Goal: Task Accomplishment & Management: Use online tool/utility

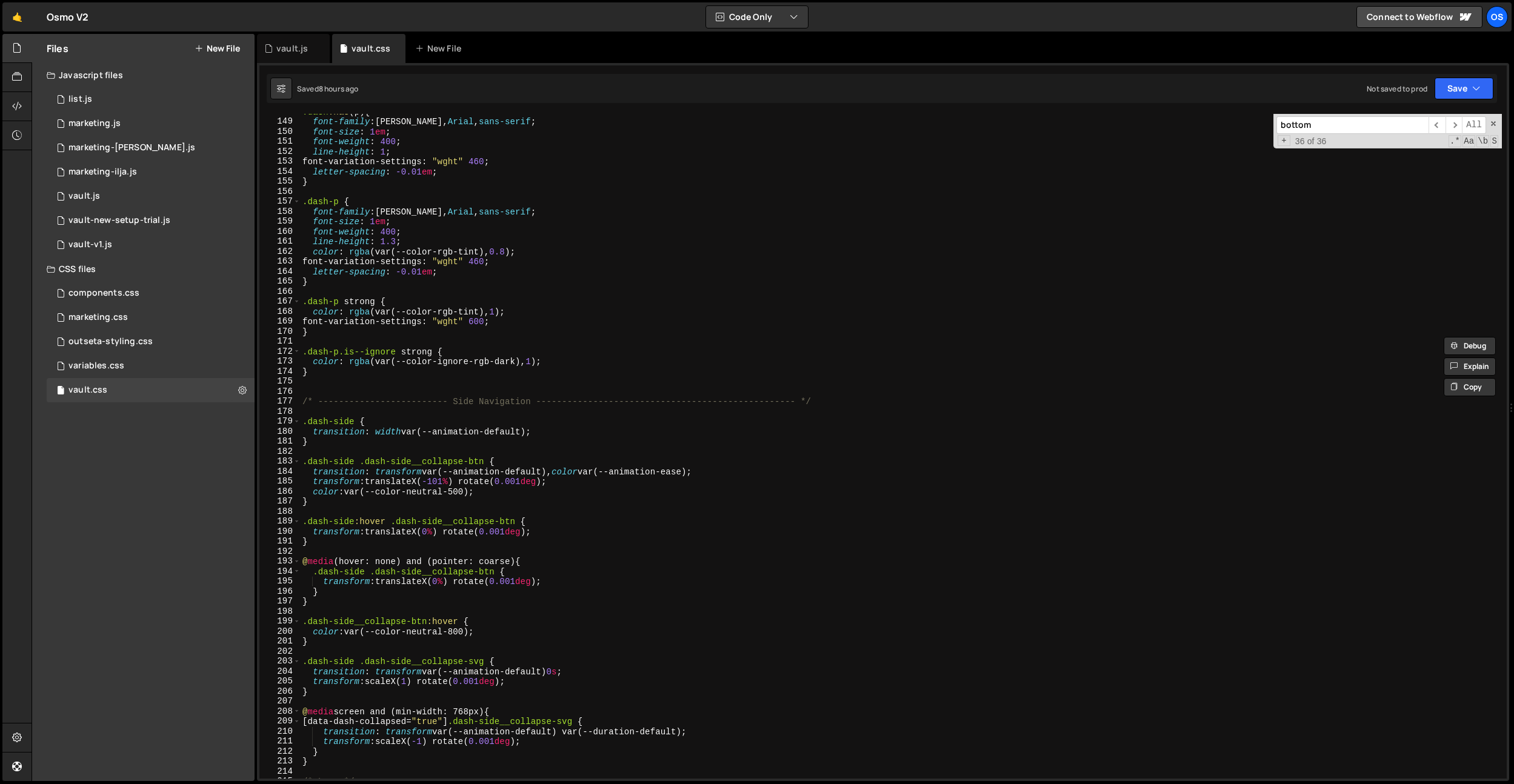
scroll to position [1026, 0]
click at [128, 358] on div "variables.css 0" at bounding box center [150, 365] width 208 height 24
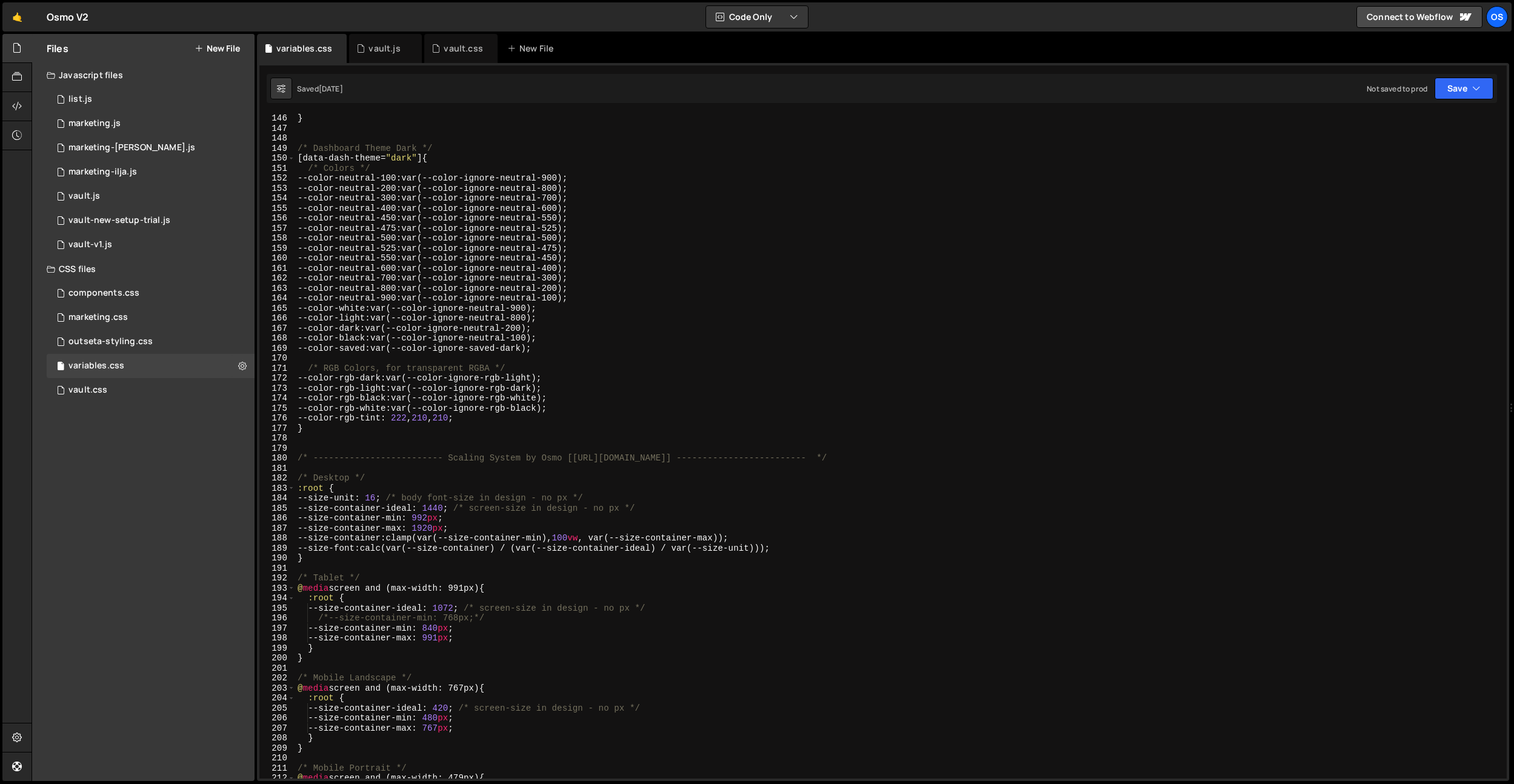
scroll to position [1696, 0]
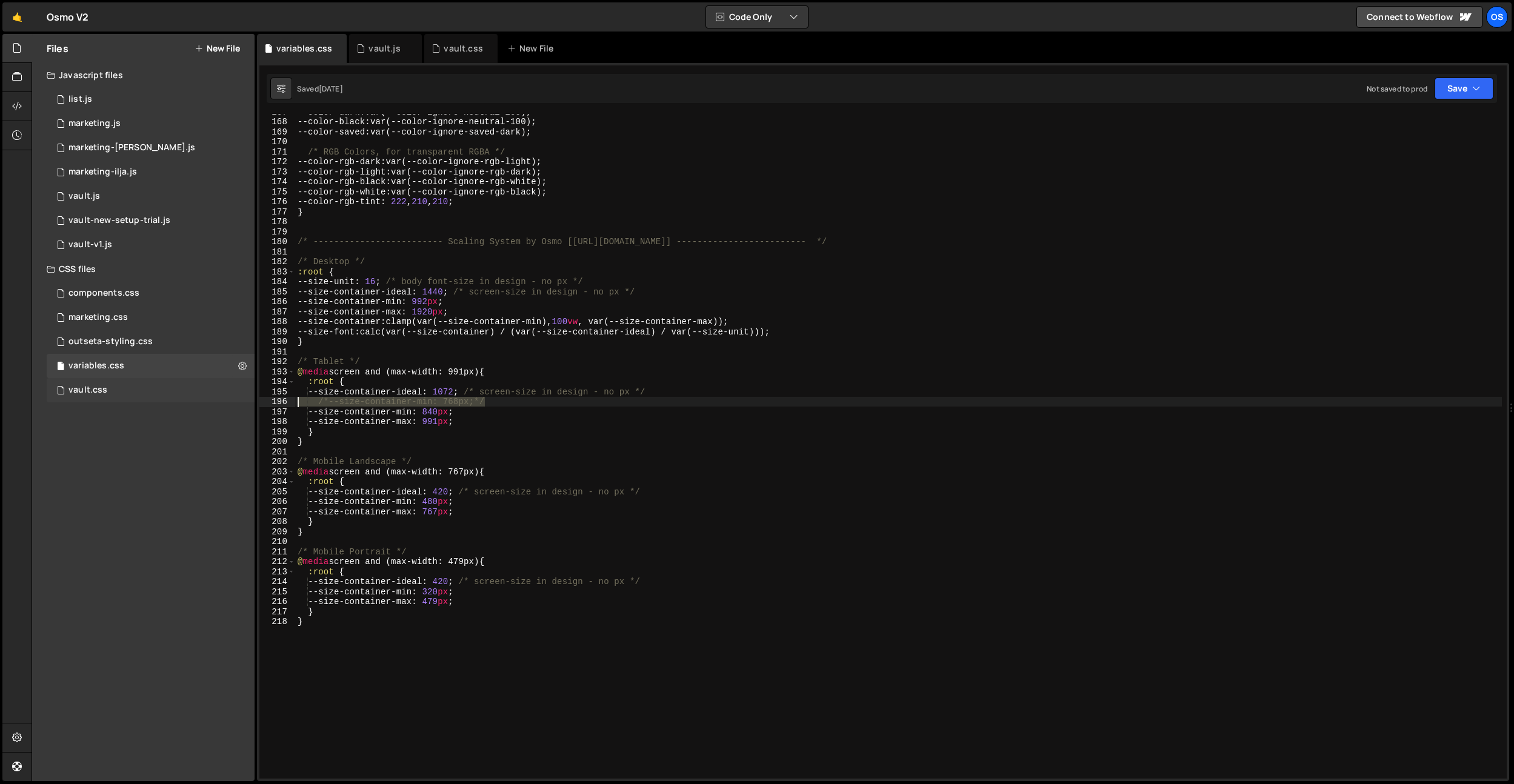
drag, startPoint x: 511, startPoint y: 403, endPoint x: 234, endPoint y: 398, distance: 277.0
click at [234, 398] on div "Files New File Javascript files 0 list.js 0 0 marketing.js 0 0 marketing-[PERSO…" at bounding box center [773, 408] width 1483 height 747
click at [415, 649] on div "--color-dark : var(--color-ignore-neutral-200) ; --color-black : var(--color-ig…" at bounding box center [899, 448] width 1207 height 684
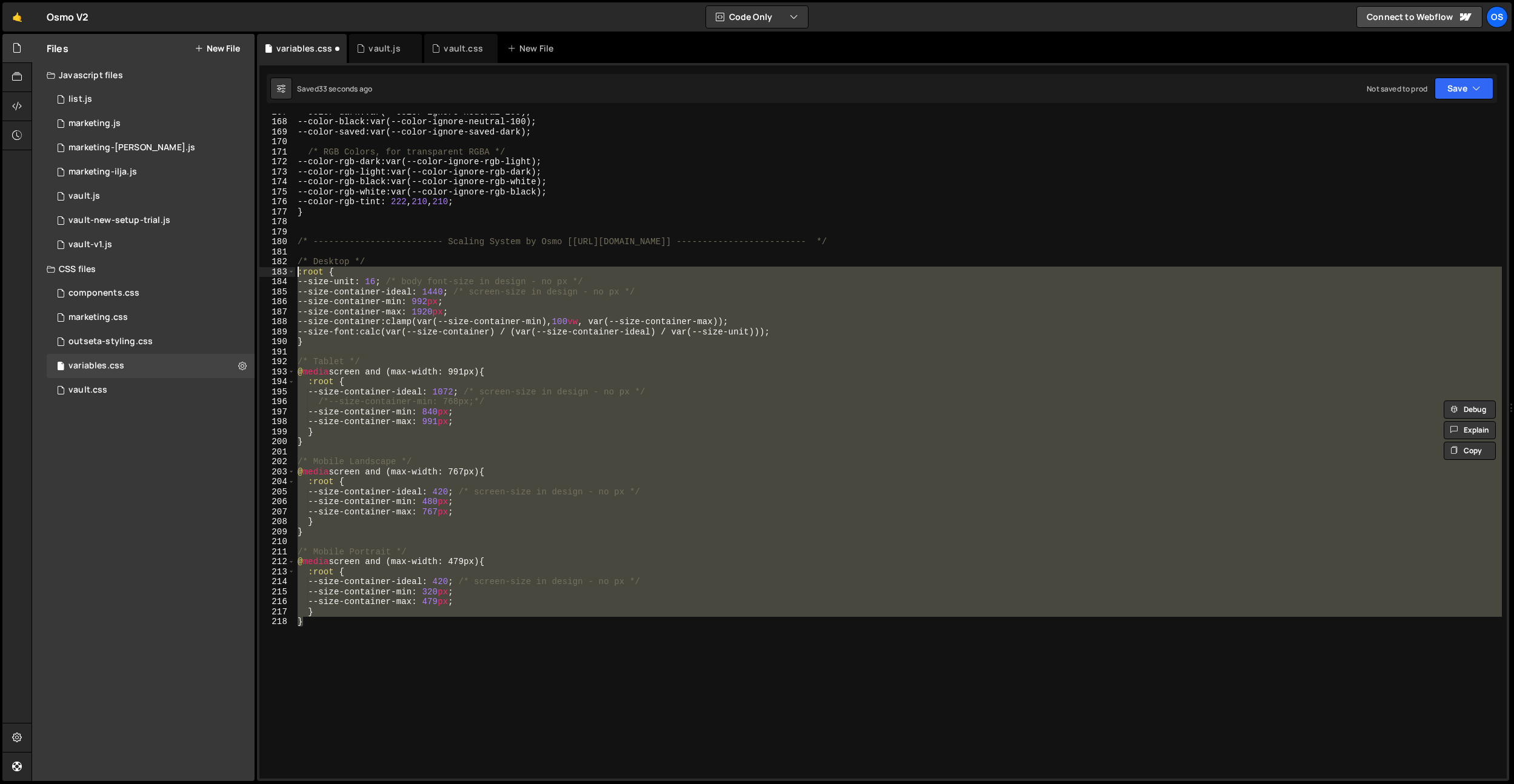
drag, startPoint x: 390, startPoint y: 661, endPoint x: 285, endPoint y: 269, distance: 405.8
click at [285, 269] on div "/*--size-container-min: 768px;*/ 167 168 169 170 171 172 173 174 175 176 177 17…" at bounding box center [883, 446] width 1247 height 665
paste textarea "}"
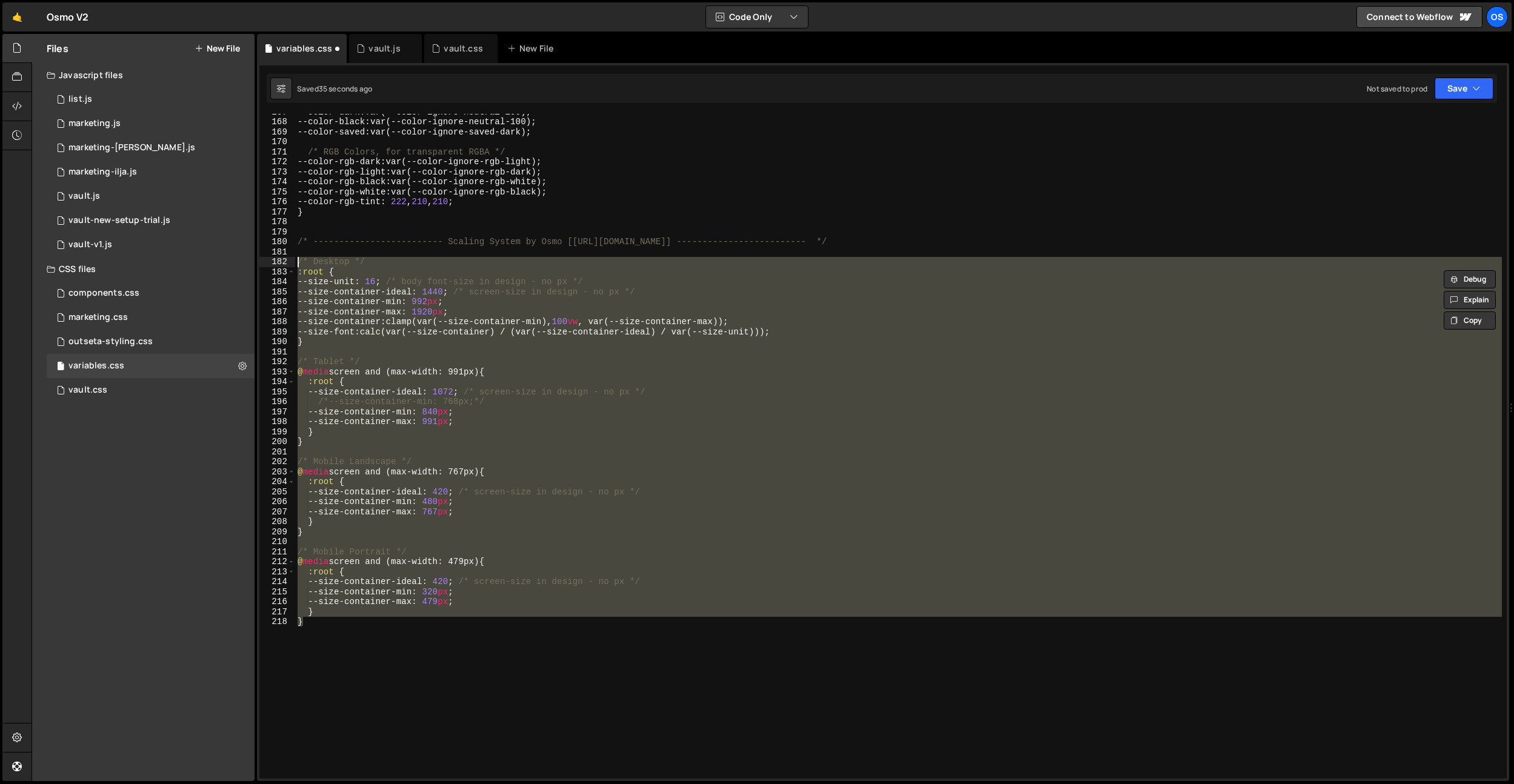
drag, startPoint x: 427, startPoint y: 721, endPoint x: 295, endPoint y: 266, distance: 473.8
click at [295, 266] on div "} 167 168 169 170 171 172 173 174 175 176 177 178 179 180 181 182 183 184 185 1…" at bounding box center [883, 446] width 1247 height 665
paste textarea "}"
paste textarea
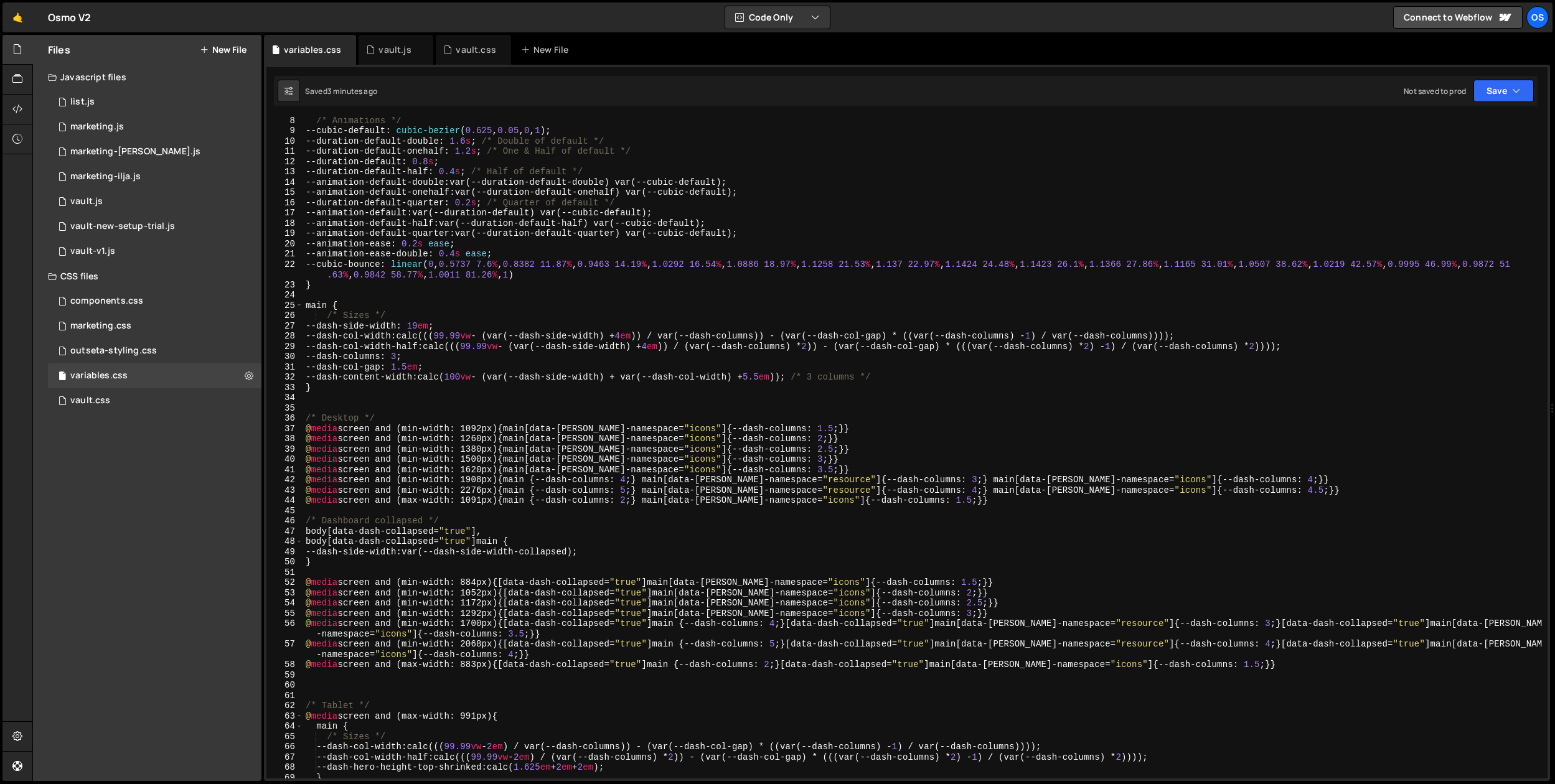
scroll to position [0, 0]
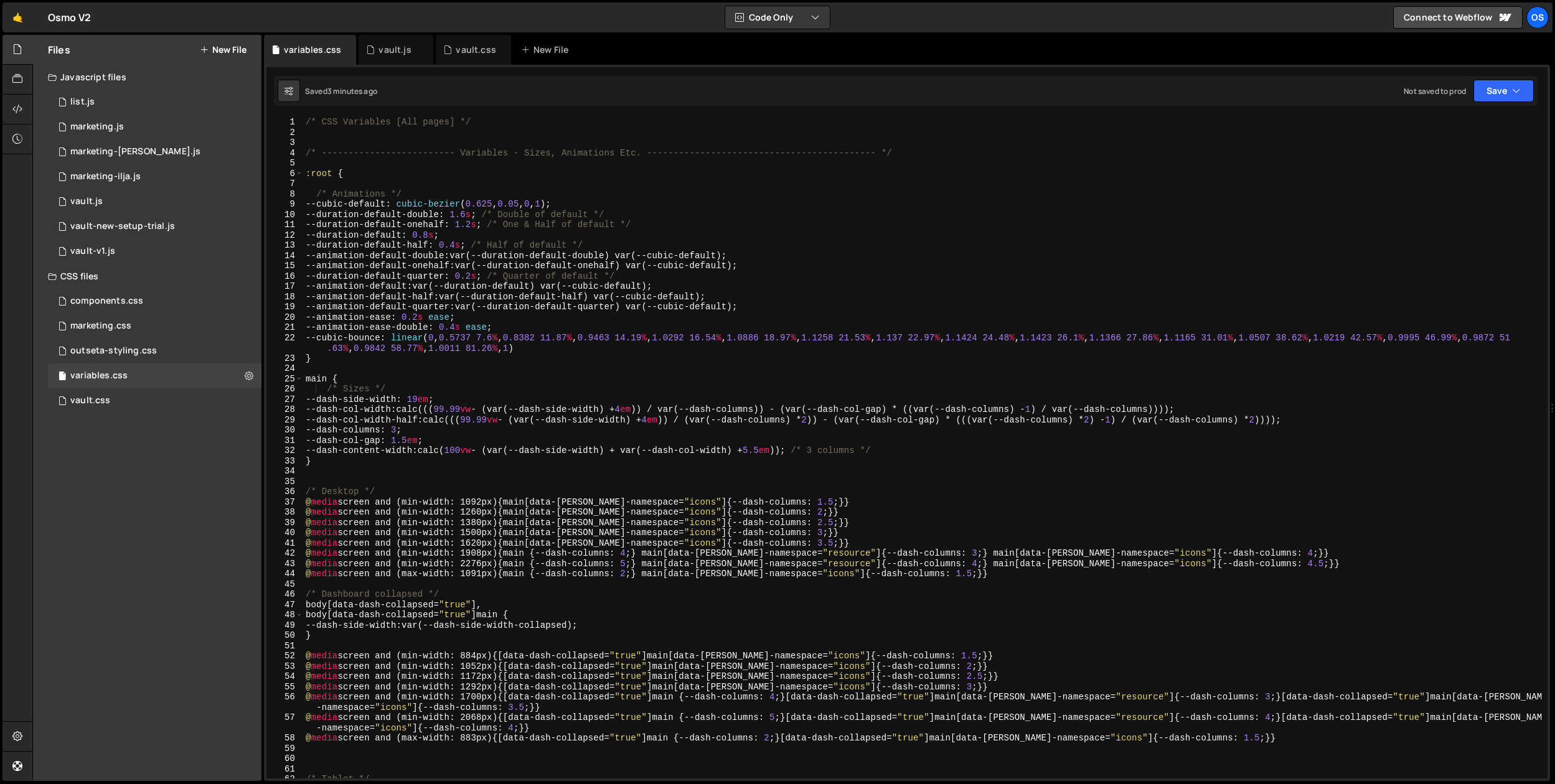
click at [525, 288] on div "/* CSS Variables [All pages] */ /* ------------------------- Variables - Sizes,…" at bounding box center [923, 458] width 1239 height 682
click at [392, 244] on div "/* CSS Variables [All pages] */ /* ------------------------- Variables - Sizes,…" at bounding box center [923, 458] width 1239 height 682
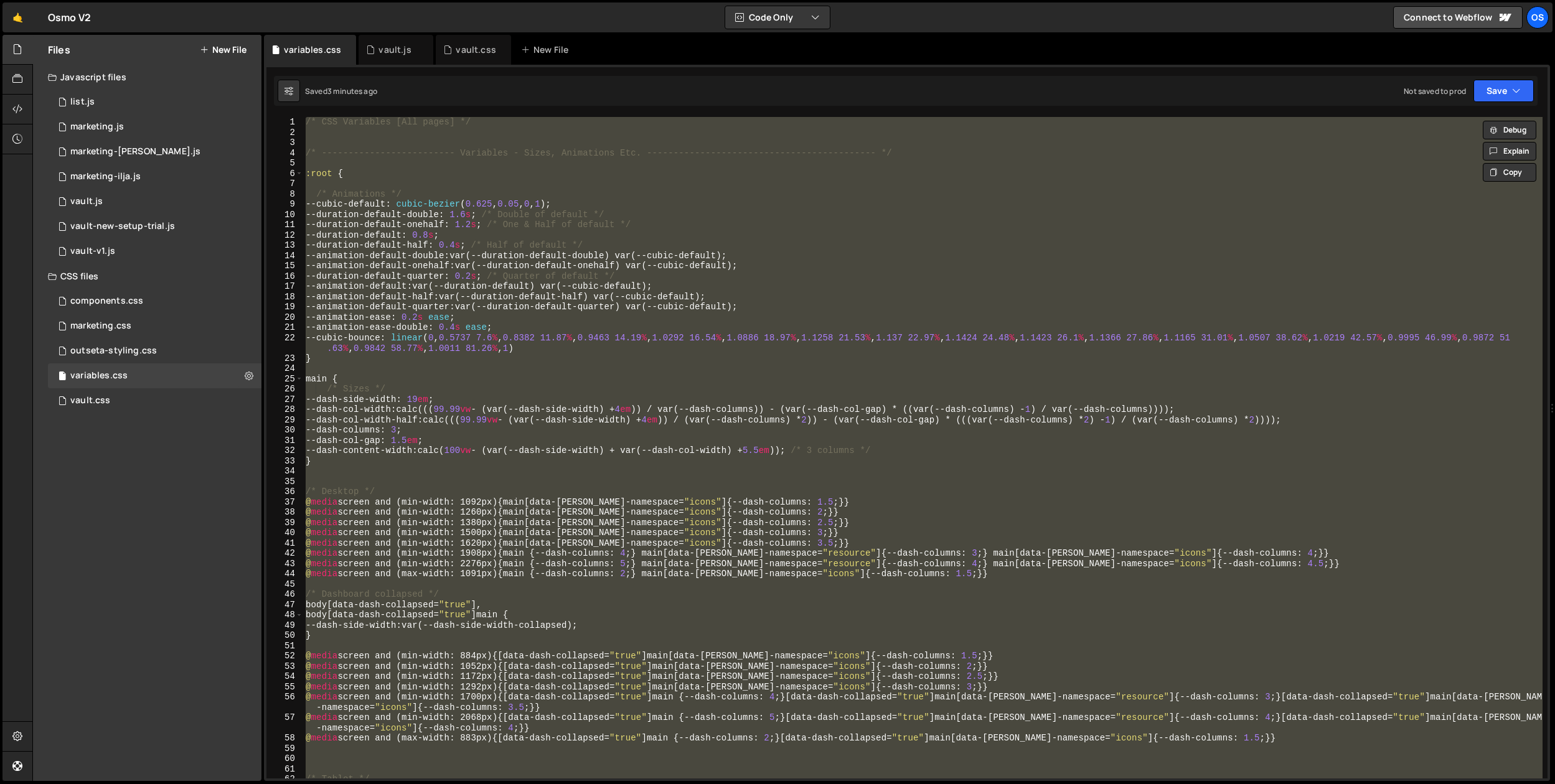
click at [537, 344] on div "/* CSS Variables [All pages] */ /* ------------------------- Variables - Sizes,…" at bounding box center [923, 447] width 1239 height 662
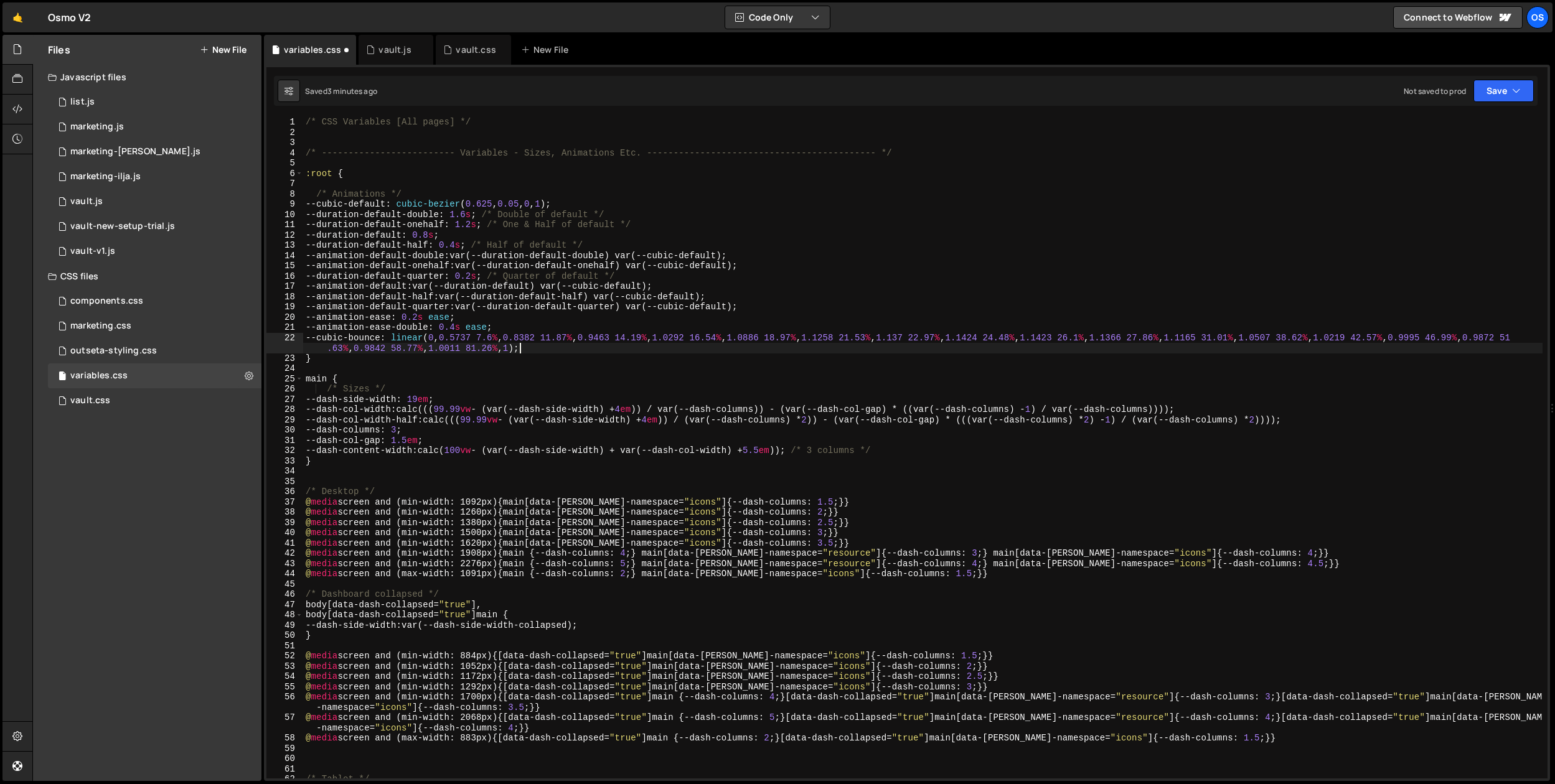
scroll to position [0, 98]
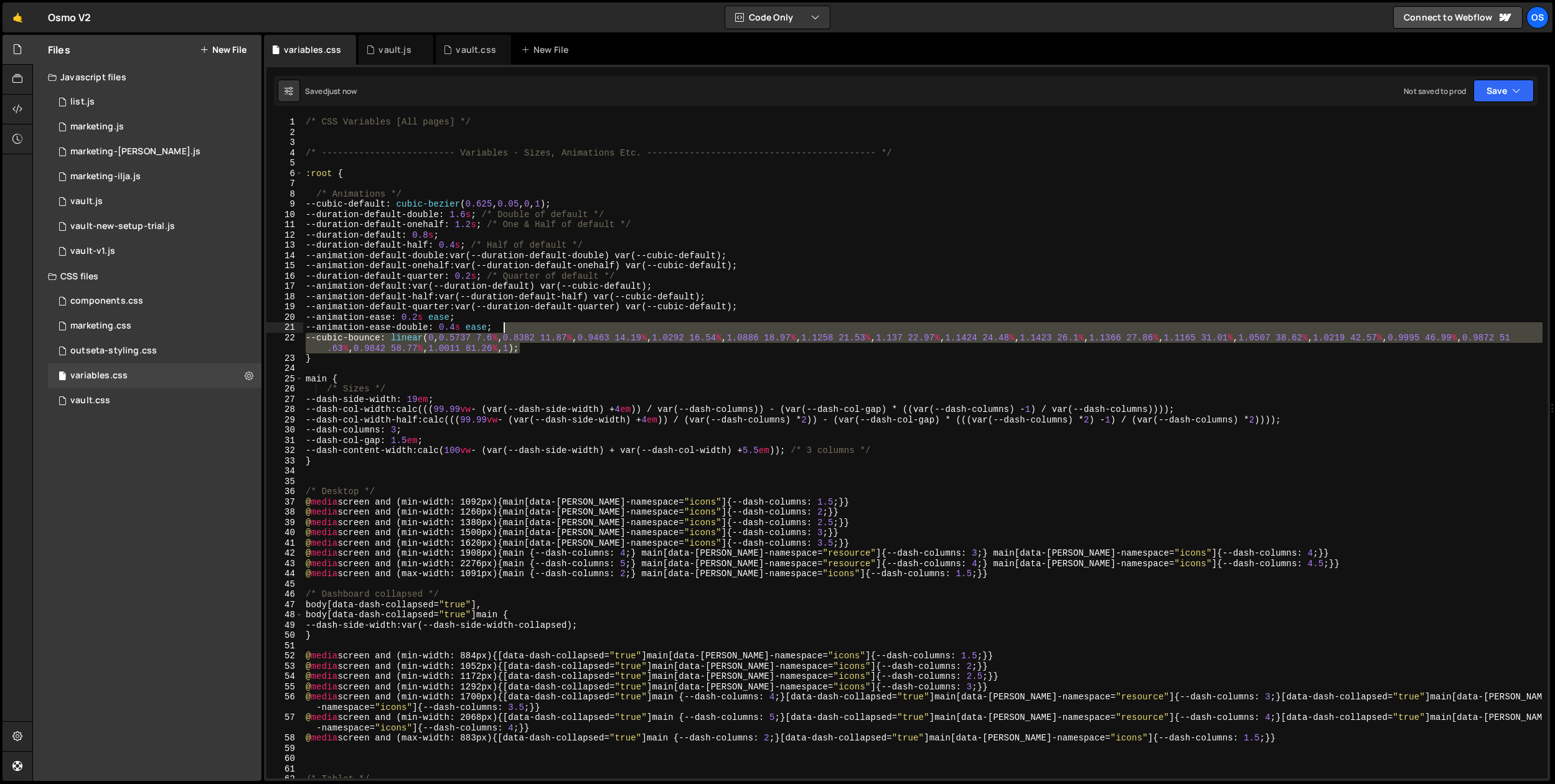
drag, startPoint x: 525, startPoint y: 351, endPoint x: 525, endPoint y: 331, distance: 20.0
click at [525, 331] on div "/* CSS Variables [All pages] */ /* ------------------------- Variables - Sizes,…" at bounding box center [923, 458] width 1239 height 682
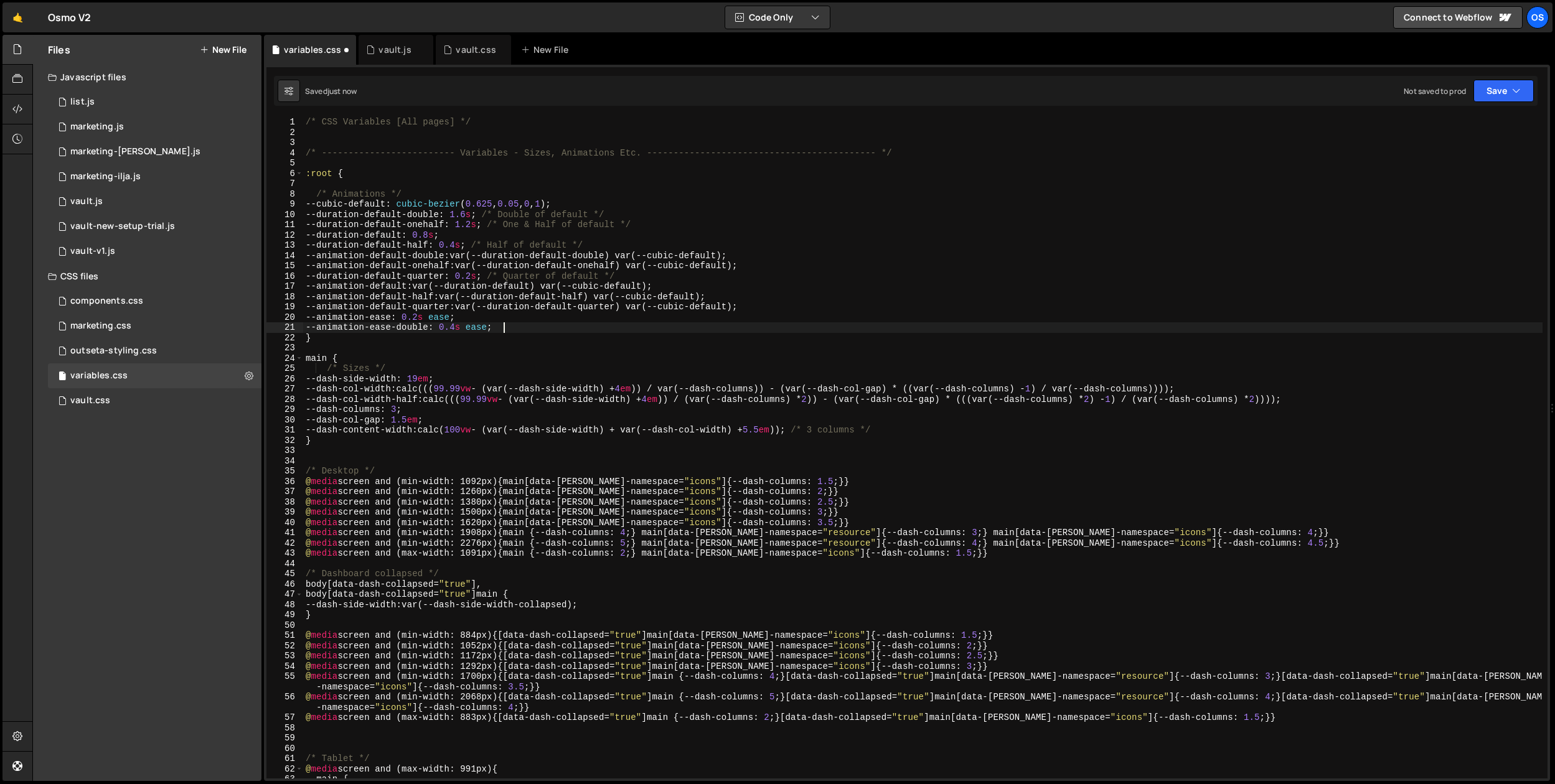
scroll to position [0, 13]
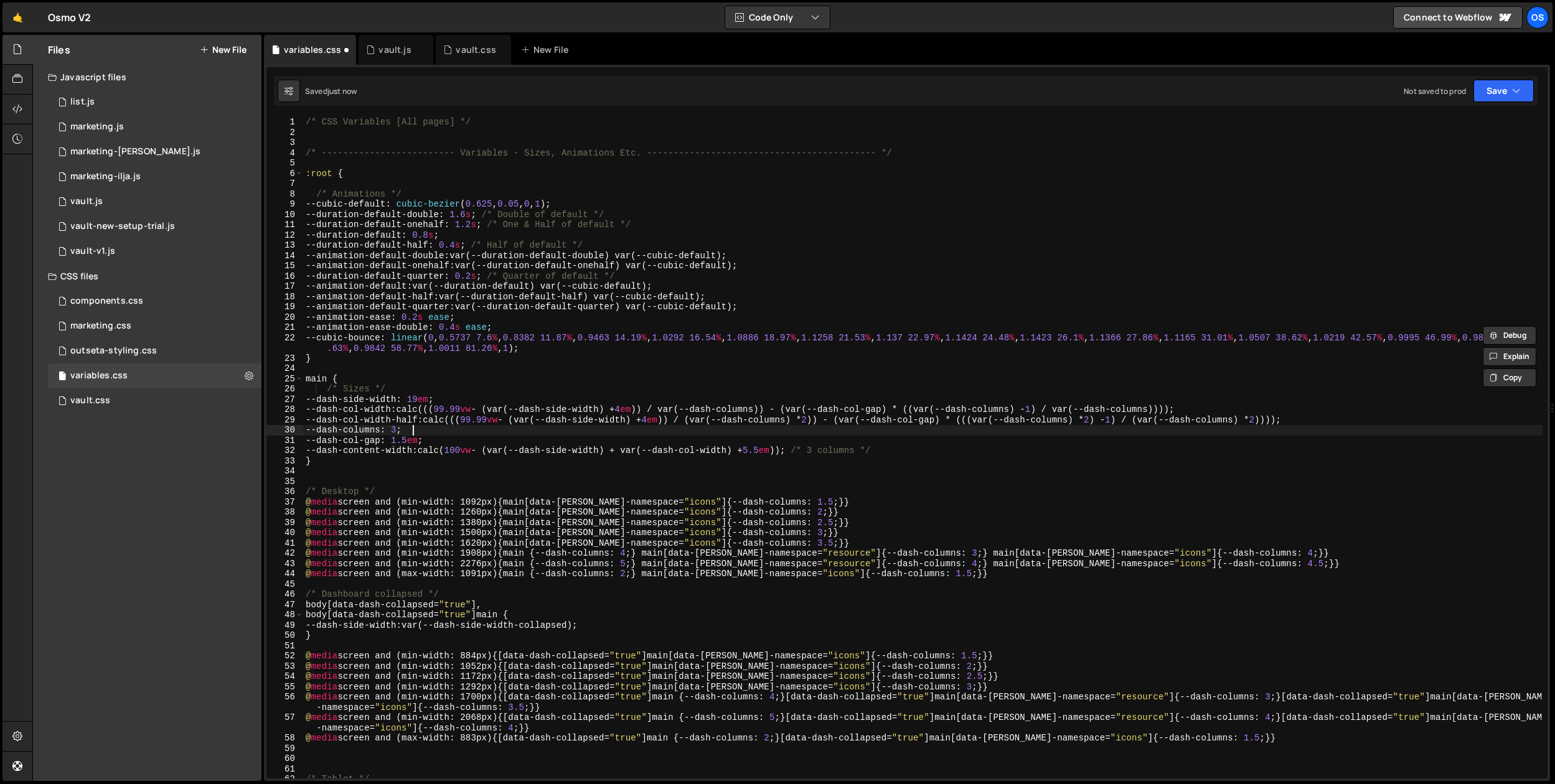
click at [692, 430] on div "/* CSS Variables [All pages] */ /* ------------------------- Variables - Sizes,…" at bounding box center [923, 458] width 1239 height 682
click at [615, 268] on div "/* CSS Variables [All pages] */ /* ------------------------- Variables - Sizes,…" at bounding box center [923, 458] width 1239 height 682
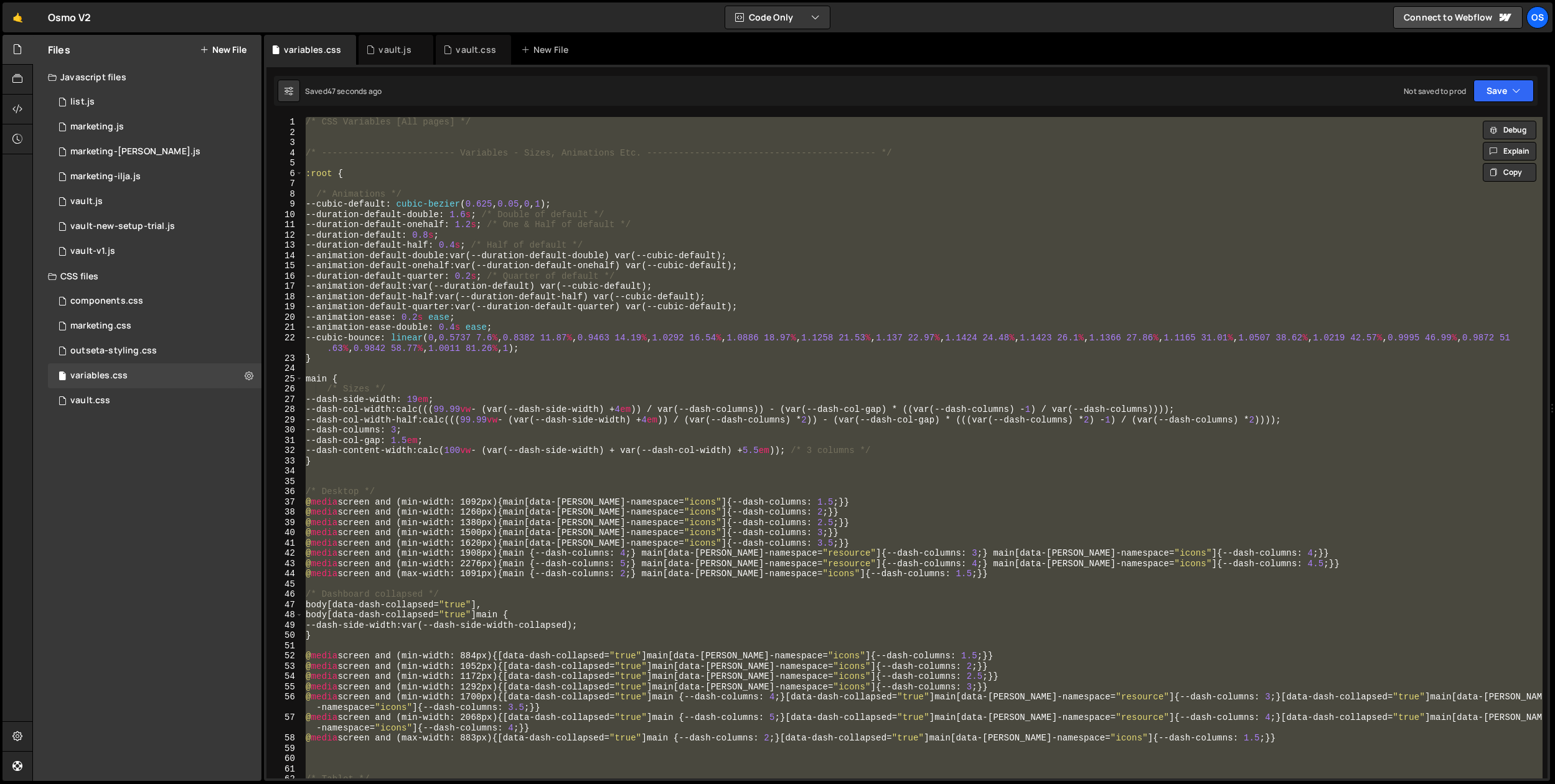
click at [620, 437] on div "/* CSS Variables [All pages] */ /* ------------------------- Variables - Sizes,…" at bounding box center [923, 447] width 1239 height 662
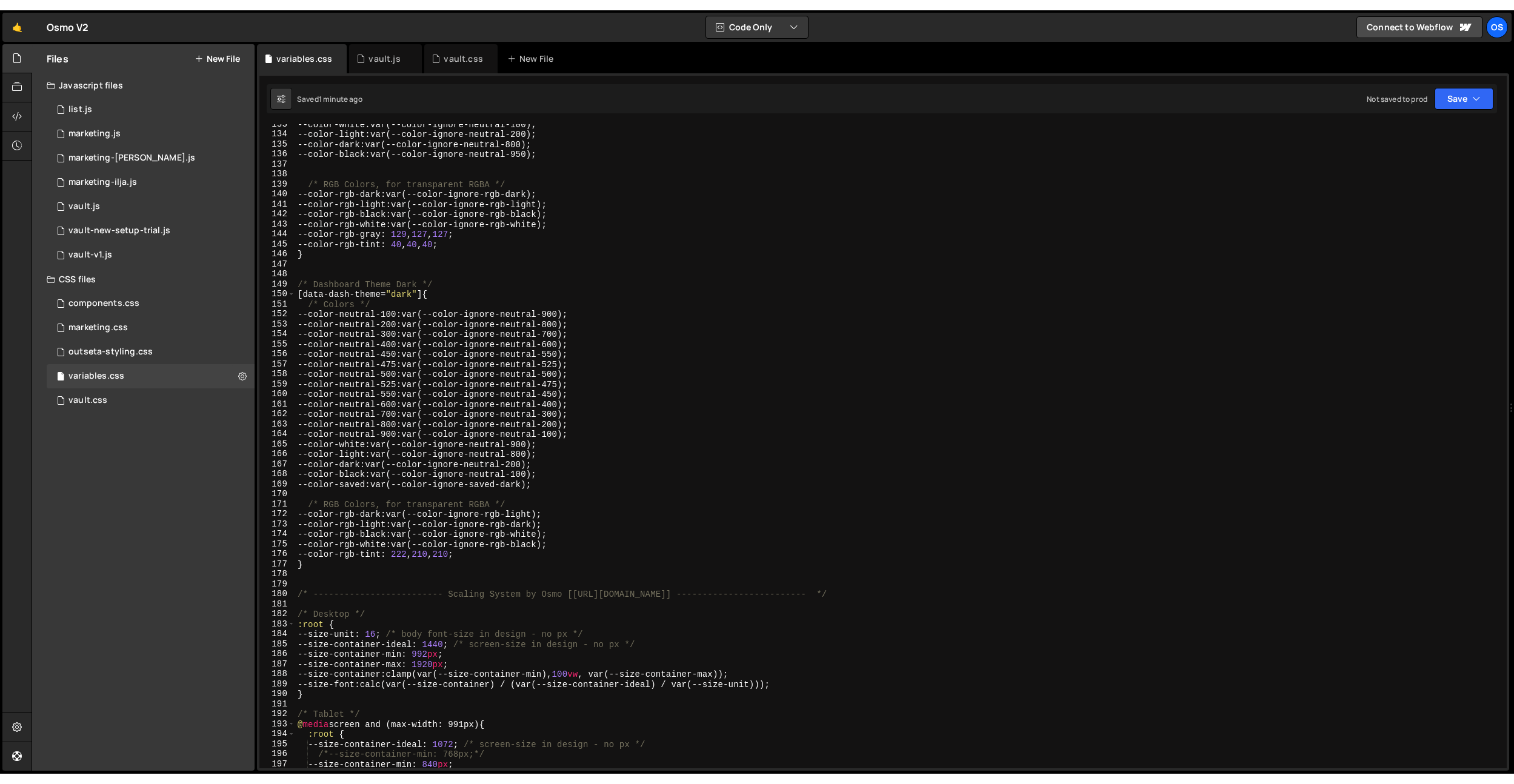
scroll to position [1610, 0]
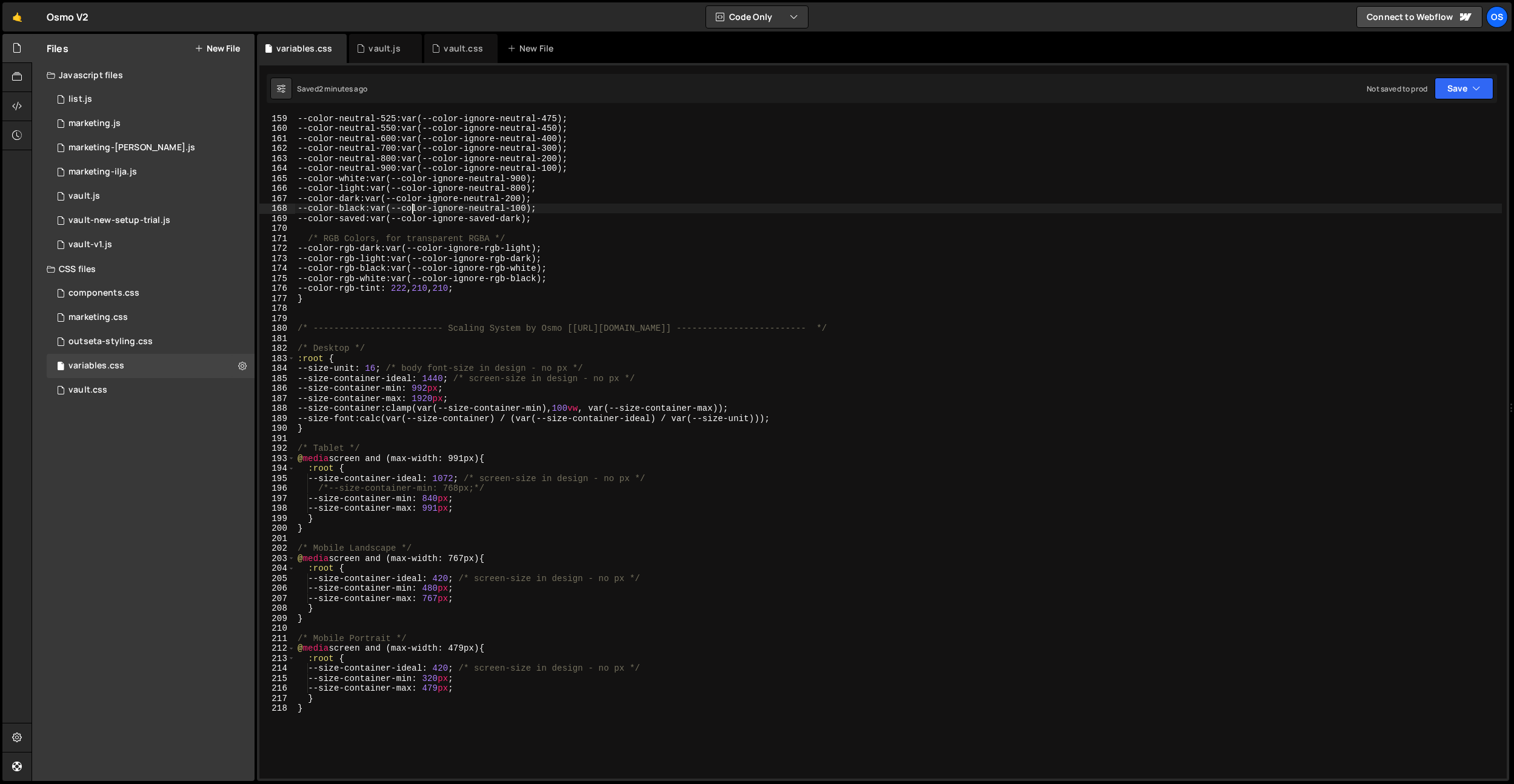
click at [413, 212] on div "--color-neutral-525 : var(--color-ignore-neutral-475) ; --color-neutral-550 : v…" at bounding box center [899, 455] width 1207 height 684
type textarea "} }"
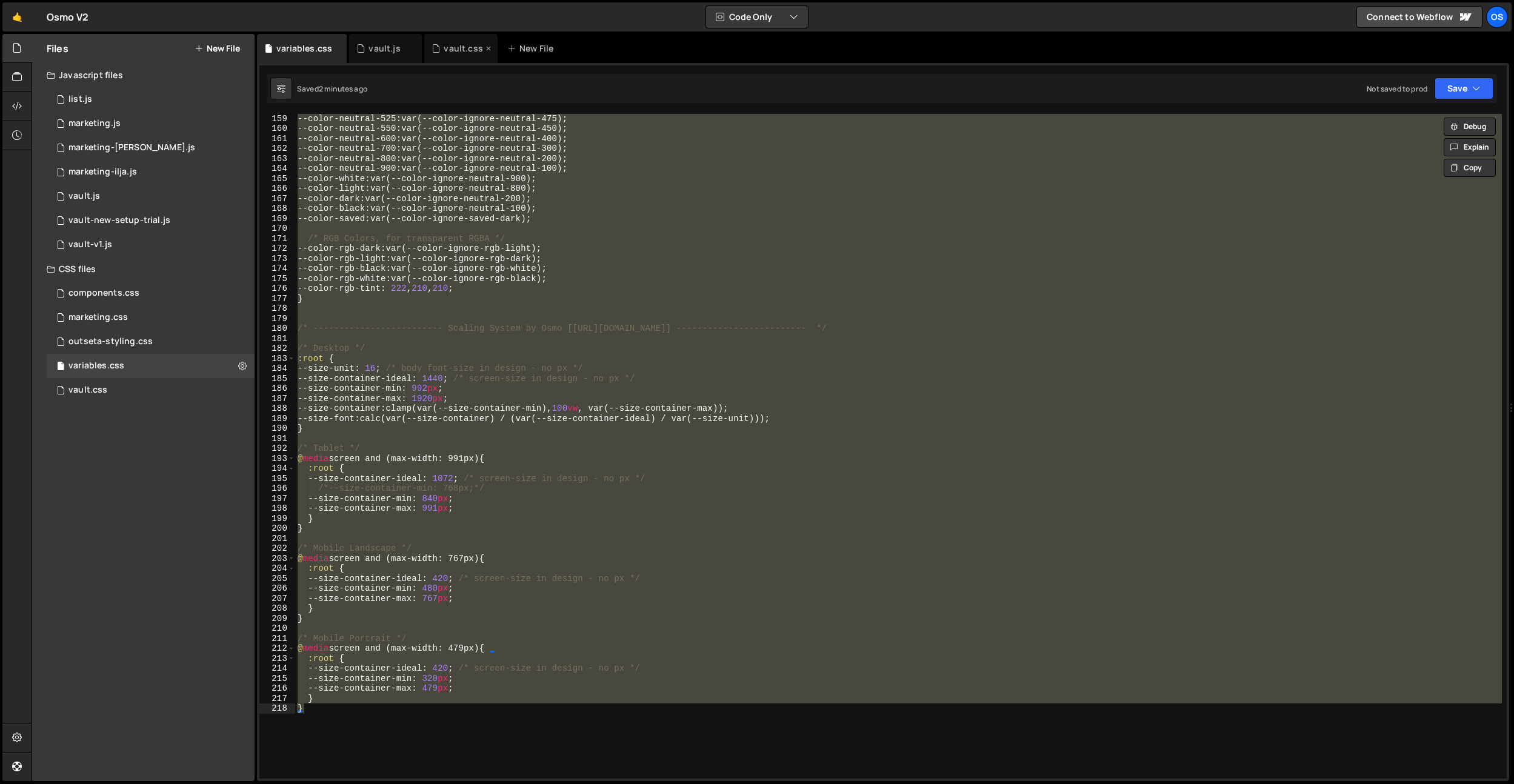
click at [471, 45] on div "vault.css" at bounding box center [463, 48] width 39 height 12
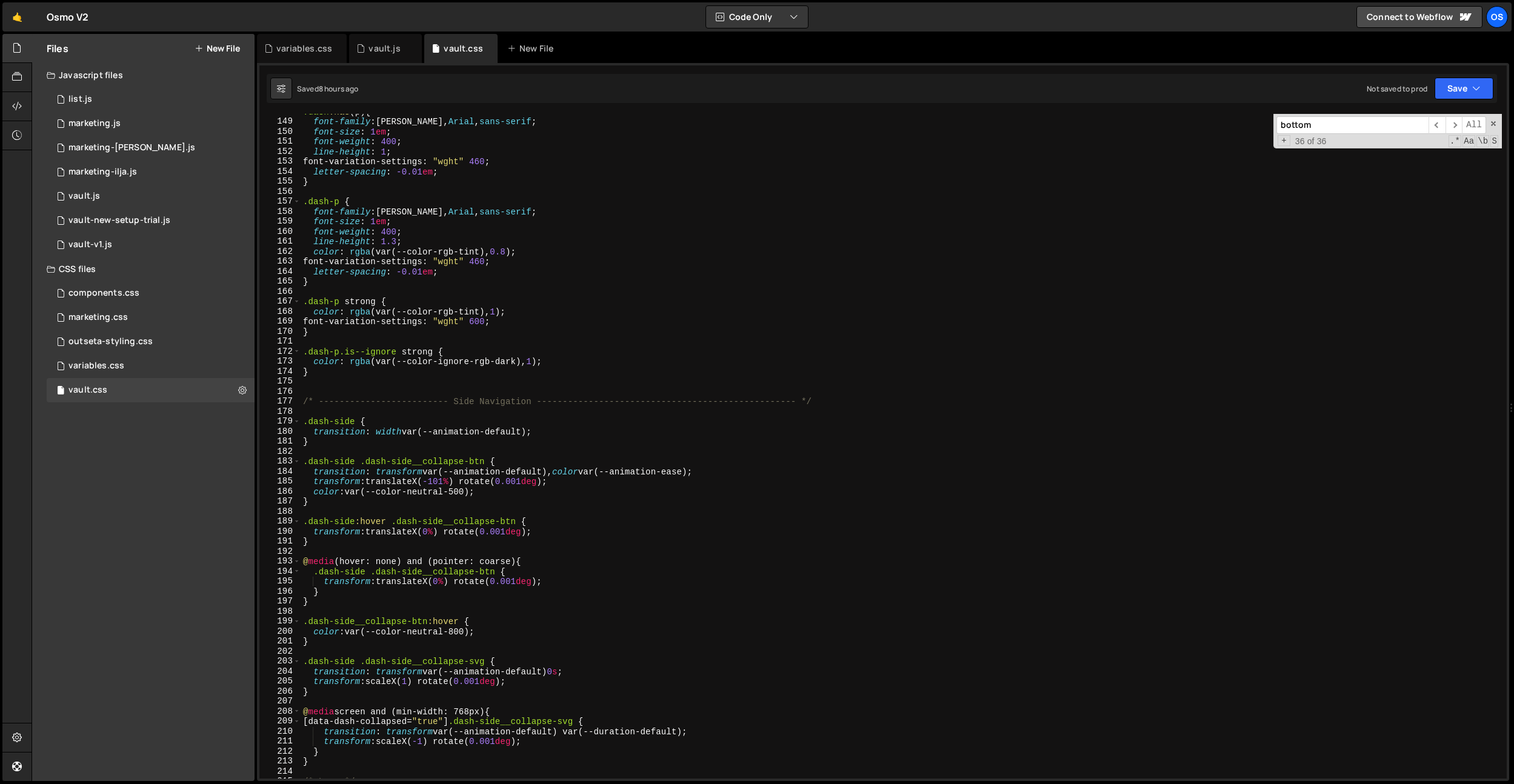
click at [467, 229] on div ".dash :has ( p ) { font-family : [PERSON_NAME], Arial , sans-serif ; font-size …" at bounding box center [901, 448] width 1201 height 684
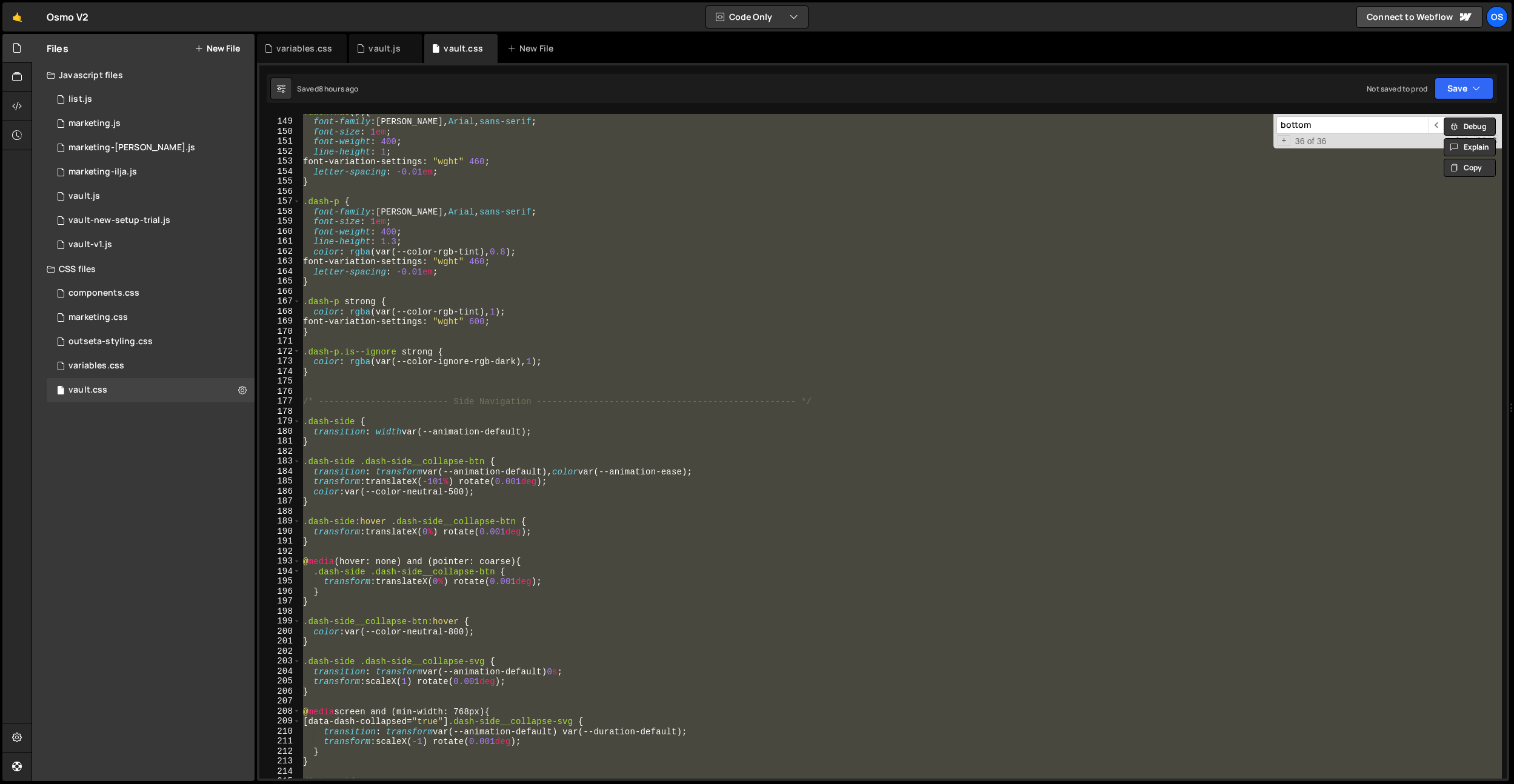
paste textarea ".dash:has(p)"
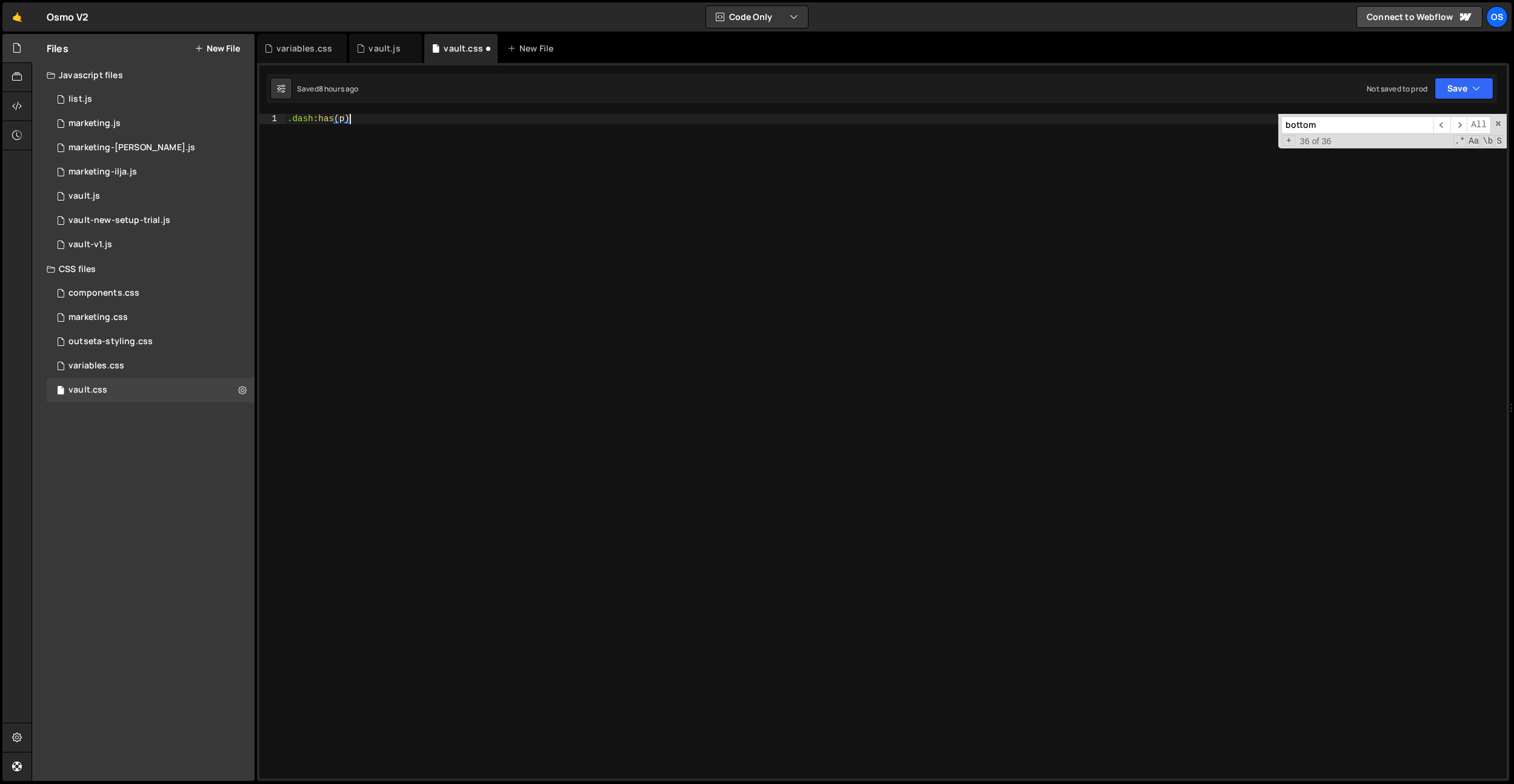
type textarea "object-fit: cover; }"
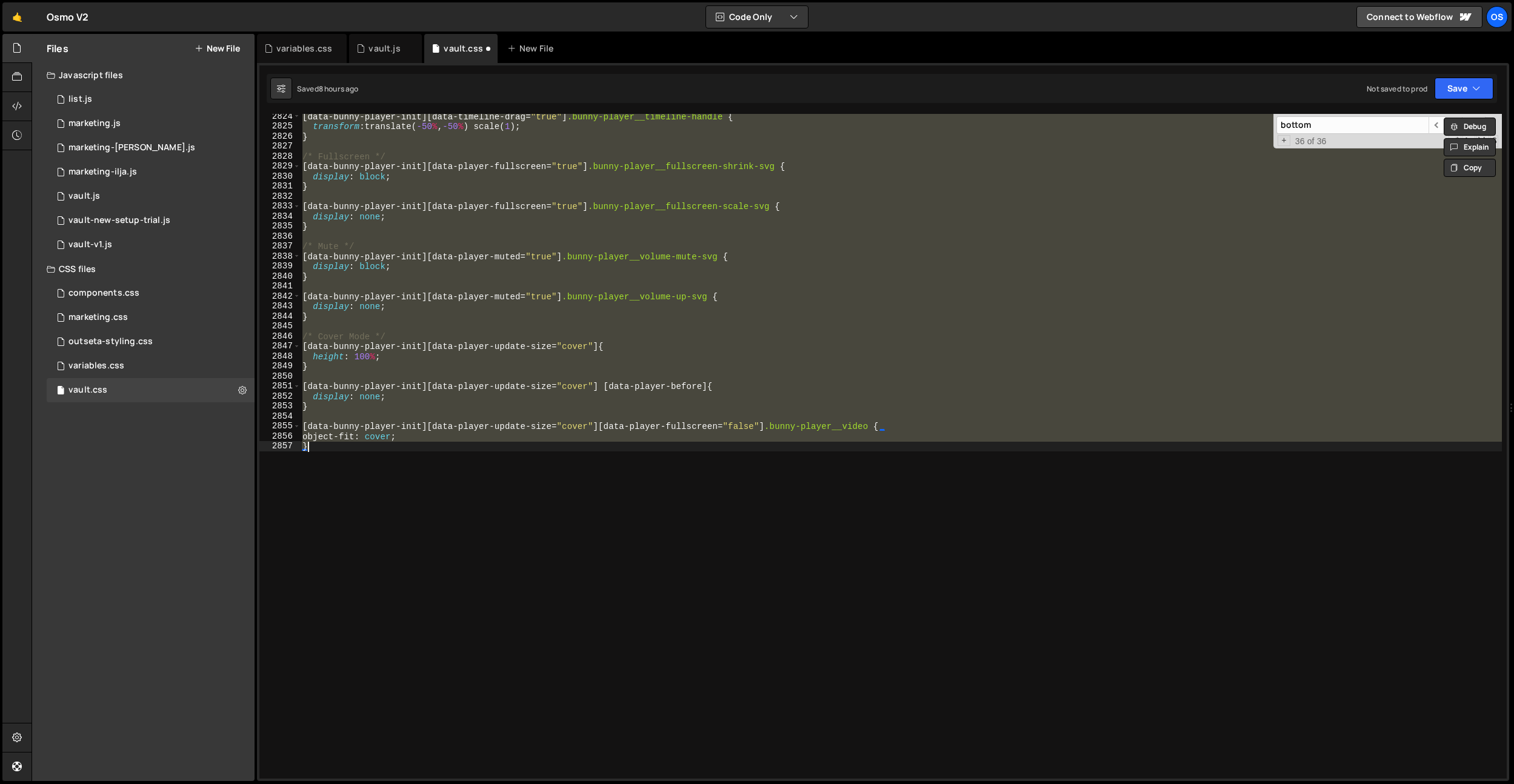
click at [463, 240] on div "[ data-bunny-player-init ][ data-timeline-drag = " true " ] .bunny-player__time…" at bounding box center [901, 446] width 1202 height 665
type textarea "object-fit: cover; }"
click at [1375, 121] on input at bounding box center [1352, 125] width 152 height 17
click at [1353, 125] on input at bounding box center [1352, 125] width 152 height 17
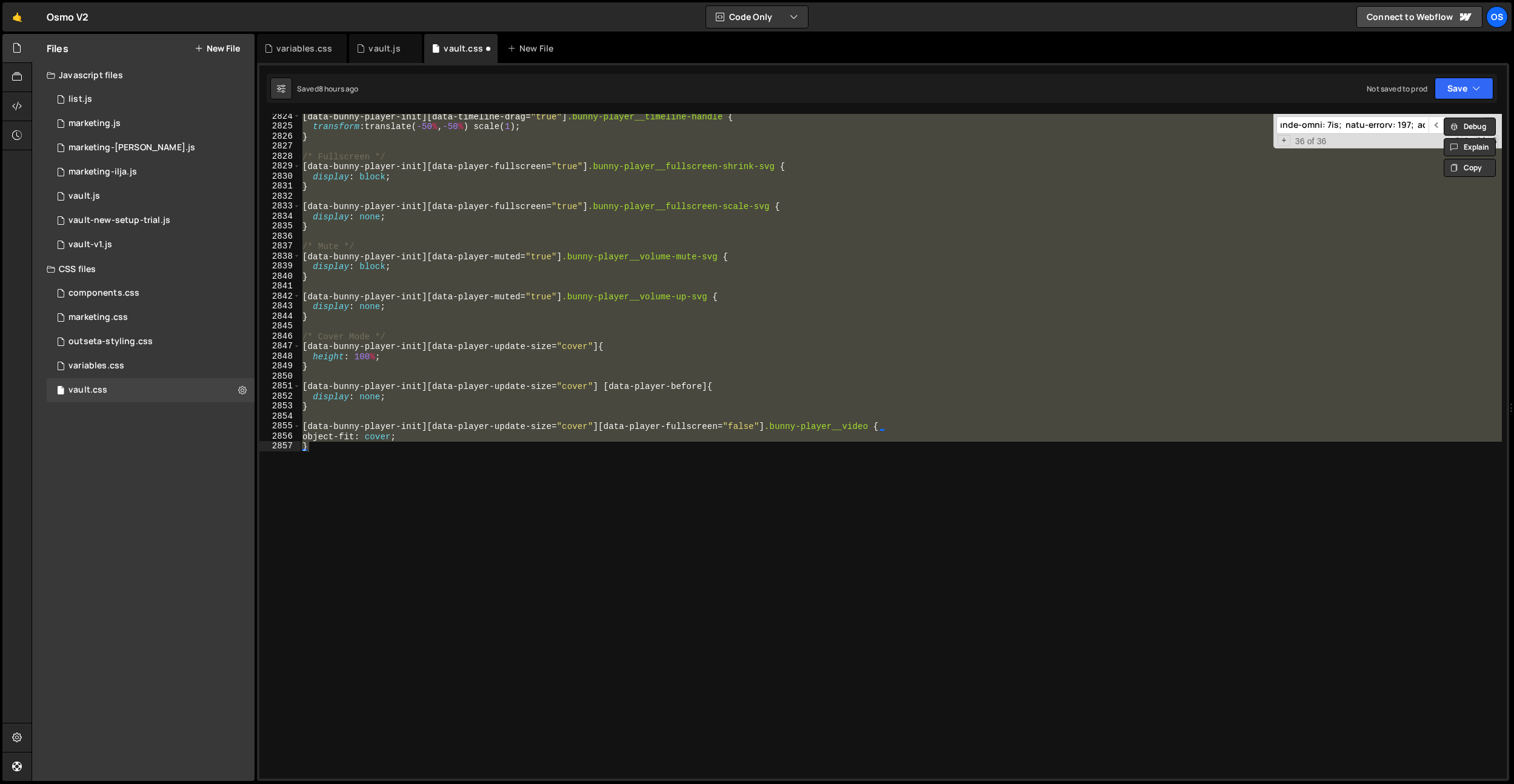
scroll to position [0, 0]
click at [1336, 115] on div "​ ​ All Replace All + 36 of 36 .* Aa \b S" at bounding box center [1387, 131] width 228 height 35
paste input ".dash:has(p)"
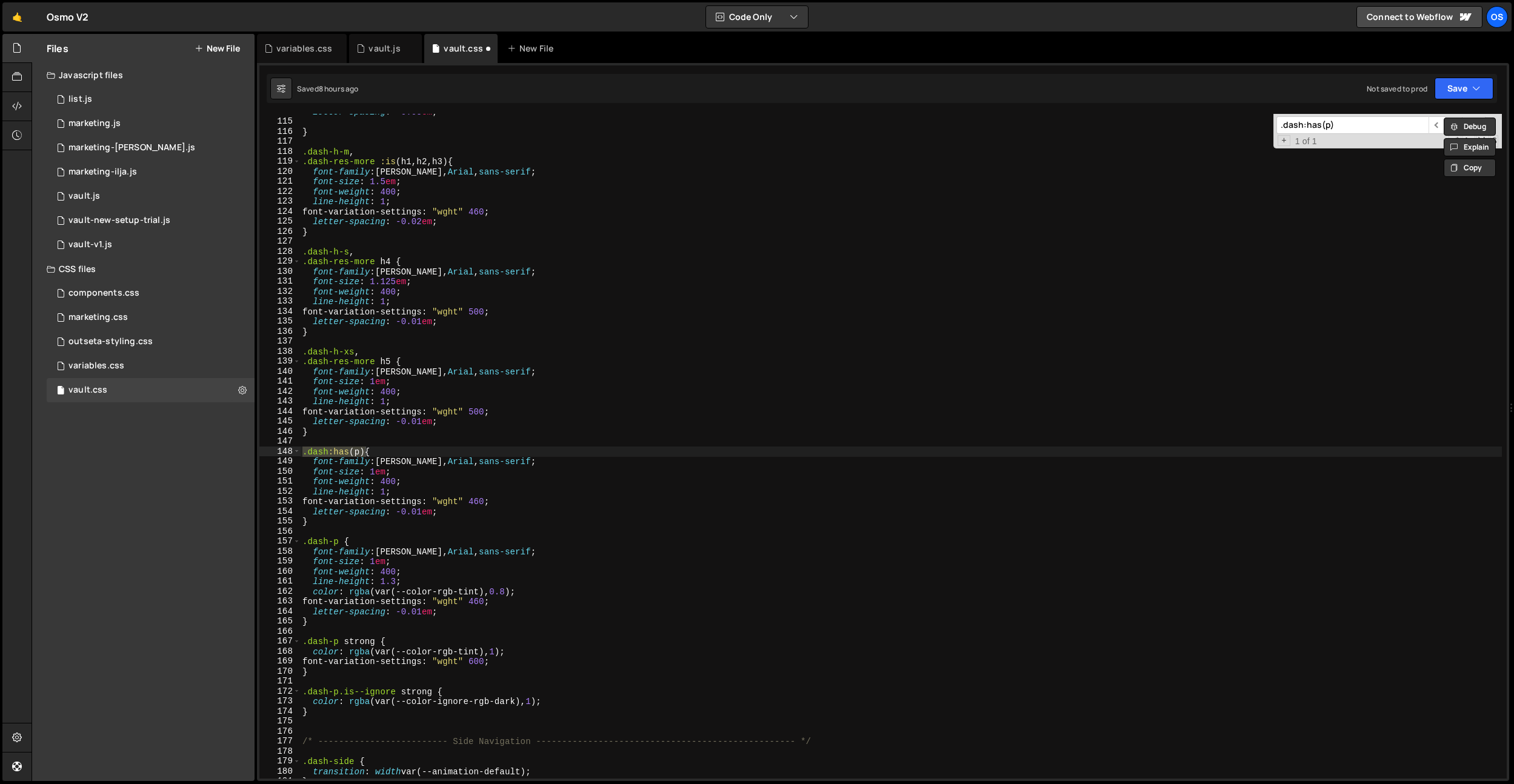
scroll to position [790, 0]
type input ".dash:has(p)"
click at [317, 426] on div "letter-spacing : -0.03 em ; } .dash-h-m , .dash-res-more :is ( h1 , h2 , h3 ) {…" at bounding box center [901, 448] width 1202 height 684
click at [322, 410] on div "letter-spacing : -0.03 em ; } .dash-h-m , .dash-res-more :is ( h1 , h2 , h3 ) {…" at bounding box center [901, 448] width 1202 height 684
click at [373, 432] on div "letter-spacing : -0.03 em ; } .dash-h-m , .dash-res-more :is ( h1 , h2 , h3 ) {…" at bounding box center [901, 448] width 1202 height 684
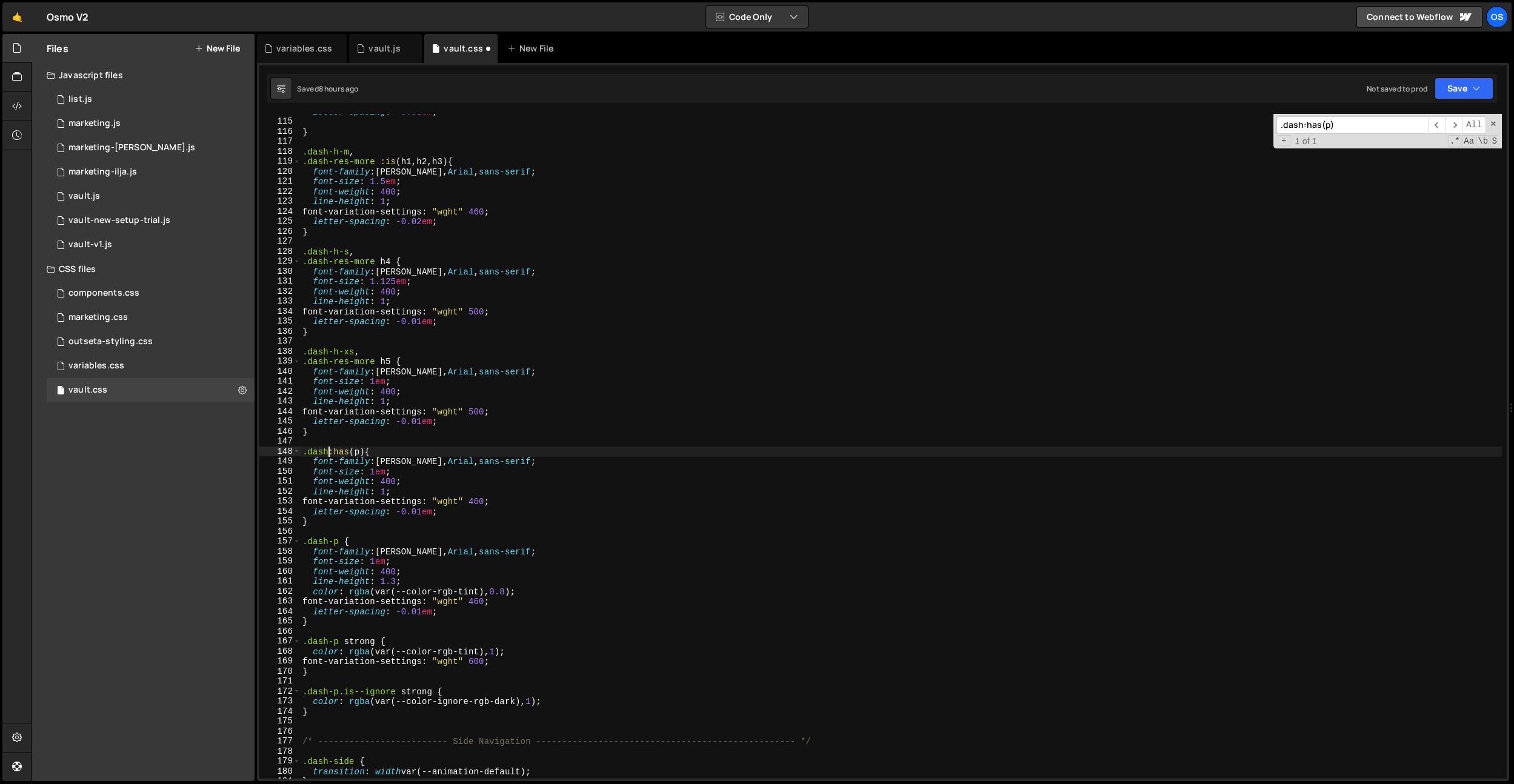
click at [329, 449] on div "letter-spacing : -0.03 em ; } .dash-h-m , .dash-res-more :is ( h1 , h2 , h3 ) {…" at bounding box center [901, 448] width 1202 height 684
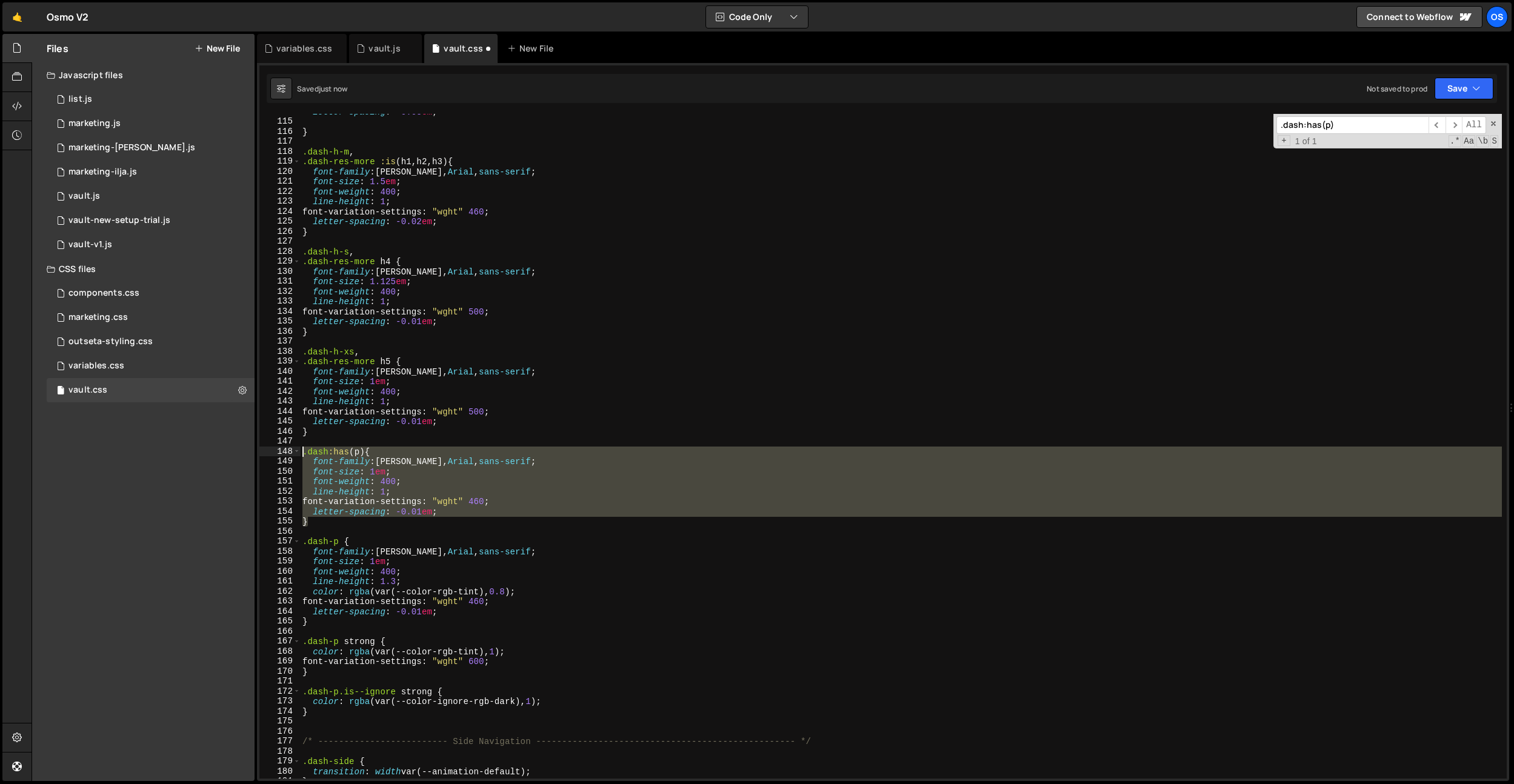
drag, startPoint x: 318, startPoint y: 523, endPoint x: 293, endPoint y: 444, distance: 82.9
click at [294, 444] on div ".[PERSON_NAME]:has(p) { 114 115 116 117 118 119 120 121 122 123 124 125 126 127…" at bounding box center [883, 446] width 1247 height 665
type textarea ".dash:has(p) {"
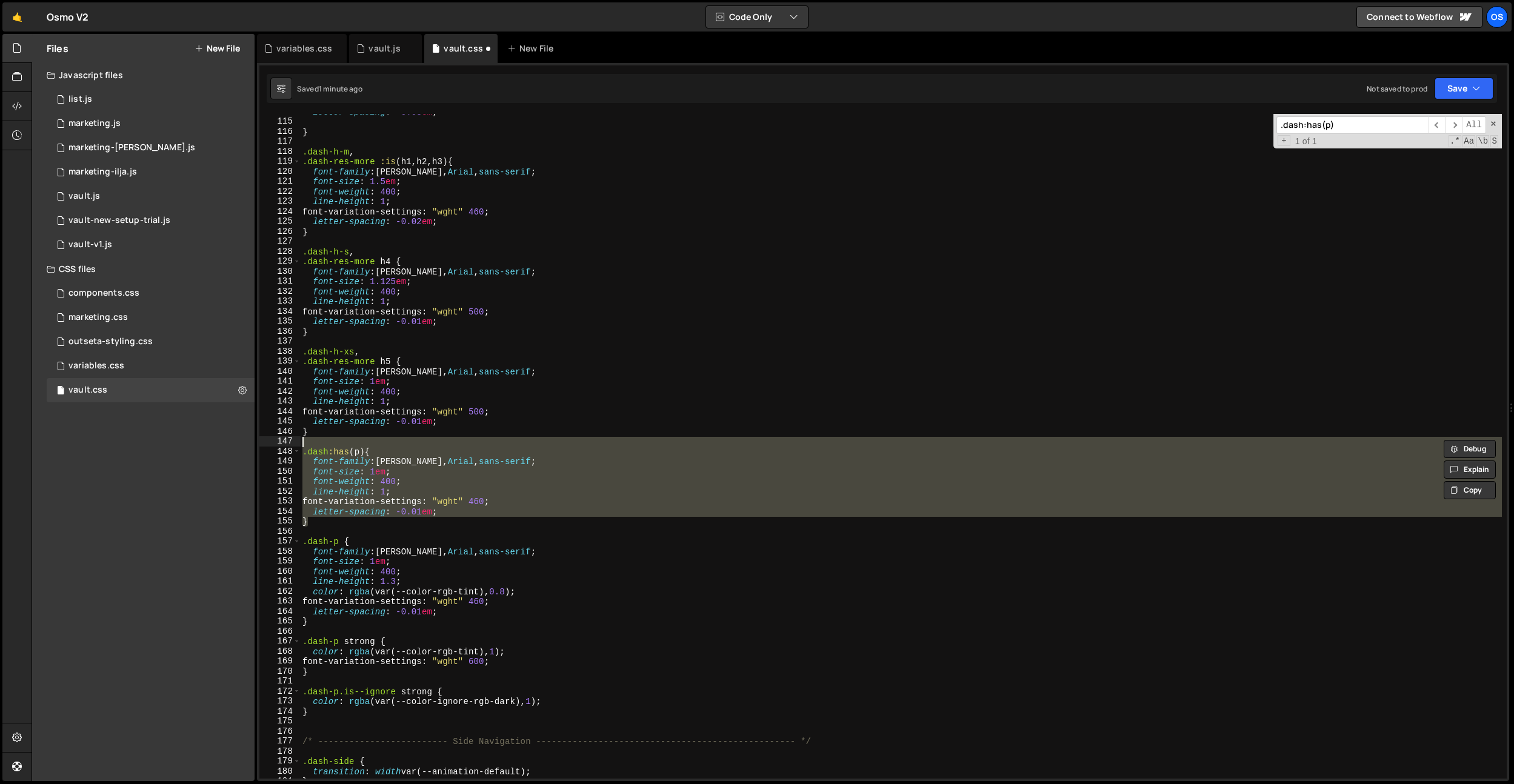
click at [363, 443] on div "letter-spacing : -0.03 em ; } .dash-h-m , .dash-res-more :is ( h1 , h2 , h3 ) {…" at bounding box center [901, 446] width 1202 height 665
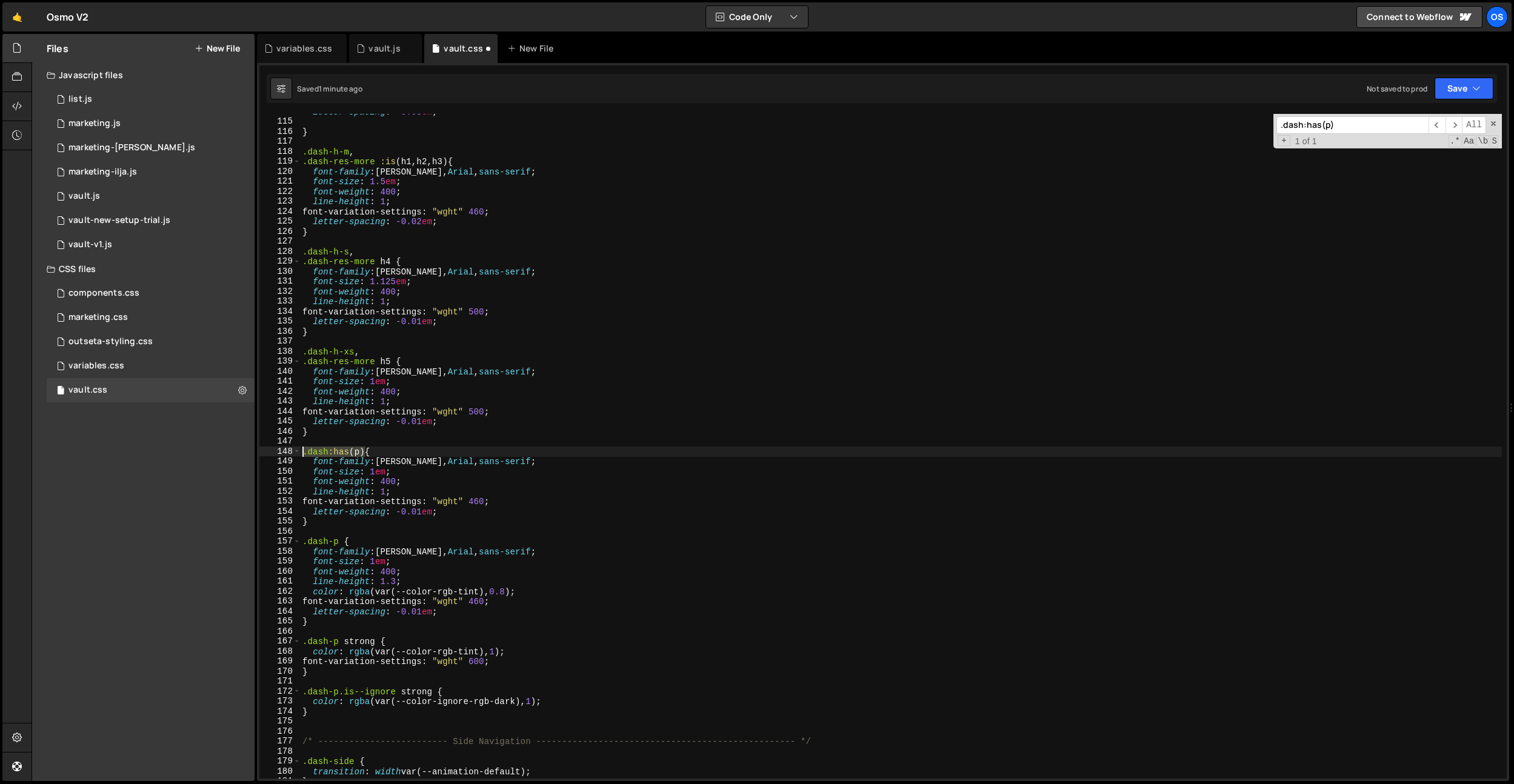
drag, startPoint x: 363, startPoint y: 450, endPoint x: 295, endPoint y: 462, distance: 69.1
click at [286, 453] on div "114 115 116 117 118 119 120 121 122 123 124 125 126 127 128 129 130 131 132 133…" at bounding box center [883, 446] width 1247 height 665
paste textarea ":where(.dash) p"
click at [730, 286] on div "letter-spacing : -0.03 em ; } .dash-h-m , .dash-res-more :is ( h1 , h2 , h3 ) {…" at bounding box center [901, 448] width 1202 height 684
type textarea "font-size: 1.125em;"
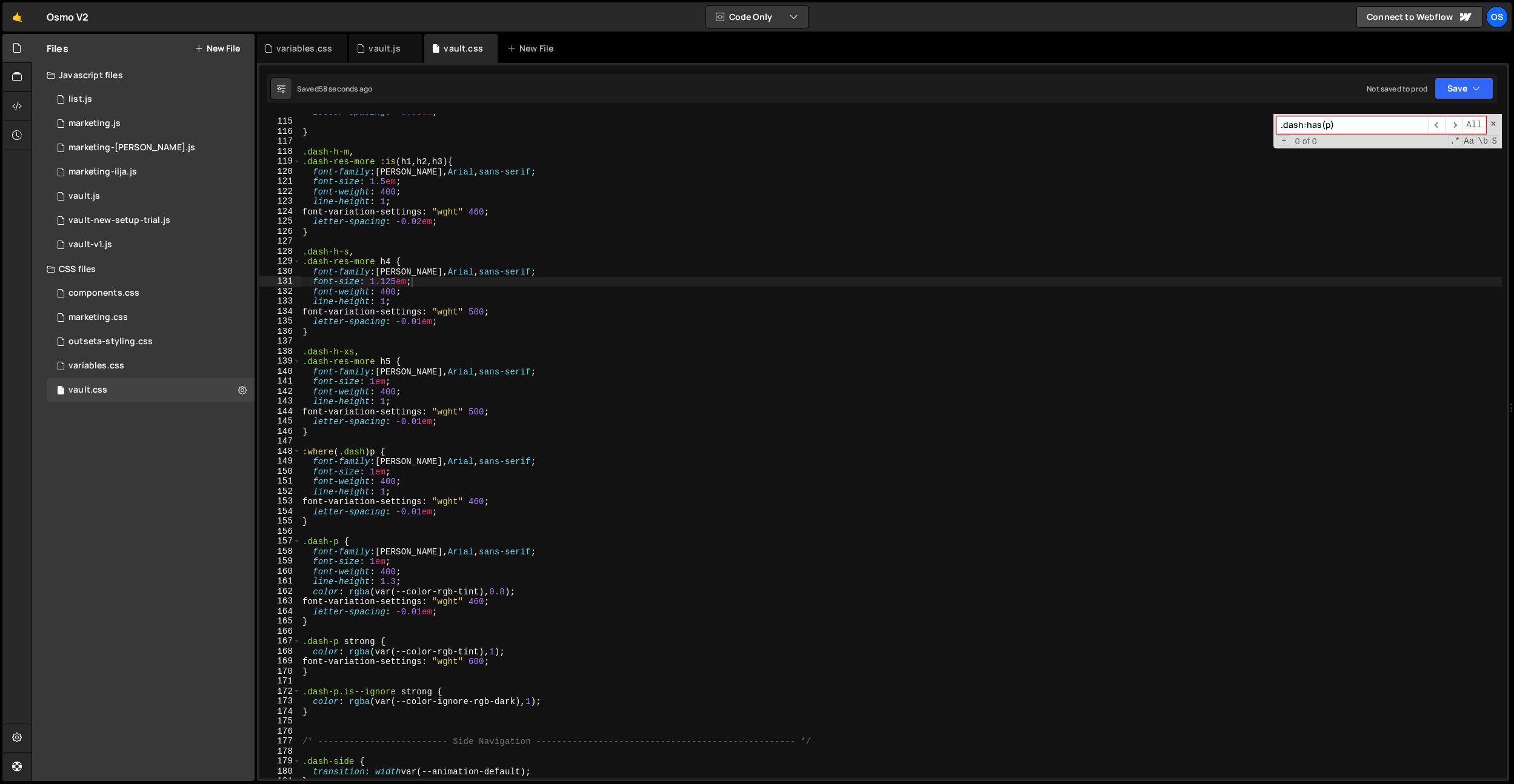
paste input "-side__logo-wordmark-wrap"
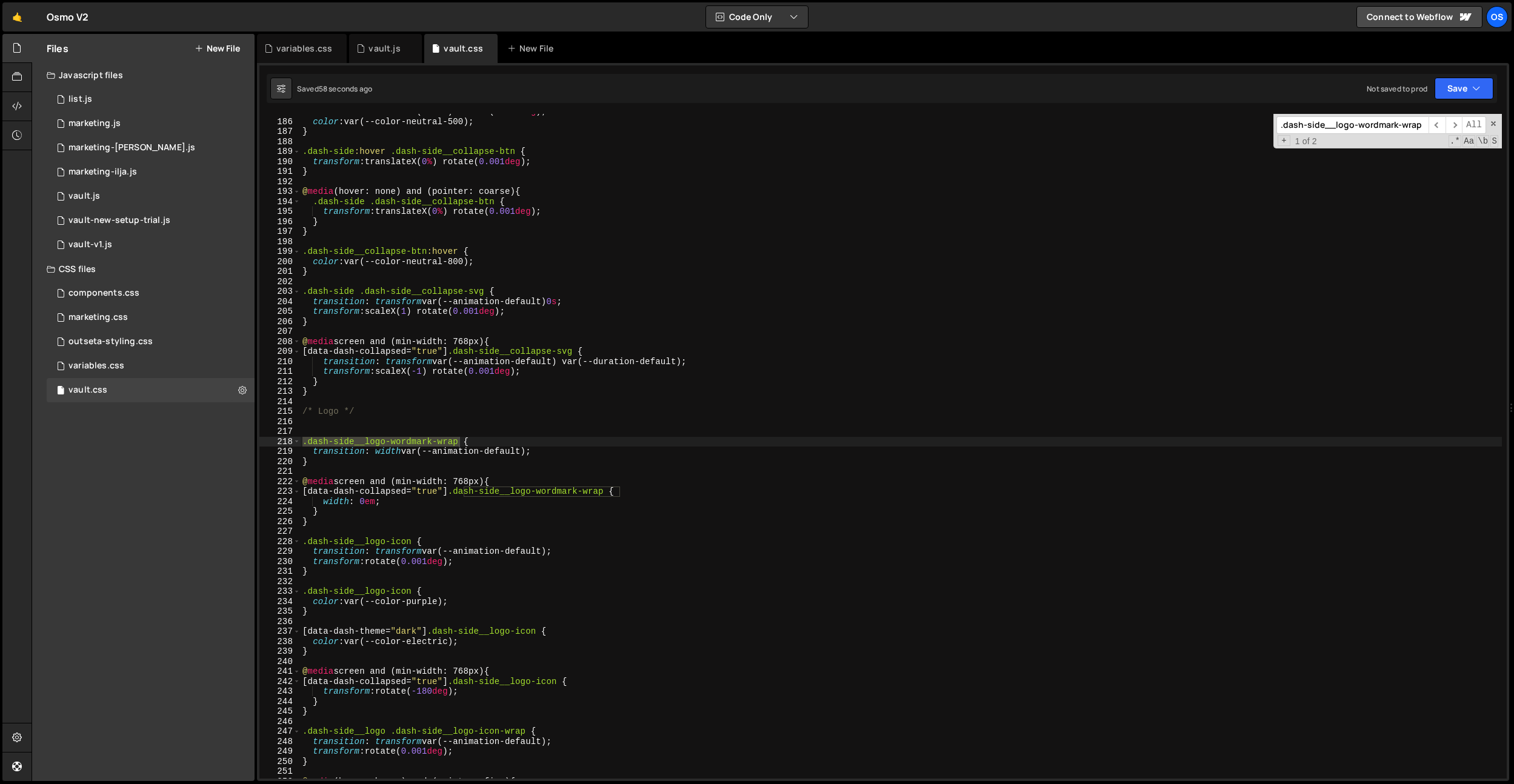
scroll to position [1284, 0]
type input ".dash-side__logo-wordmark-wrap"
type textarea "}"
click at [747, 274] on div "transform : translateX( -101 % ) rotate( 0.001 deg ) ; color : var(--color-neut…" at bounding box center [901, 448] width 1202 height 684
click at [537, 464] on div "transform : translateX( -101 % ) rotate( 0.001 deg ) ; color : var(--color-neut…" at bounding box center [901, 448] width 1202 height 684
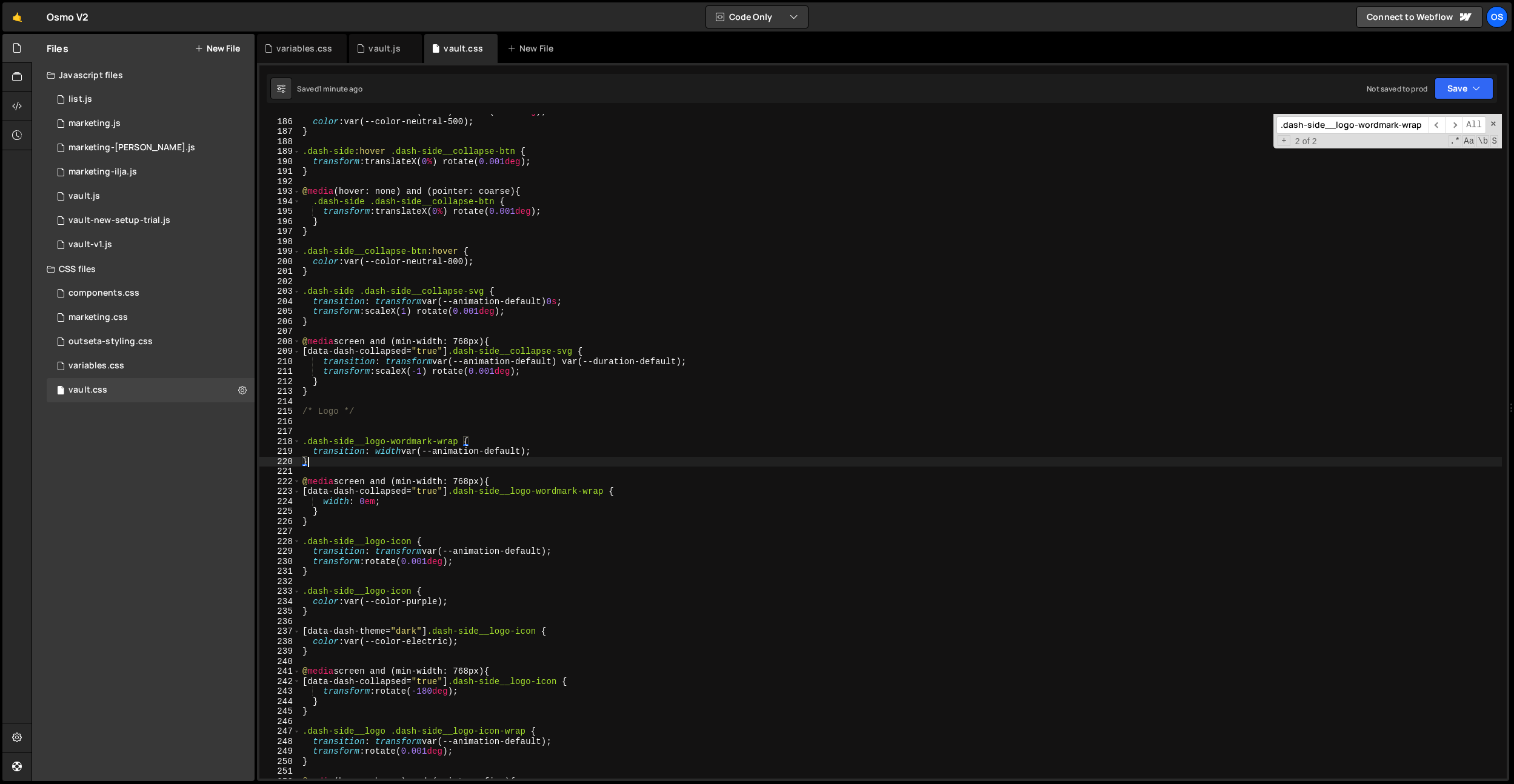
click at [637, 467] on div "transform : translateX( -101 % ) rotate( 0.001 deg ) ; color : var(--color-neut…" at bounding box center [901, 448] width 1202 height 684
click at [507, 301] on div "transform : translateX( -101 % ) rotate( 0.001 deg ) ; color : var(--color-neut…" at bounding box center [901, 448] width 1202 height 684
type textarea "transition: transform var(--animation-default) 0s;"
paste input
type input "dash-side__logo-wordmark-wrap"
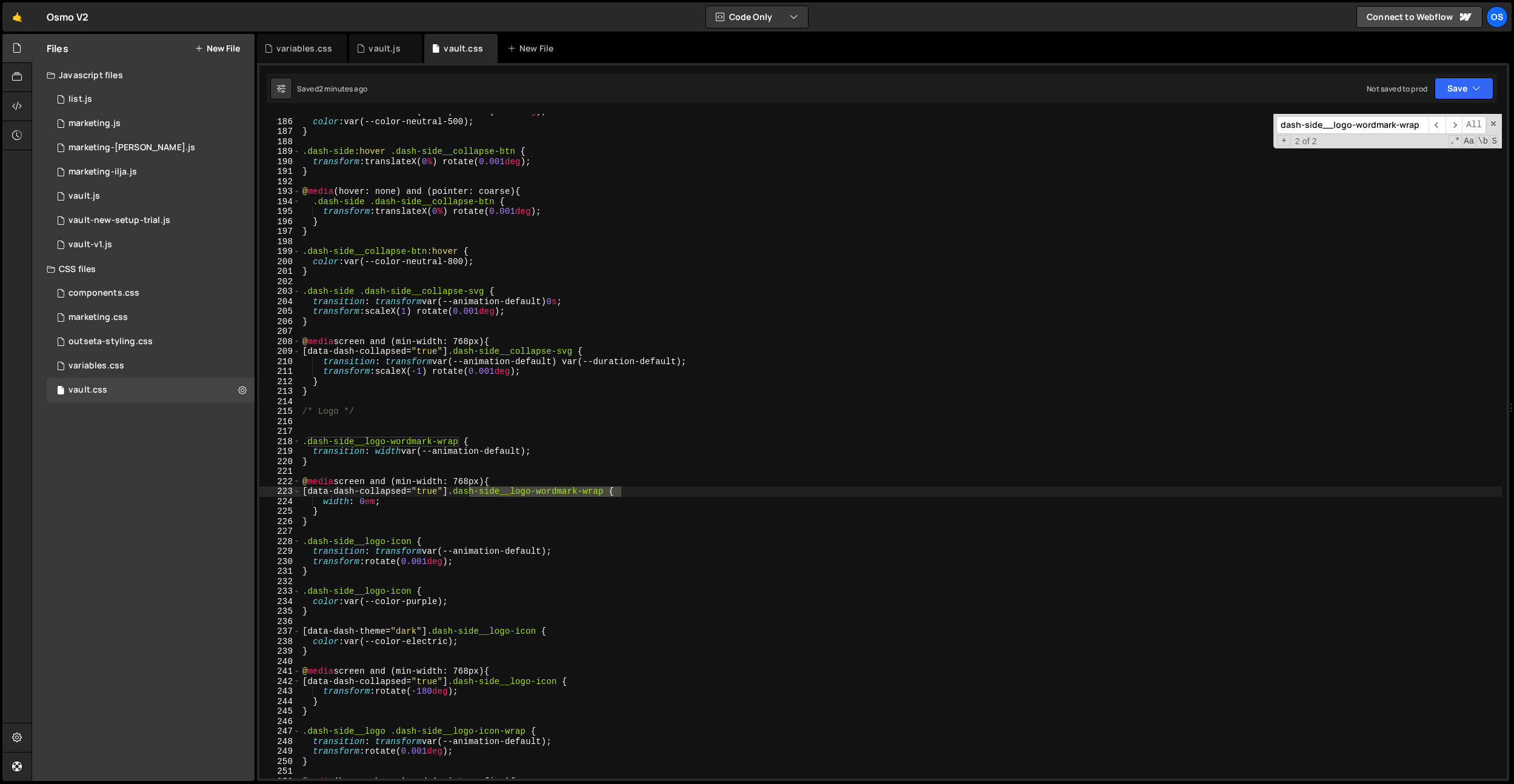
type textarea "transition: width var(--animation-default);"
click at [553, 451] on div "transform : translateX( -101 % ) rotate( 0.001 deg ) ; color : var(--color-neut…" at bounding box center [901, 448] width 1202 height 684
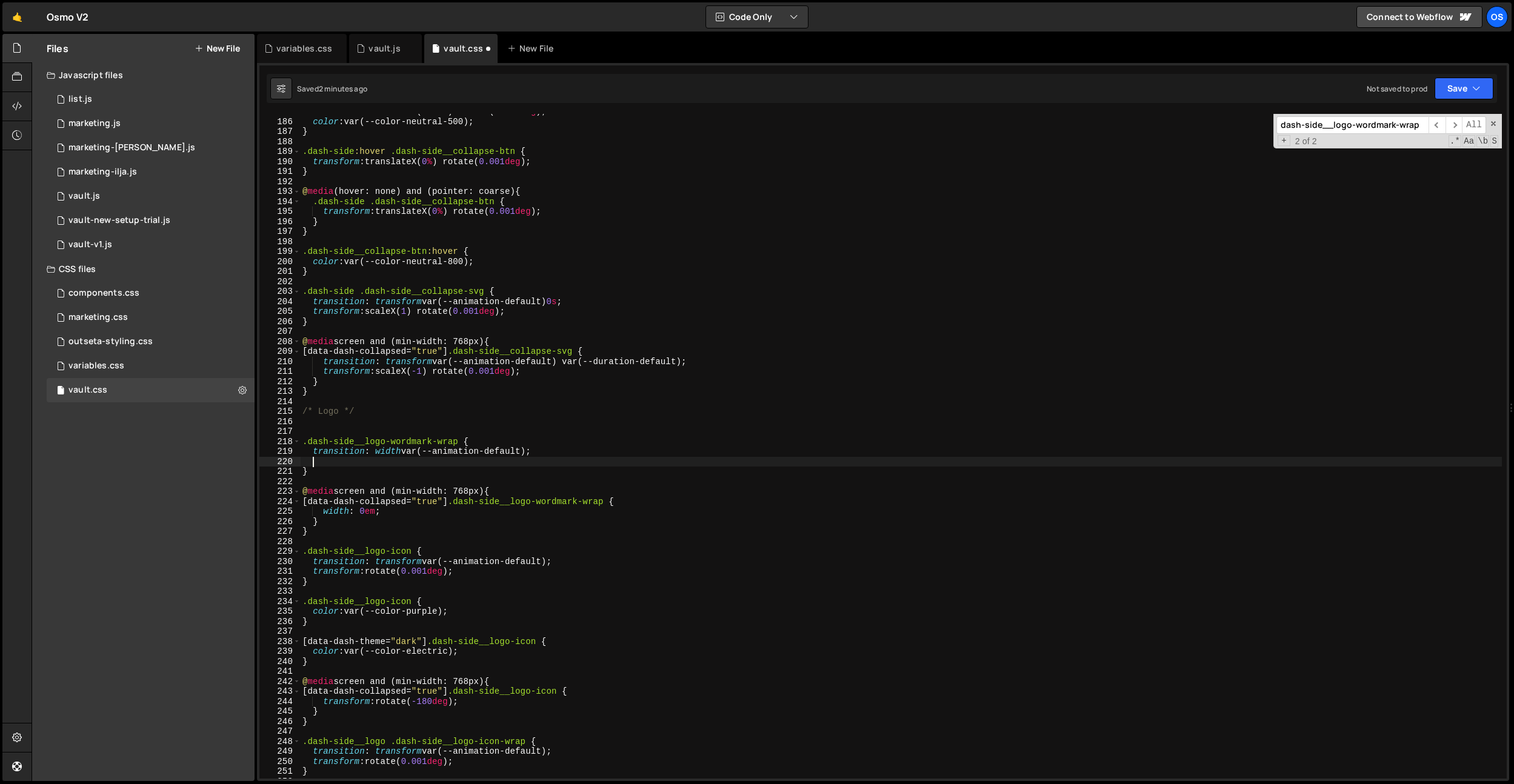
paste textarea "calc(100% - 1.5em);"
type textarea "calc(100% - 1.5em);"
click at [415, 333] on div "transform : translateX( -101 % ) rotate( 0.001 deg ) ; color : var(--color-neut…" at bounding box center [901, 448] width 1202 height 684
click at [312, 459] on div "transform : translateX( -101 % ) rotate( 0.001 deg ) ; color : var(--color-neut…" at bounding box center [901, 448] width 1202 height 684
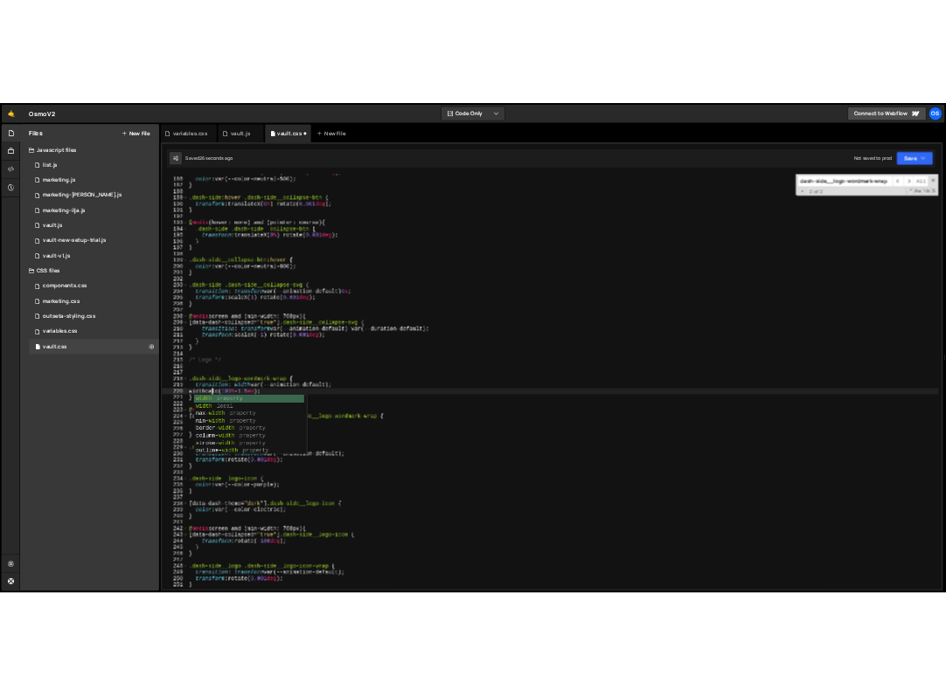
scroll to position [0, 4]
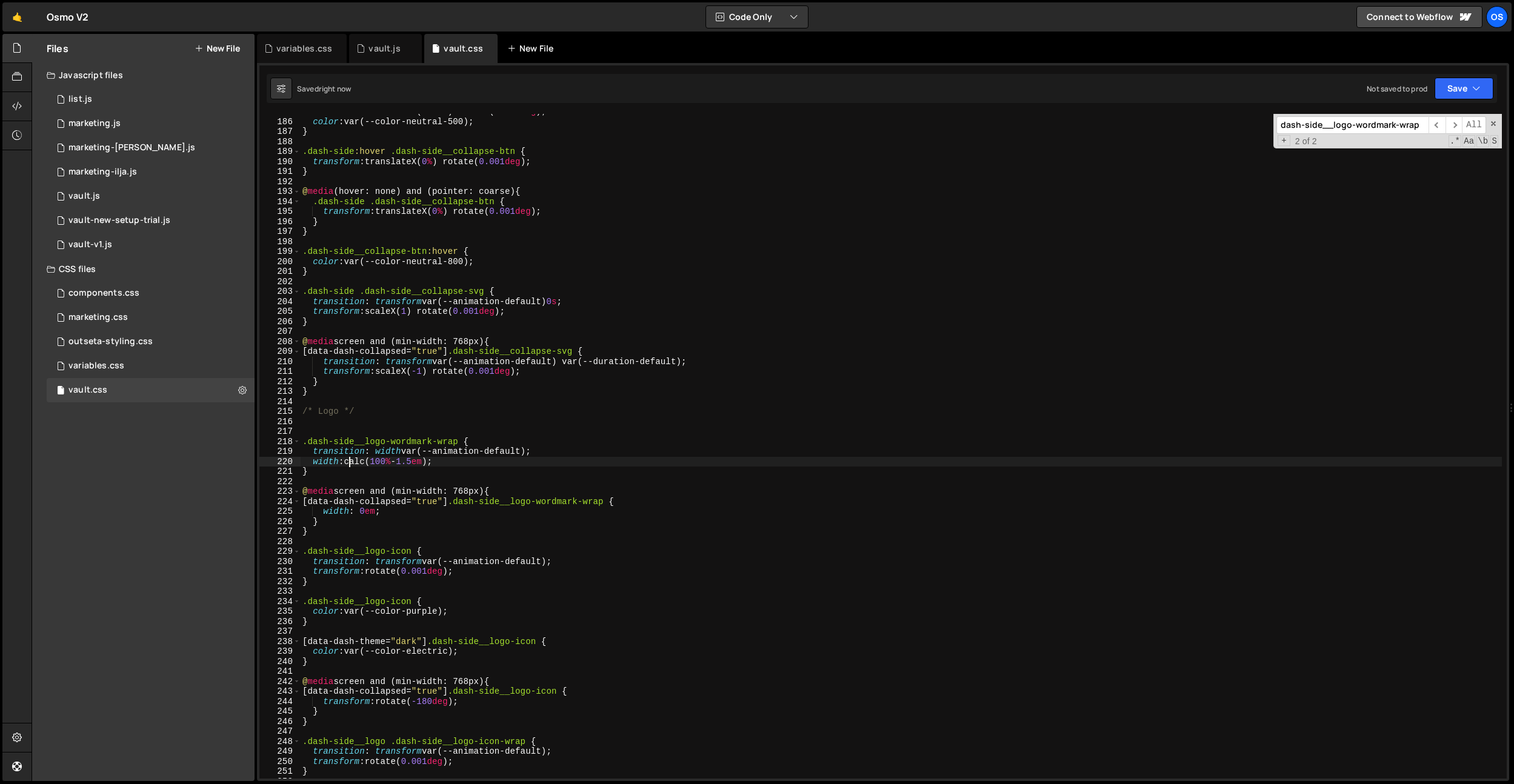
type textarea "width: calc(100% - 1.5em);"
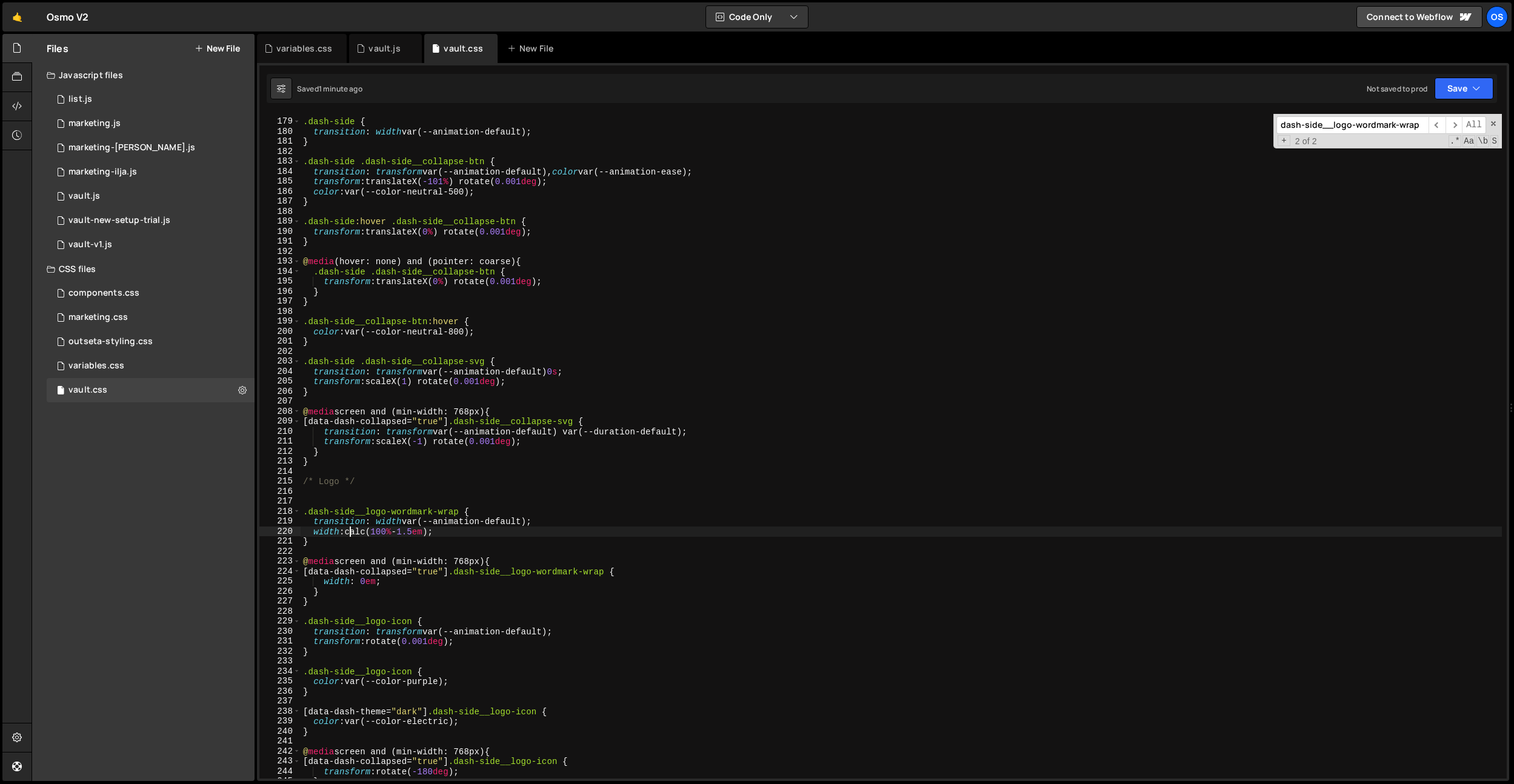
scroll to position [1235, 0]
click at [295, 49] on div "variables.css" at bounding box center [304, 48] width 55 height 12
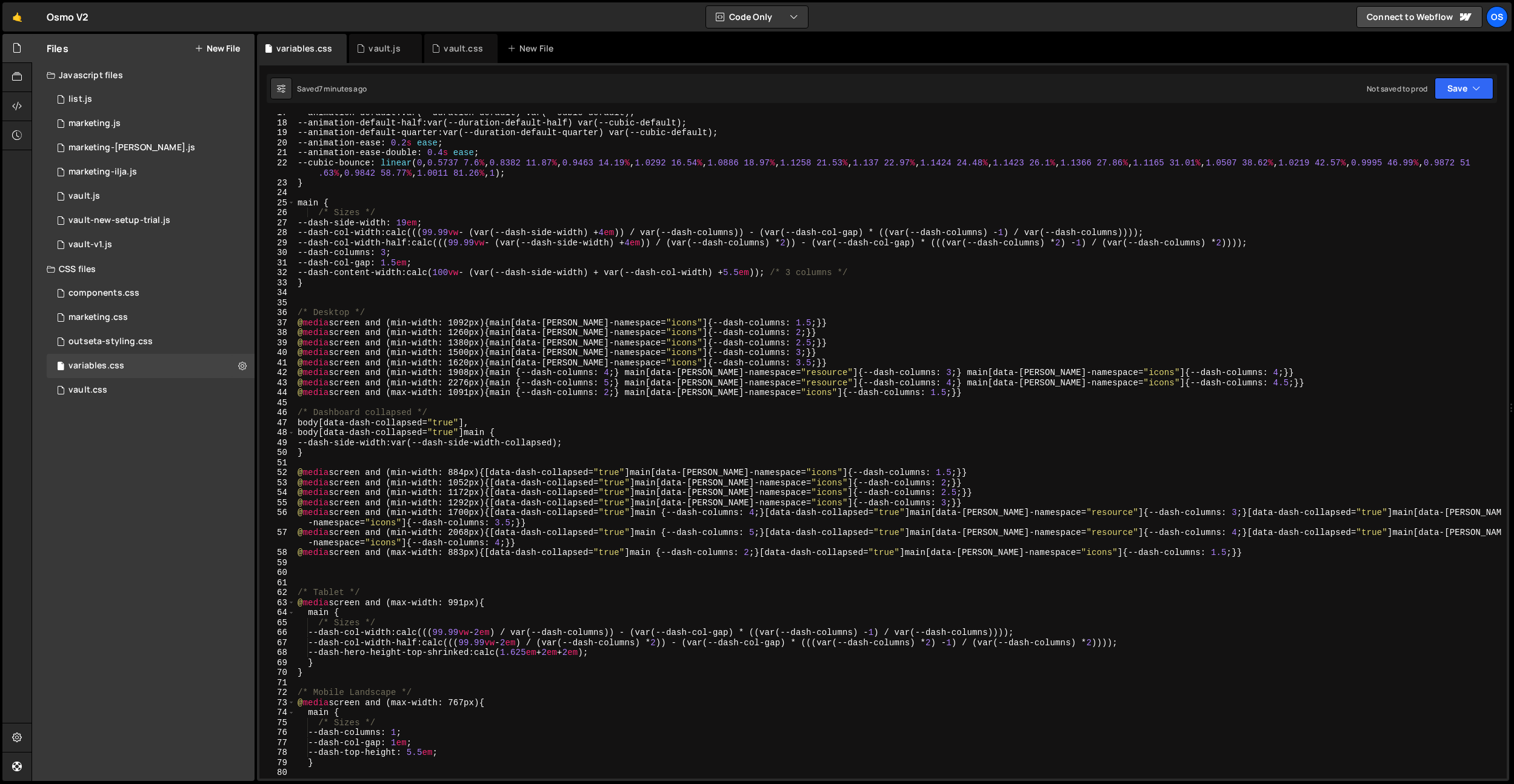
scroll to position [0, 0]
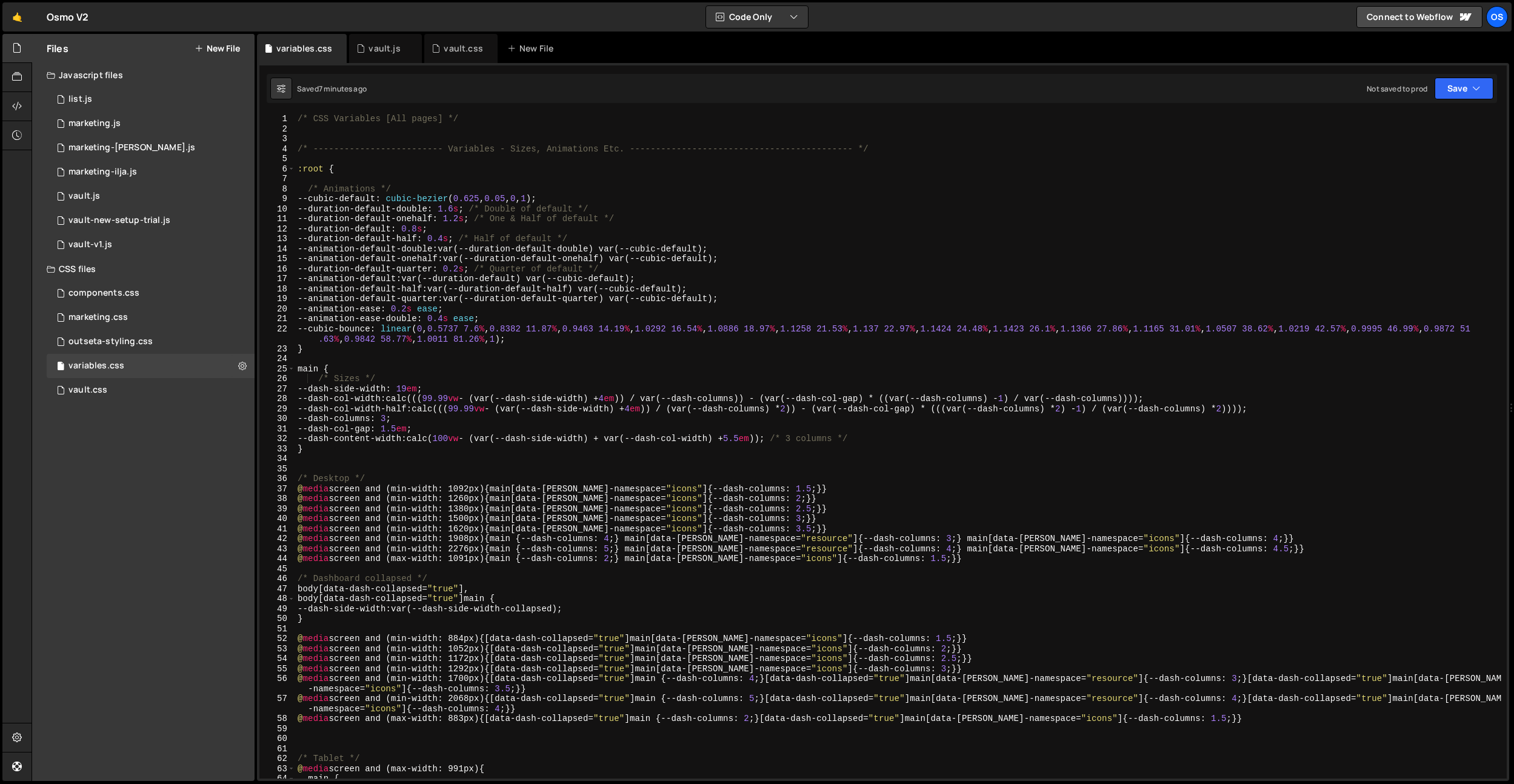
click at [522, 247] on div "/* CSS Variables [All pages] */ /* ------------------------- Variables - Sizes,…" at bounding box center [899, 455] width 1207 height 684
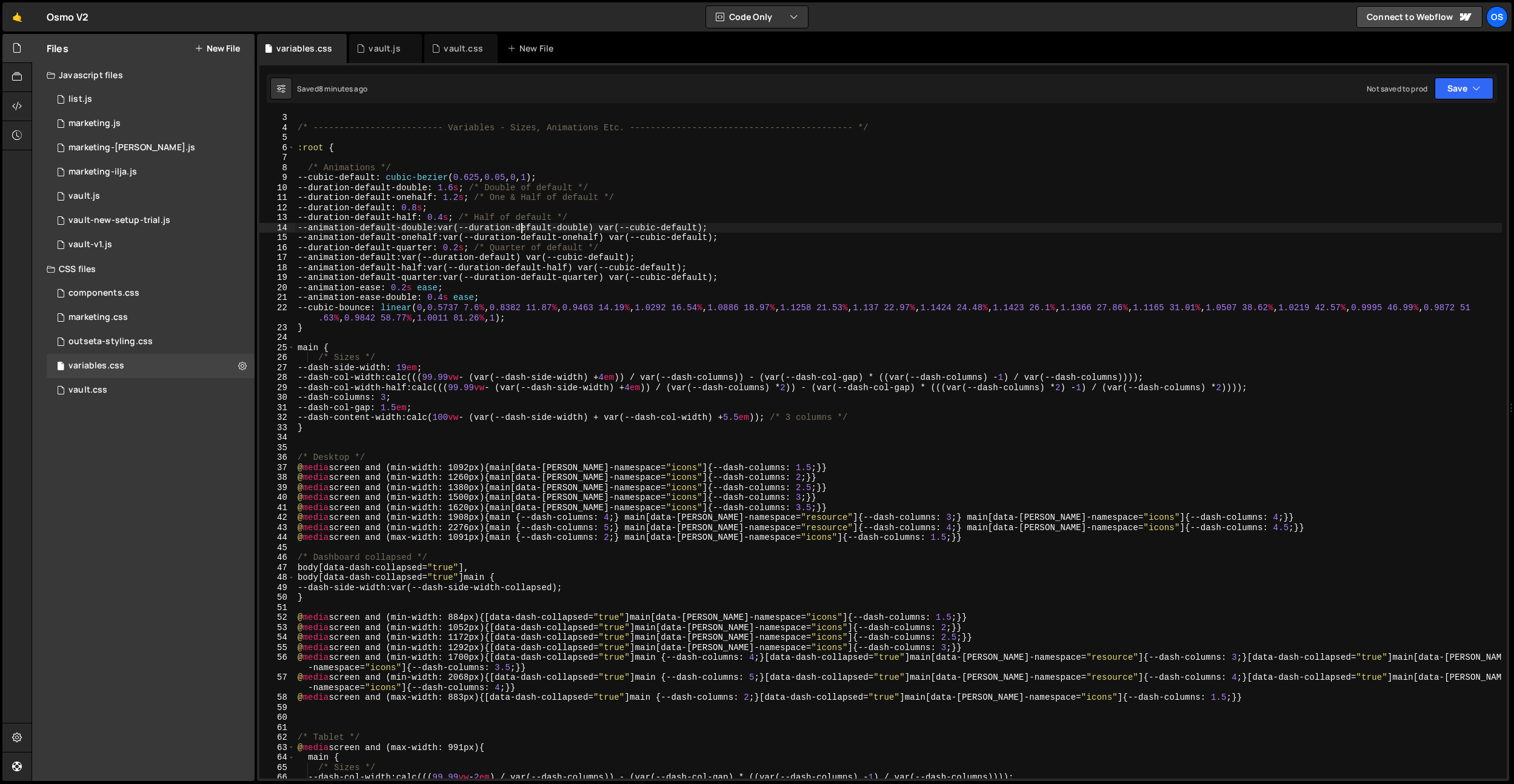
scroll to position [21, 0]
drag, startPoint x: 637, startPoint y: 536, endPoint x: 239, endPoint y: 541, distance: 398.0
click at [239, 541] on div "Files New File Javascript files 0 list.js 0 0 marketing.js 0 0 marketing-[PERSO…" at bounding box center [773, 408] width 1483 height 747
click at [562, 557] on div "/* ------------------------- Variables - Sizes, Animations Etc. ---------------…" at bounding box center [899, 454] width 1207 height 684
drag, startPoint x: 501, startPoint y: 539, endPoint x: 635, endPoint y: 536, distance: 134.0
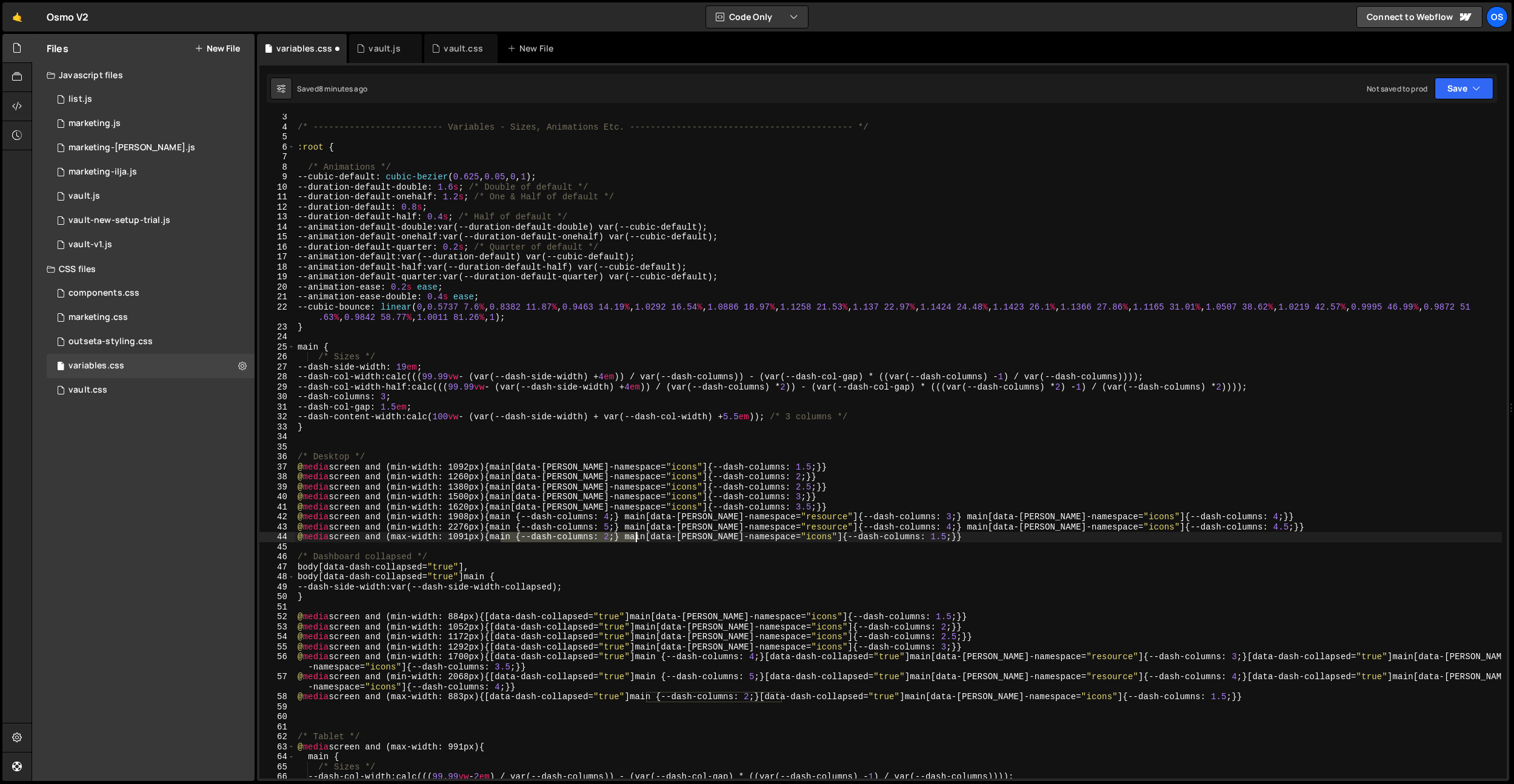
click at [635, 536] on div "/* ------------------------- Variables - Sizes, Animations Etc. ---------------…" at bounding box center [899, 454] width 1207 height 684
drag, startPoint x: 777, startPoint y: 695, endPoint x: 492, endPoint y: 697, distance: 285.0
click at [492, 697] on div "/* ------------------------- Variables - Sizes, Animations Etc. ---------------…" at bounding box center [899, 454] width 1207 height 684
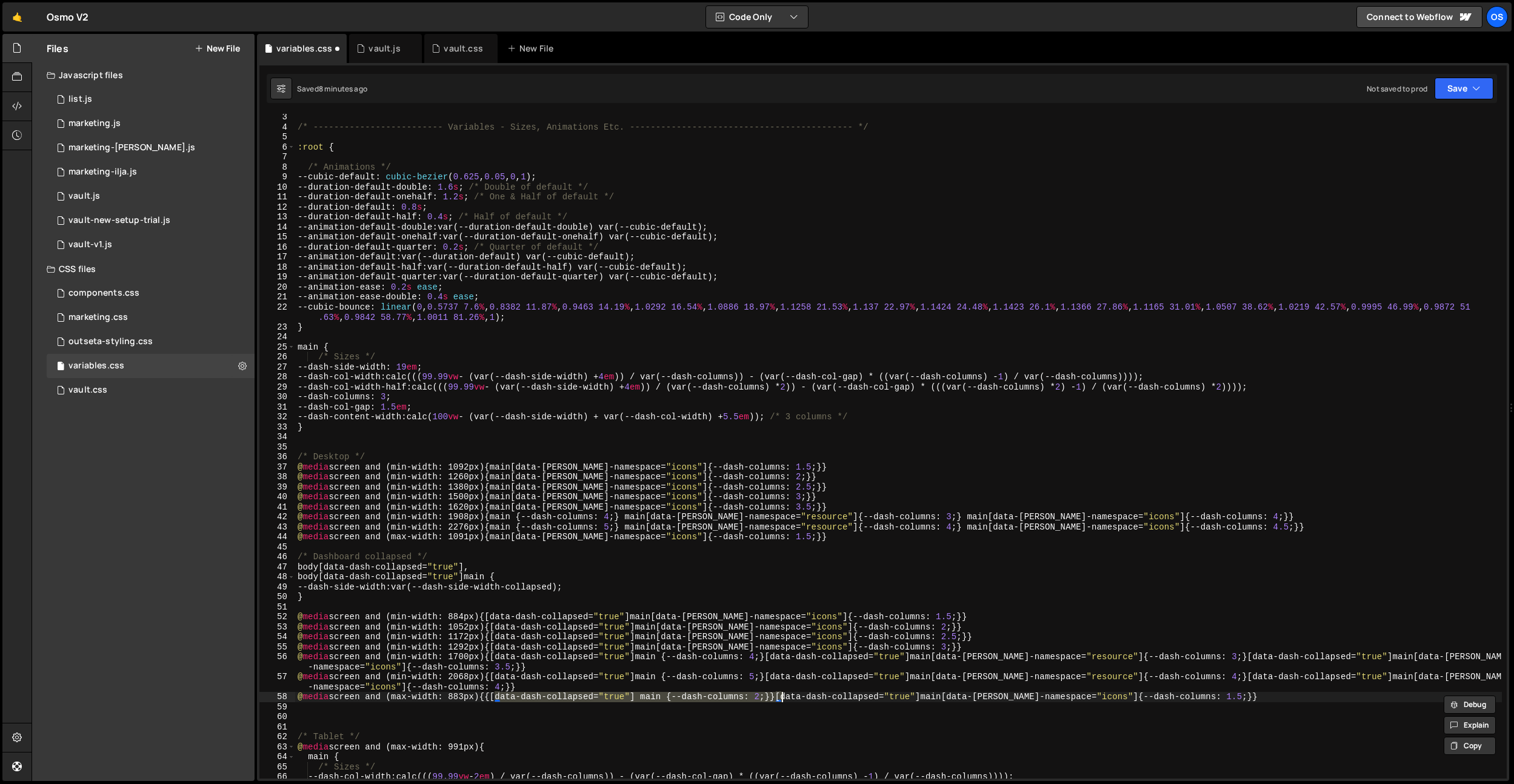
type textarea "@media screen and (max-width: 883px) {[data-dash-collapsed="true"] main {--dash…"
click at [522, 705] on div "/* ------------------------- Variables - Sizes, Animations Etc. ---------------…" at bounding box center [899, 454] width 1207 height 684
drag, startPoint x: 495, startPoint y: 698, endPoint x: 781, endPoint y: 700, distance: 286.0
click at [781, 700] on div "/* ------------------------- Variables - Sizes, Animations Etc. ---------------…" at bounding box center [899, 454] width 1207 height 684
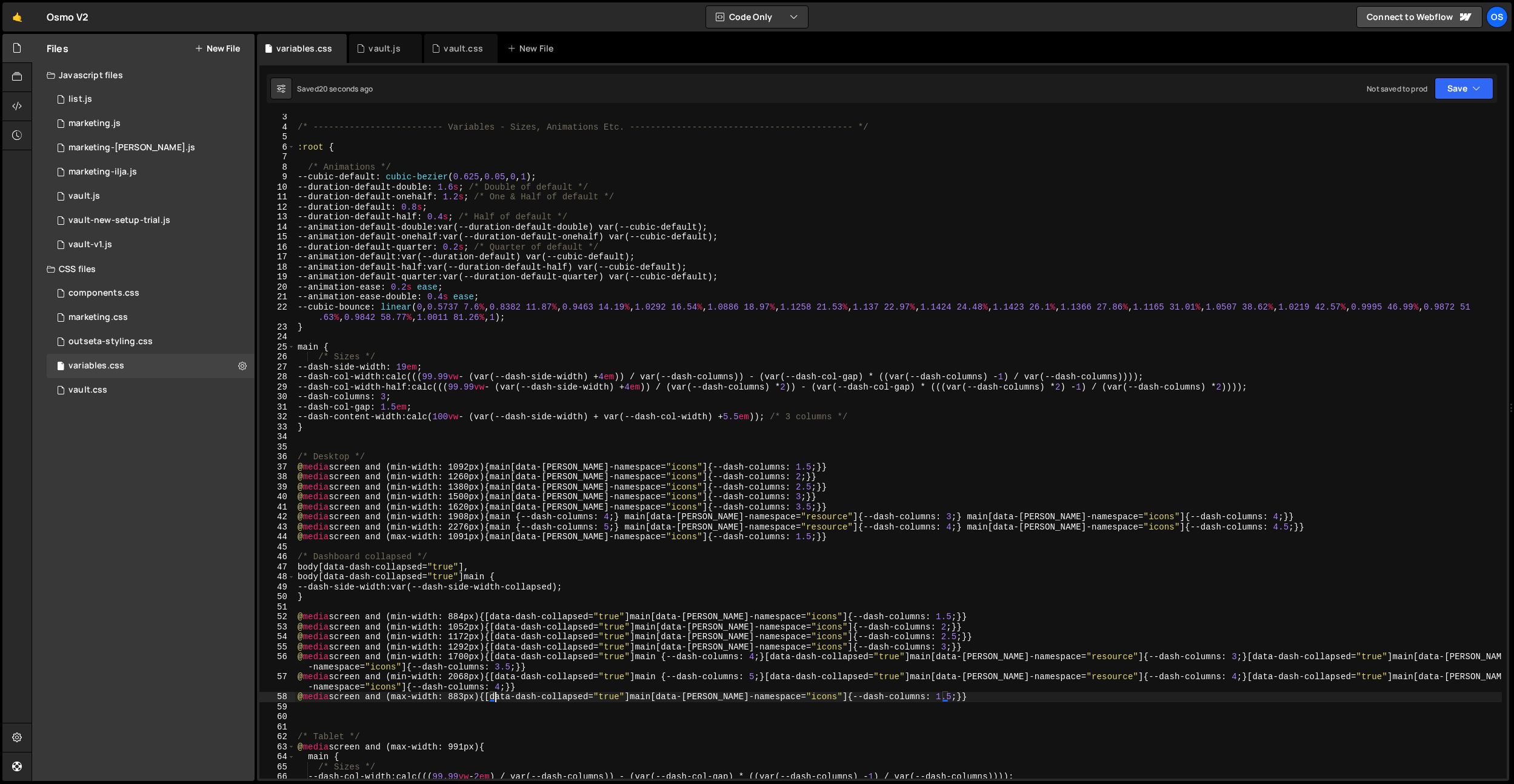
click at [829, 539] on div "/* ------------------------- Variables - Sizes, Animations Etc. ---------------…" at bounding box center [899, 454] width 1207 height 684
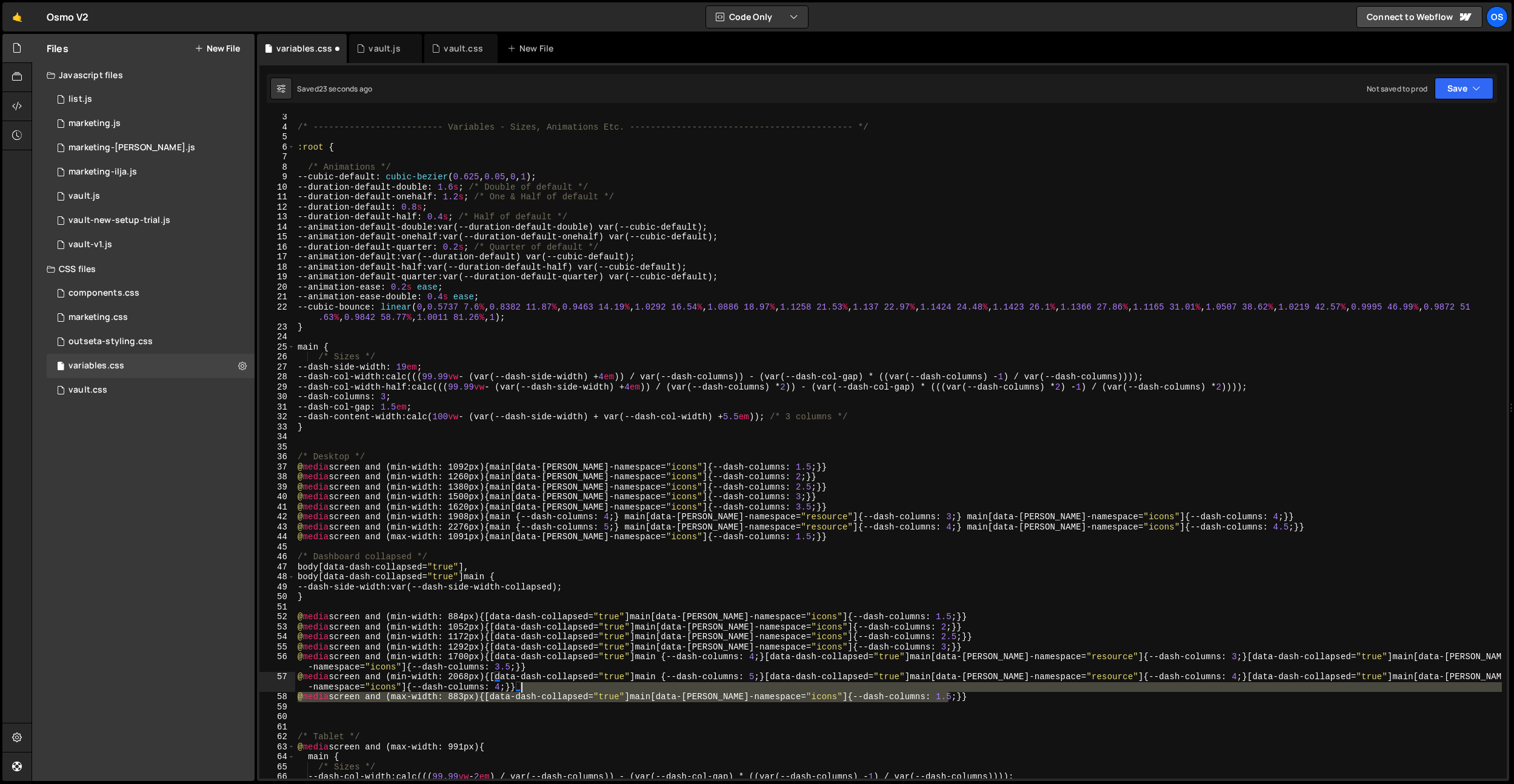
click at [961, 691] on div "/* ------------------------- Variables - Sizes, Animations Etc. ---------------…" at bounding box center [899, 454] width 1207 height 684
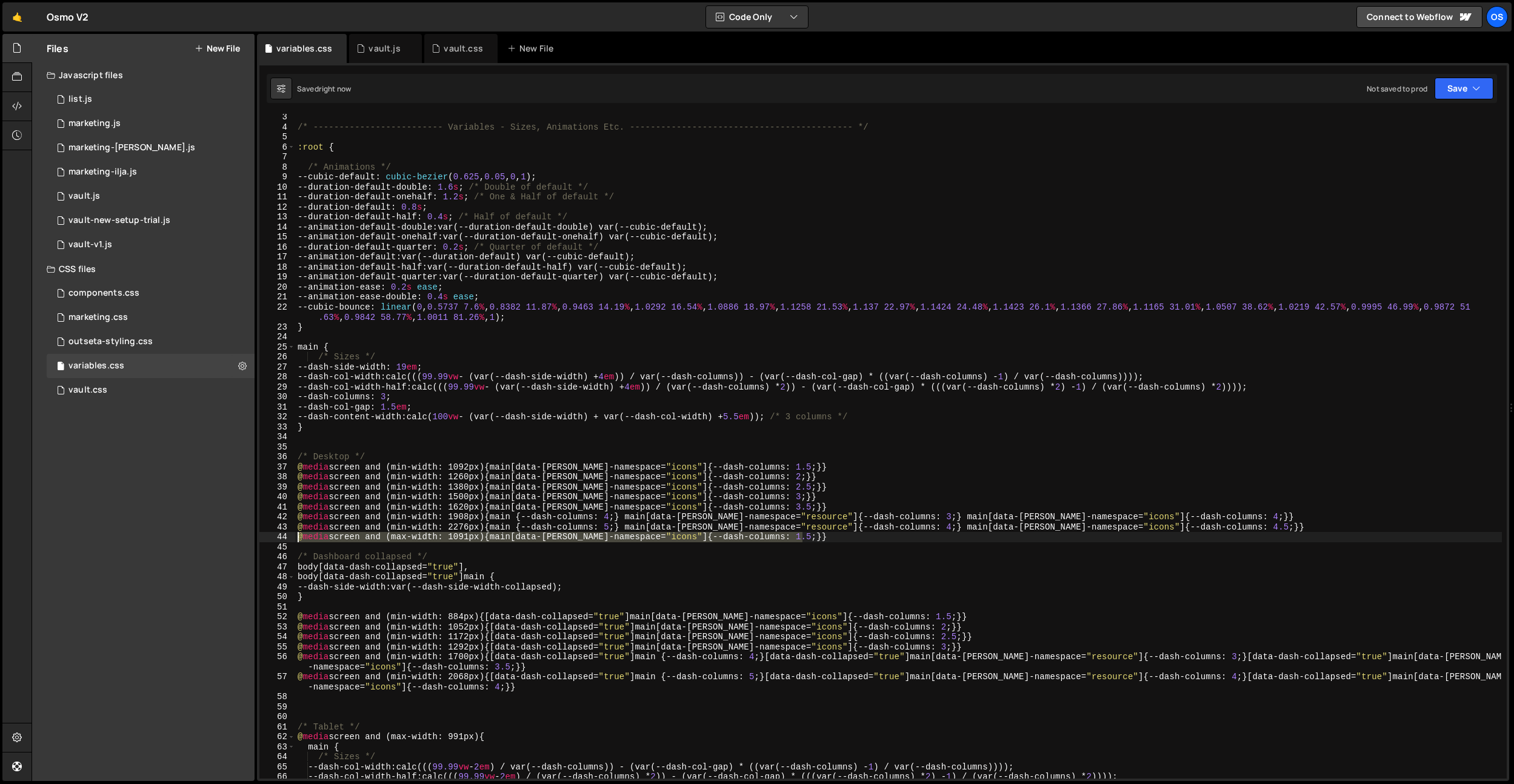
drag, startPoint x: 825, startPoint y: 539, endPoint x: 265, endPoint y: 535, distance: 560.0
click at [265, 535] on div "@media screen and (min-width: 2068px) {[data-dash-collapsed="true"] main {--das…" at bounding box center [883, 446] width 1247 height 665
type textarea "@media screen and (max-width: 1091px) {main[data-[PERSON_NAME]-namespace="icons…"
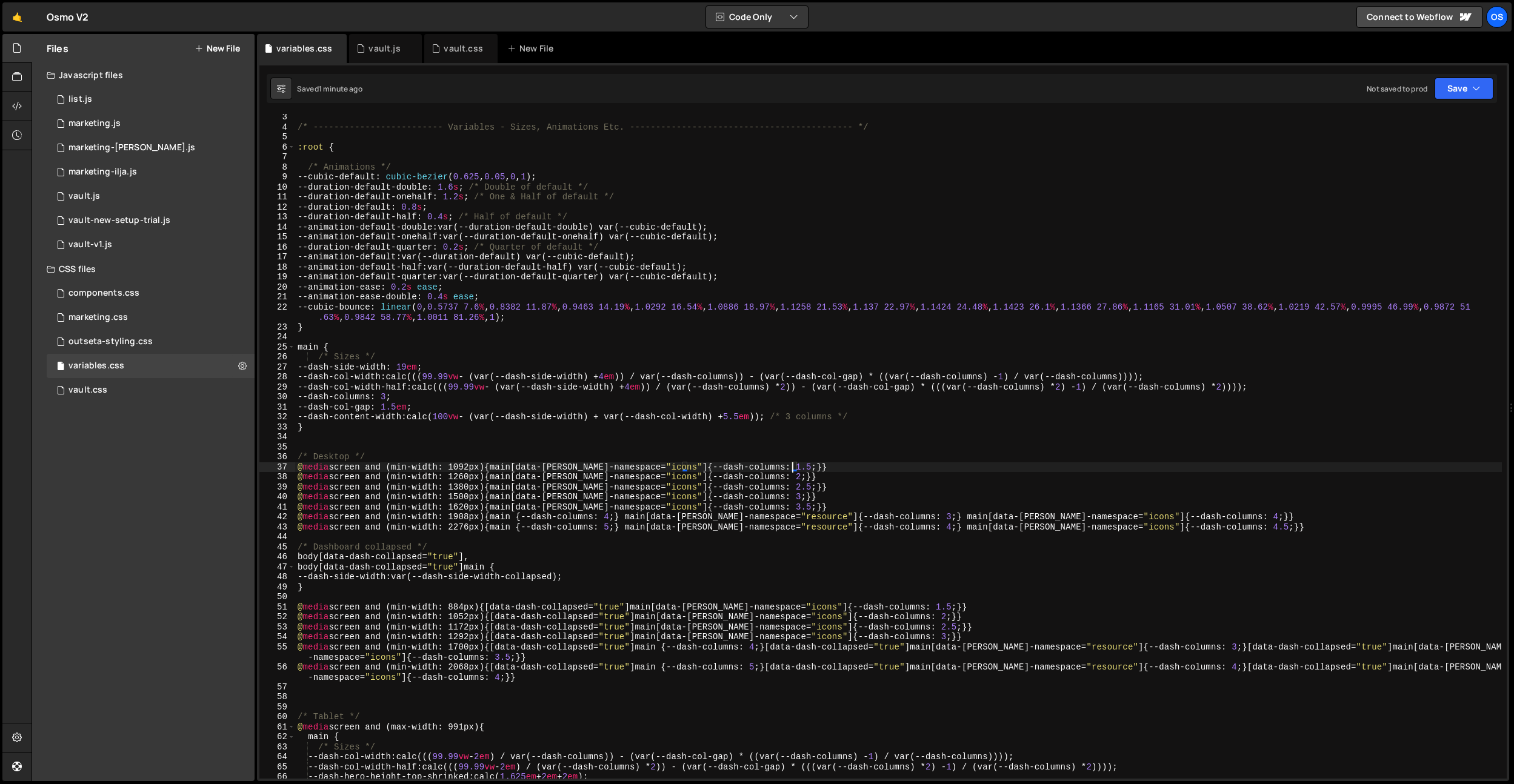
click at [793, 465] on div "/* ------------------------- Variables - Sizes, Animations Etc. ---------------…" at bounding box center [899, 454] width 1207 height 684
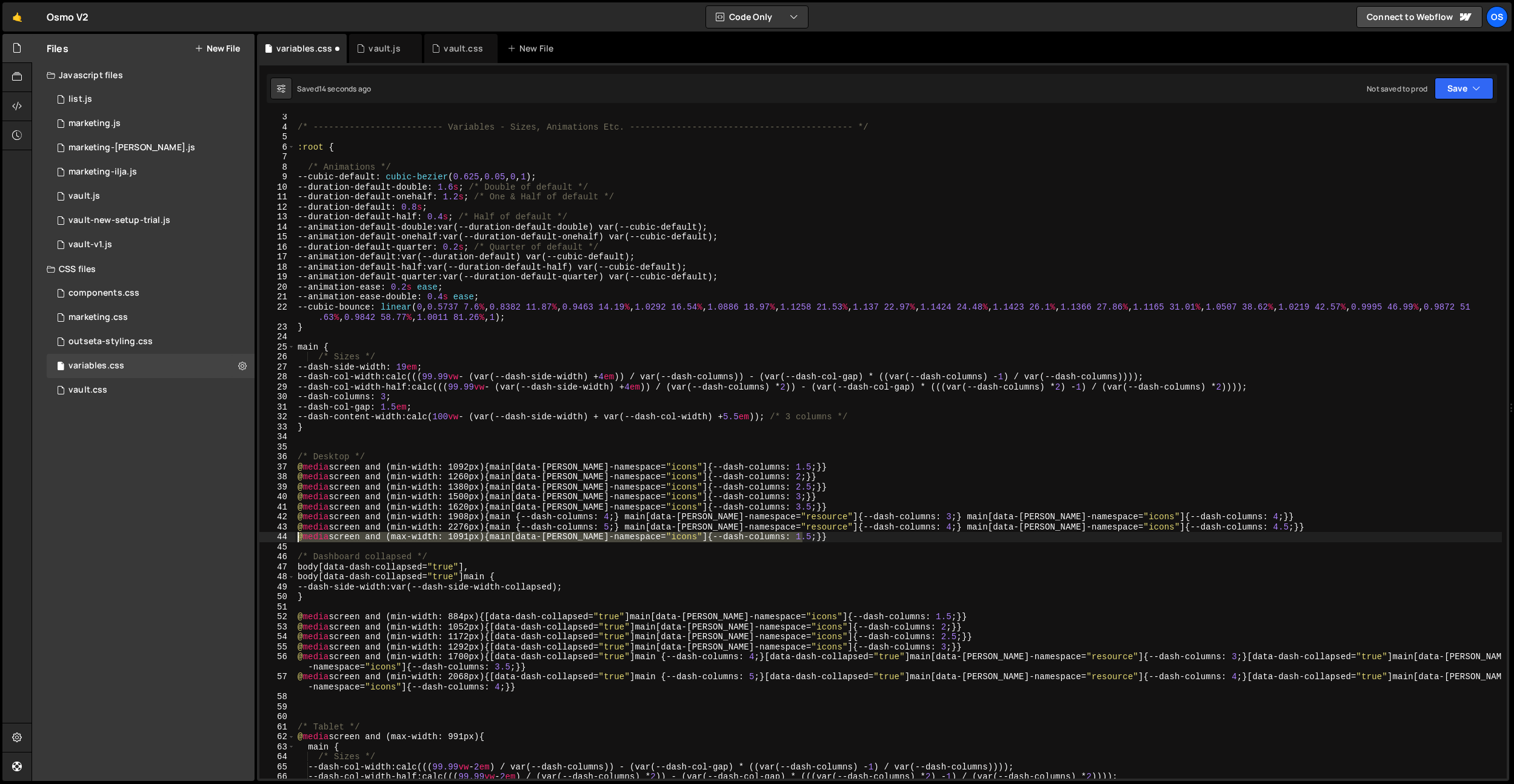
drag, startPoint x: 815, startPoint y: 534, endPoint x: 227, endPoint y: 539, distance: 588.0
click at [227, 539] on div "Files New File Javascript files 0 list.js 0 0 marketing.js 0 0 marketing-[PERSO…" at bounding box center [773, 408] width 1483 height 747
type textarea "@media screen and (max-width: 1091px) {main[data-[PERSON_NAME]-namespace="icons…"
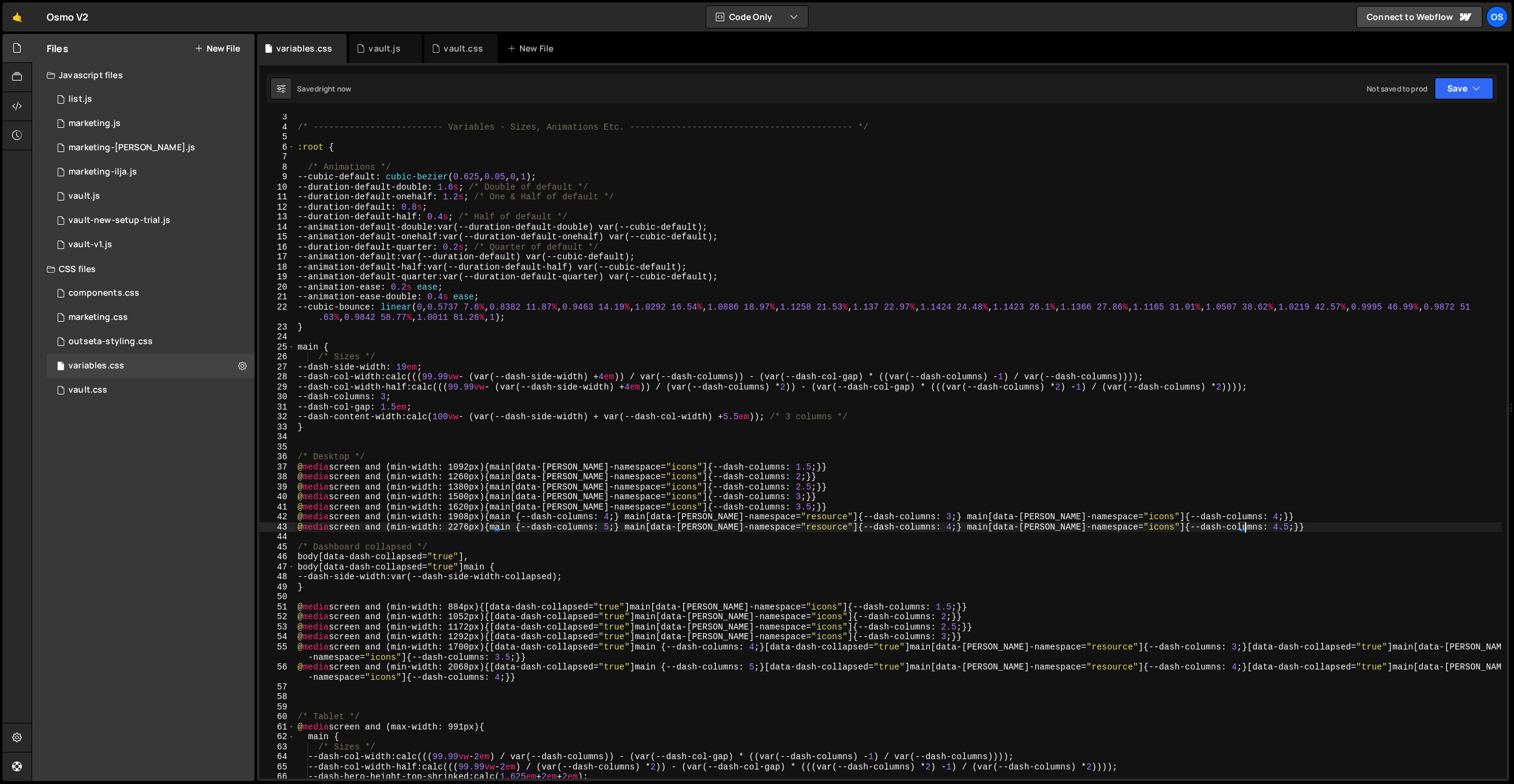
click at [852, 487] on div "/* ------------------------- Variables - Sizes, Animations Etc. ---------------…" at bounding box center [899, 454] width 1207 height 684
drag, startPoint x: 829, startPoint y: 467, endPoint x: 291, endPoint y: 464, distance: 538.0
click at [291, 464] on div "@media screen and (min-width: 1380px) {main[data-[PERSON_NAME]-namespace="icons…" at bounding box center [883, 446] width 1247 height 665
click at [901, 394] on div "/* ------------------------- Variables - Sizes, Animations Etc. ---------------…" at bounding box center [899, 454] width 1207 height 684
click at [820, 485] on div "/* ------------------------- Variables - Sizes, Animations Etc. ---------------…" at bounding box center [899, 454] width 1207 height 684
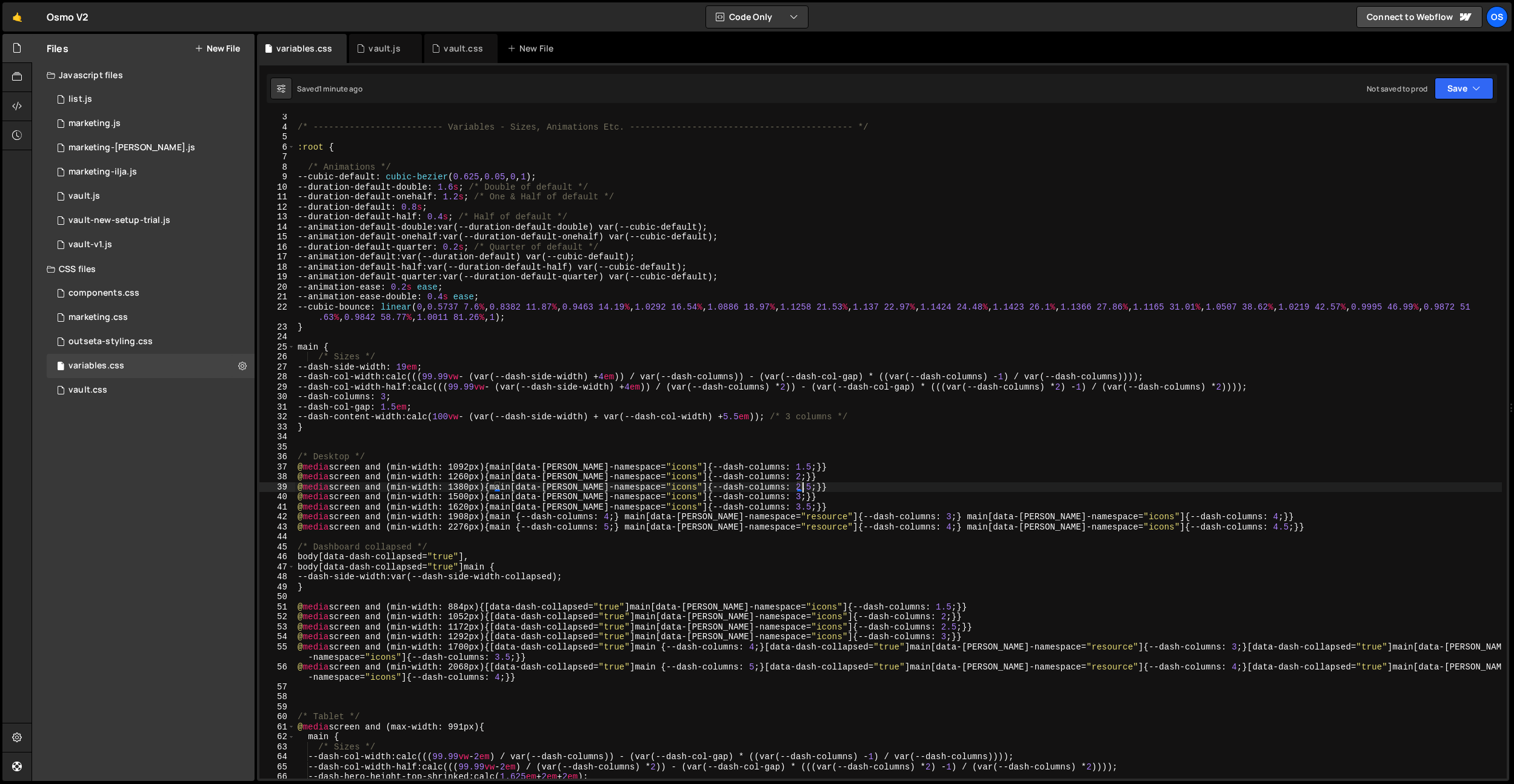
click at [854, 550] on div "/* ------------------------- Variables - Sizes, Animations Etc. ---------------…" at bounding box center [899, 454] width 1207 height 684
drag, startPoint x: 830, startPoint y: 469, endPoint x: 672, endPoint y: 496, distance: 160.3
click at [266, 471] on div "/* Dashboard collapsed */ 3 4 5 6 7 8 9 10 11 12 13 14 15 16 17 18 19 20 21 22 …" at bounding box center [883, 446] width 1247 height 665
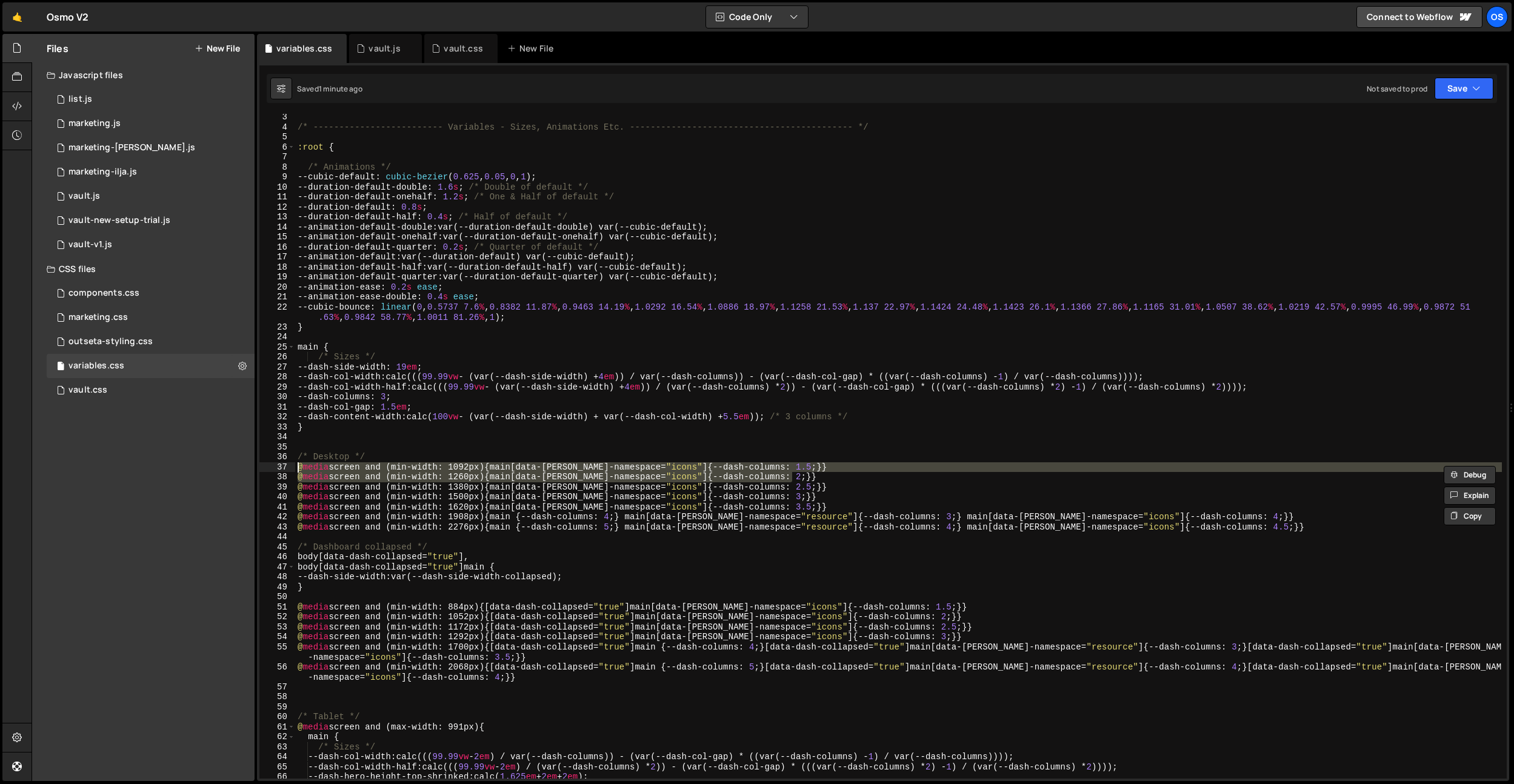
drag, startPoint x: 815, startPoint y: 479, endPoint x: 200, endPoint y: 469, distance: 615.1
click at [200, 469] on div "Files New File Javascript files 0 list.js 0 0 marketing.js 0 0 marketing-[PERSO…" at bounding box center [773, 408] width 1483 height 747
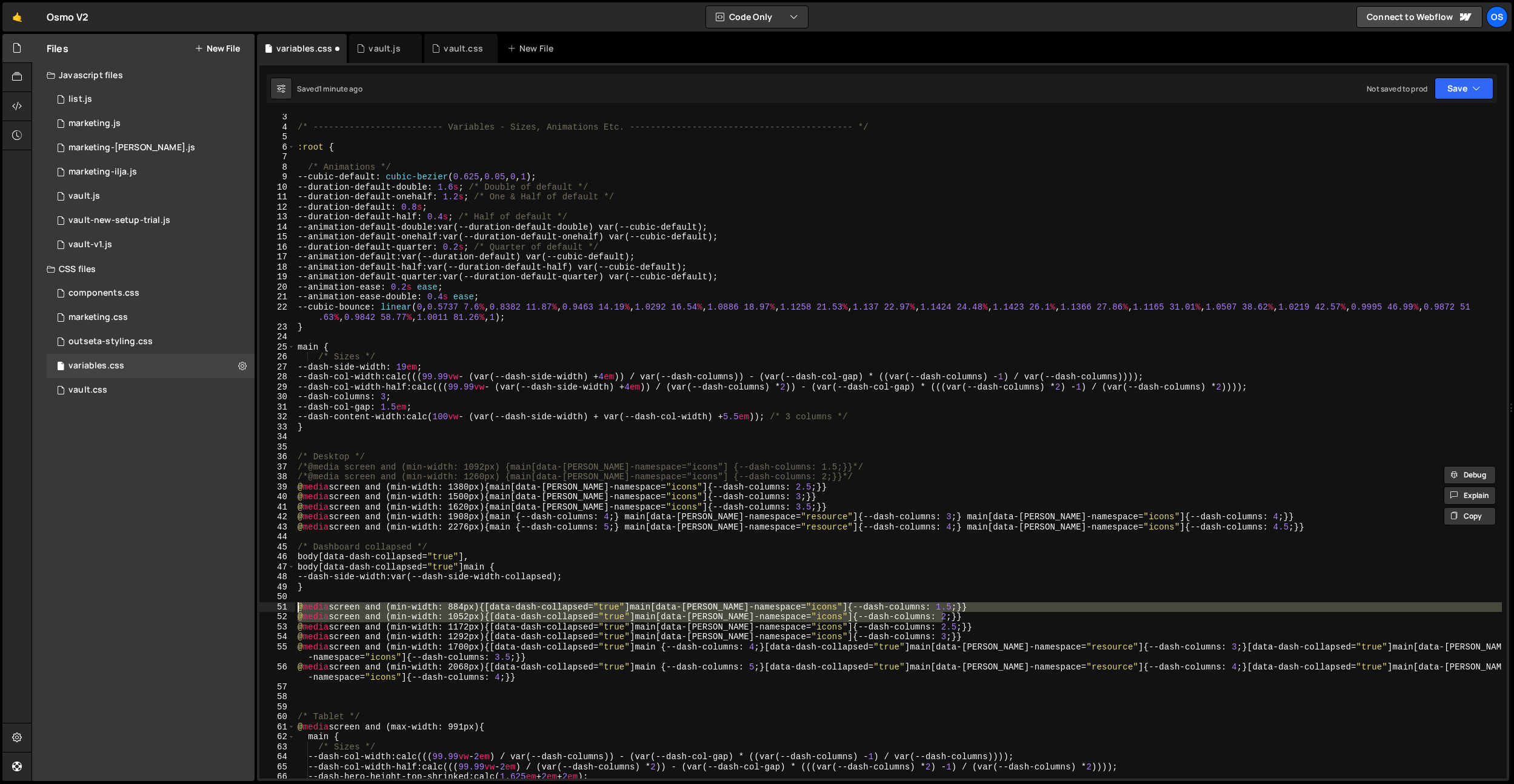
drag, startPoint x: 952, startPoint y: 619, endPoint x: 209, endPoint y: 607, distance: 743.1
click at [209, 608] on div "Files New File Javascript files 0 list.js 0 0 marketing.js 0 0 marketing-[PERSO…" at bounding box center [773, 408] width 1483 height 747
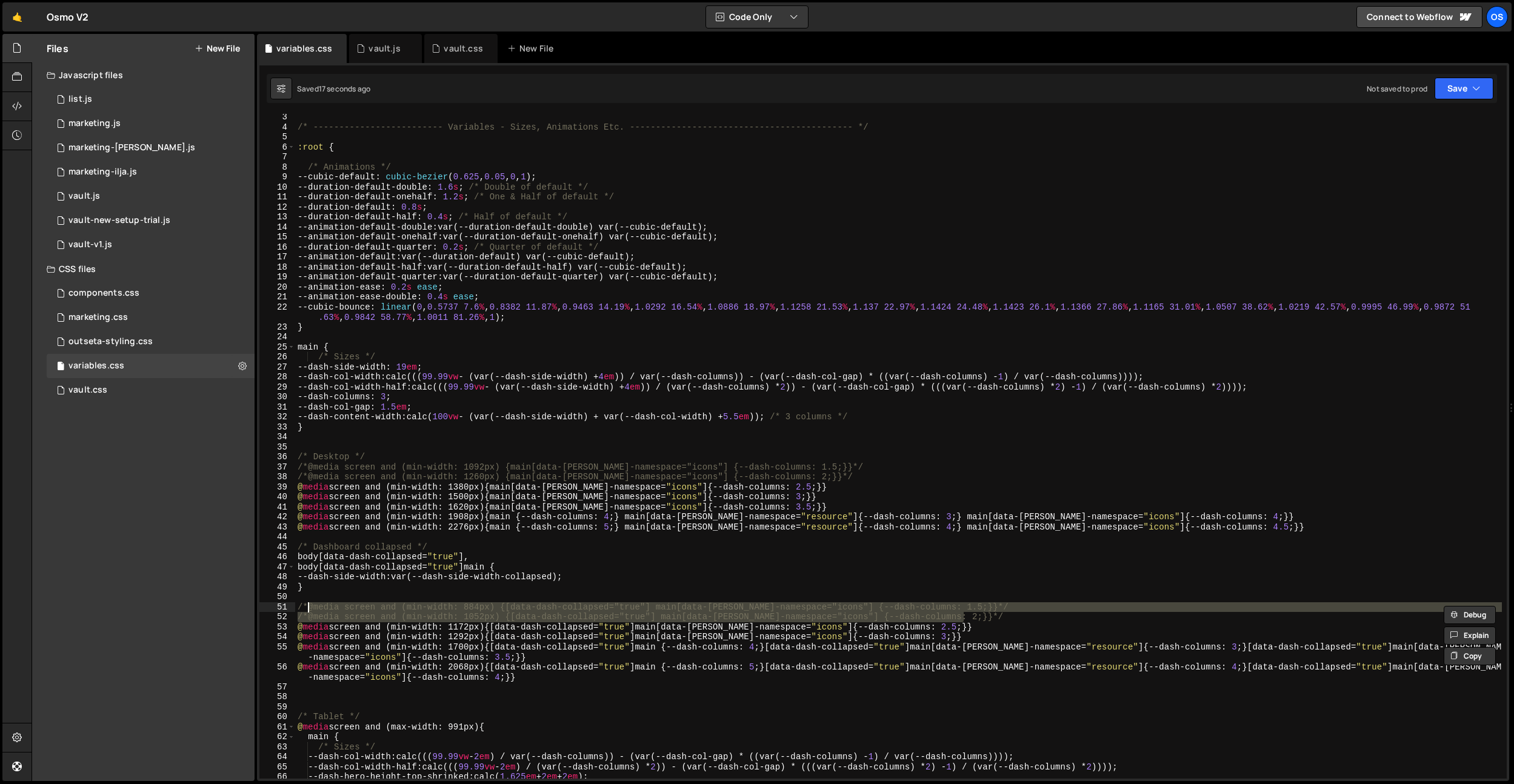
click at [998, 616] on div "/* ------------------------- Variables - Sizes, Animations Etc. ---------------…" at bounding box center [899, 446] width 1207 height 665
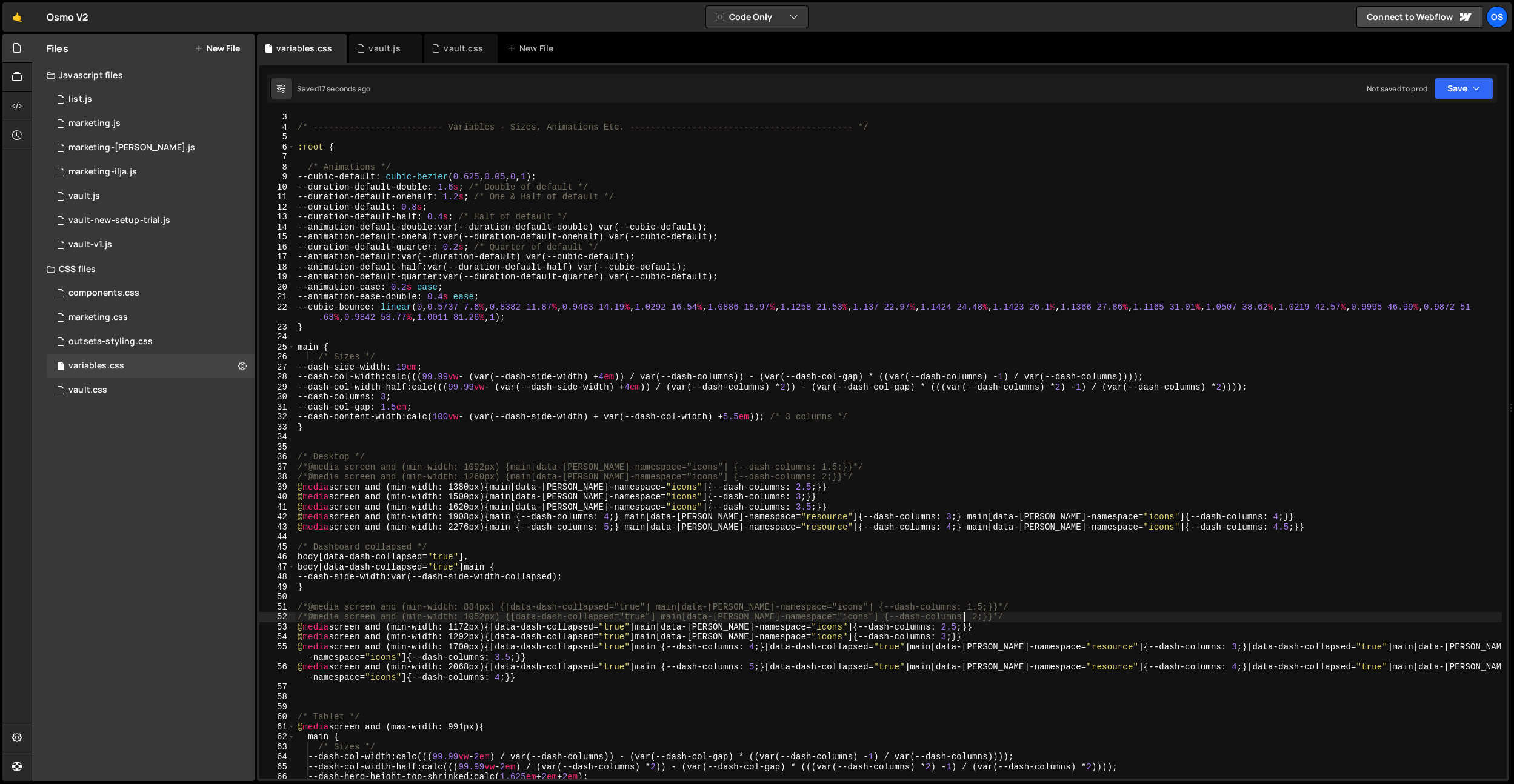
type textarea "@media screen and (min-width: 884px) {[data-dash-collapsed="true"] main[data-[P…"
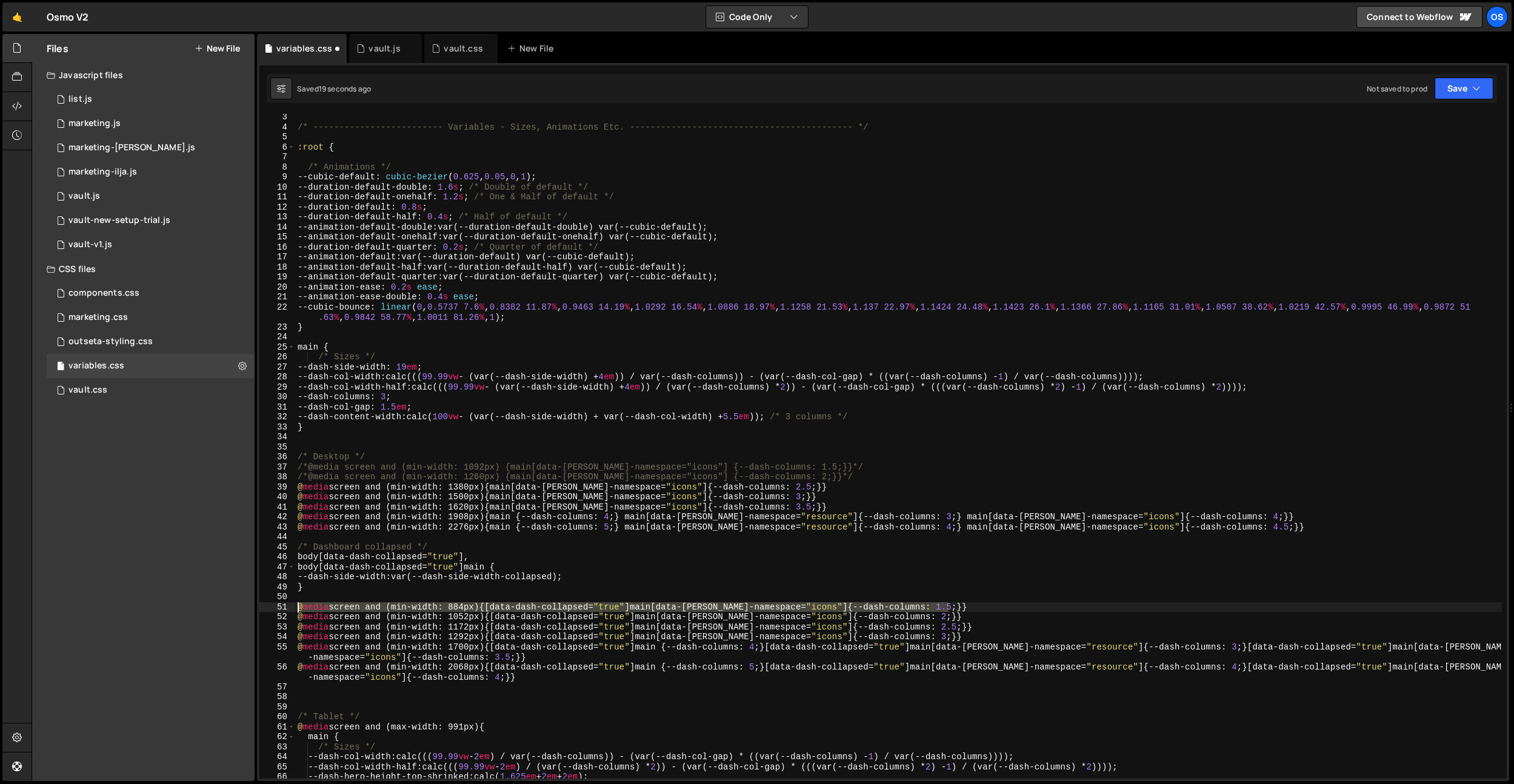
drag, startPoint x: 988, startPoint y: 606, endPoint x: 614, endPoint y: 514, distance: 385.1
click at [275, 610] on div "@media screen and (min-width: 884px) {[data-dash-collapsed="true"] main[data-[P…" at bounding box center [883, 446] width 1247 height 665
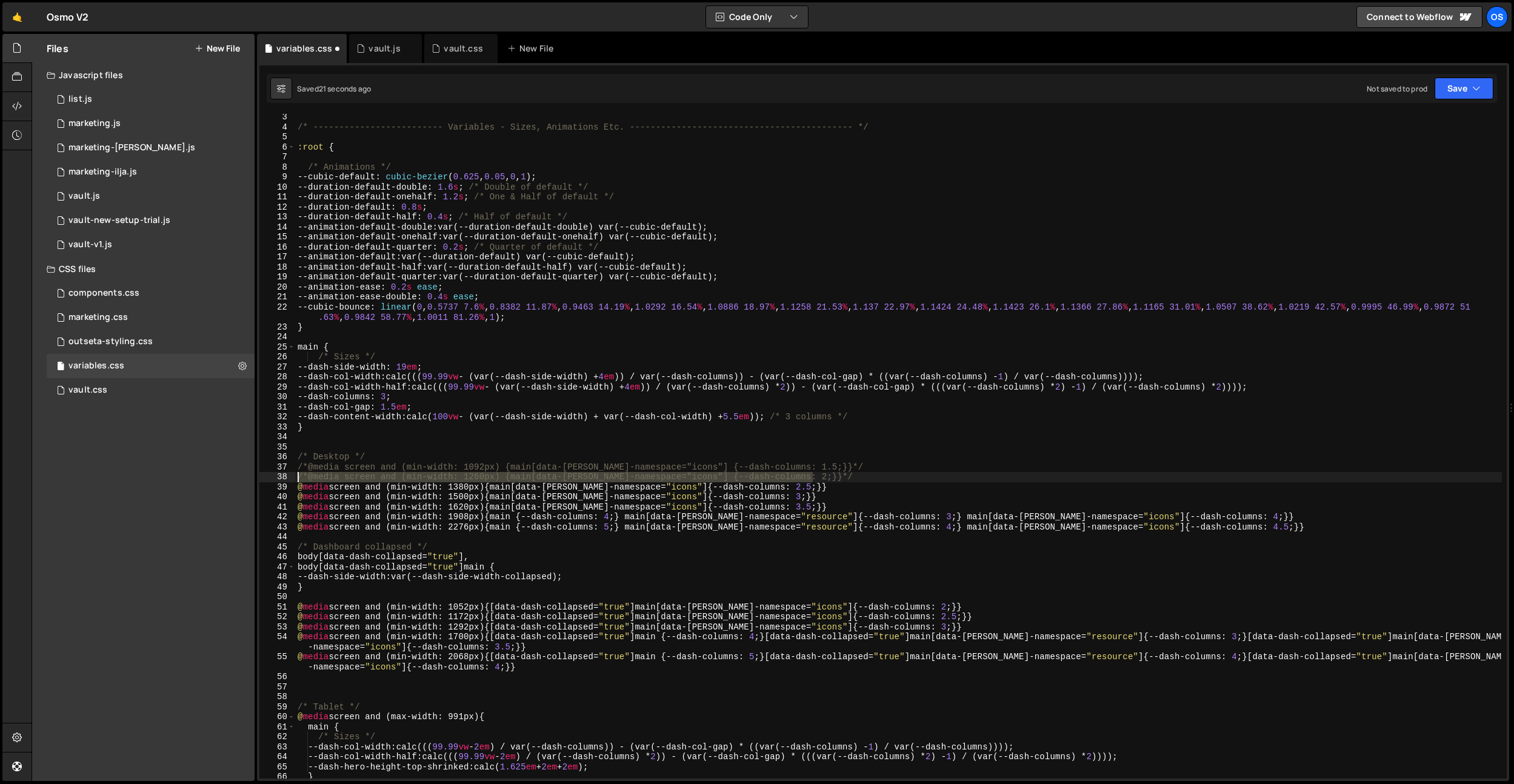
drag, startPoint x: 833, startPoint y: 473, endPoint x: 276, endPoint y: 479, distance: 557.0
click at [276, 479] on div "3 4 5 6 7 8 9 10 11 12 13 14 15 16 17 18 19 20 21 22 23 24 25 26 27 28 29 30 31…" at bounding box center [883, 446] width 1247 height 665
drag, startPoint x: 840, startPoint y: 467, endPoint x: 258, endPoint y: 464, distance: 582.0
click at [258, 464] on div "1 Type cmd + s to save your Javascript file. הההההההההההההההההההההההההההההההההה…" at bounding box center [883, 422] width 1252 height 718
type textarea "/*@media screen and (min-width: 1092px) {main[data-[PERSON_NAME]-namespace="ico…"
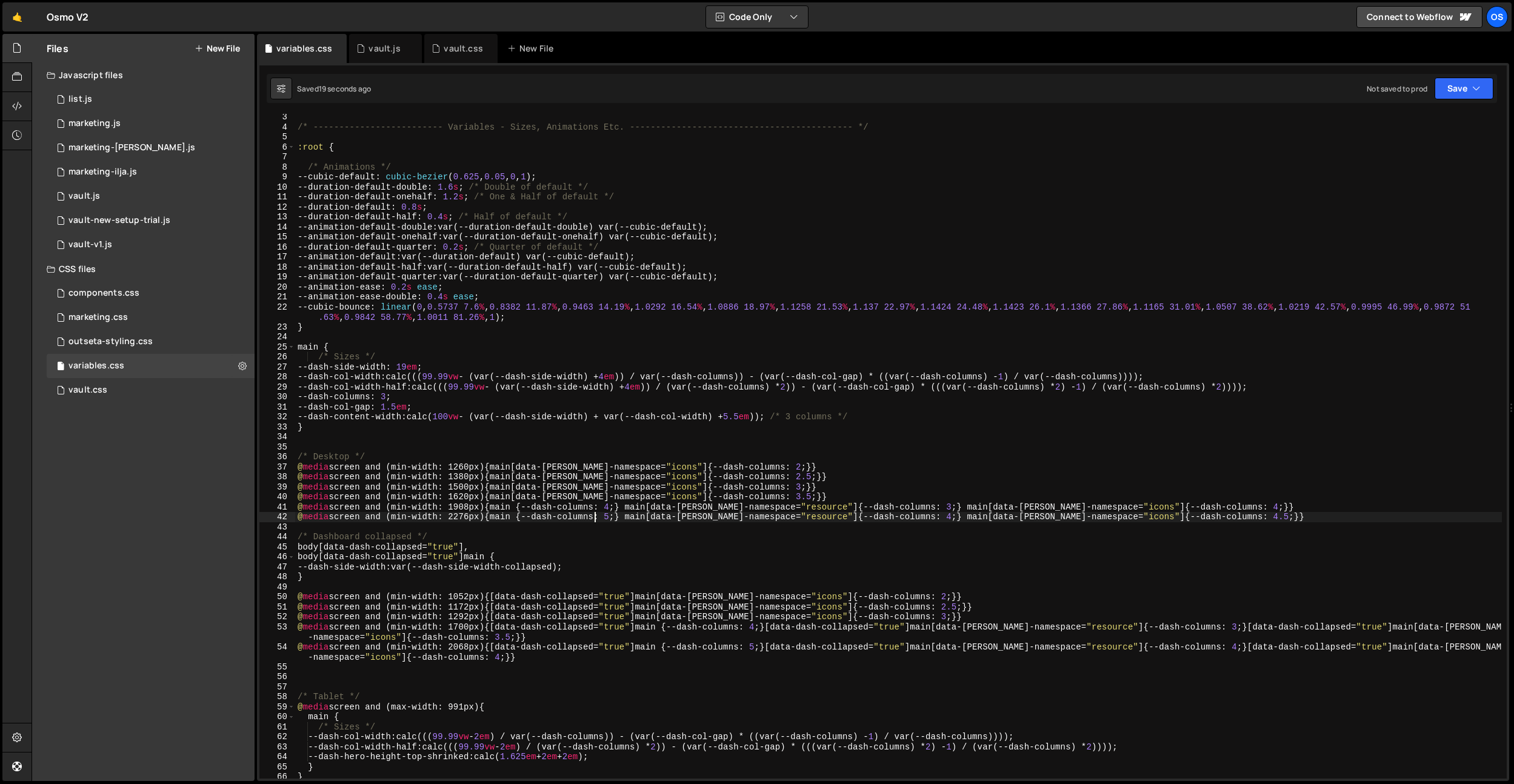
click at [593, 521] on div "/* ------------------------- Variables - Sizes, Animations Etc. ---------------…" at bounding box center [899, 454] width 1207 height 684
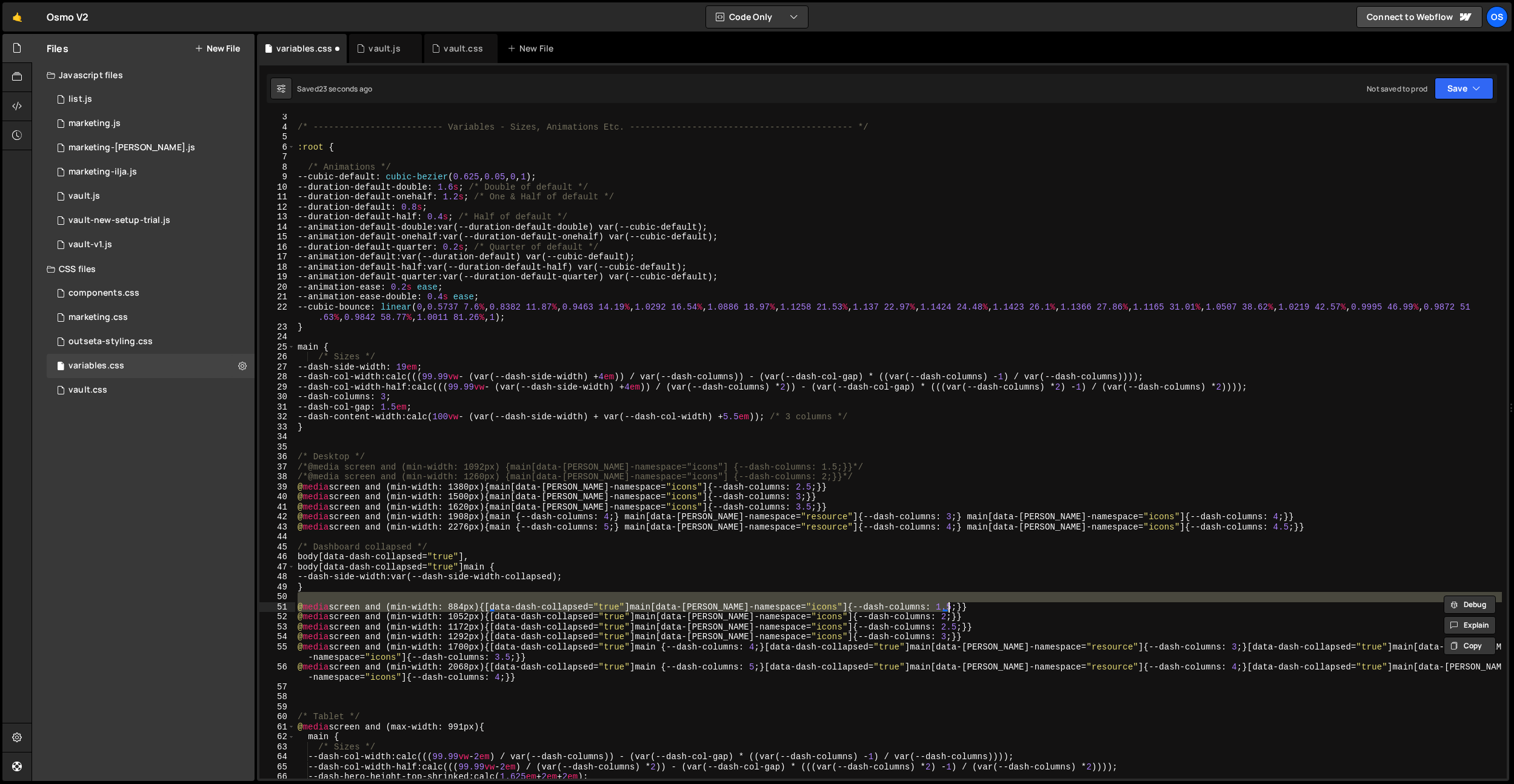
type textarea "@media screen and (min-width: 1092px) {main[data-[PERSON_NAME]-namespace="icons…"
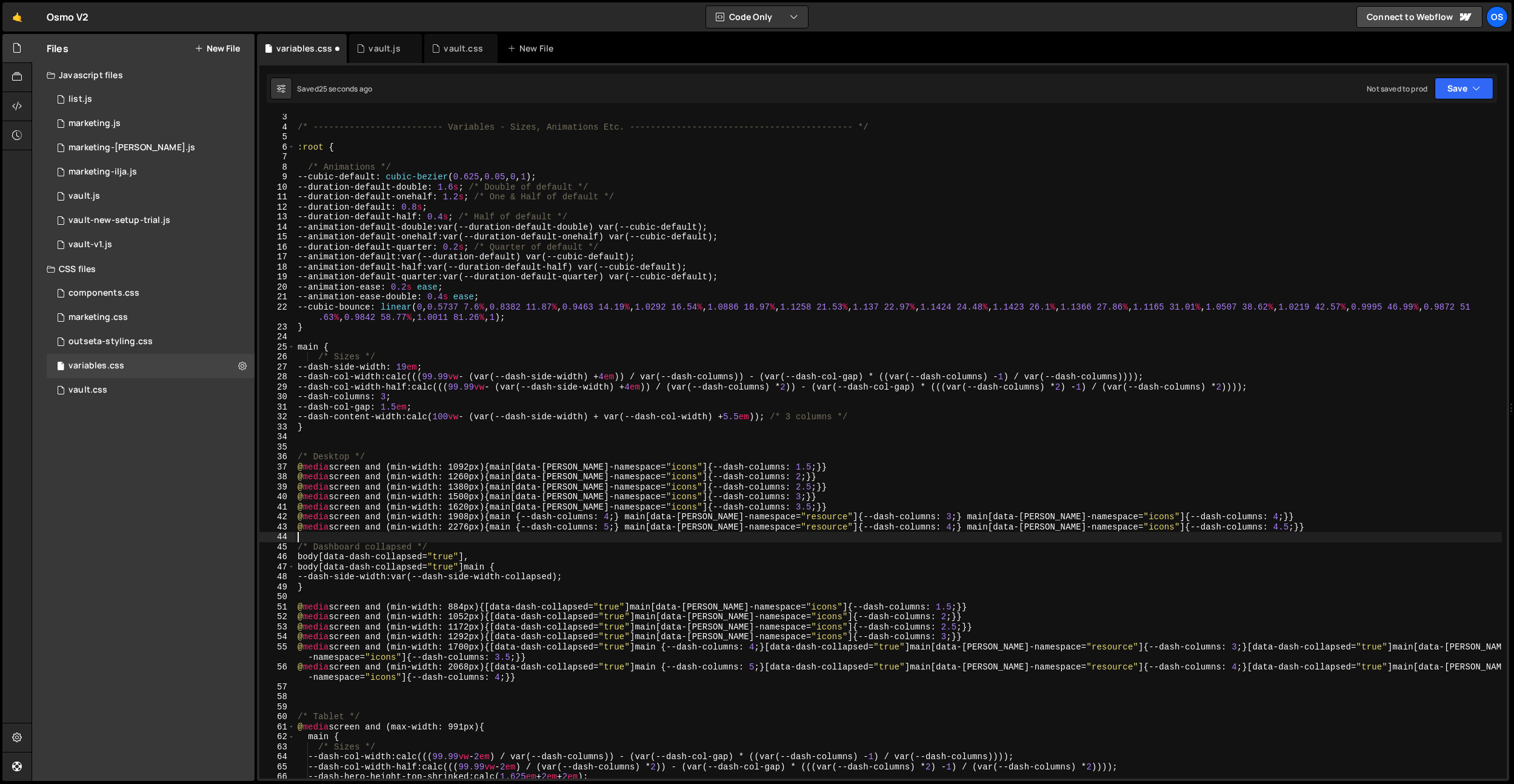
click at [642, 534] on div "/* ------------------------- Variables - Sizes, Animations Etc. ---------------…" at bounding box center [899, 454] width 1207 height 684
drag, startPoint x: 819, startPoint y: 476, endPoint x: 227, endPoint y: 480, distance: 592.0
click at [227, 480] on div "Files New File Javascript files 0 list.js 0 0 marketing.js 0 0 marketing-[PERSO…" at bounding box center [773, 408] width 1483 height 747
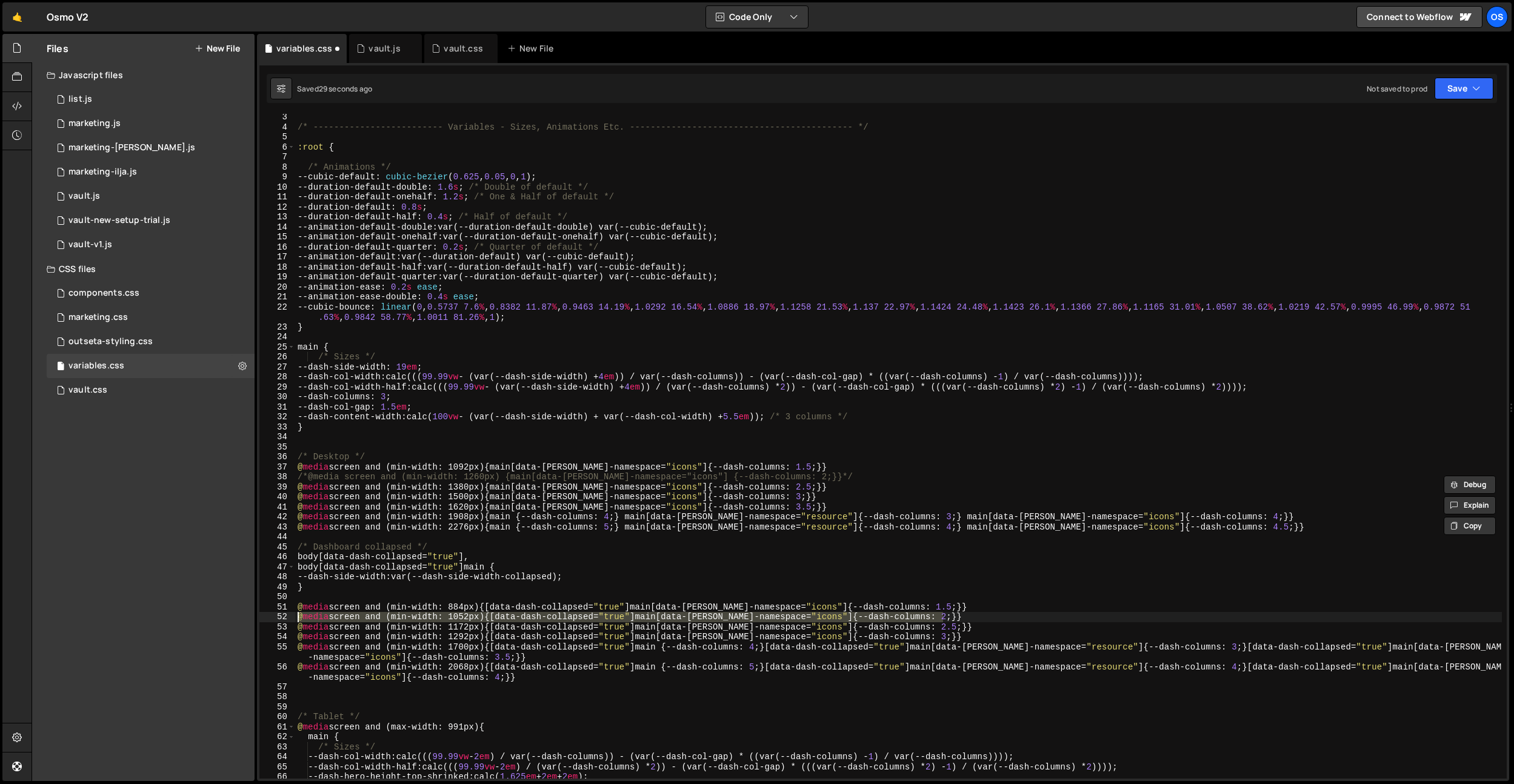
drag, startPoint x: 956, startPoint y: 617, endPoint x: 213, endPoint y: 616, distance: 743.0
click at [213, 616] on div "Files New File Javascript files 0 list.js 0 0 marketing.js 0 0 marketing-[PERSO…" at bounding box center [773, 408] width 1483 height 747
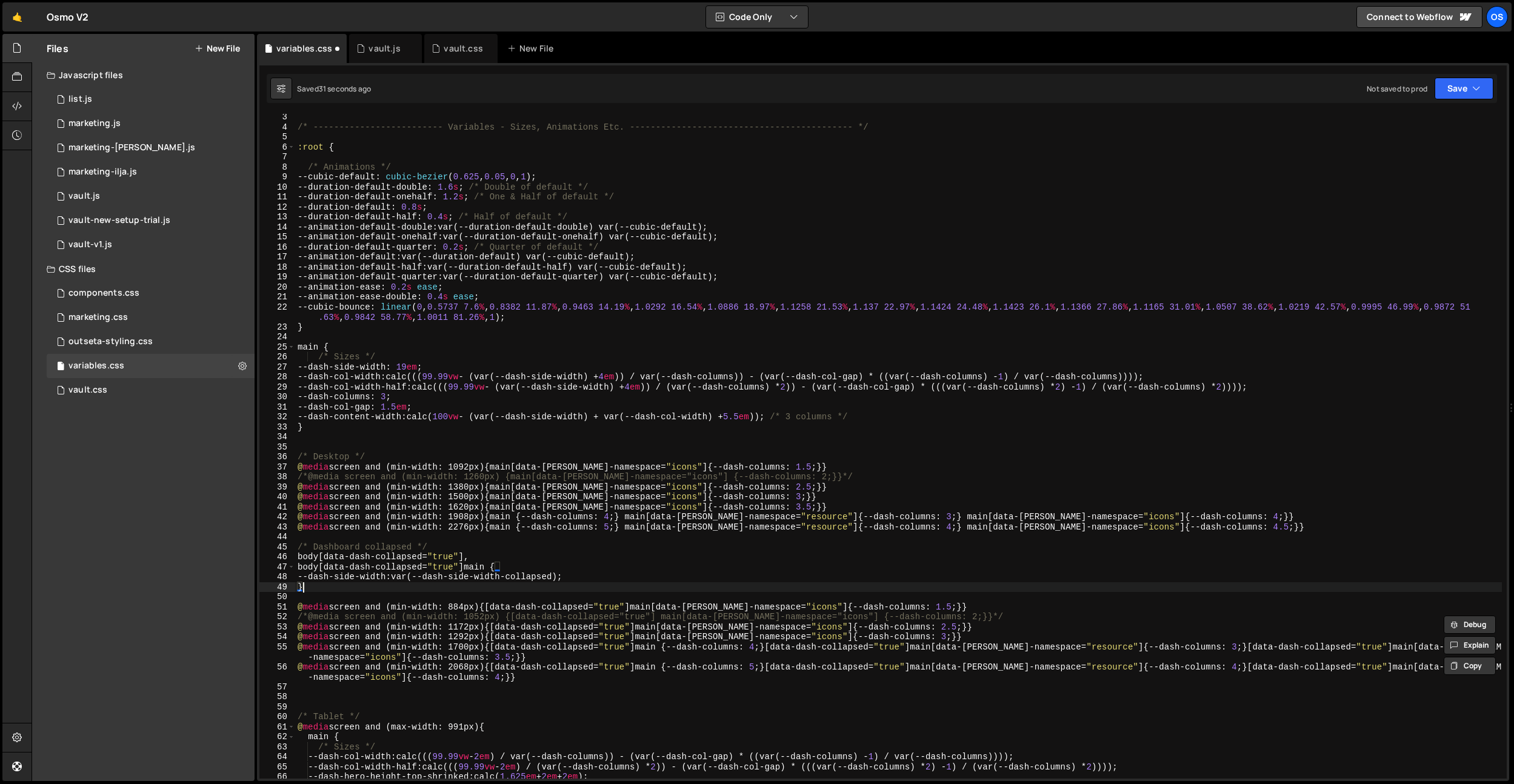
drag, startPoint x: 936, startPoint y: 591, endPoint x: 931, endPoint y: 602, distance: 12.1
click at [935, 591] on div "/* ------------------------- Variables - Sizes, Animations Etc. ---------------…" at bounding box center [899, 454] width 1207 height 684
click at [931, 603] on div "/* ------------------------- Variables - Sizes, Animations Etc. ---------------…" at bounding box center [899, 454] width 1207 height 684
click at [786, 468] on div "/* ------------------------- Variables - Sizes, Animations Etc. ---------------…" at bounding box center [899, 454] width 1207 height 684
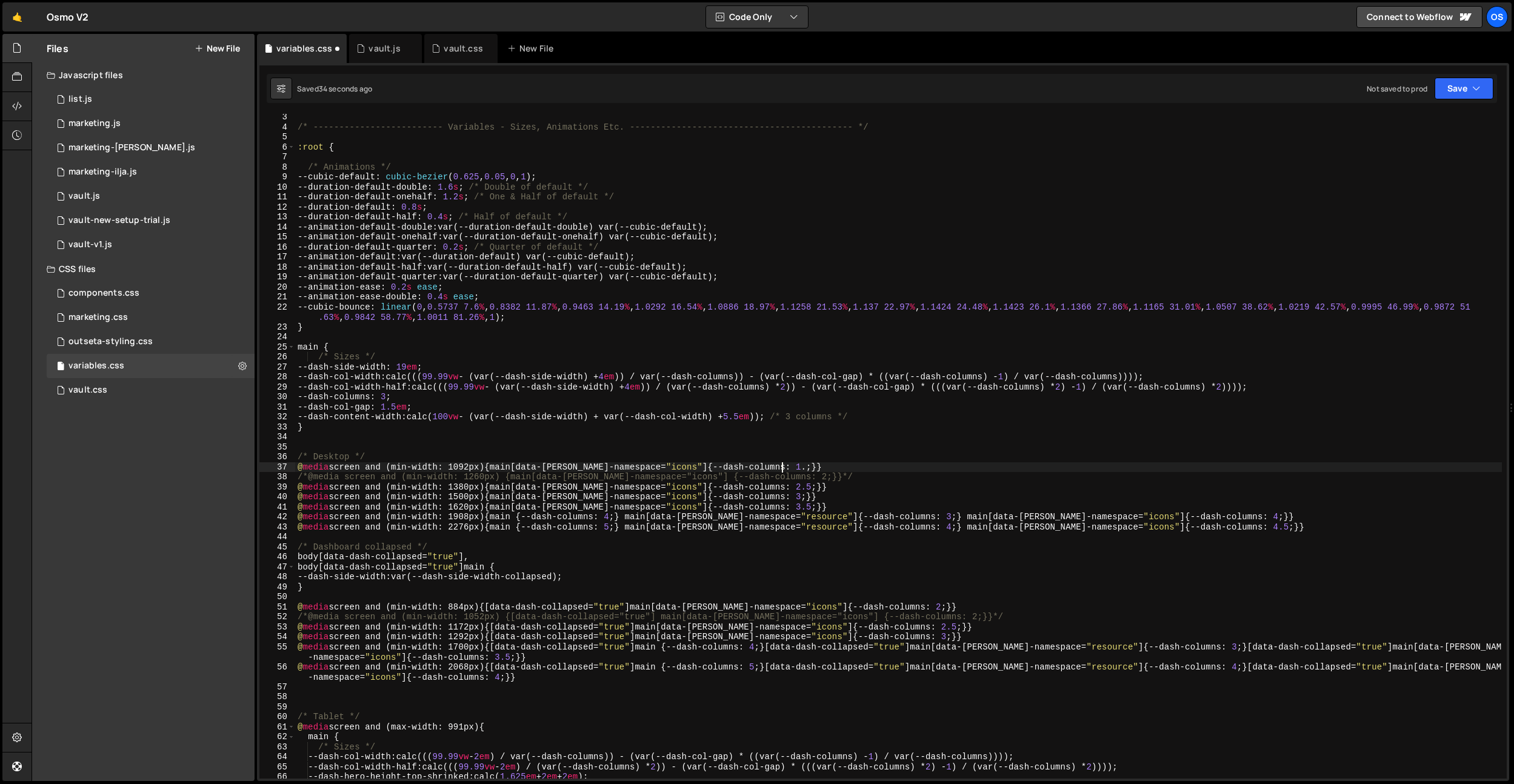
scroll to position [0, 33]
click at [474, 469] on div "/* ------------------------- Variables - Sizes, Animations Etc. ---------------…" at bounding box center [899, 454] width 1207 height 684
click at [818, 465] on div "/* ------------------------- Variables - Sizes, Animations Etc. ---------------…" at bounding box center [899, 454] width 1207 height 684
click at [784, 488] on div "/* ------------------------- Variables - Sizes, Animations Etc. ---------------…" at bounding box center [899, 454] width 1207 height 684
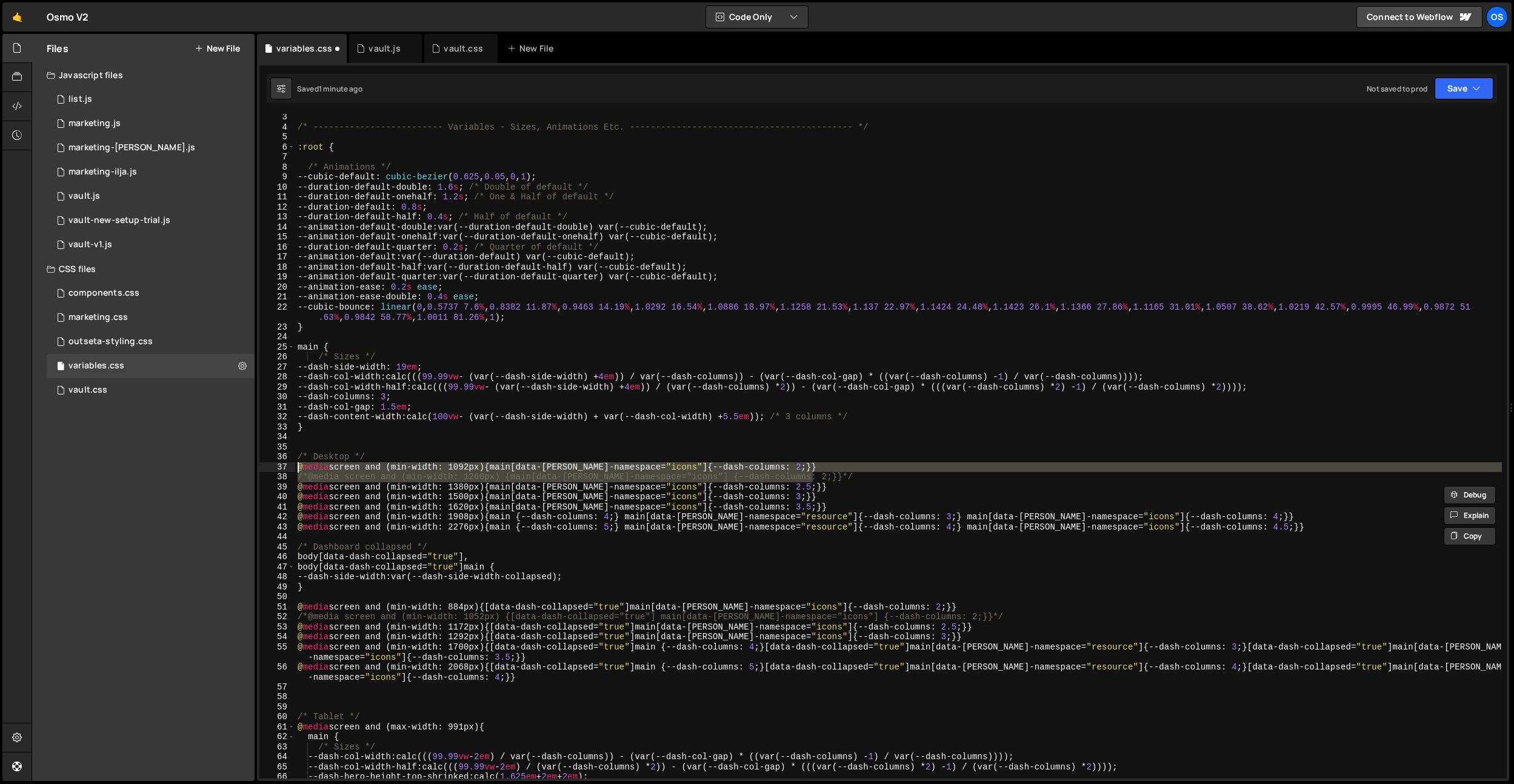
drag, startPoint x: 834, startPoint y: 478, endPoint x: 275, endPoint y: 471, distance: 559.0
click at [275, 471] on div "@media screen and (min-width: 1380px) {main[data-[PERSON_NAME]-namespace="icons…" at bounding box center [883, 446] width 1247 height 665
type textarea "@media screen and (min-width: 1092px) {main[data-[PERSON_NAME]-namespace="icons…"
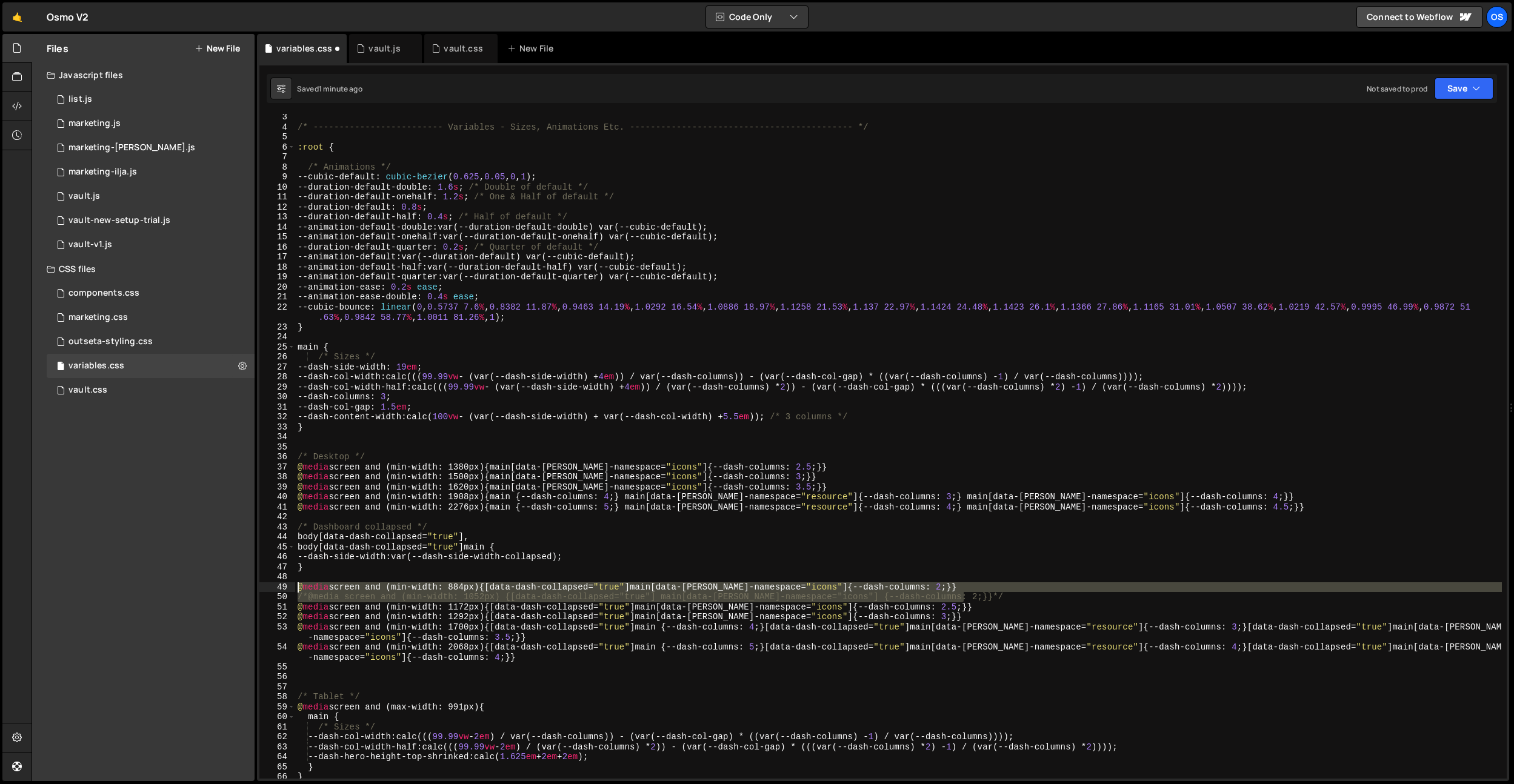
drag, startPoint x: 976, startPoint y: 598, endPoint x: 271, endPoint y: 590, distance: 705.0
click at [271, 590] on div "/* Desktop */ 3 4 5 6 7 8 9 10 11 12 13 14 15 16 17 18 19 20 21 22 23 24 25 26 …" at bounding box center [883, 446] width 1247 height 665
type textarea "@media screen and (min-width: 884px) {[data-dash-collapsed="true"] main[data-[P…"
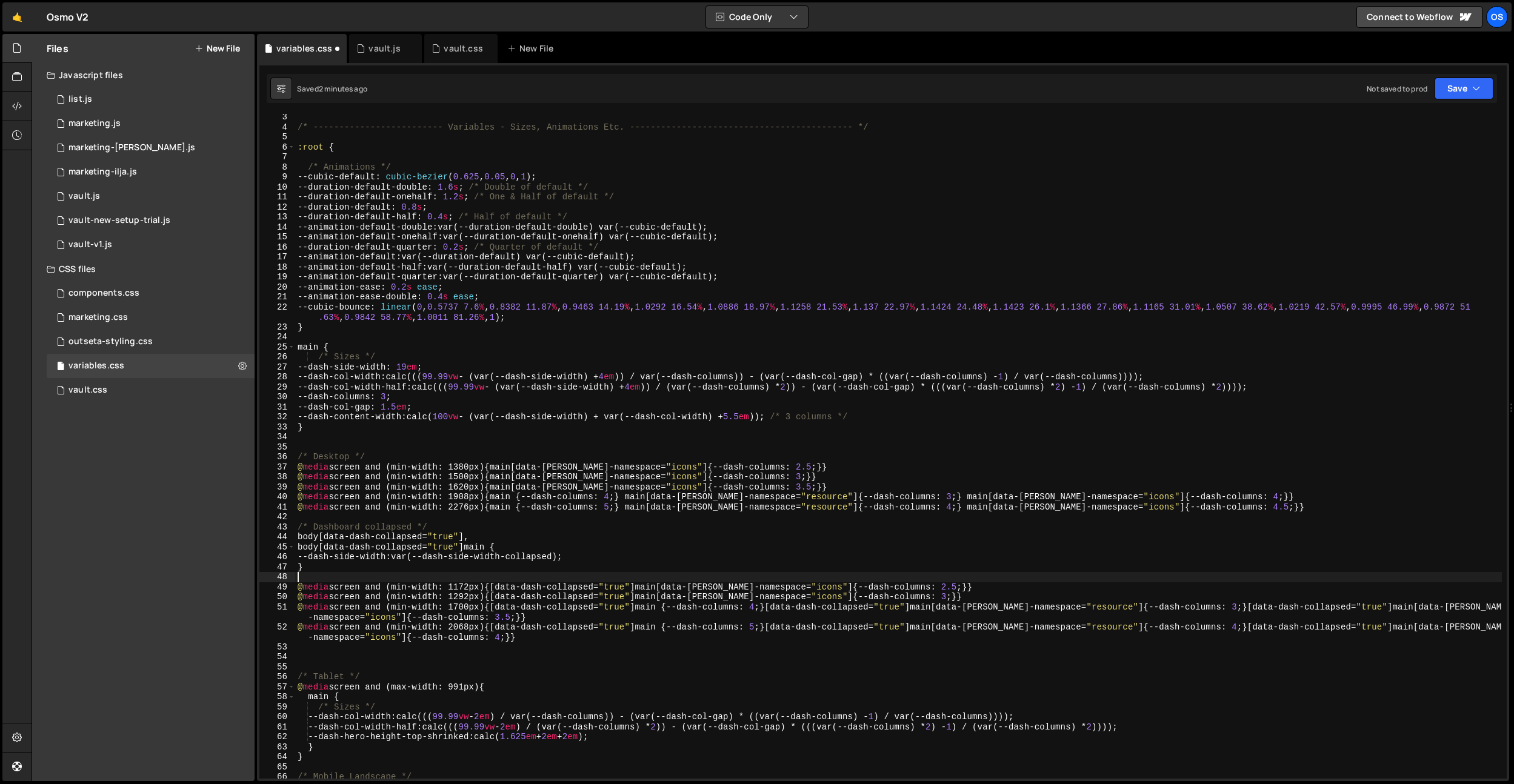
click at [718, 492] on div "/* ------------------------- Variables - Sizes, Animations Etc. ---------------…" at bounding box center [899, 454] width 1207 height 684
click at [779, 478] on div "/* ------------------------- Variables - Sizes, Animations Etc. ---------------…" at bounding box center [899, 454] width 1207 height 684
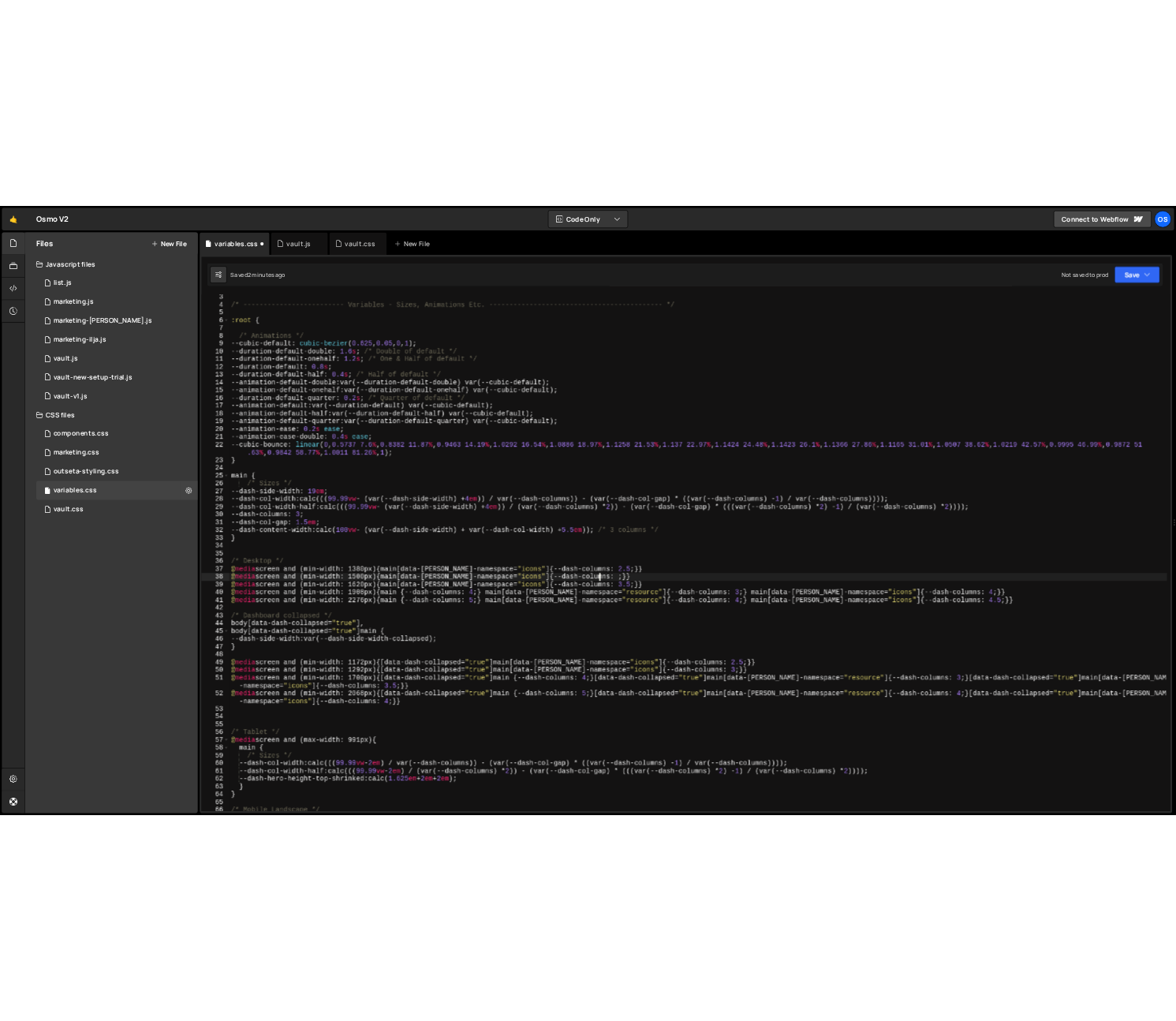
scroll to position [0, 44]
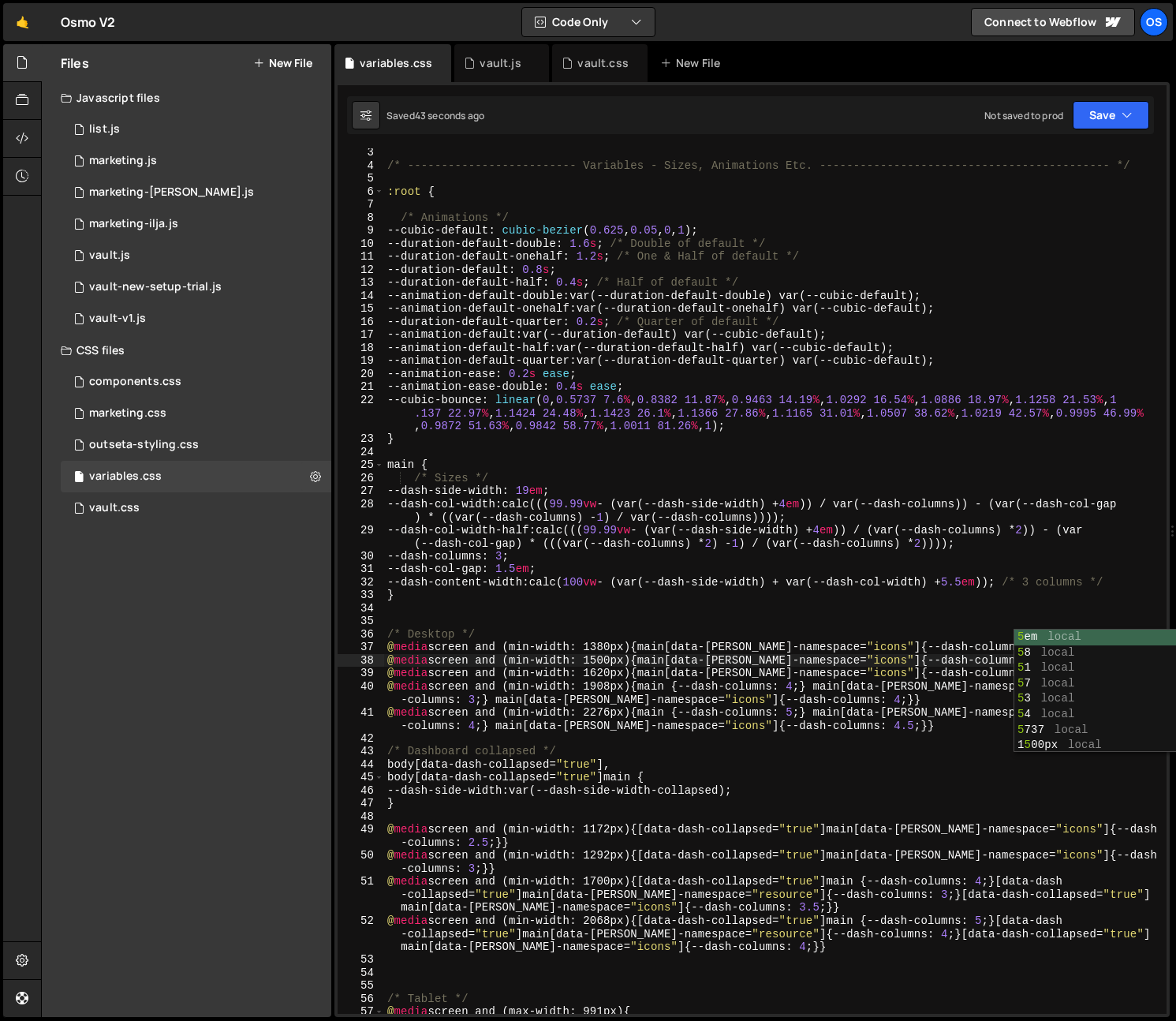
click at [768, 663] on div "/* ------------------------- Variables - Sizes, Animations Etc. ---------------…" at bounding box center [773, 591] width 776 height 891
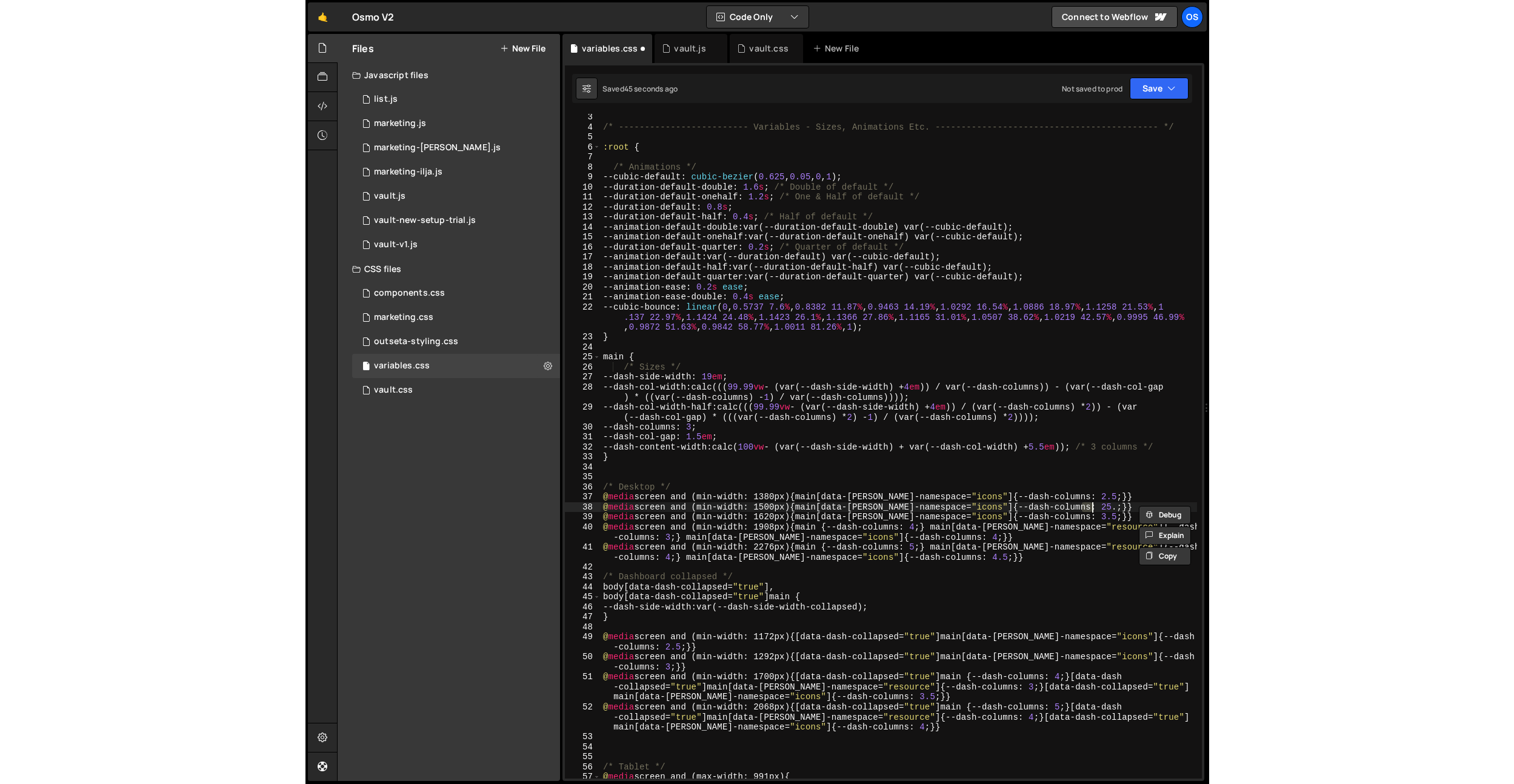
scroll to position [0, 33]
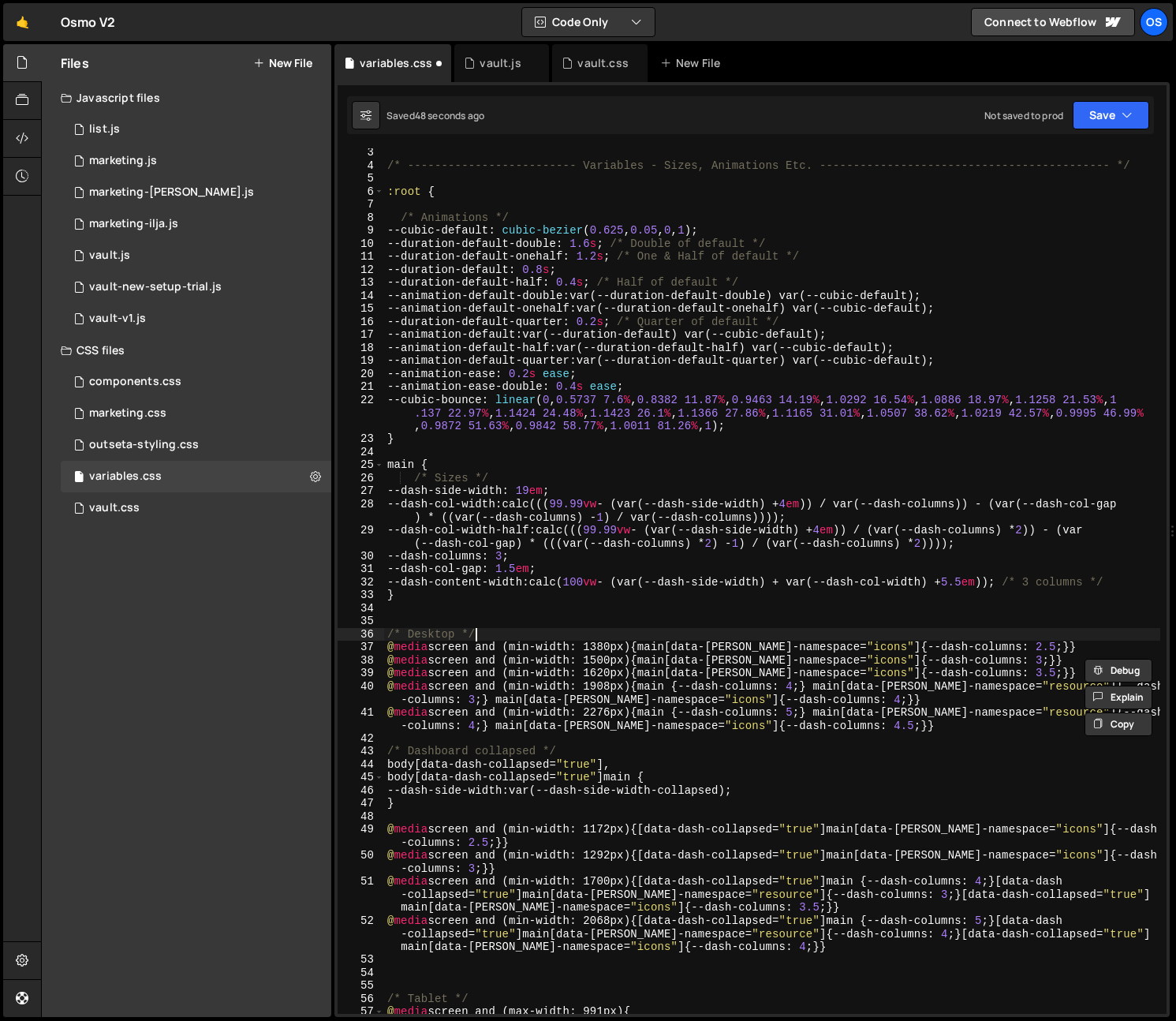
drag, startPoint x: 1106, startPoint y: 640, endPoint x: 1093, endPoint y: 641, distance: 13.0
click at [1093, 641] on div "/* ------------------------- Variables - Sizes, Animations Etc. ---------------…" at bounding box center [773, 591] width 776 height 891
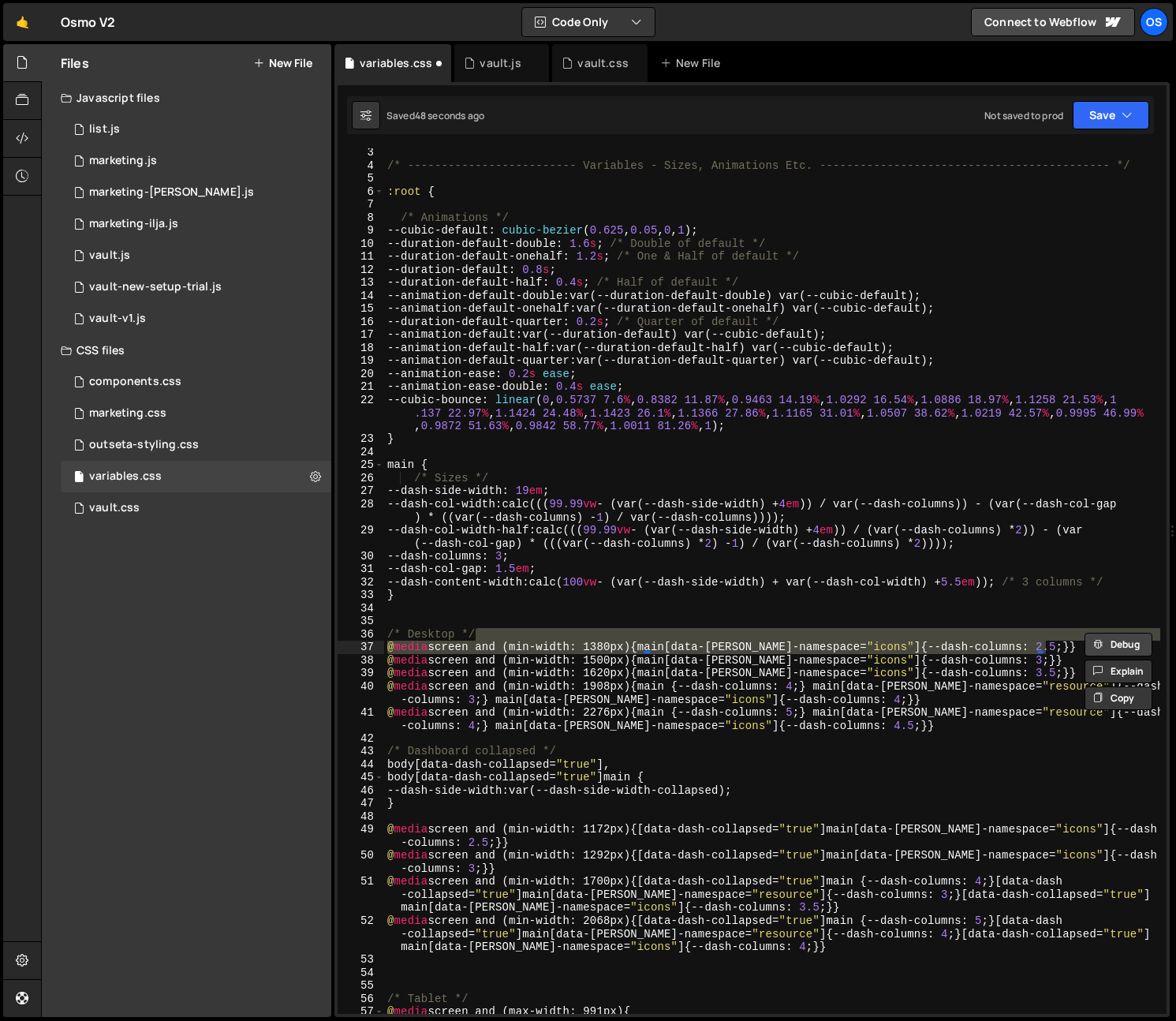
click at [1093, 644] on icon at bounding box center [1097, 644] width 9 height 19
click at [1060, 647] on div "/* ------------------------- Variables - Sizes, Animations Etc. ---------------…" at bounding box center [773, 580] width 776 height 866
drag, startPoint x: 1067, startPoint y: 644, endPoint x: 188, endPoint y: 635, distance: 879.0
click at [188, 635] on div "Files New File Javascript files 0 list.js 0 0 marketing.js 0 0 marketing-[PERSO…" at bounding box center [608, 531] width 1135 height 973
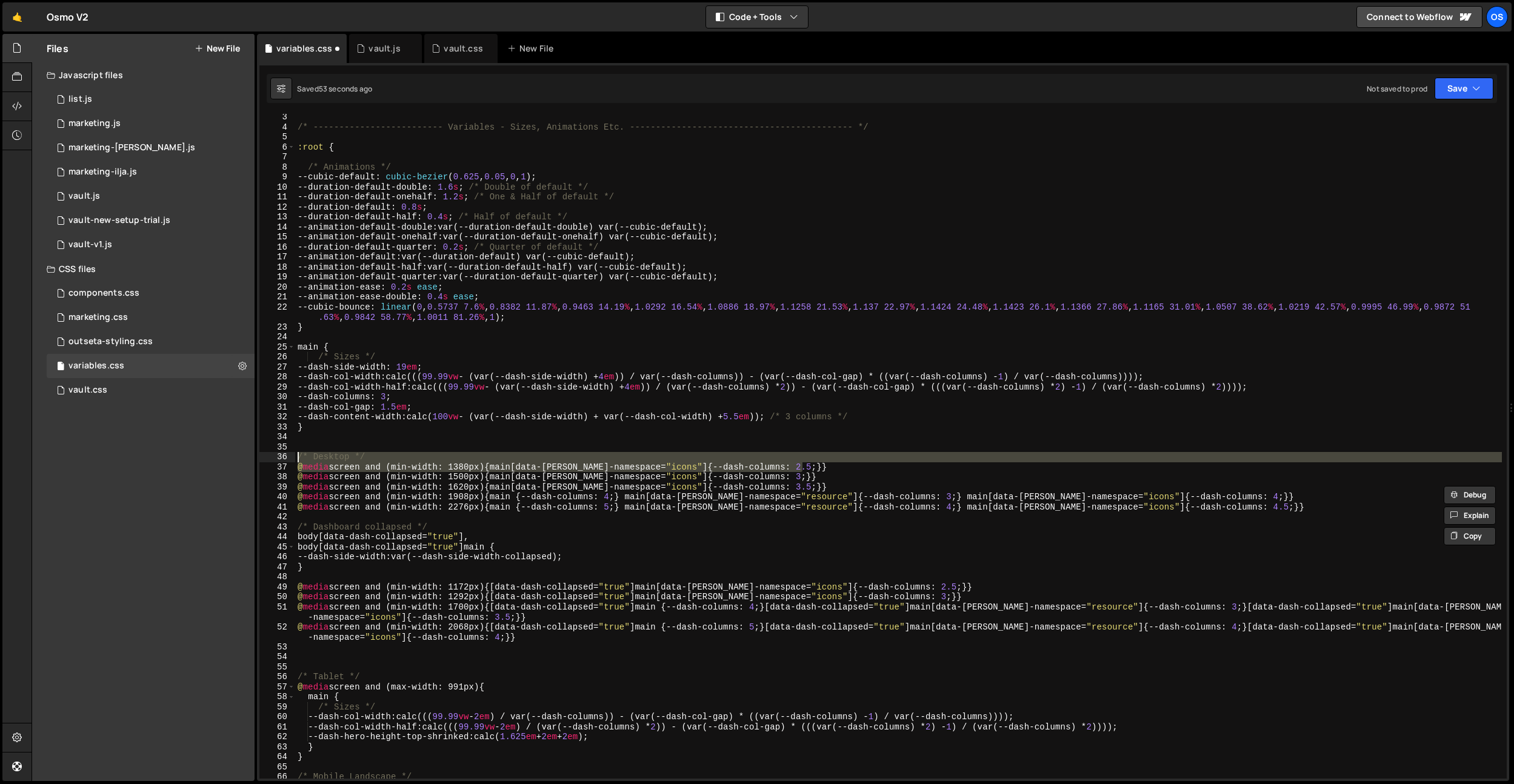
click at [794, 467] on div "/* ------------------------- Variables - Sizes, Animations Etc. ---------------…" at bounding box center [899, 446] width 1207 height 665
type textarea "@media screen and (min-width: 1380px) {main[data-[PERSON_NAME]-namespace="icons…"
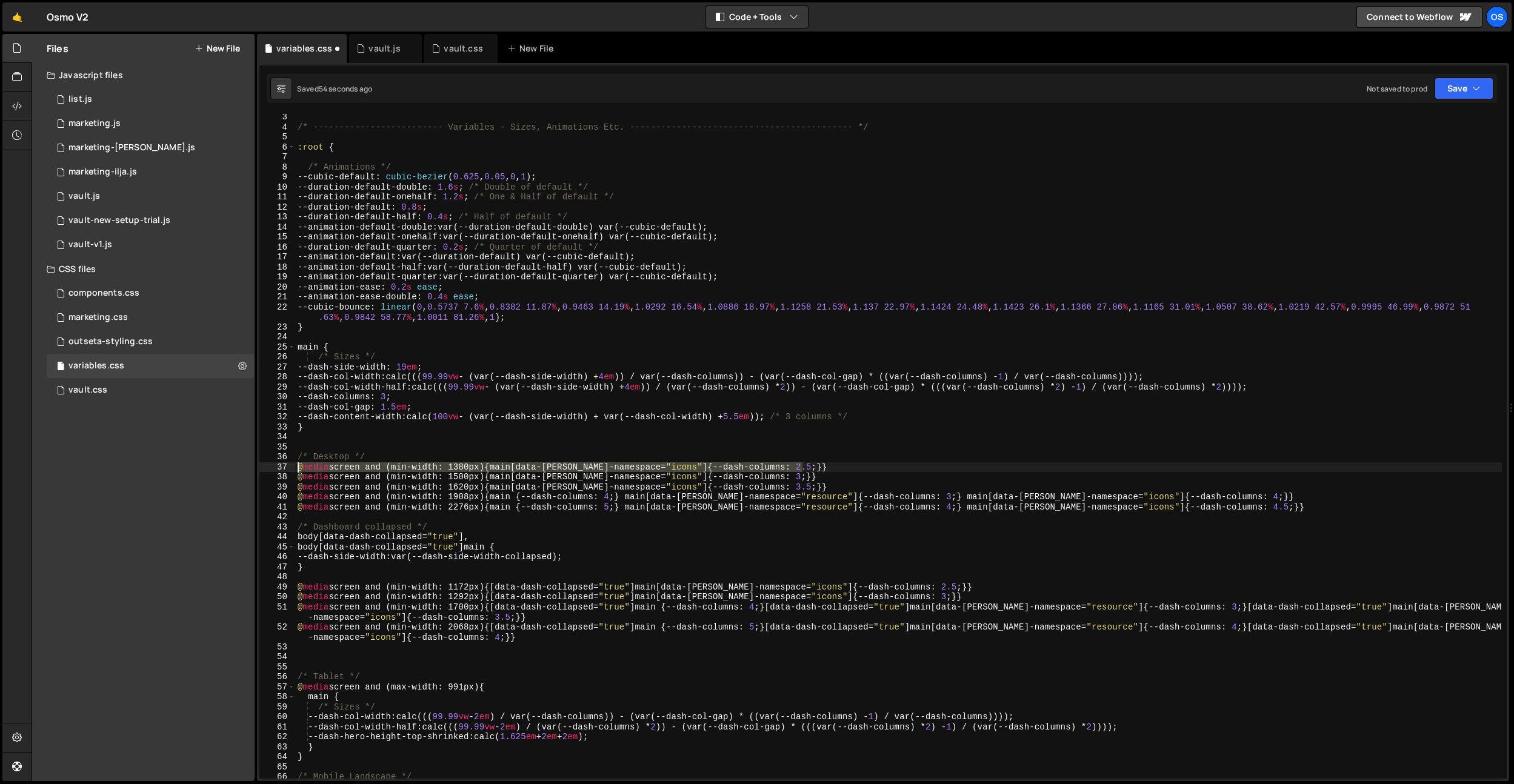
drag, startPoint x: 838, startPoint y: 469, endPoint x: 231, endPoint y: 469, distance: 607.0
click at [231, 469] on div "Files New File Javascript files 0 list.js 0 0 marketing.js 0 0 marketing-[PERSO…" at bounding box center [773, 408] width 1483 height 747
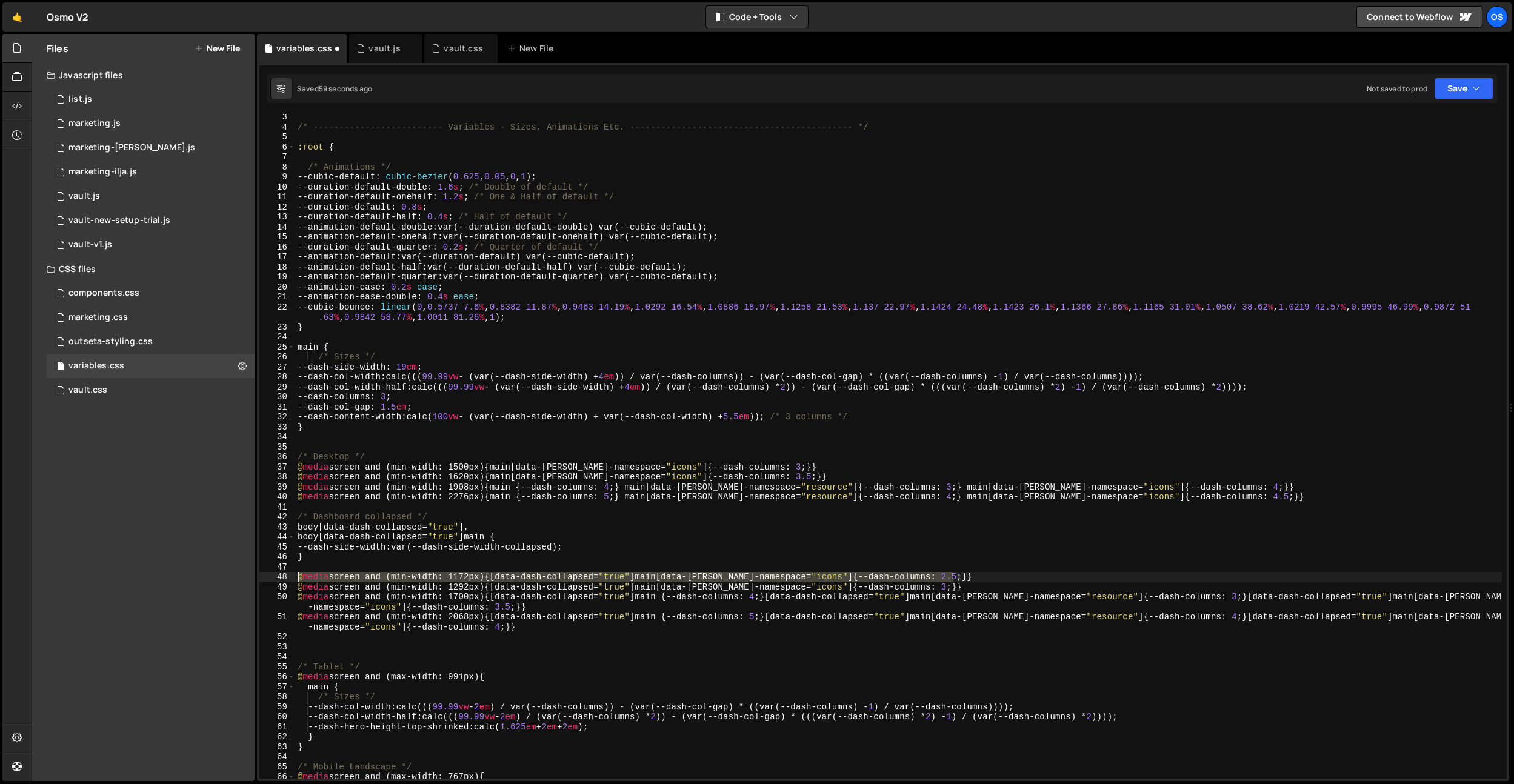
drag, startPoint x: 968, startPoint y: 577, endPoint x: 260, endPoint y: 573, distance: 708.0
click at [260, 573] on div "/* Desktop */ 3 4 5 6 7 8 9 10 11 12 13 14 15 16 17 18 19 20 21 22 23 24 25 26 …" at bounding box center [883, 446] width 1247 height 665
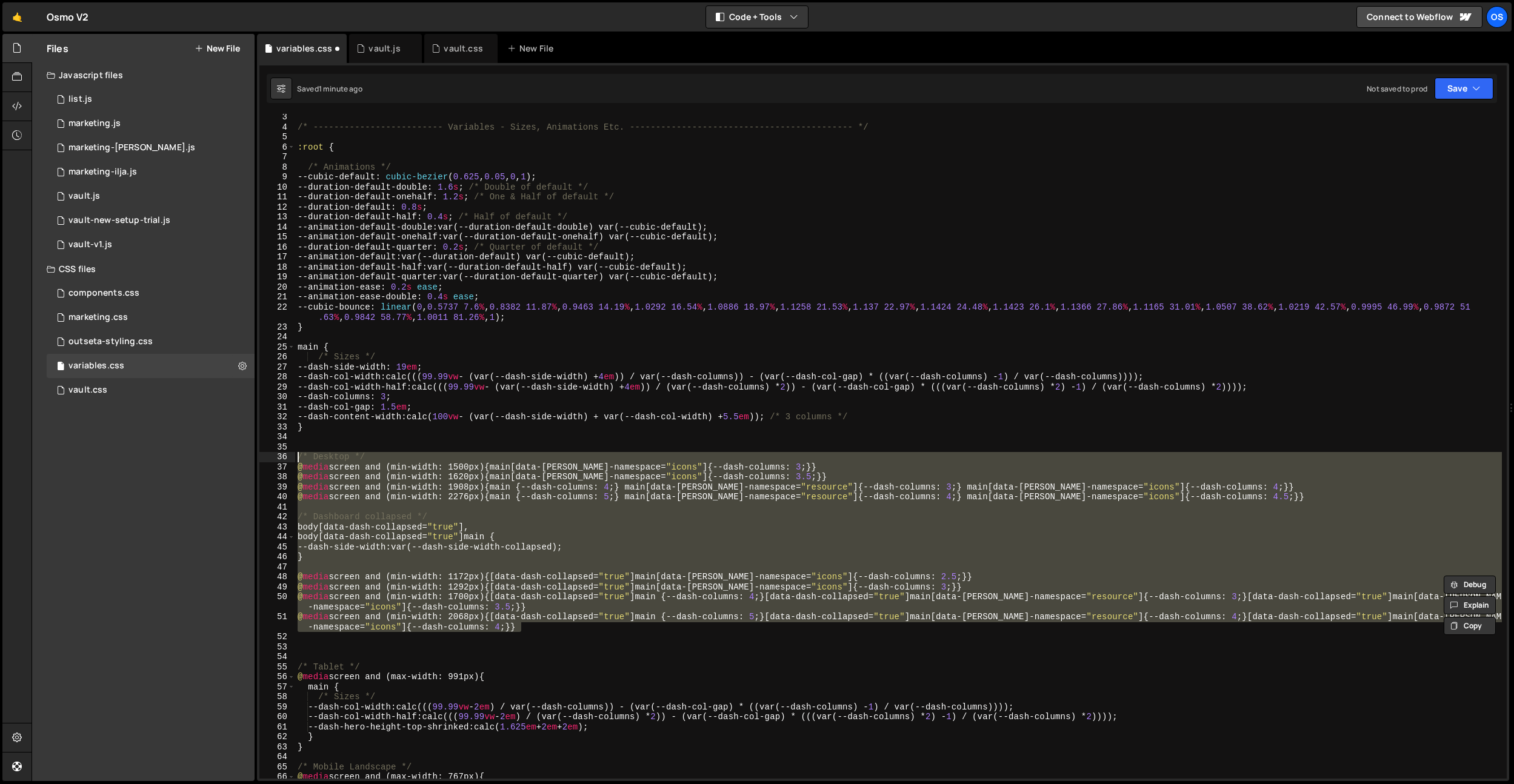
drag, startPoint x: 522, startPoint y: 627, endPoint x: 240, endPoint y: 453, distance: 331.4
click at [240, 453] on div "Files New File Javascript files 0 list.js 0 0 marketing.js 0 0 marketing-[PERSO…" at bounding box center [773, 408] width 1483 height 747
paste textarea "@media screen and (max-width: 883px) {[data-dash-collapsed="true"] main {--dash…"
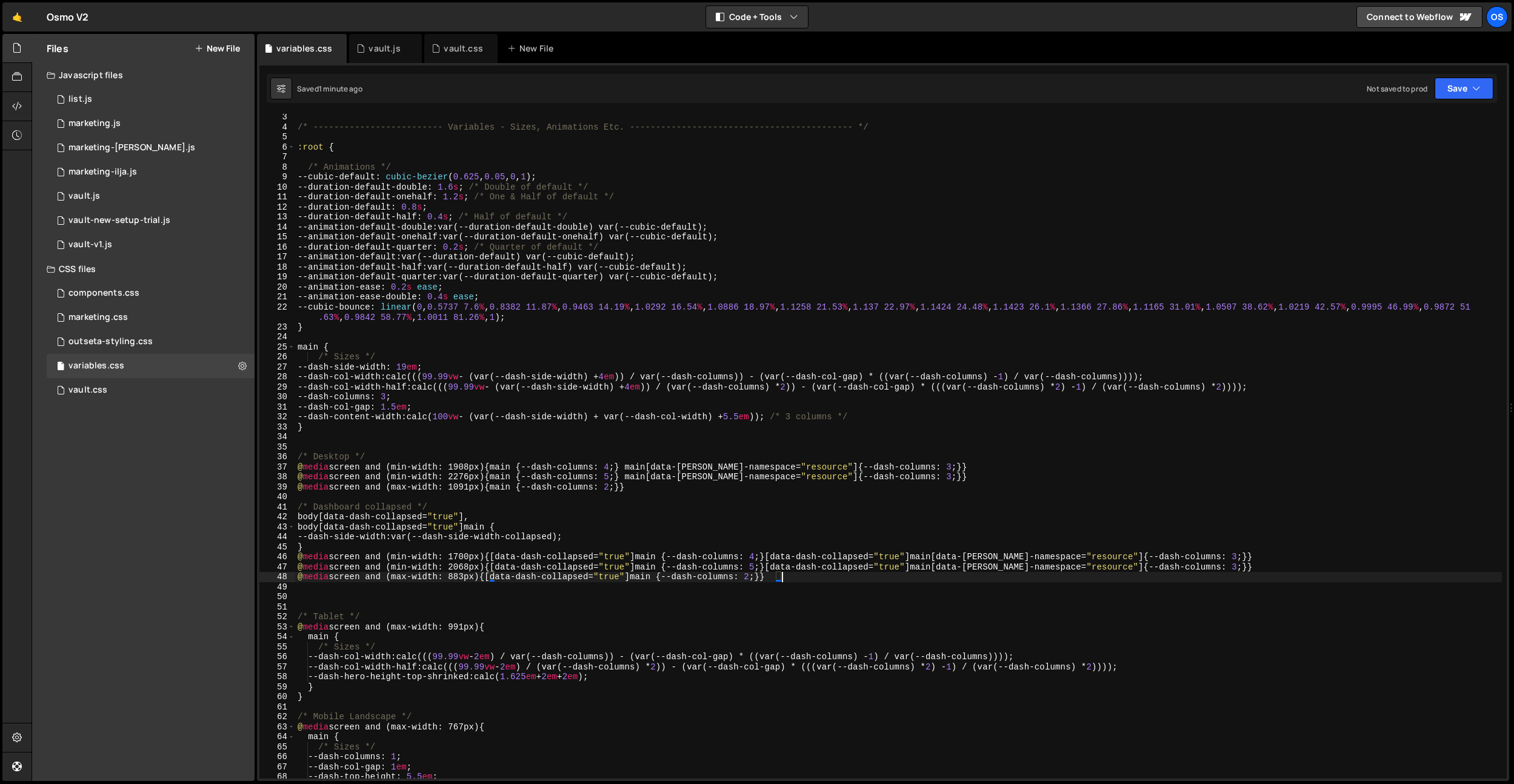
click at [456, 361] on div "/* ------------------------- Variables - Sizes, Animations Etc. ---------------…" at bounding box center [899, 454] width 1207 height 684
click at [768, 476] on div "/* ------------------------- Variables - Sizes, Animations Etc. ---------------…" at bounding box center [899, 454] width 1207 height 684
type textarea "@media screen and (min-width: 2276px) {main {--dash-columns: 5;} main[data-[PER…"
click at [310, 588] on div "/* ------------------------- Variables - Sizes, Animations Etc. ---------------…" at bounding box center [899, 454] width 1207 height 684
click at [318, 546] on div "/* ------------------------- Variables - Sizes, Animations Etc. ---------------…" at bounding box center [899, 454] width 1207 height 684
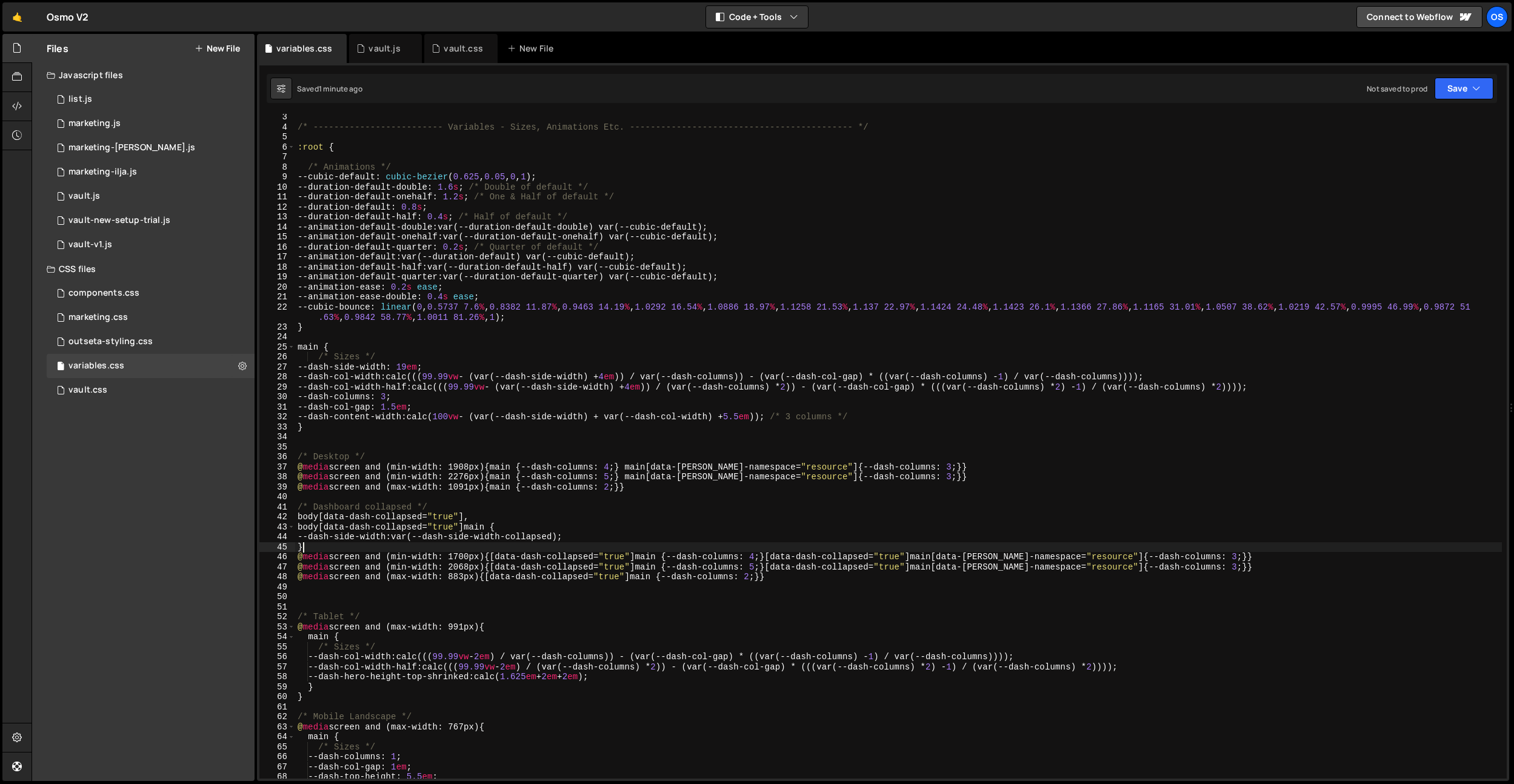
type textarea "}"
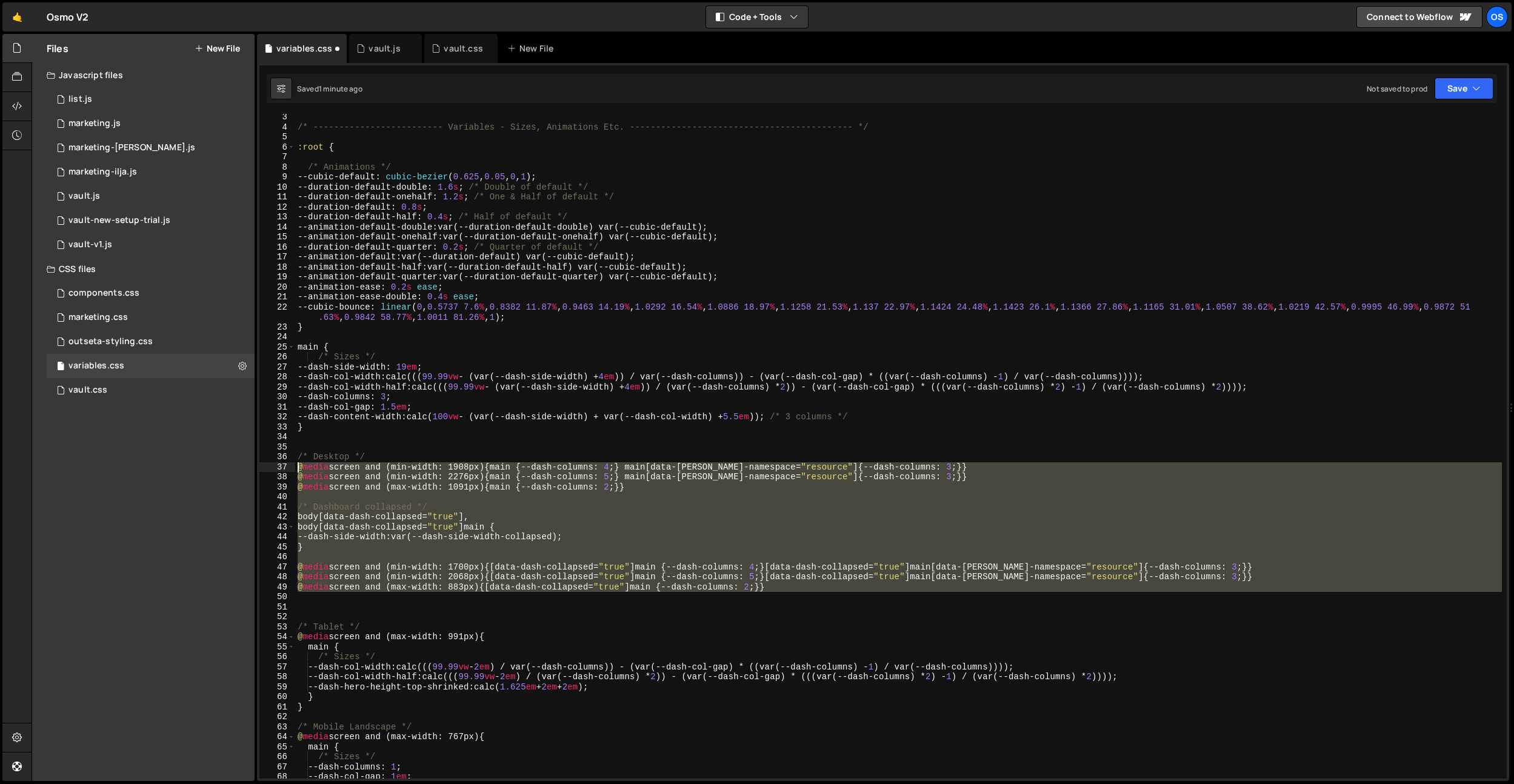
drag, startPoint x: 319, startPoint y: 593, endPoint x: 268, endPoint y: 468, distance: 135.0
click at [268, 468] on div "3 4 5 6 7 8 9 10 11 12 13 14 15 16 17 18 19 20 21 22 23 24 25 26 27 28 29 30 31…" at bounding box center [883, 446] width 1247 height 665
type textarea "}"
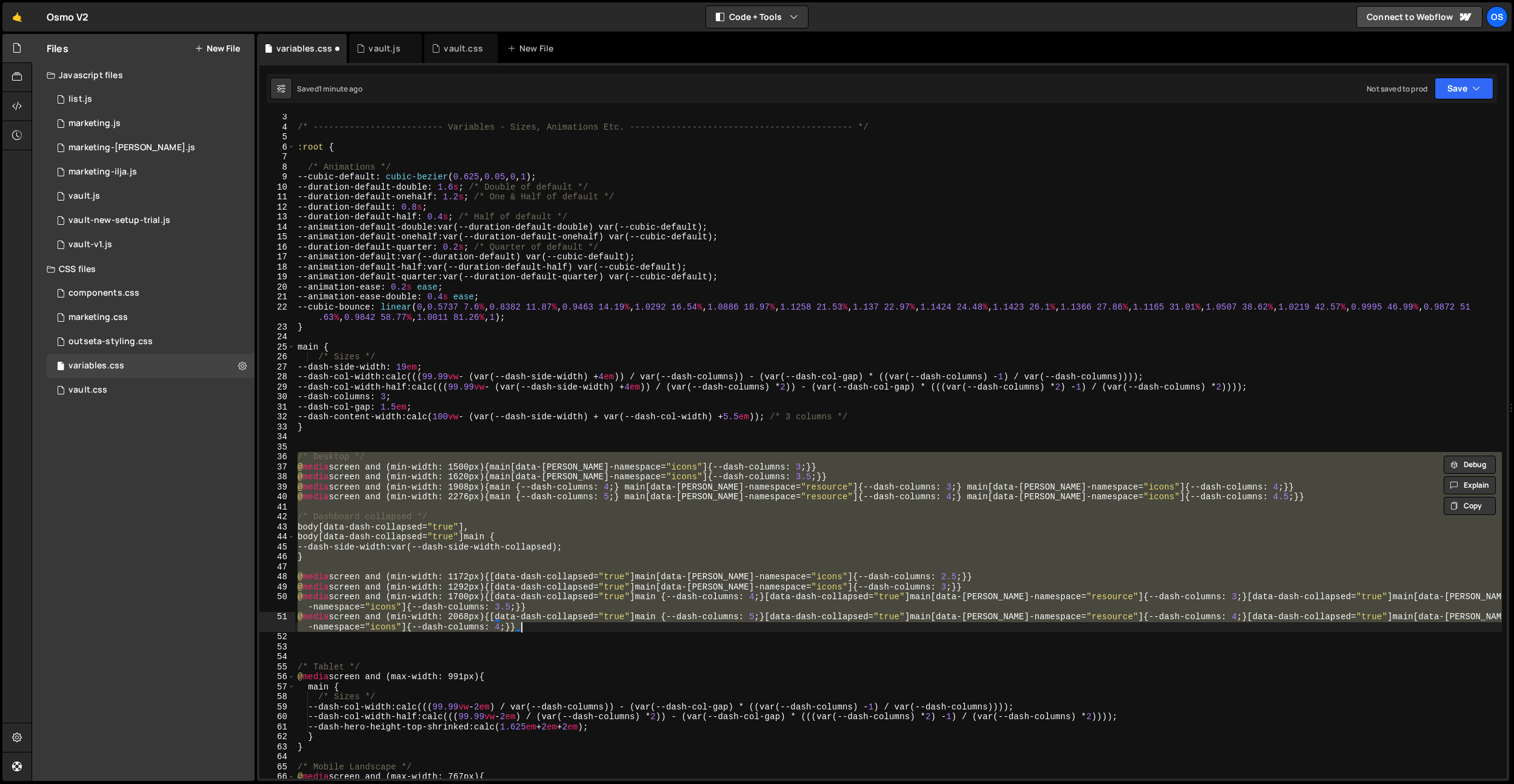
paste textarea
click at [552, 627] on div "/* ------------------------- Variables - Sizes, Animations Etc. ---------------…" at bounding box center [899, 446] width 1207 height 665
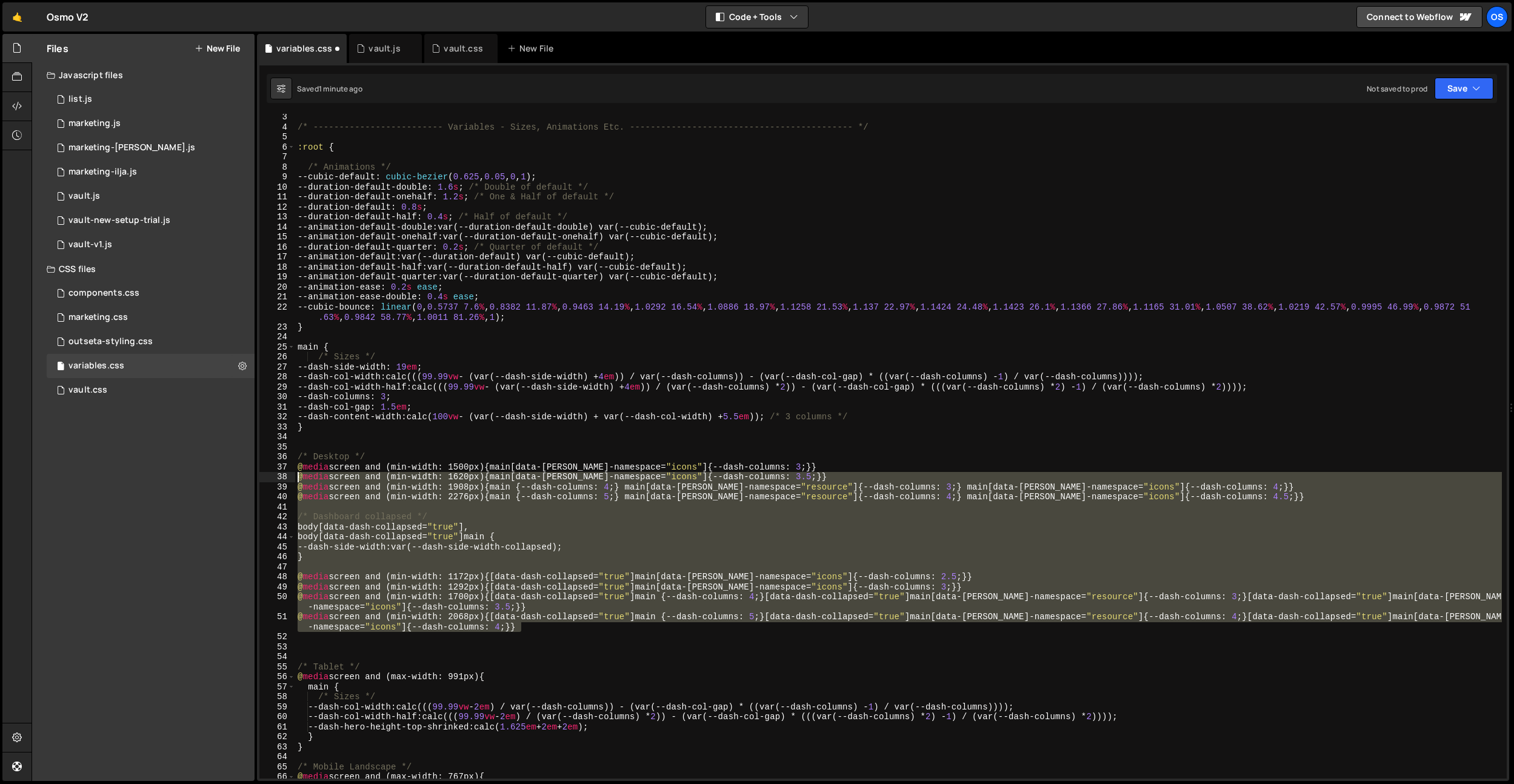
drag, startPoint x: 557, startPoint y: 629, endPoint x: 239, endPoint y: 478, distance: 352.0
click at [239, 478] on div "Files New File Javascript files 0 list.js 0 0 marketing.js 0 0 marketing-[PERSO…" at bounding box center [773, 408] width 1483 height 747
type textarea "@media screen and (min-width: 1620px) {main[data-[PERSON_NAME]-namespace="icons…"
paste textarea
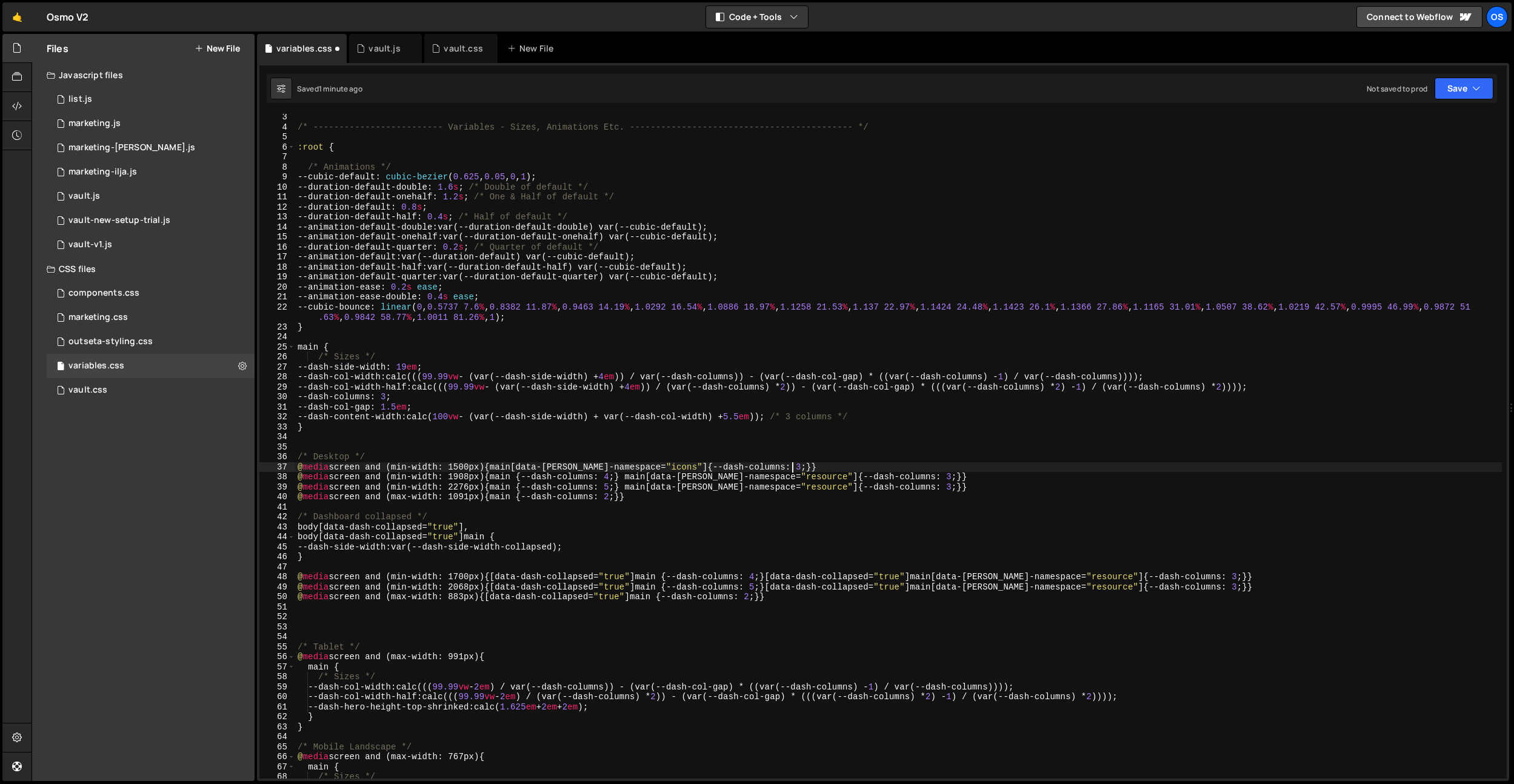
click at [802, 466] on div "/* ------------------------- Variables - Sizes, Animations Etc. ---------------…" at bounding box center [899, 454] width 1207 height 684
type textarea "@media screen and (min-width: 1500px) {main[data-[PERSON_NAME]-namespace="icons…"
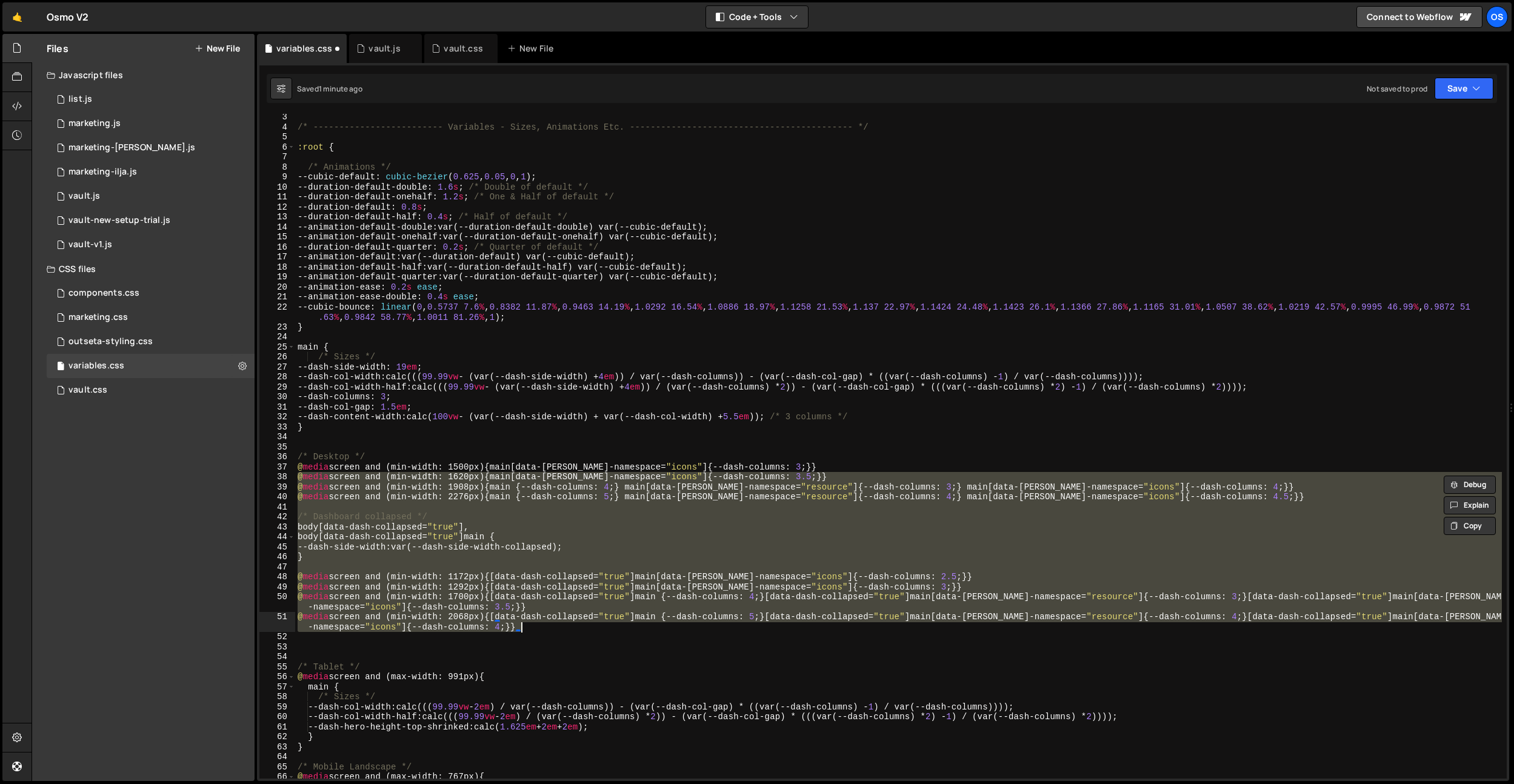
click at [656, 433] on div "/* ------------------------- Variables - Sizes, Animations Etc. ---------------…" at bounding box center [899, 454] width 1207 height 684
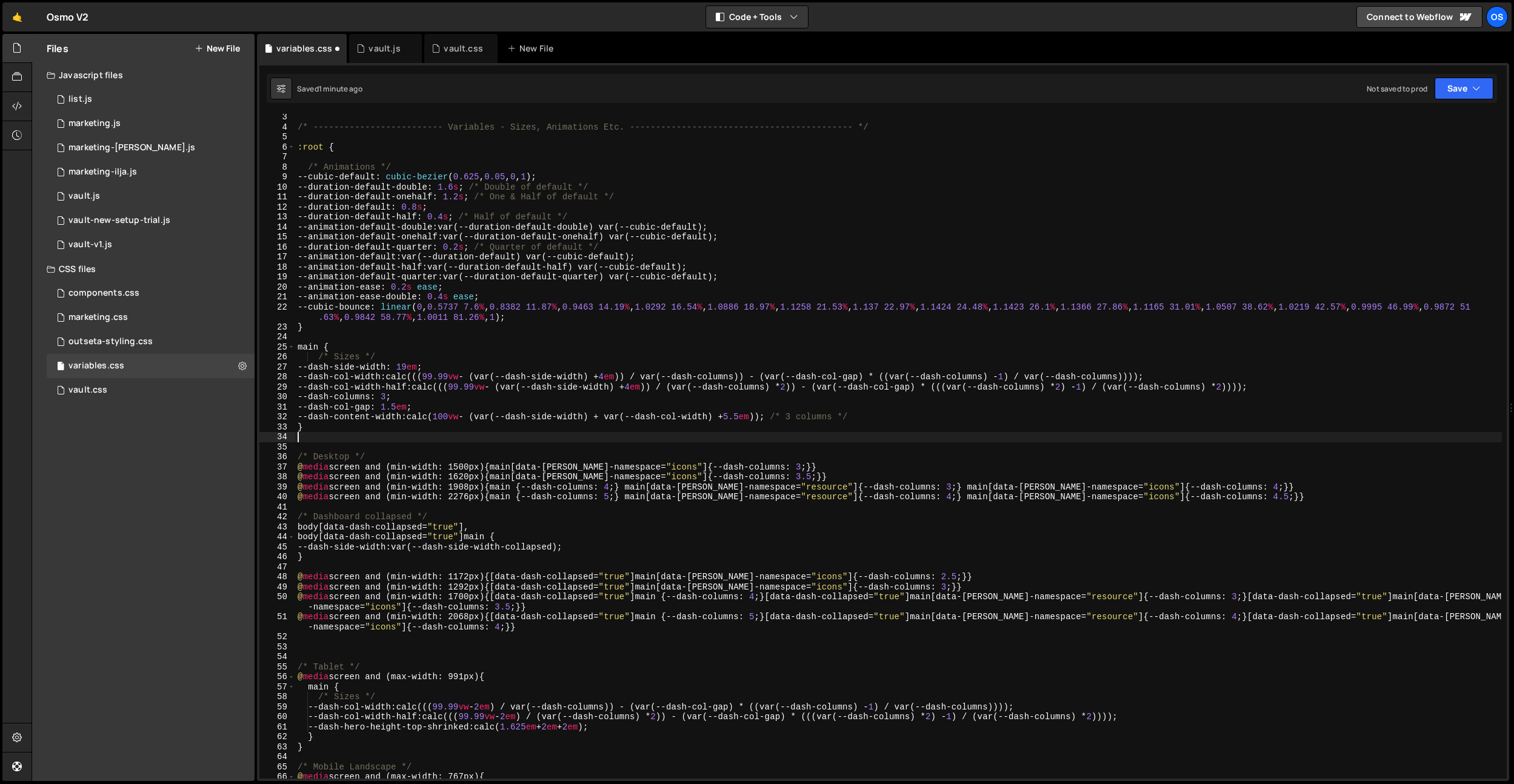
type textarea "@media screen and (max-width: 883px) {[data-dash-collapsed="true"] main {--dash…"
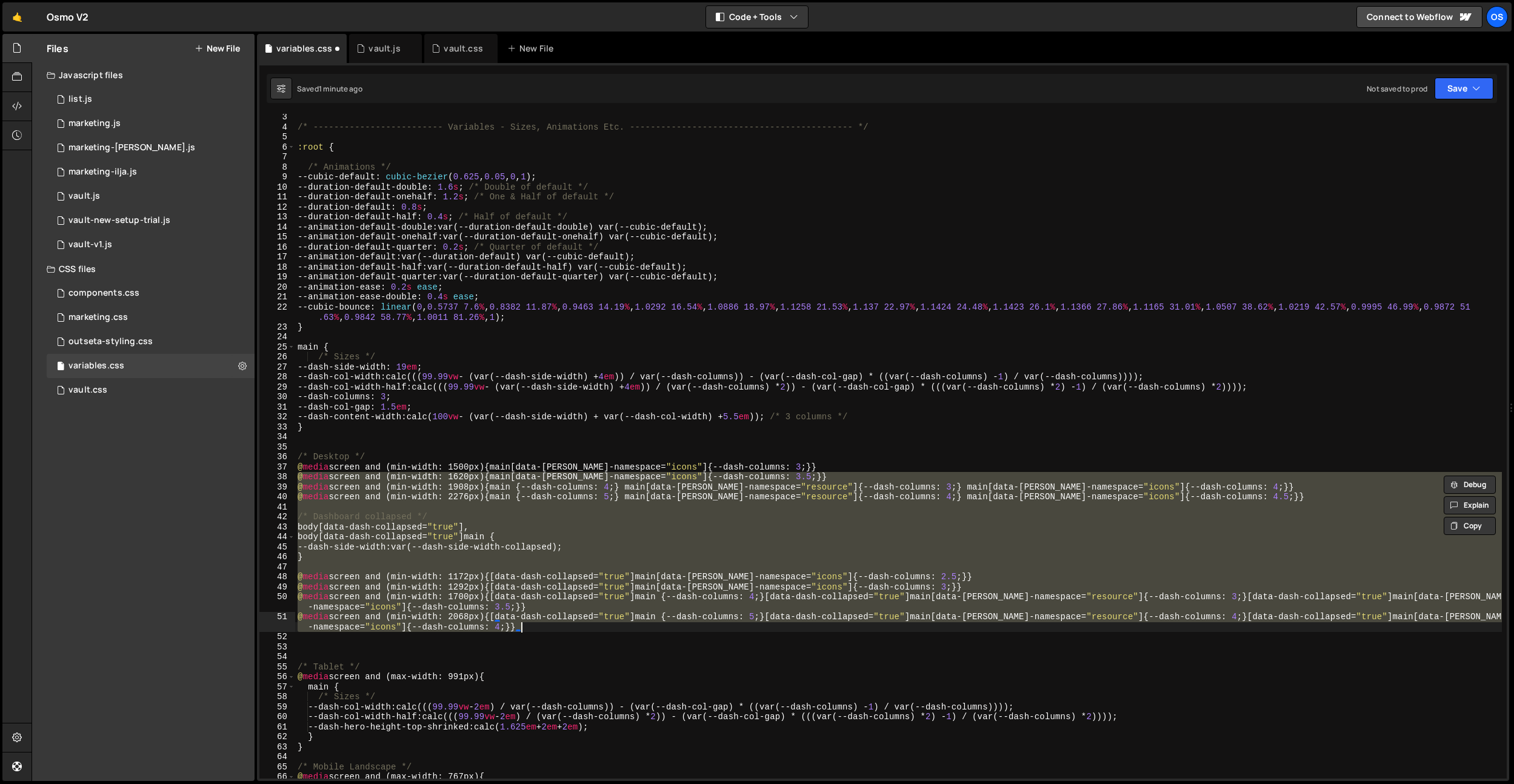
type textarea "@media screen and (max-width: 883px) {[data-dash-collapsed="true"] main {--dash…"
click at [914, 592] on div "/* ------------------------- Variables - Sizes, Animations Etc. ---------------…" at bounding box center [899, 446] width 1207 height 665
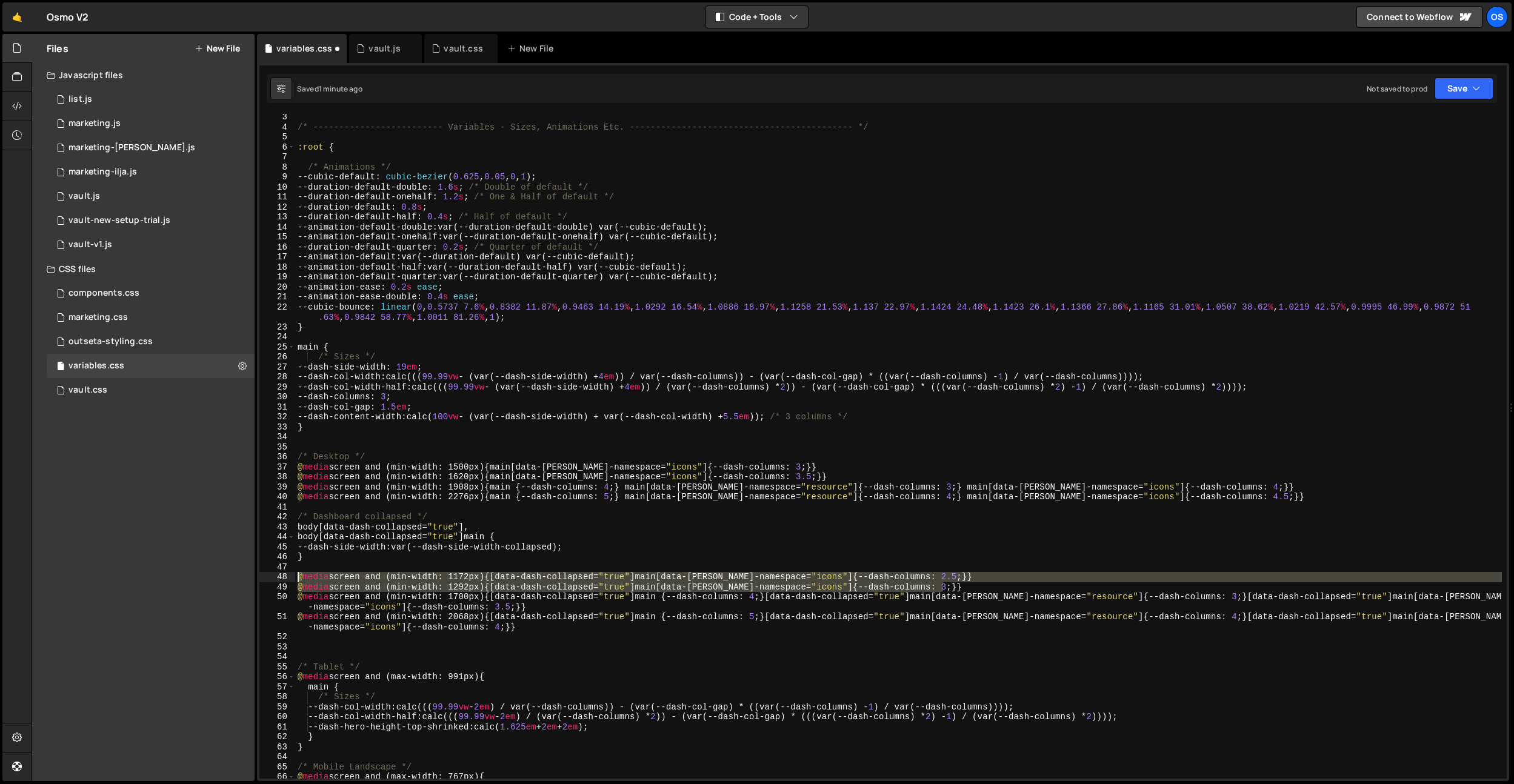
drag, startPoint x: 954, startPoint y: 586, endPoint x: 132, endPoint y: 579, distance: 822.0
click at [133, 579] on div "Files New File Javascript files 0 list.js 0 0 marketing.js 0 0 marketing-[PERSO…" at bounding box center [773, 408] width 1483 height 747
type textarea "@media screen and (min-width: 1172px) {[data-dash-collapsed="true"] main[data-[…"
click at [1023, 651] on div "/* ------------------------- Variables - Sizes, Animations Etc. ---------------…" at bounding box center [899, 454] width 1207 height 684
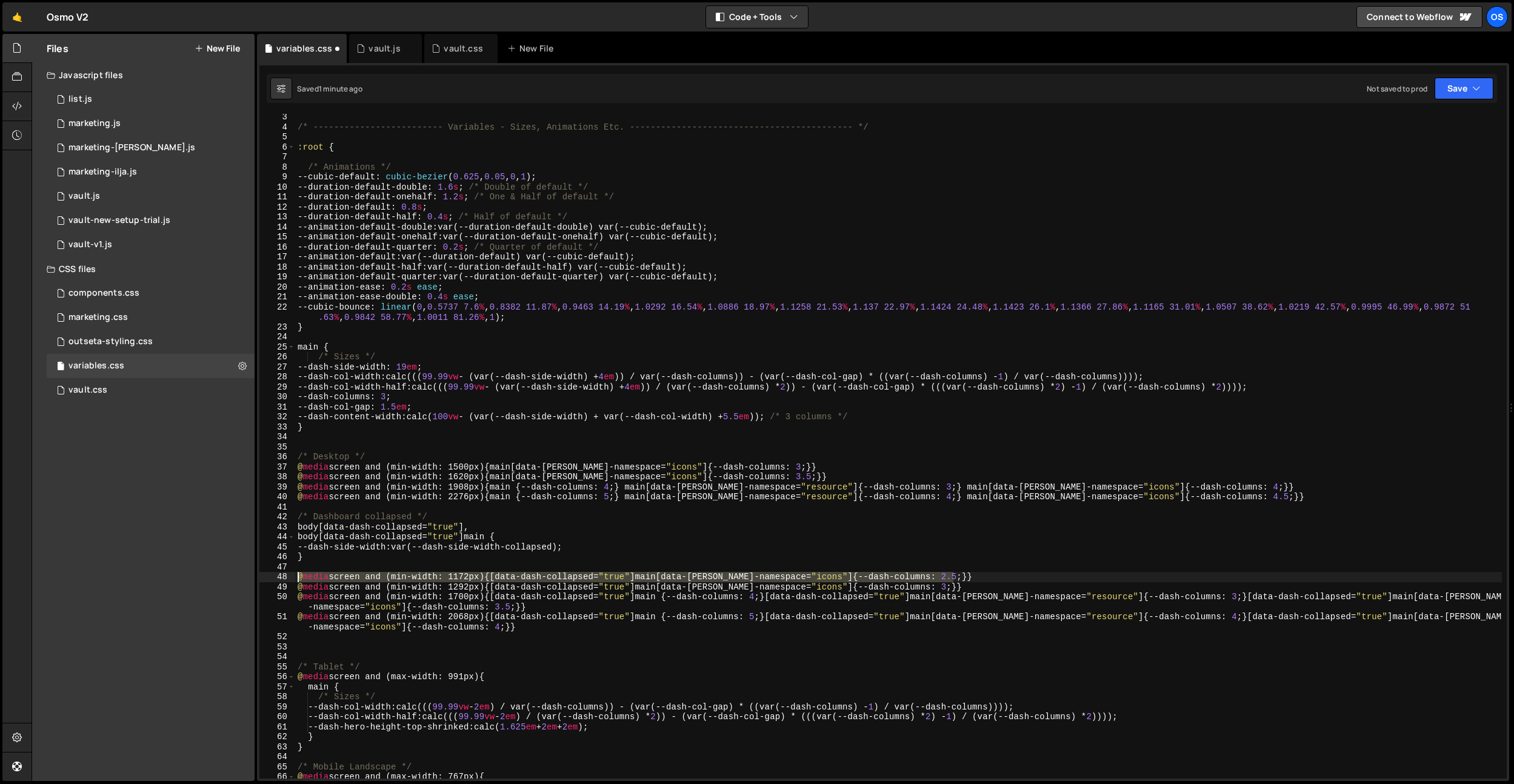
drag, startPoint x: 963, startPoint y: 574, endPoint x: 152, endPoint y: 574, distance: 811.0
click at [152, 574] on div "Files New File Javascript files 0 list.js 0 0 marketing.js 0 0 marketing-[PERSO…" at bounding box center [773, 408] width 1483 height 747
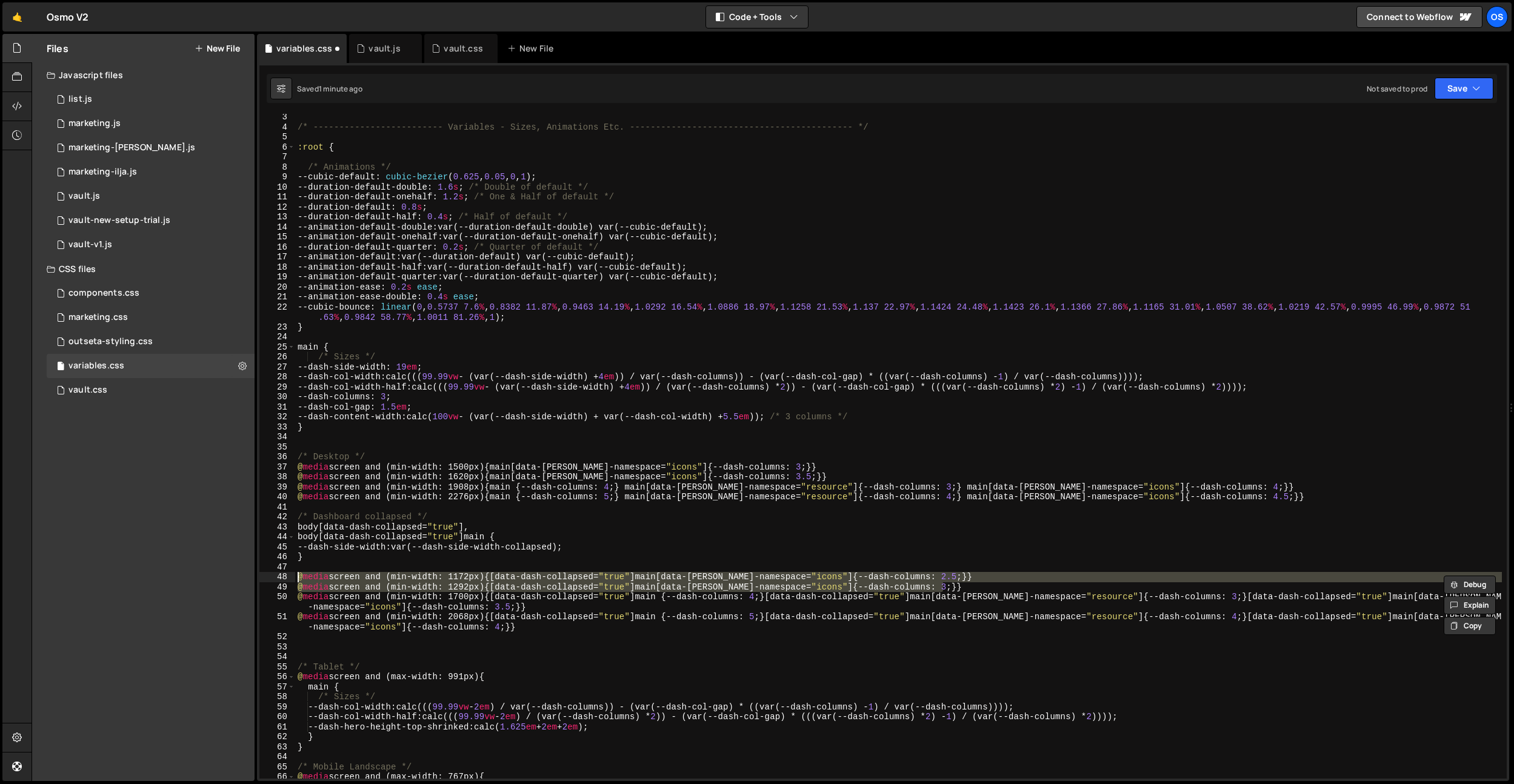
drag, startPoint x: 955, startPoint y: 582, endPoint x: 240, endPoint y: 577, distance: 715.0
click at [240, 577] on div "Files New File Javascript files 0 list.js 0 0 marketing.js 0 0 marketing-[PERSO…" at bounding box center [773, 408] width 1483 height 747
type textarea "@media screen and (min-width: 1172px) {[data-dash-collapsed="true"] main[data-[…"
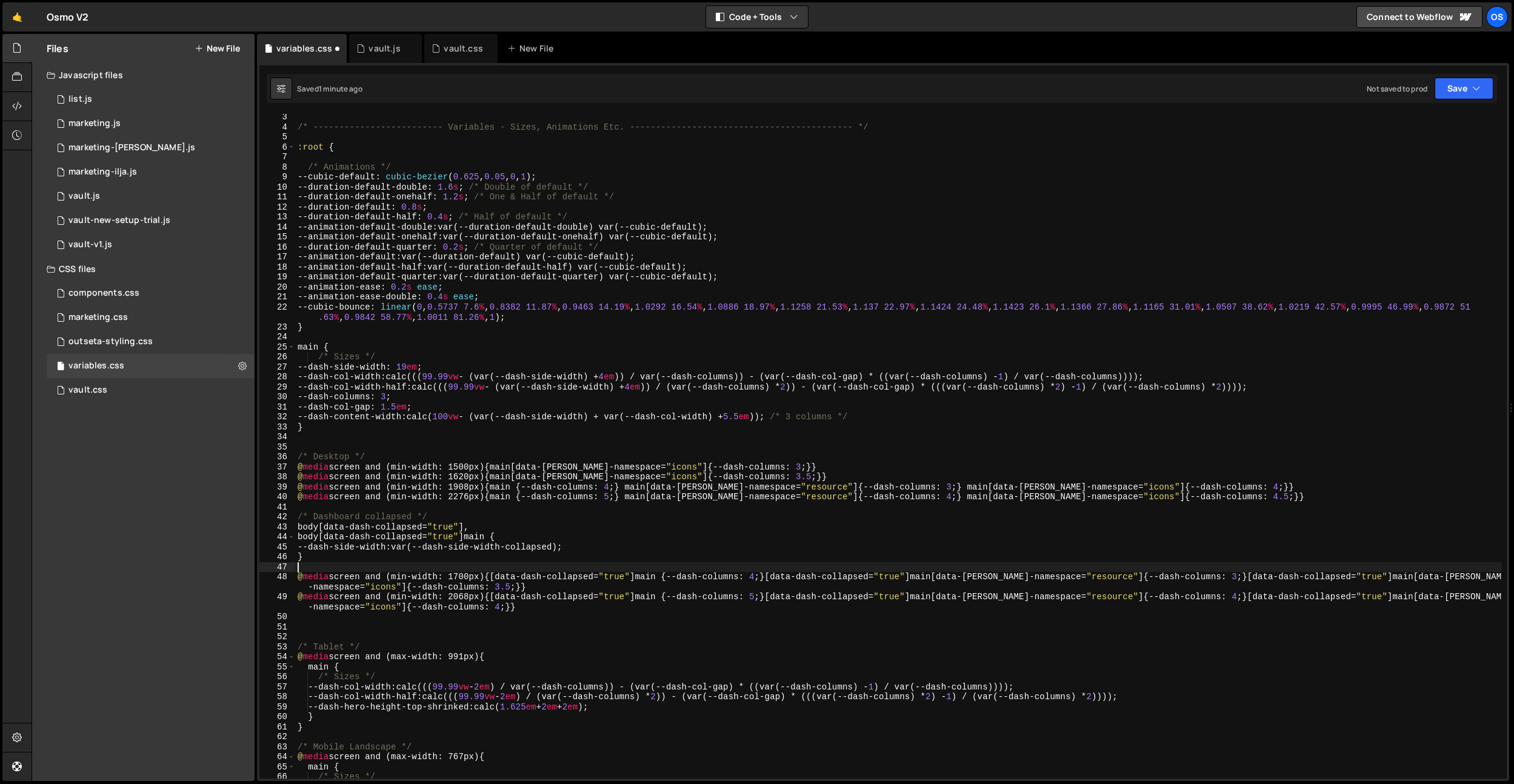
click at [822, 392] on div "/* ------------------------- Variables - Sizes, Animations Etc. ---------------…" at bounding box center [899, 454] width 1207 height 684
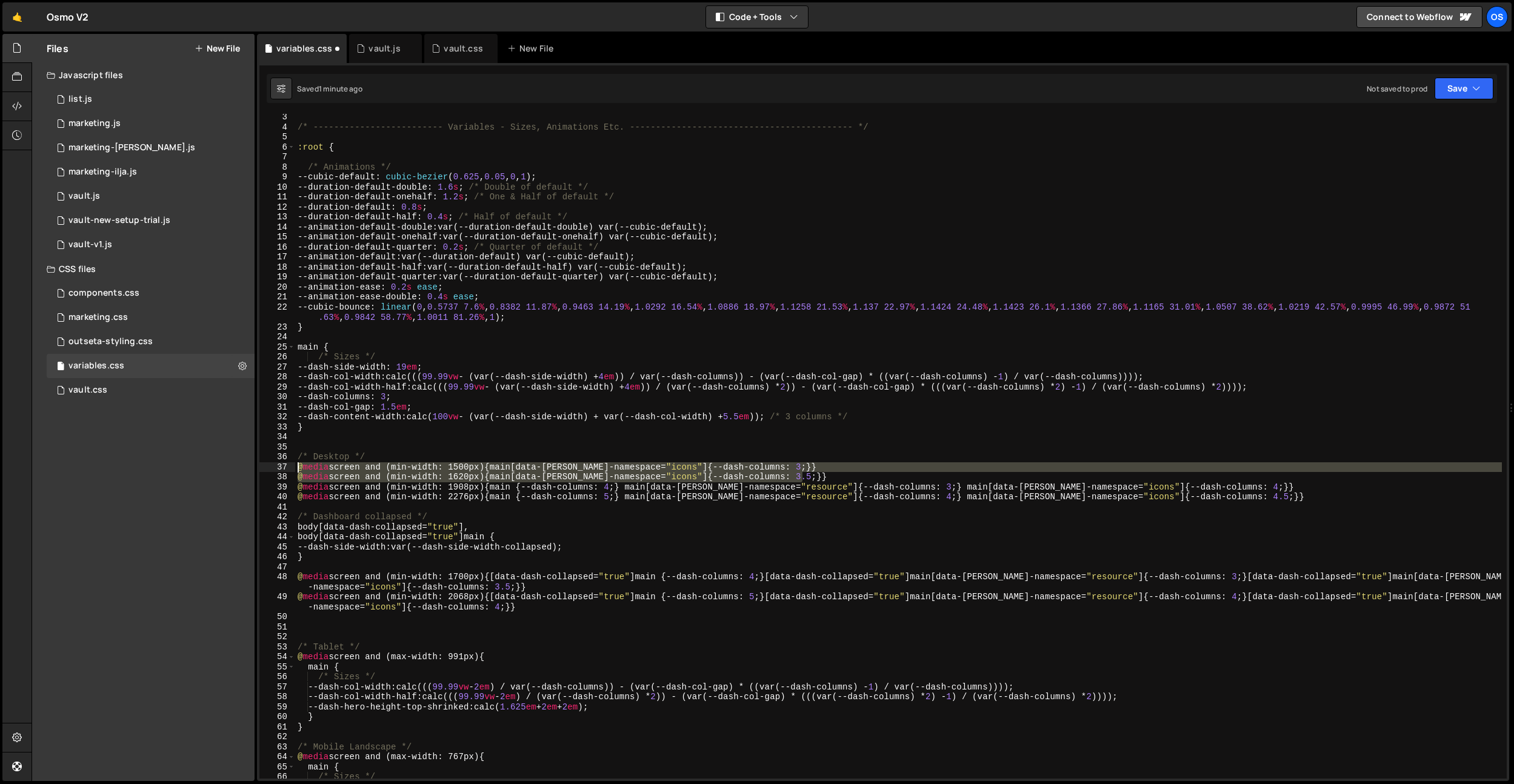
drag, startPoint x: 815, startPoint y: 476, endPoint x: 221, endPoint y: 471, distance: 594.0
click at [223, 471] on div "Files New File Javascript files 0 list.js 0 0 marketing.js 0 0 marketing-[PERSO…" at bounding box center [773, 408] width 1483 height 747
type textarea "@media screen and (min-width: 1500px) {main[data-[PERSON_NAME]-namespace="icons…"
type textarea "/* Desktop */"
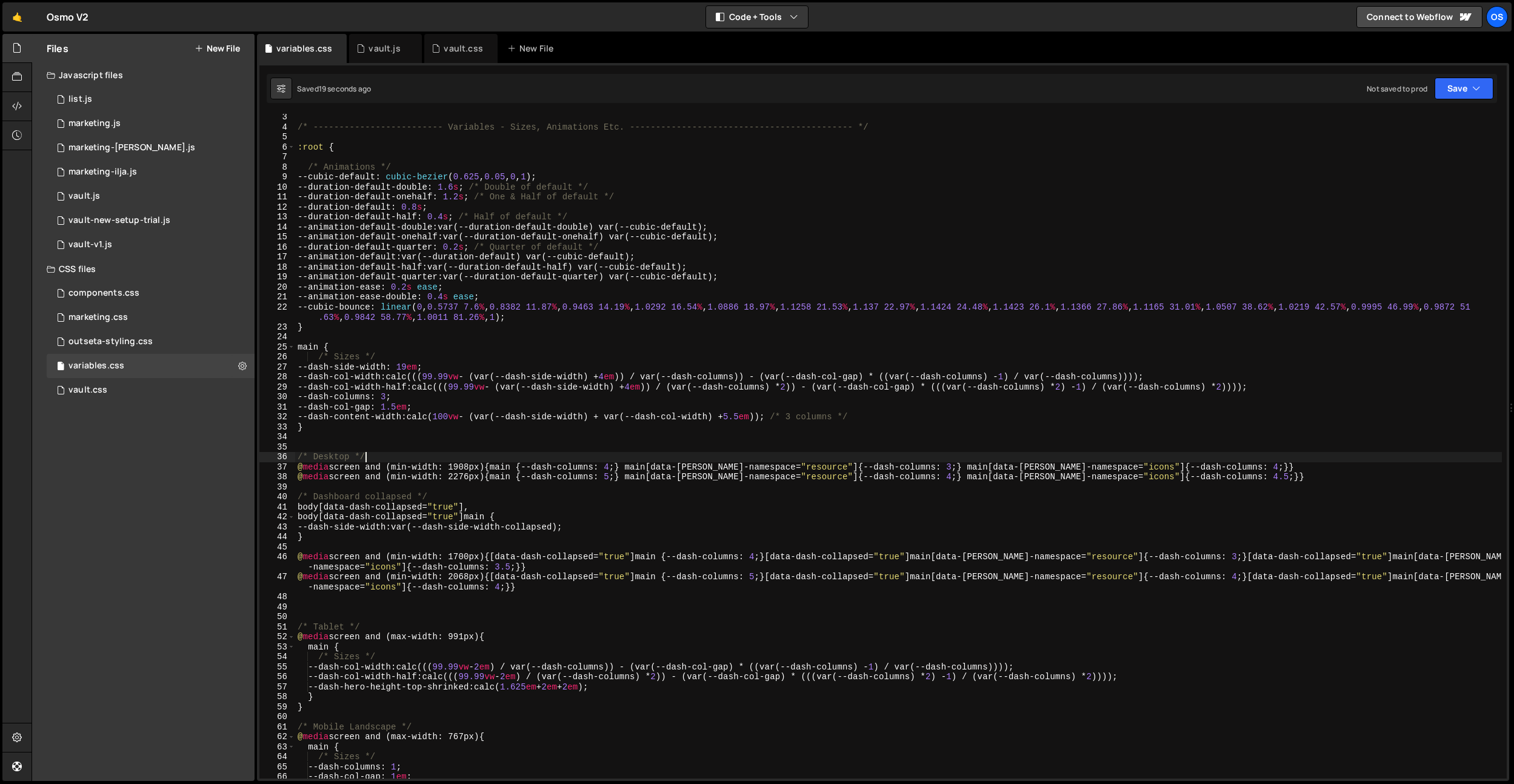
click at [622, 333] on div "/* ------------------------- Variables - Sizes, Animations Etc. ---------------…" at bounding box center [899, 454] width 1207 height 684
click at [800, 511] on div "/* ------------------------- Variables - Sizes, Animations Etc. ---------------…" at bounding box center [899, 454] width 1207 height 684
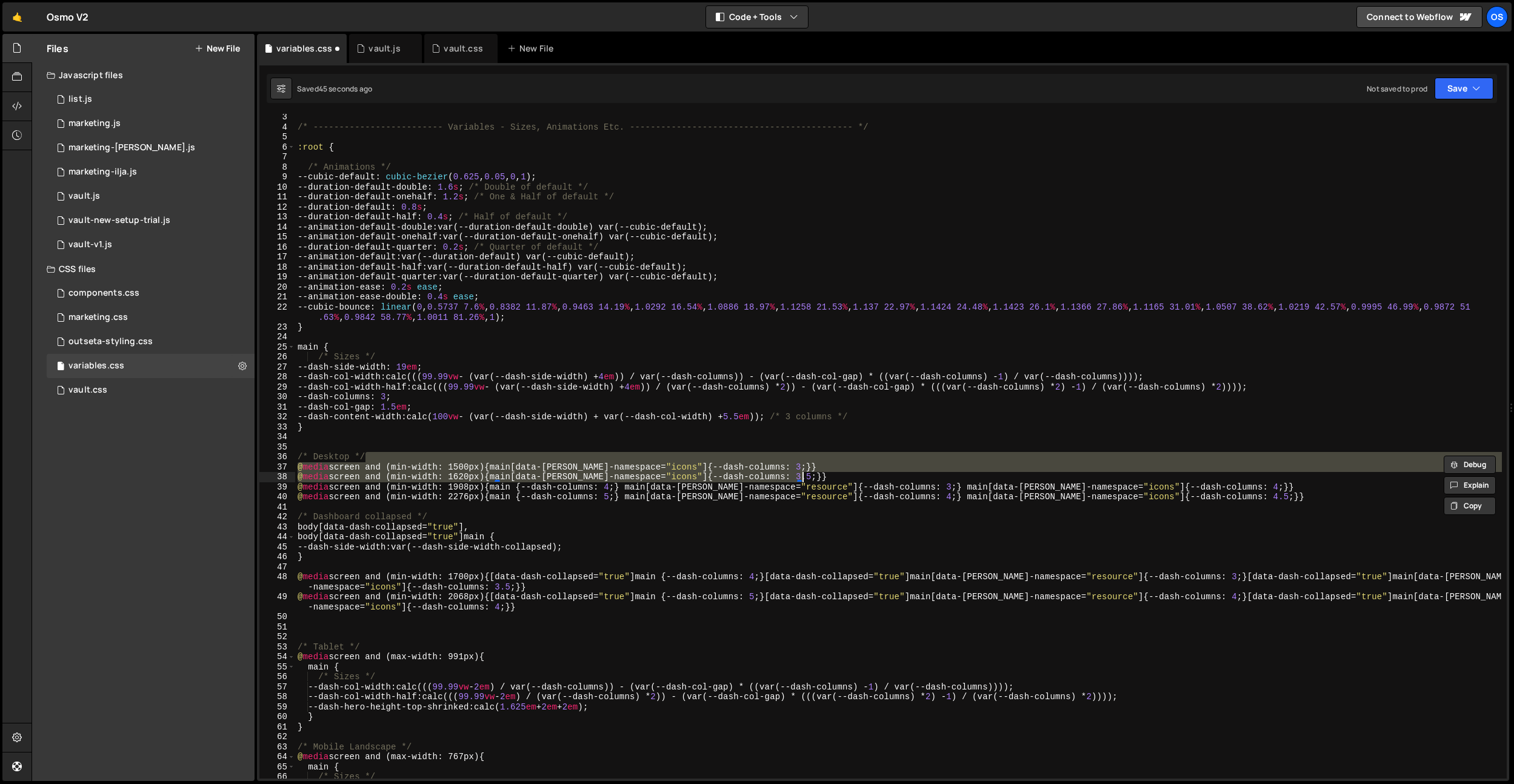
click at [806, 467] on div "/* ------------------------- Variables - Sizes, Animations Etc. ---------------…" at bounding box center [899, 446] width 1207 height 665
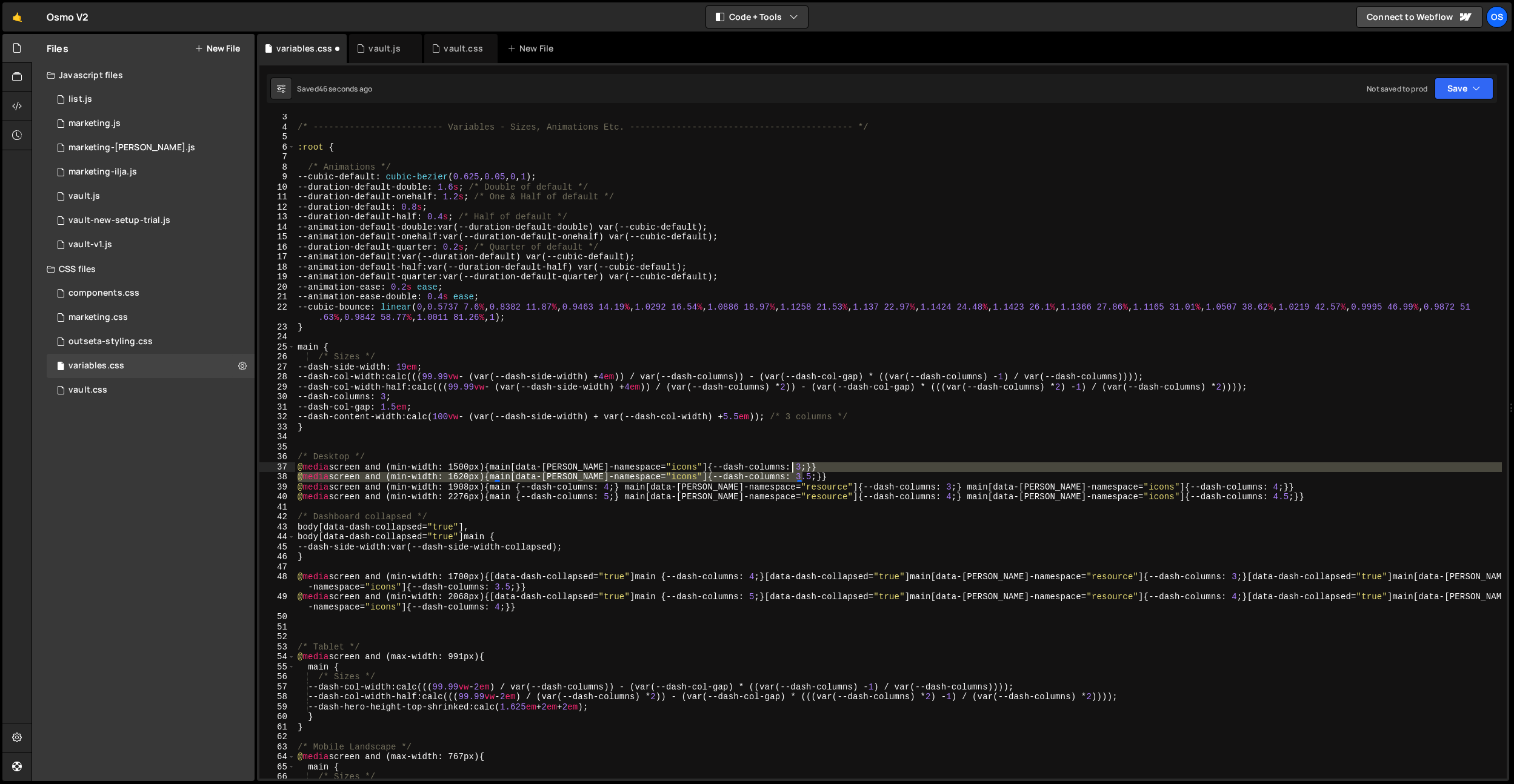
click at [815, 469] on div "/* ------------------------- Variables - Sizes, Animations Etc. ---------------…" at bounding box center [899, 454] width 1207 height 684
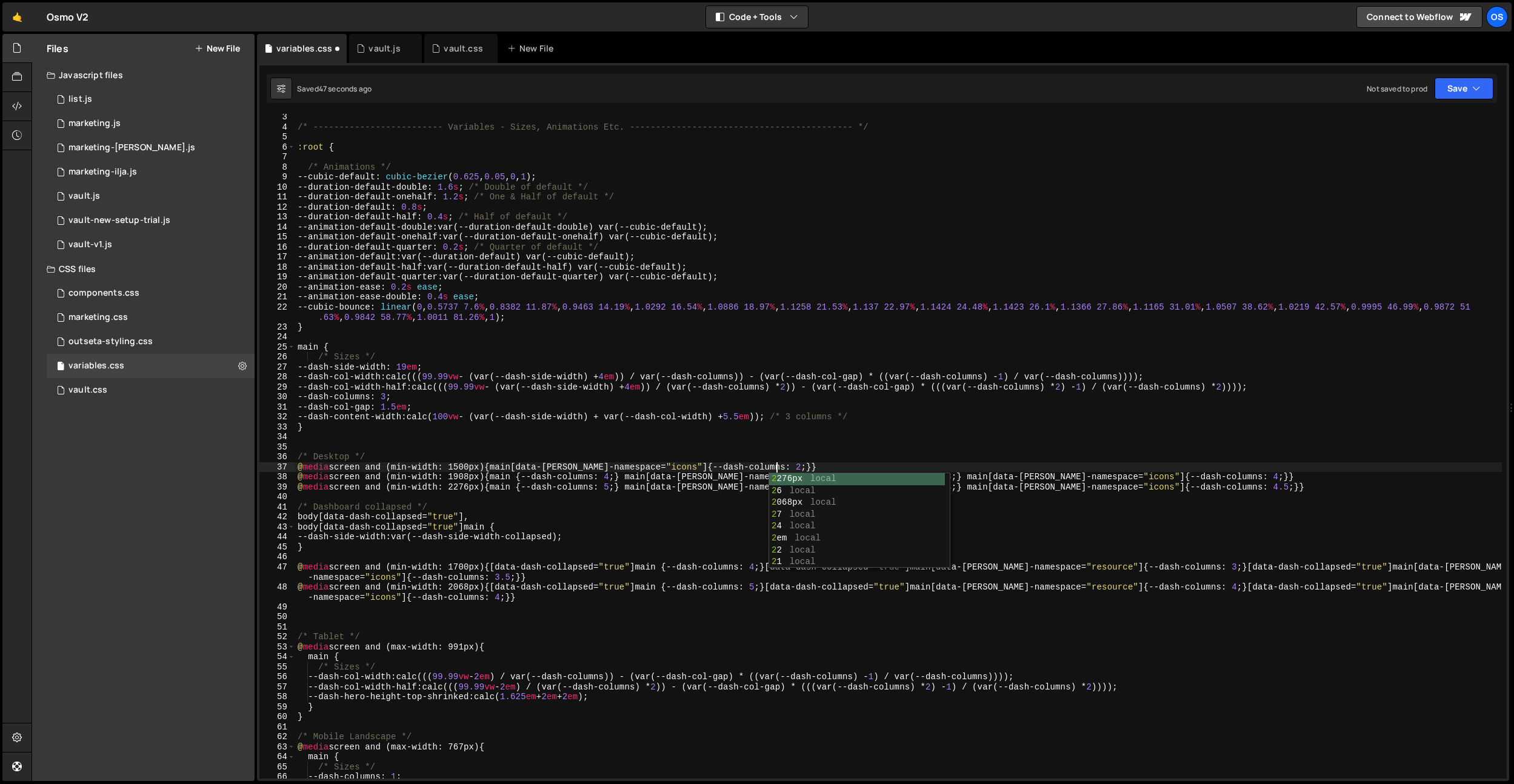
scroll to position [0, 33]
click at [810, 424] on div "/* ------------------------- Variables - Sizes, Animations Etc. ---------------…" at bounding box center [899, 454] width 1207 height 684
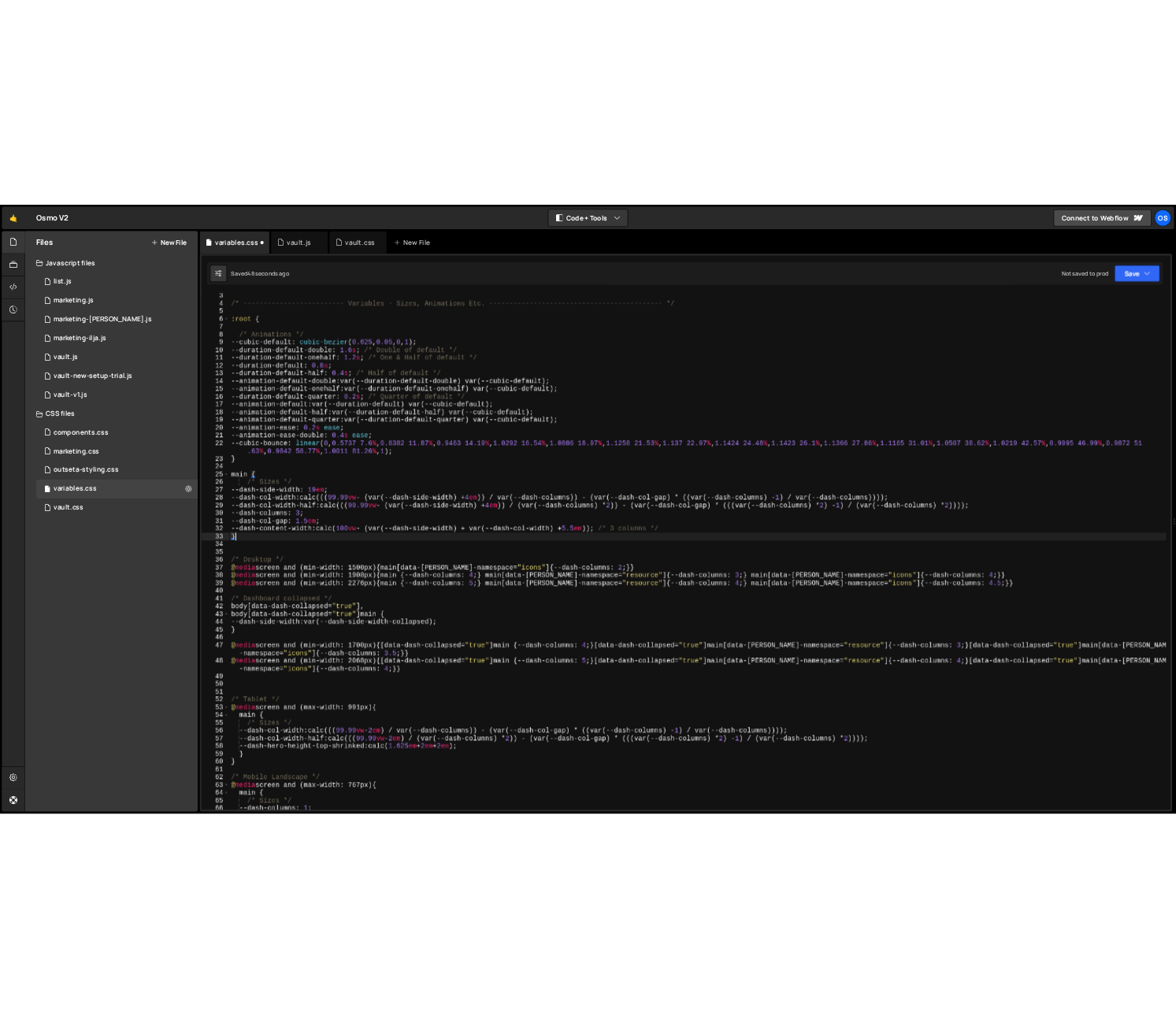
scroll to position [0, 0]
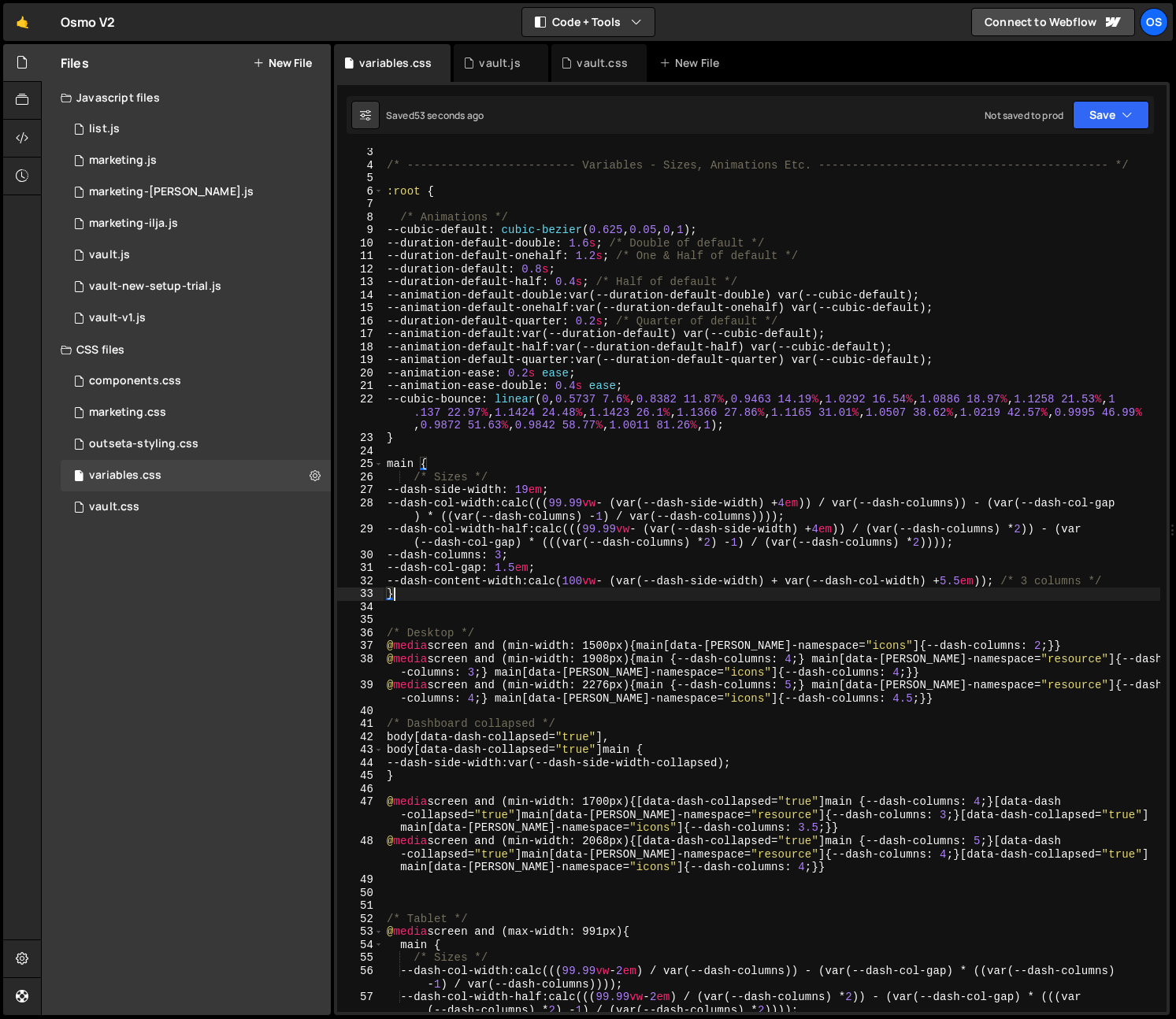
click at [521, 651] on div "/* ------------------------- Variables - Sizes, Animations Etc. ---------------…" at bounding box center [772, 590] width 777 height 889
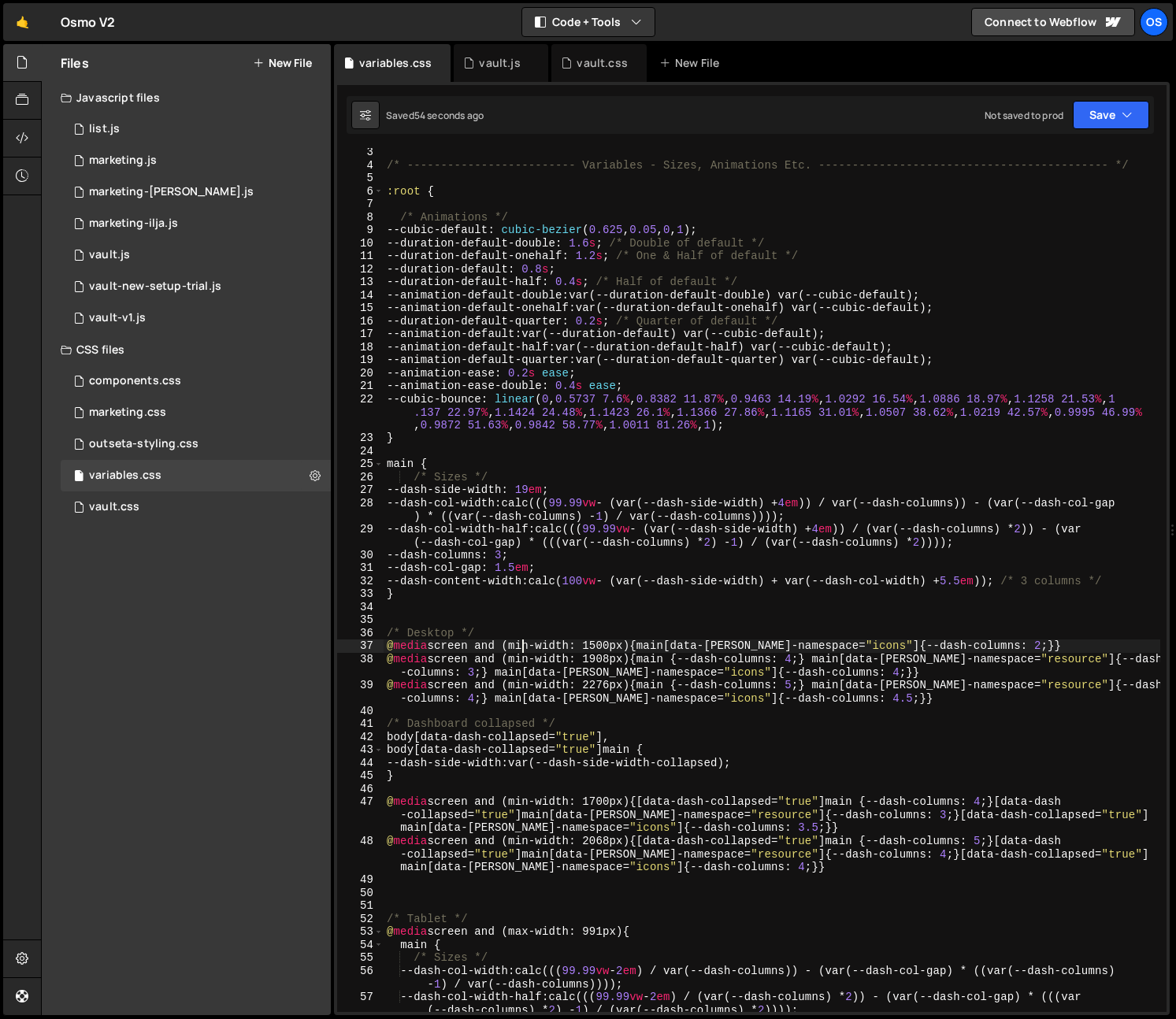
click at [521, 651] on div "/* ------------------------- Variables - Sizes, Animations Etc. ---------------…" at bounding box center [772, 590] width 777 height 889
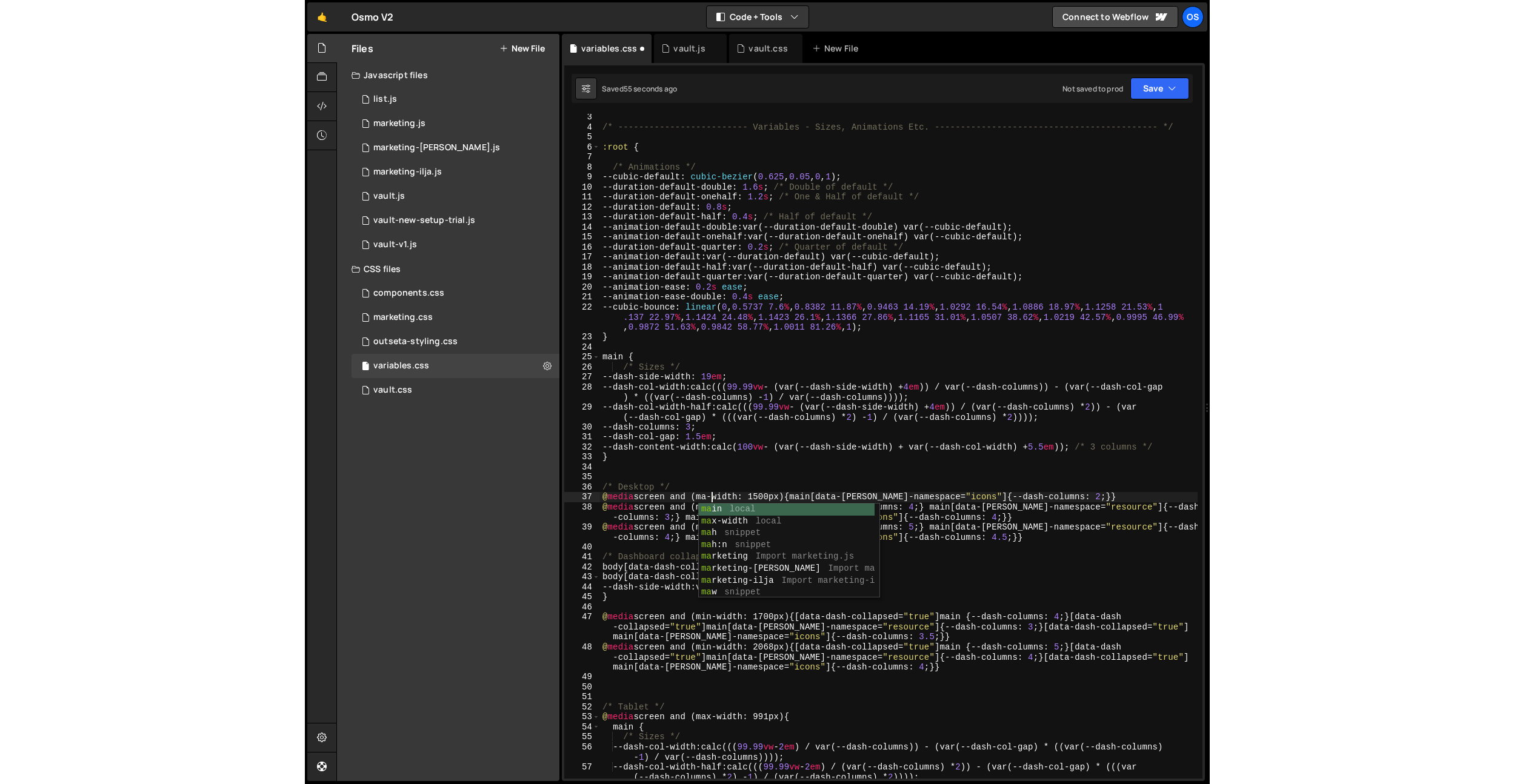
scroll to position [0, 7]
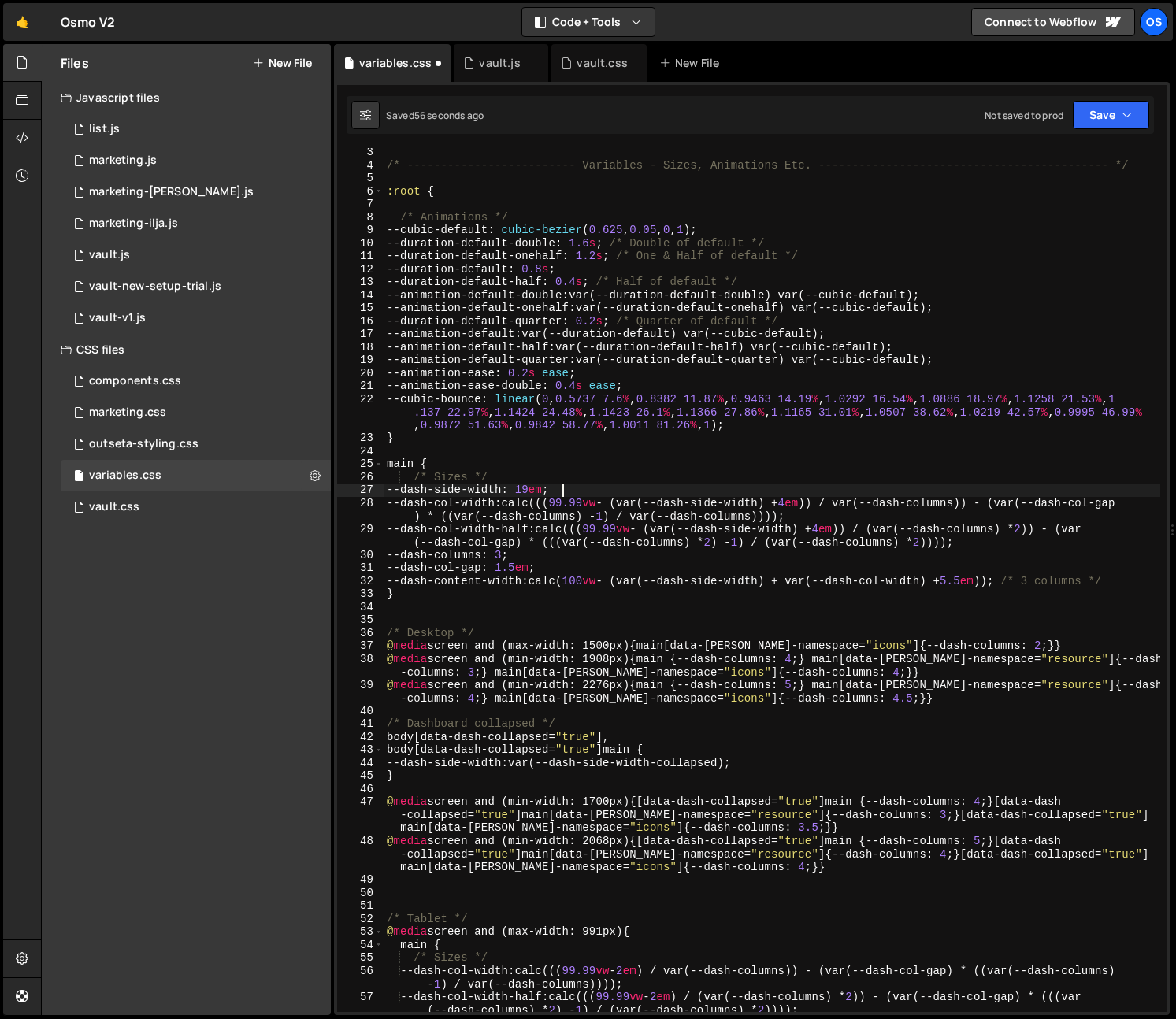
click at [621, 490] on div "/* ------------------------- Variables - Sizes, Animations Etc. ---------------…" at bounding box center [772, 590] width 777 height 889
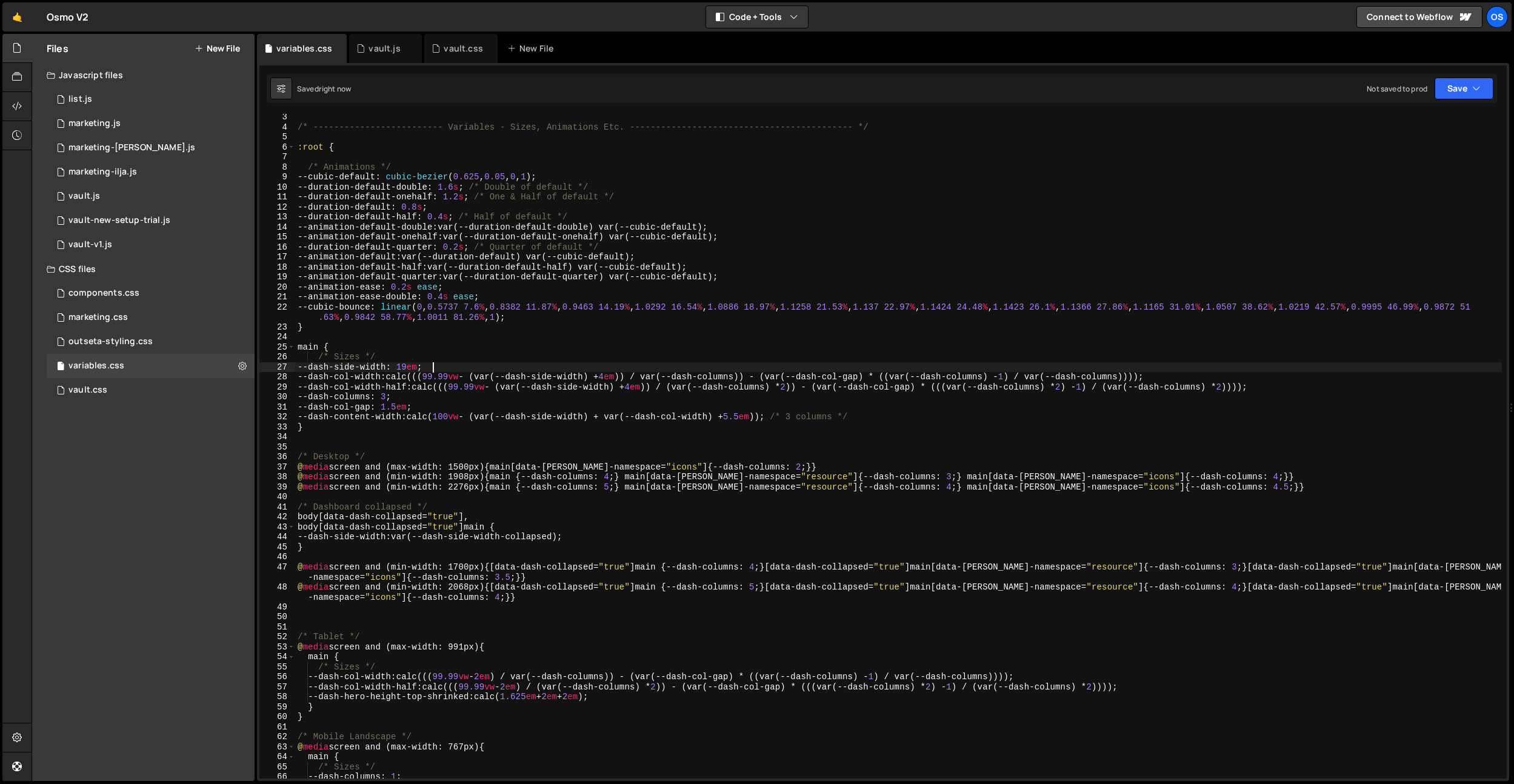
drag, startPoint x: 802, startPoint y: 463, endPoint x: 770, endPoint y: 467, distance: 32.2
click at [802, 463] on div "/* ------------------------- Variables - Sizes, Animations Etc. ---------------…" at bounding box center [899, 454] width 1207 height 684
click at [768, 467] on div "/* ------------------------- Variables - Sizes, Animations Etc. ---------------…" at bounding box center [899, 454] width 1207 height 684
click at [804, 415] on div "/* ------------------------- Variables - Sizes, Animations Etc. ---------------…" at bounding box center [899, 454] width 1207 height 684
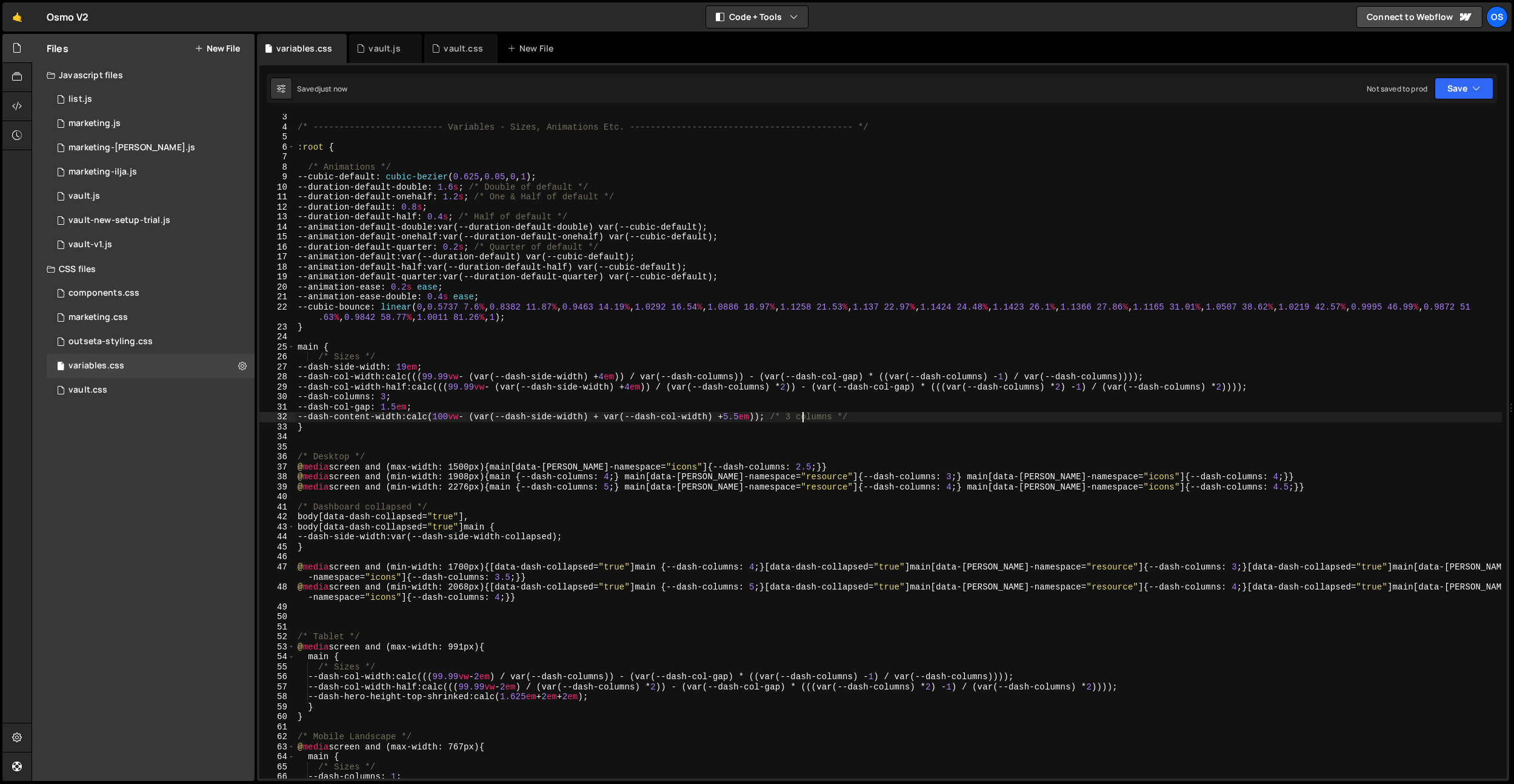
click at [763, 409] on div "/* ------------------------- Variables - Sizes, Animations Etc. ---------------…" at bounding box center [899, 454] width 1207 height 684
click at [698, 425] on div "/* ------------------------- Variables - Sizes, Animations Etc. ---------------…" at bounding box center [899, 454] width 1207 height 684
click at [442, 369] on div "/* ------------------------- Variables - Sizes, Animations Etc. ---------------…" at bounding box center [899, 454] width 1207 height 684
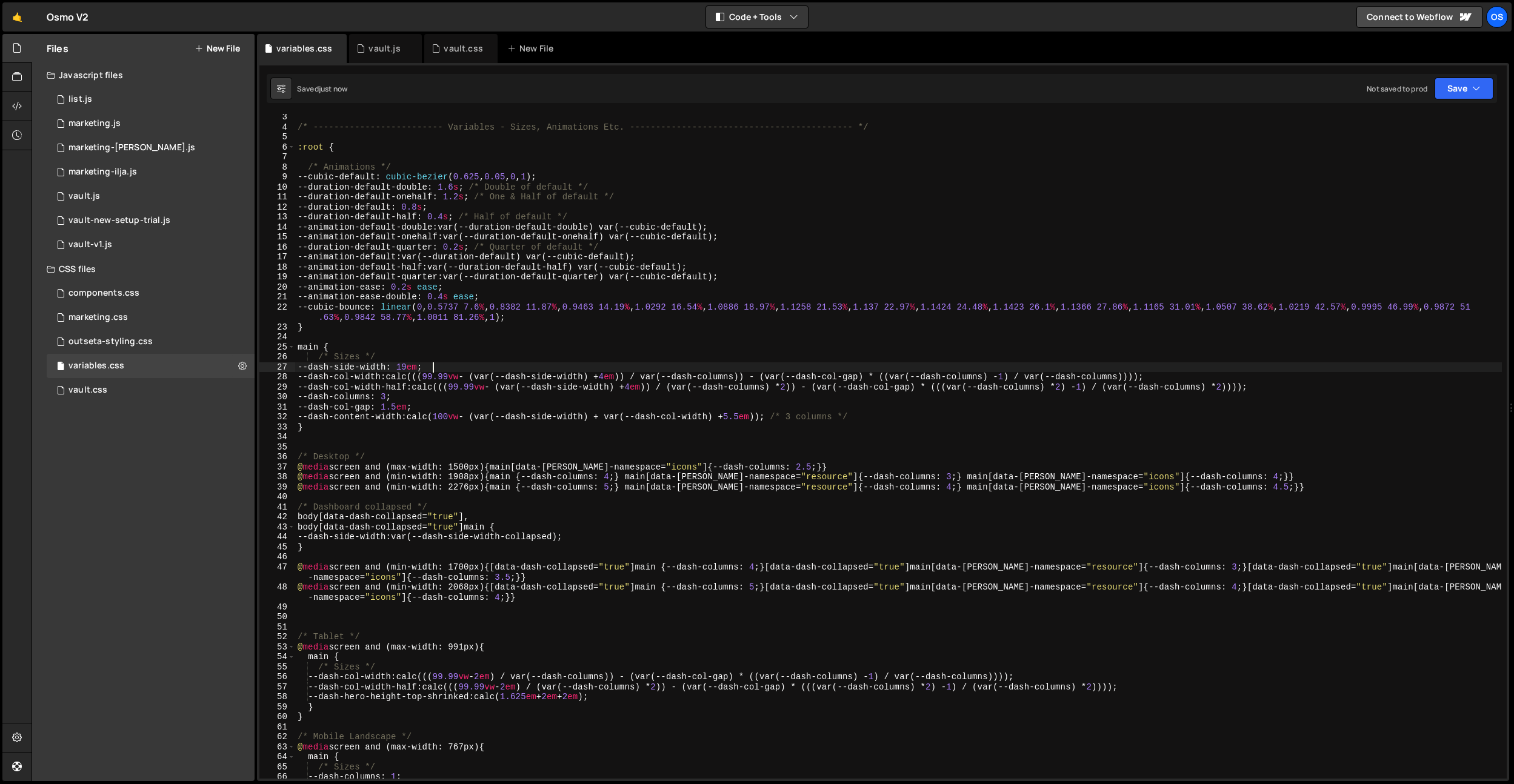
click at [393, 469] on div "/* ------------------------- Variables - Sizes, Animations Etc. ---------------…" at bounding box center [899, 454] width 1207 height 684
drag, startPoint x: 492, startPoint y: 465, endPoint x: 291, endPoint y: 465, distance: 201.0
click at [290, 465] on div "@media screen and (max-width: 1500px) {main[data-[PERSON_NAME]-namespace="icons…" at bounding box center [883, 446] width 1247 height 665
click at [594, 464] on div "/* ------------------------- Variables - Sizes, Animations Etc. ---------------…" at bounding box center [899, 454] width 1207 height 684
click at [490, 467] on div "/* ------------------------- Variables - Sizes, Animations Etc. ---------------…" at bounding box center [899, 454] width 1207 height 684
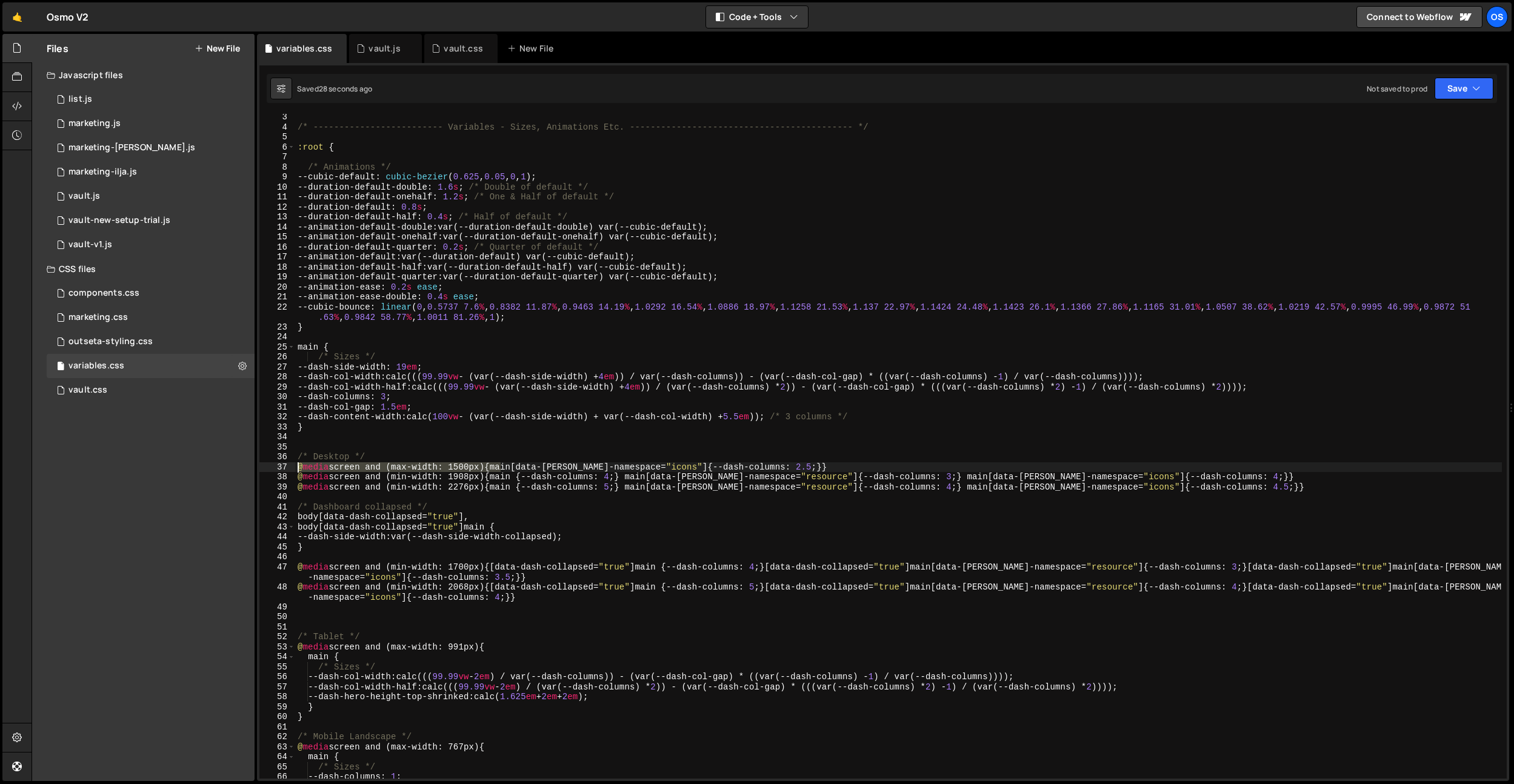
drag, startPoint x: 498, startPoint y: 467, endPoint x: 288, endPoint y: 467, distance: 210.0
click at [288, 467] on div "@media screen and (max-width: 1500px) {main[data-[PERSON_NAME]-namespace="icons…" at bounding box center [883, 446] width 1247 height 665
paste textarea "in-width: 992px) and (m"
click at [671, 482] on div "/* ------------------------- Variables - Sizes, Animations Etc. ---------------…" at bounding box center [899, 454] width 1207 height 684
click at [467, 649] on div "/* ------------------------- Variables - Sizes, Animations Etc. ---------------…" at bounding box center [899, 454] width 1207 height 684
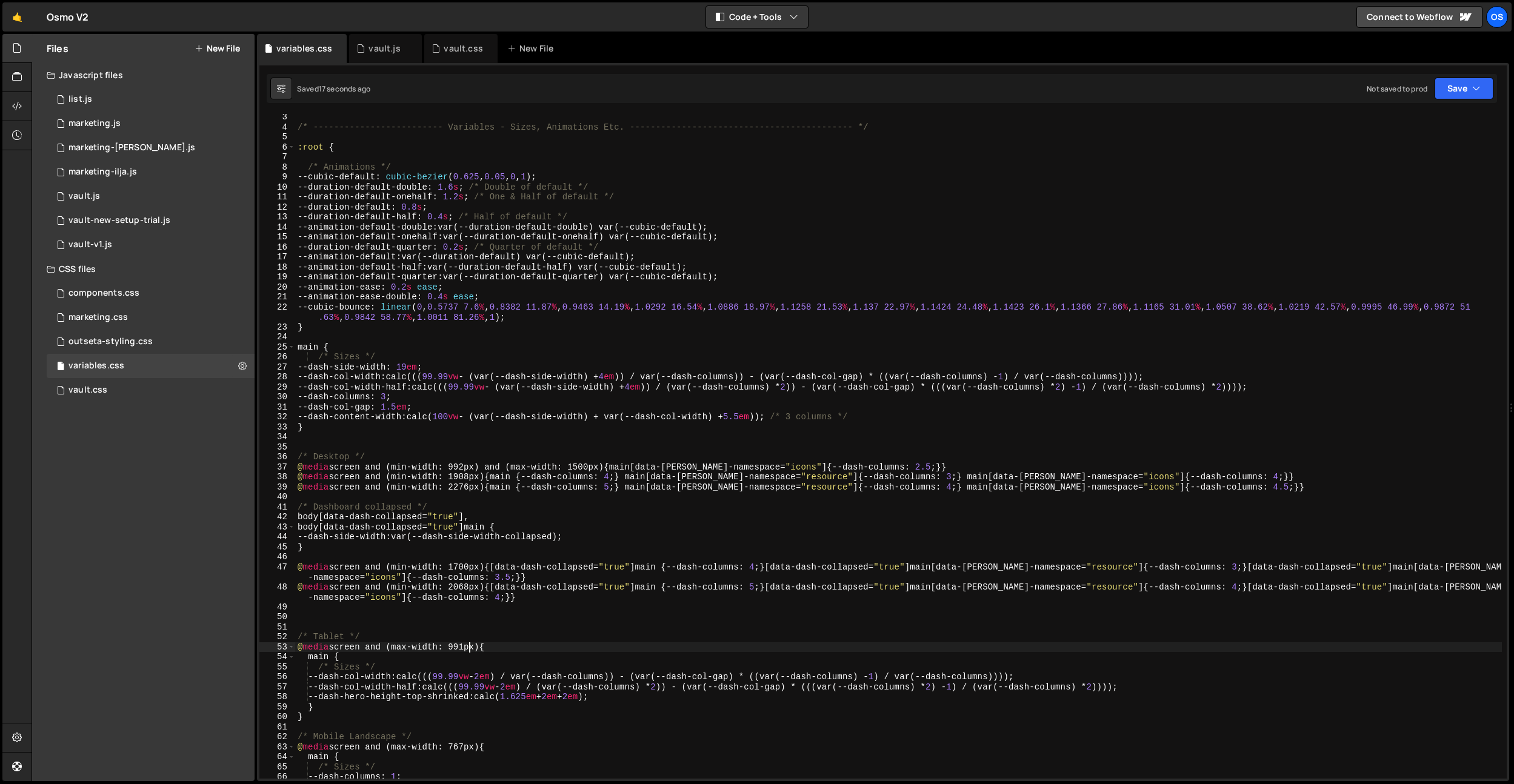
click at [467, 649] on div "/* ------------------------- Variables - Sizes, Animations Etc. ---------------…" at bounding box center [899, 454] width 1207 height 684
click at [465, 745] on div "/* ------------------------- Variables - Sizes, Animations Etc. ---------------…" at bounding box center [899, 454] width 1207 height 684
click at [467, 467] on div "/* ------------------------- Variables - Sizes, Animations Etc. ---------------…" at bounding box center [899, 454] width 1207 height 684
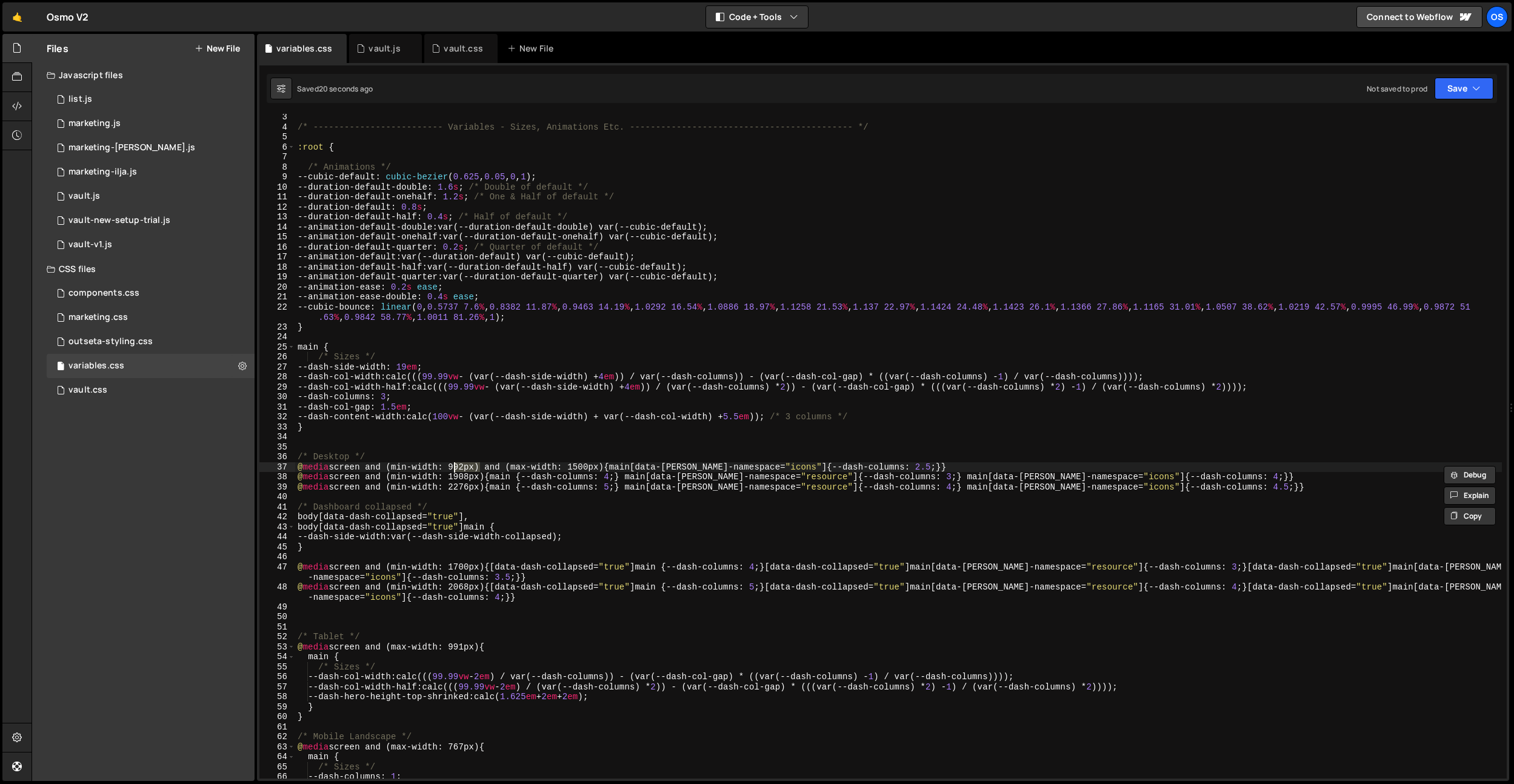
paste textarea "767"
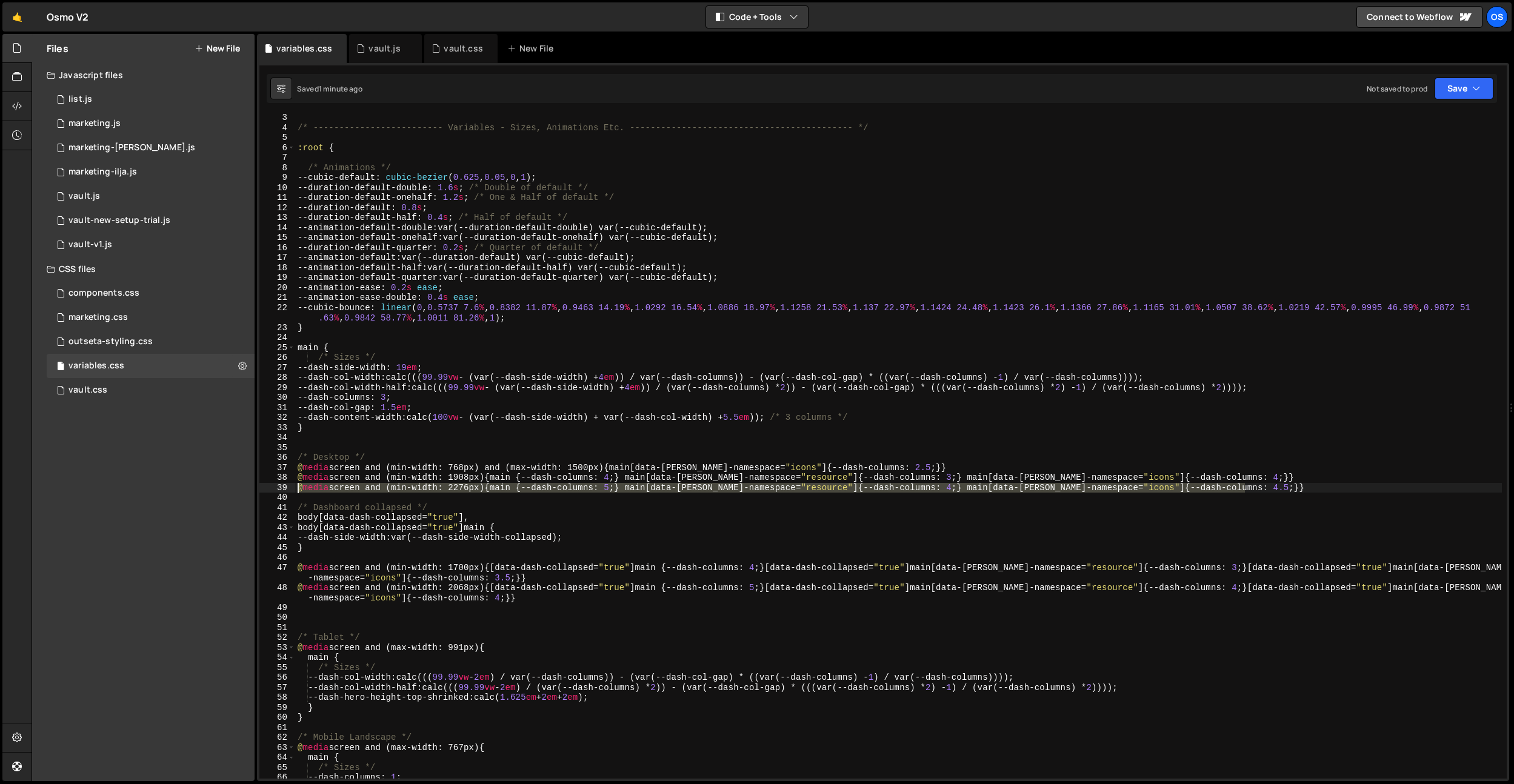
drag, startPoint x: 1250, startPoint y: 483, endPoint x: 216, endPoint y: 482, distance: 1034.0
click at [216, 482] on div "Files New File Javascript files 0 list.js 0 0 marketing.js 0 0 marketing-[PERSO…" at bounding box center [773, 408] width 1483 height 747
type textarea "@media screen and (min-width: 2276px) {main {--dash-columns: 5;} main[data-[PER…"
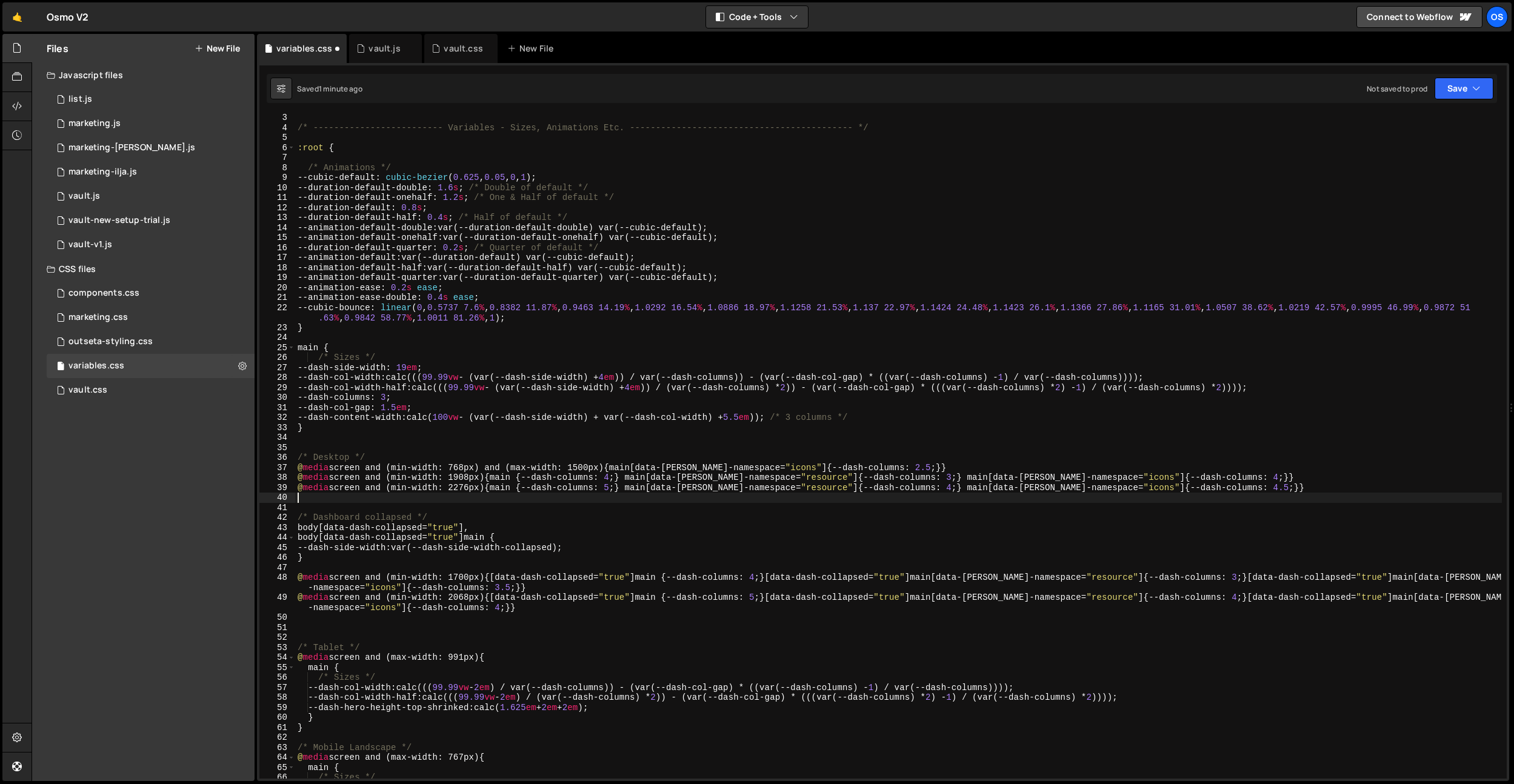
paste textarea "@media screen and (min-width: 2276px) {main {--dash-columns: 5;} main[data-[PER…"
click at [714, 415] on div "/* ------------------------- Variables - Sizes, Animations Etc. ---------------…" at bounding box center [899, 455] width 1207 height 684
click at [926, 496] on div "/* ------------------------- Variables - Sizes, Animations Etc. ---------------…" at bounding box center [899, 455] width 1207 height 684
click at [1224, 496] on div "/* ------------------------- Variables - Sizes, Animations Etc. ---------------…" at bounding box center [899, 455] width 1207 height 684
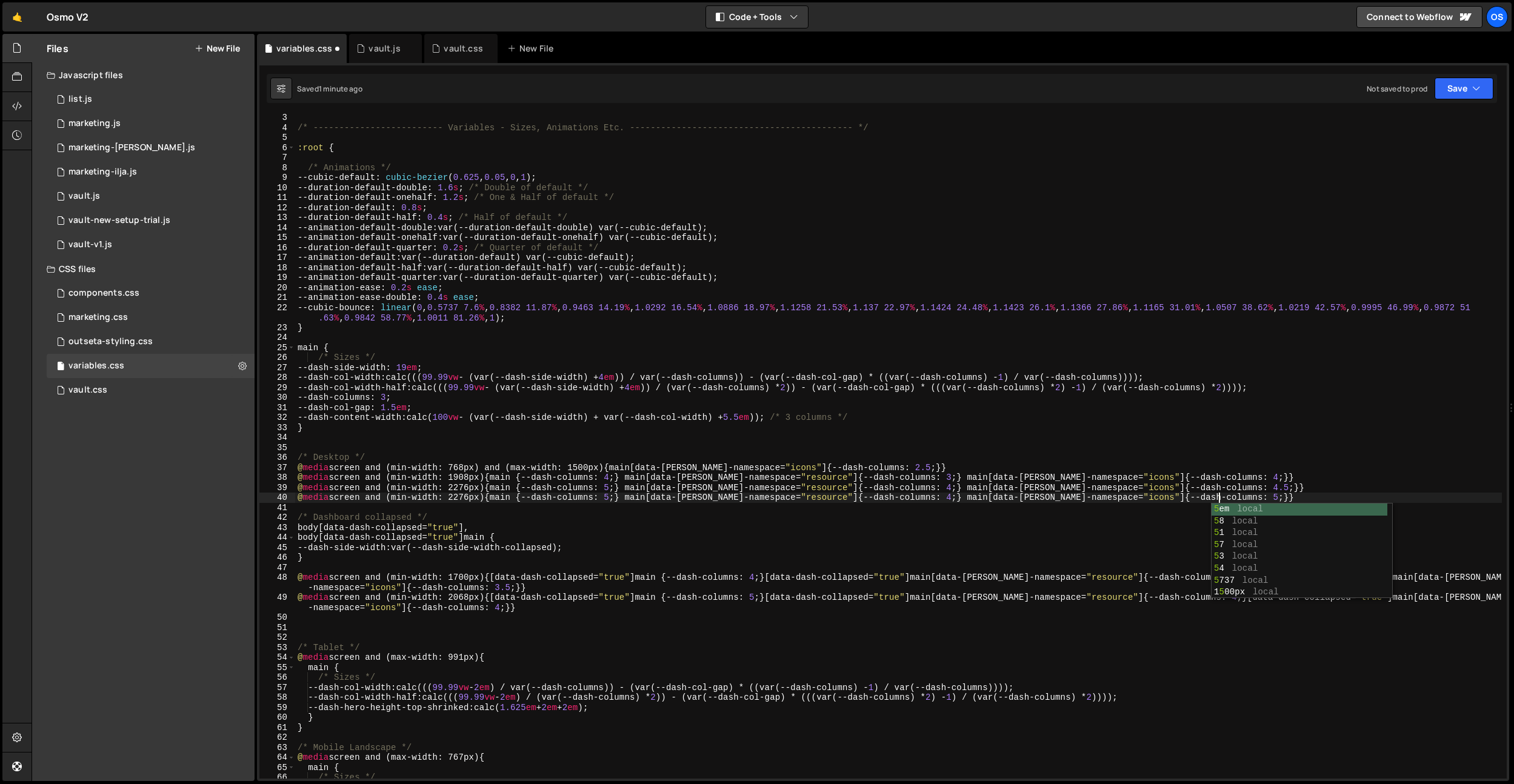
click at [556, 380] on div "/* ------------------------- Variables - Sizes, Animations Etc. ---------------…" at bounding box center [899, 455] width 1207 height 684
type textarea "--dash-col-width: calc(((99.99vw - (var(--dash-side-width) + 4em)) / var(--dash…"
click at [422, 510] on div "/* ------------------------- Variables - Sizes, Animations Etc. ---------------…" at bounding box center [899, 455] width 1207 height 684
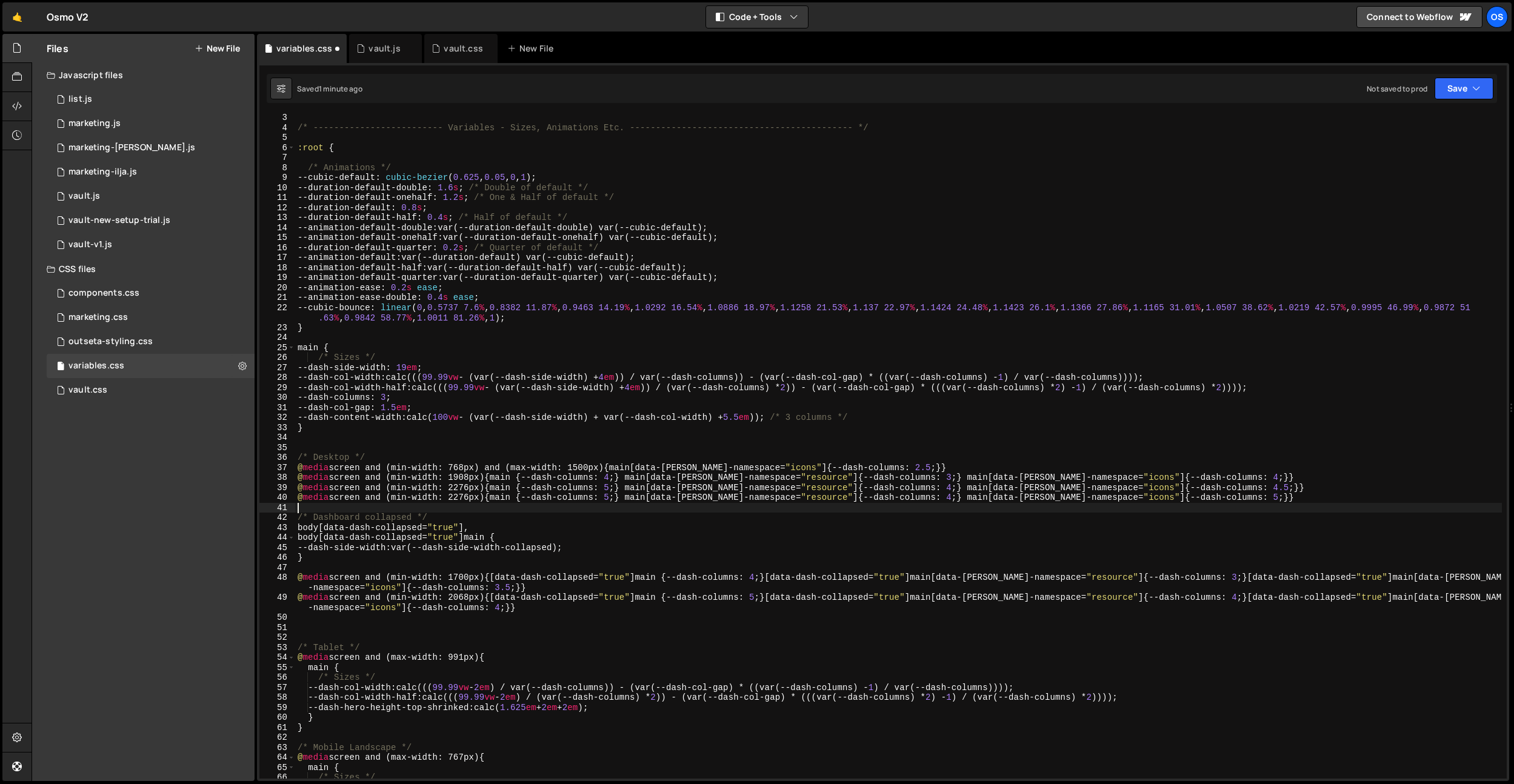
click at [465, 499] on div "/* ------------------------- Variables - Sizes, Animations Etc. ---------------…" at bounding box center [899, 455] width 1207 height 684
type textarea "@media screen and (min-width: 2276px) {main {--dash-columns: 5;} main[data-[PER…"
click at [465, 499] on div "/* ------------------------- Variables - Sizes, Animations Etc. ---------------…" at bounding box center [899, 455] width 1207 height 684
click at [464, 505] on div "/* ------------------------- Variables - Sizes, Animations Etc. ---------------…" at bounding box center [899, 455] width 1207 height 684
click at [472, 499] on div "/* ------------------------- Variables - Sizes, Animations Etc. ---------------…" at bounding box center [899, 455] width 1207 height 684
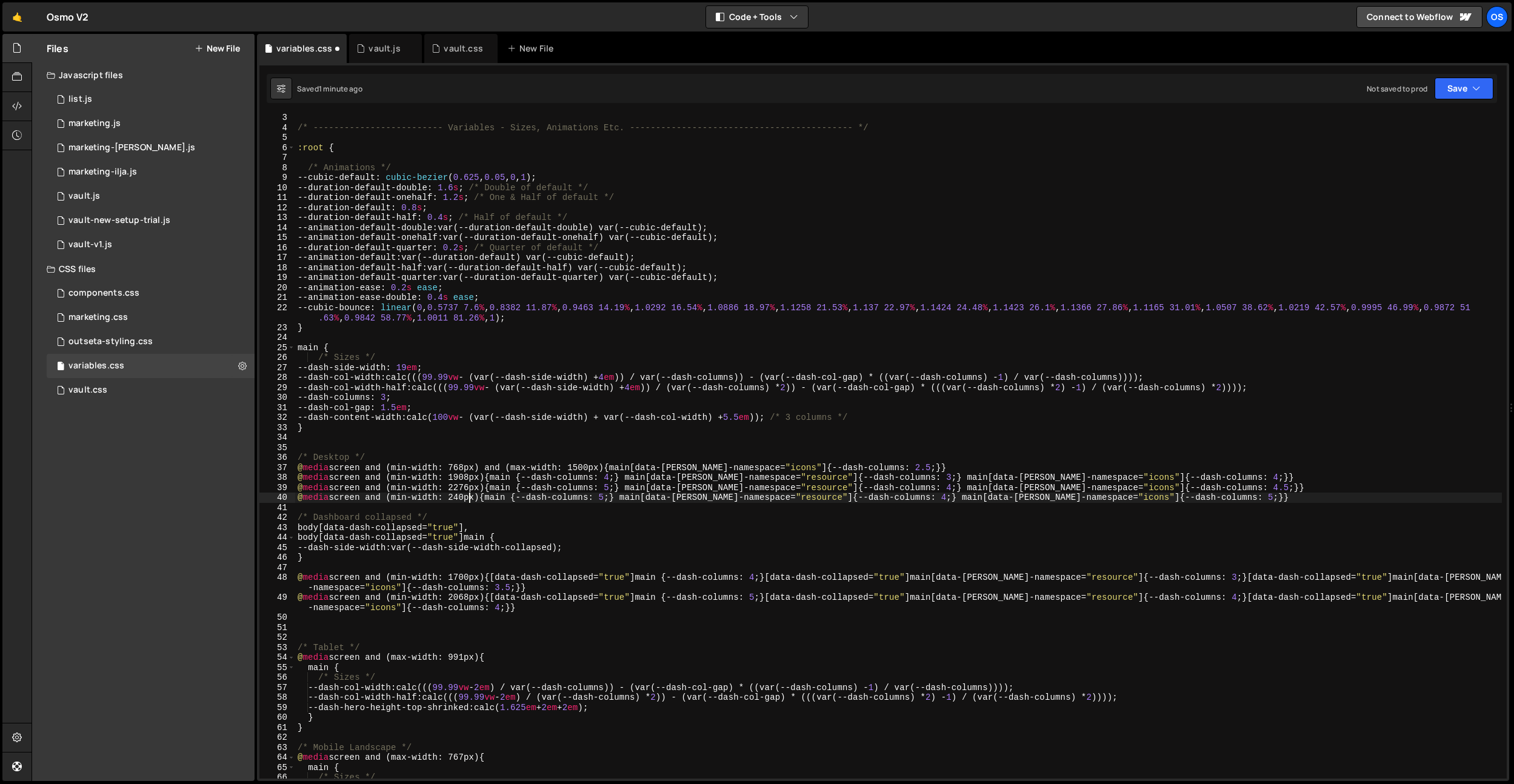
scroll to position [0, 12]
drag, startPoint x: 550, startPoint y: 480, endPoint x: 833, endPoint y: 509, distance: 284.5
click at [551, 480] on div "/* ------------------------- Variables - Sizes, Animations Etc. ---------------…" at bounding box center [899, 455] width 1207 height 684
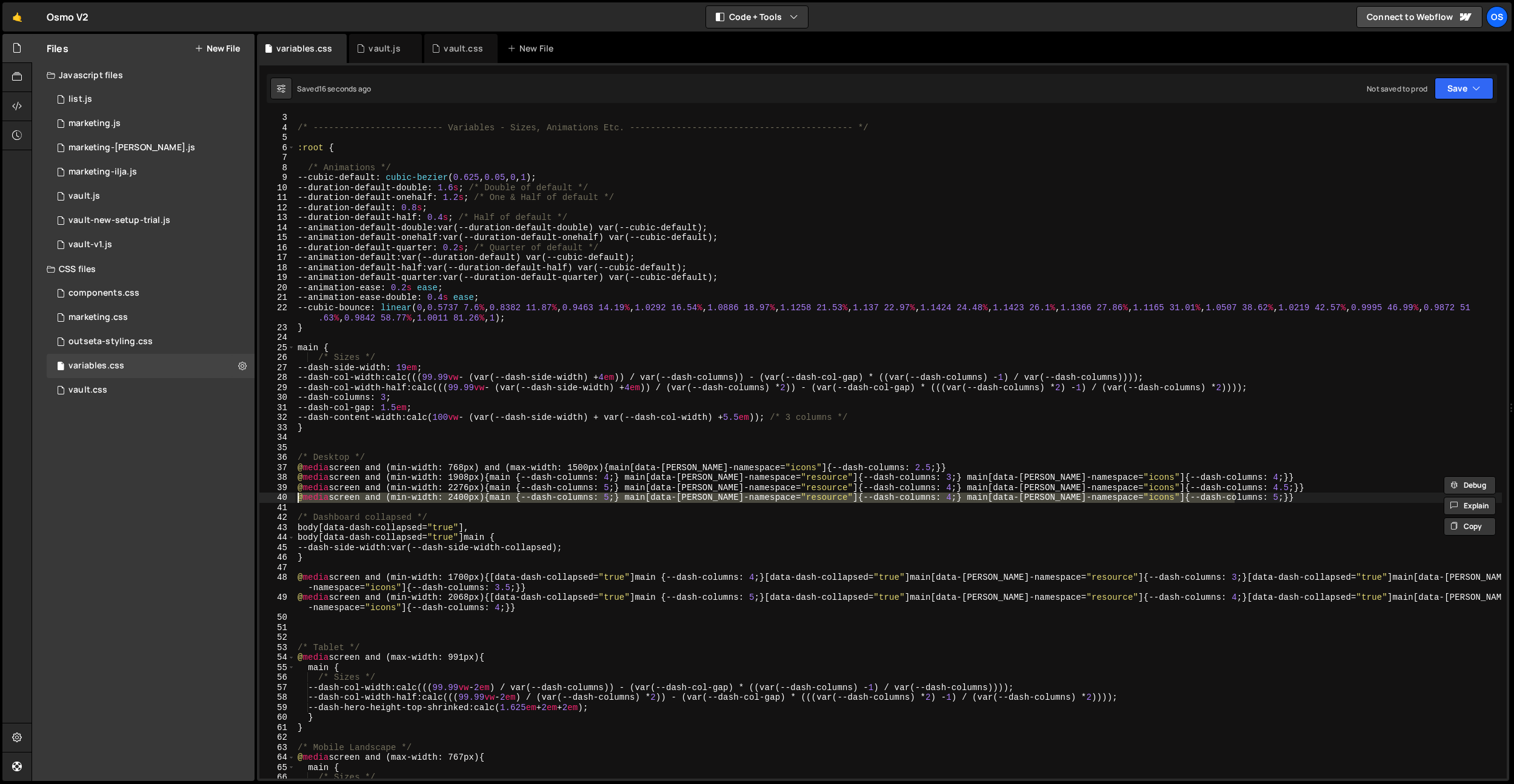
drag, startPoint x: 1239, startPoint y: 495, endPoint x: 253, endPoint y: 500, distance: 986.0
click at [253, 500] on div "Files New File Javascript files 0 list.js 0 0 marketing.js 0 0 marketing-[PERSO…" at bounding box center [773, 408] width 1483 height 747
type textarea "@media screen and (min-width: 2400px) {main {--dash-columns: 5;} main[data-[PER…"
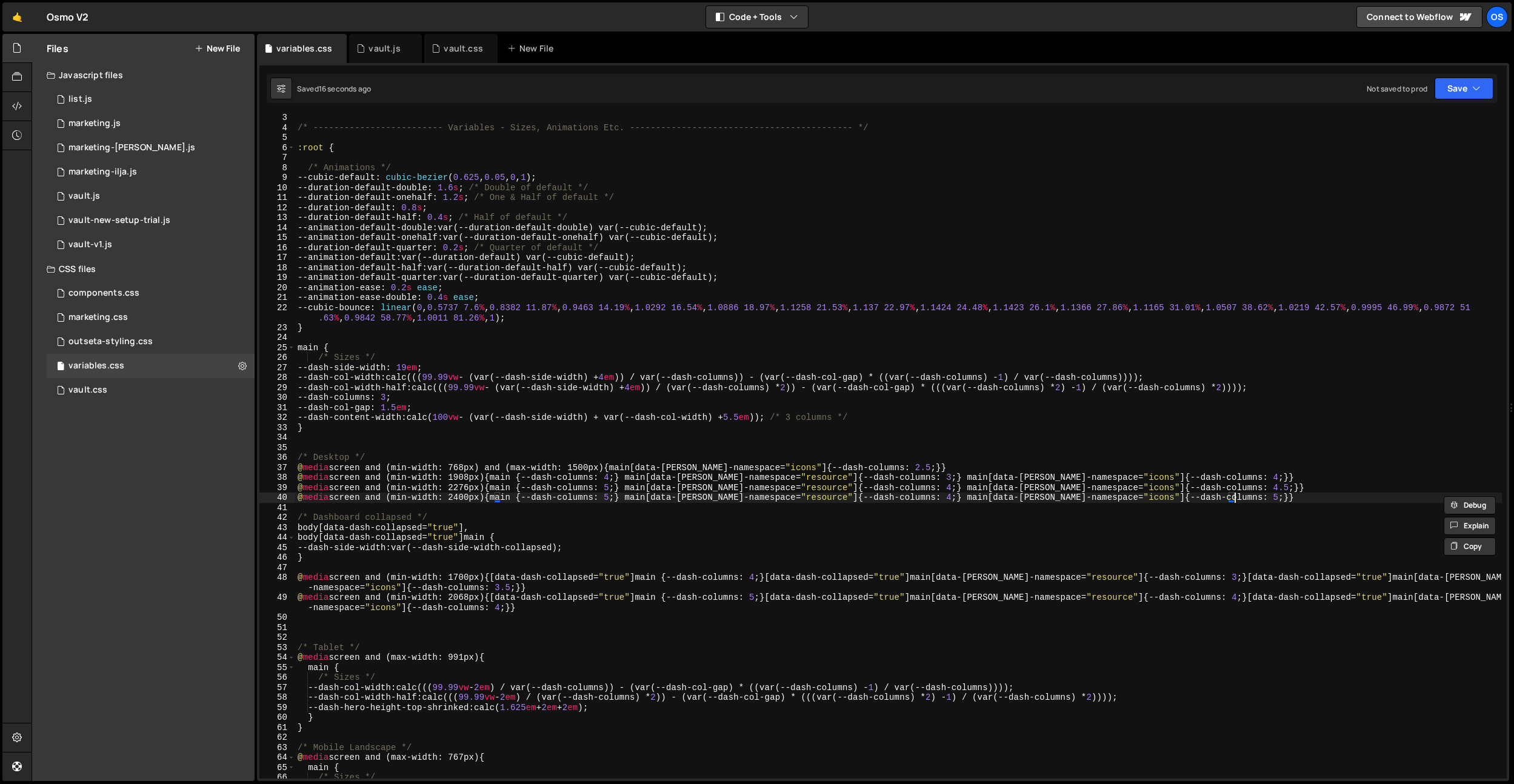
paste textarea "@media screen and (min-width: 2400px) {main {--dash-columns: 5;} main[data-[PER…"
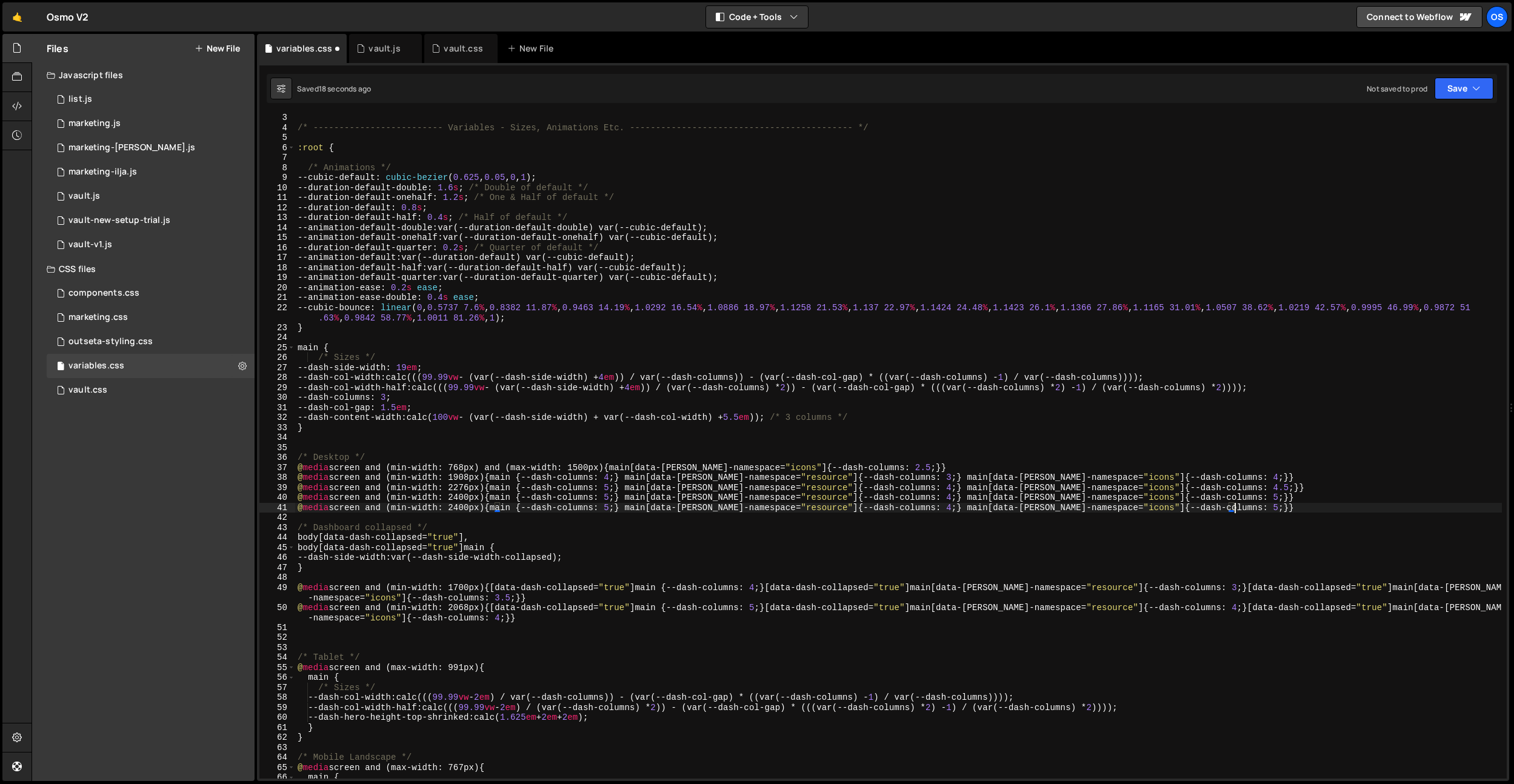
click at [469, 509] on div "/* ------------------------- Variables - Sizes, Animations Etc. ---------------…" at bounding box center [899, 455] width 1207 height 684
click at [1214, 505] on div "/* ------------------------- Variables - Sizes, Animations Etc. ---------------…" at bounding box center [899, 455] width 1207 height 684
drag, startPoint x: 1030, startPoint y: 425, endPoint x: 1217, endPoint y: 506, distance: 203.8
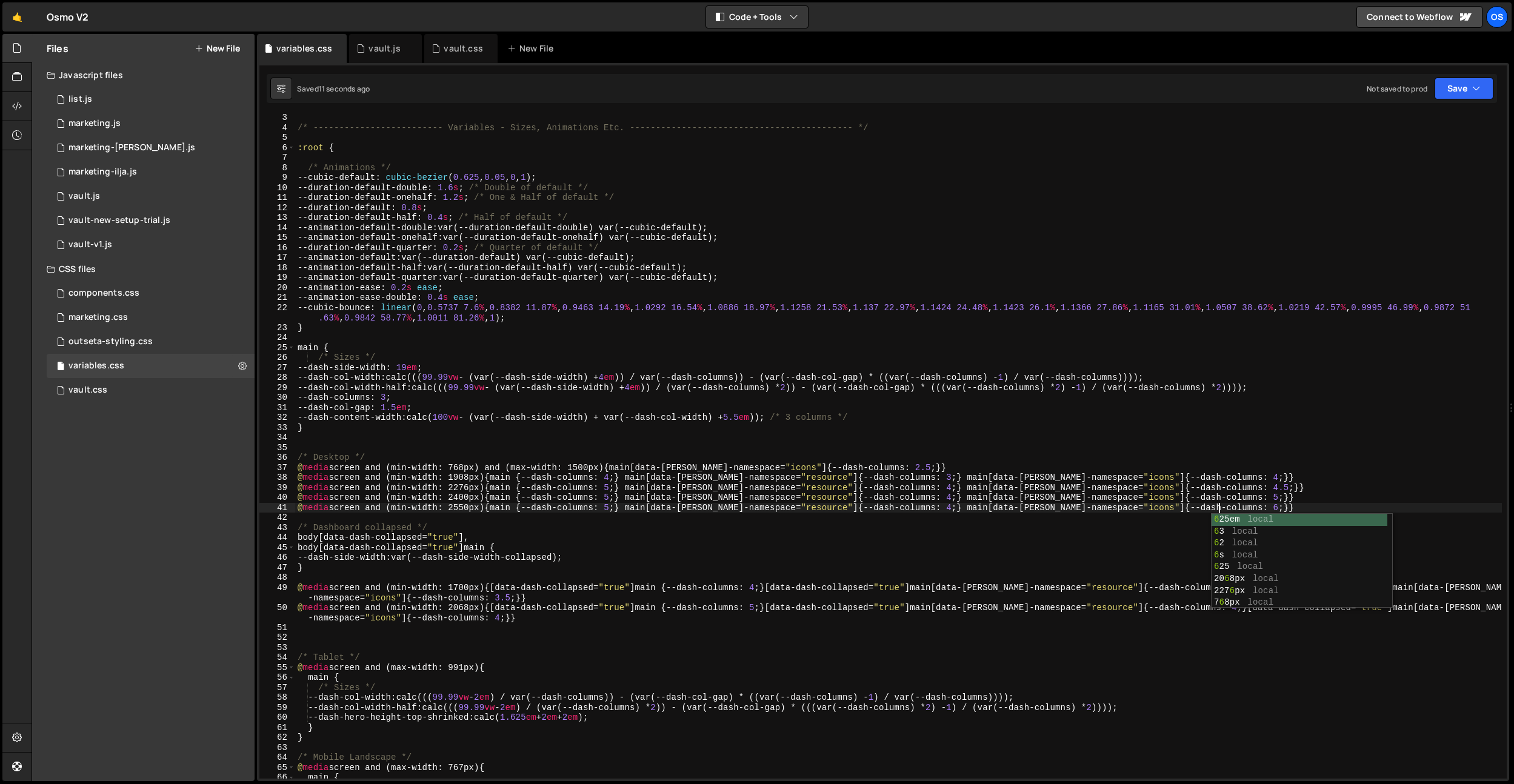
click at [1031, 425] on div "/* ------------------------- Variables - Sizes, Animations Etc. ---------------…" at bounding box center [899, 455] width 1207 height 684
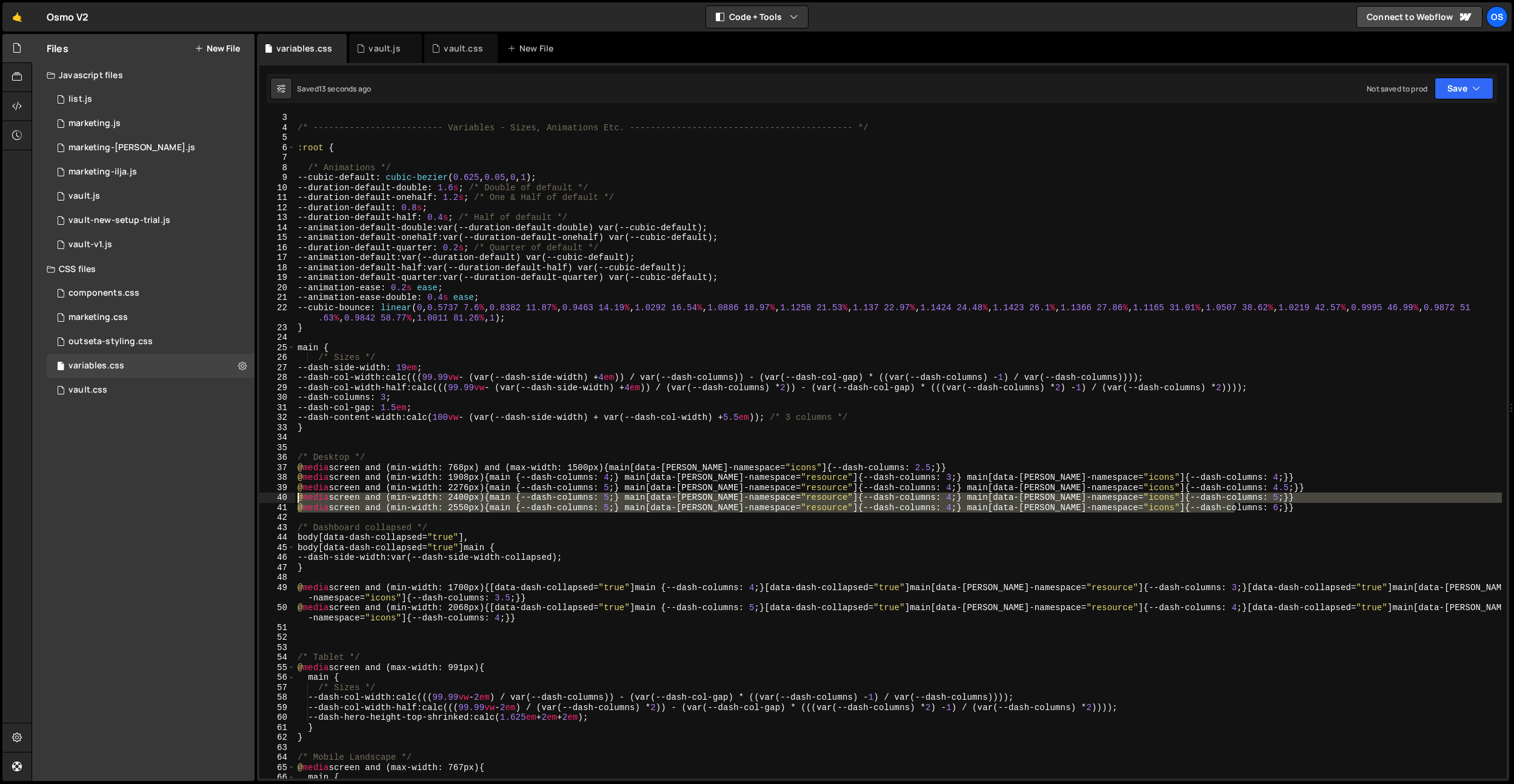
drag, startPoint x: 1253, startPoint y: 507, endPoint x: 219, endPoint y: 494, distance: 1034.1
click at [221, 494] on div "Files New File Javascript files 0 list.js 0 0 marketing.js 0 0 marketing-[PERSO…" at bounding box center [773, 408] width 1483 height 747
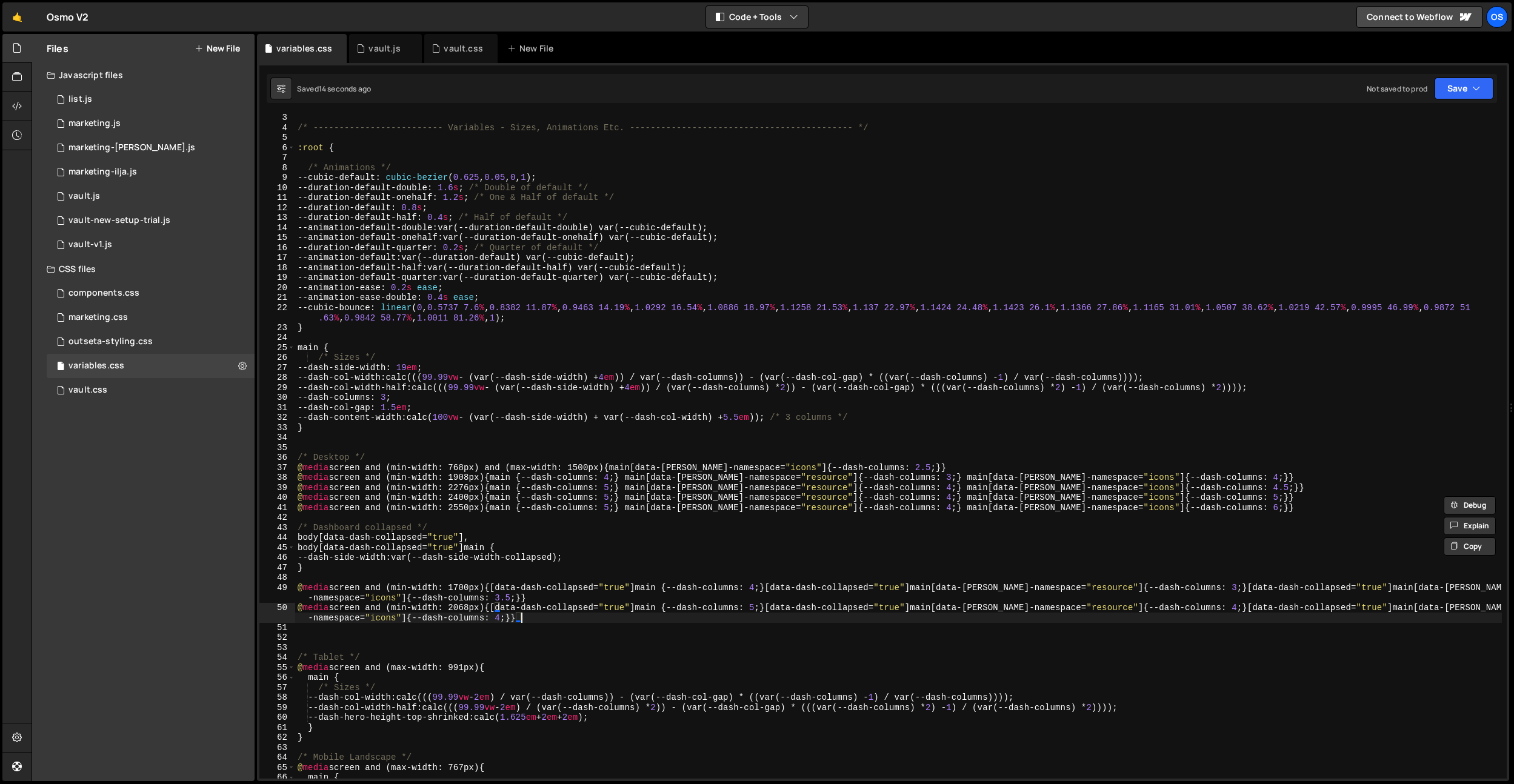
click at [544, 613] on div "/* ------------------------- Variables - Sizes, Animations Etc. ---------------…" at bounding box center [899, 455] width 1207 height 684
type textarea "@media screen and (min-width: 2068px) {[data-dash-collapsed="true"] main {--das…"
paste textarea "@media screen and (min-width: 2550px) {main {--dash-columns: 5;} main[data-[PER…"
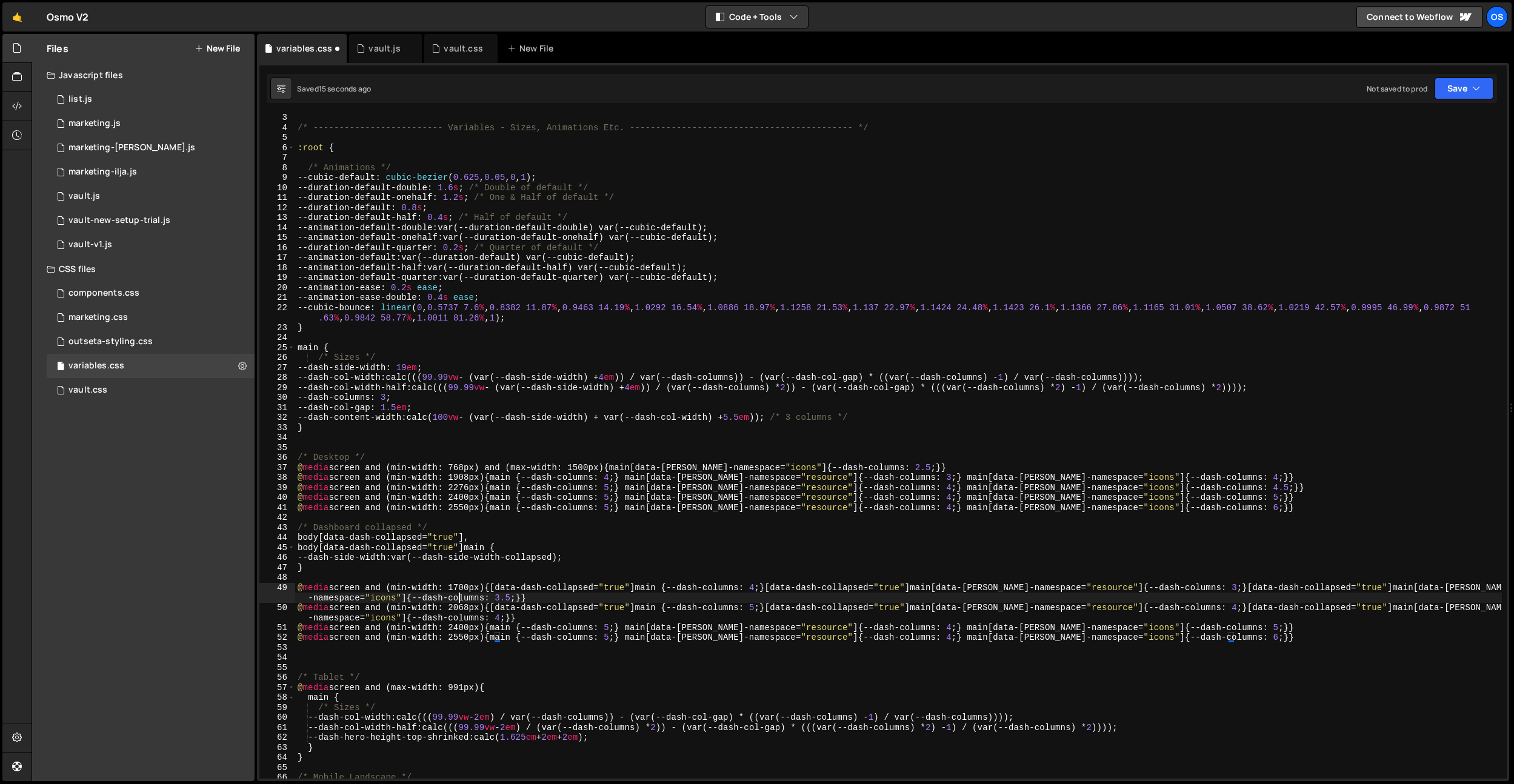
click at [457, 602] on div "/* ------------------------- Variables - Sizes, Animations Etc. ---------------…" at bounding box center [899, 455] width 1207 height 684
click at [474, 609] on div "/* ------------------------- Variables - Sizes, Animations Etc. ---------------…" at bounding box center [899, 455] width 1207 height 684
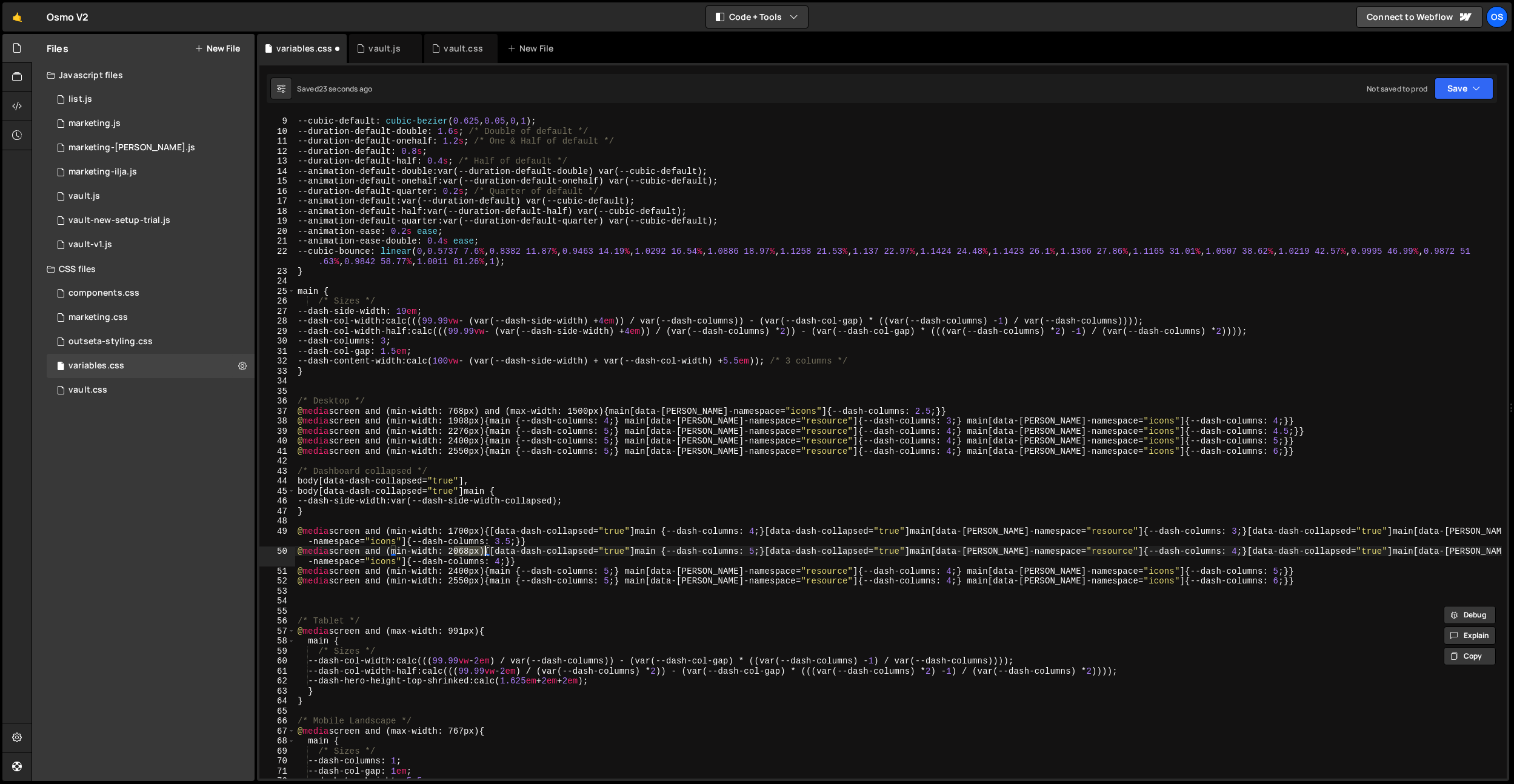
scroll to position [78, 0]
drag, startPoint x: 1073, startPoint y: 565, endPoint x: 433, endPoint y: 568, distance: 640.0
click at [1071, 564] on div "/* Animations */ --cubic-default : cubic-bezier ( 0.625 , 0.05 , 0 , 1 ) ; --du…" at bounding box center [899, 448] width 1207 height 684
click at [468, 562] on div "/* Animations */ --cubic-default : cubic-bezier ( 0.625 , 0.05 , 0 , 1 ) ; --du…" at bounding box center [899, 448] width 1207 height 684
click at [465, 568] on div "/* Animations */ --cubic-default : cubic-bezier ( 0.625 , 0.05 , 0 , 1 ) ; --du…" at bounding box center [899, 448] width 1207 height 684
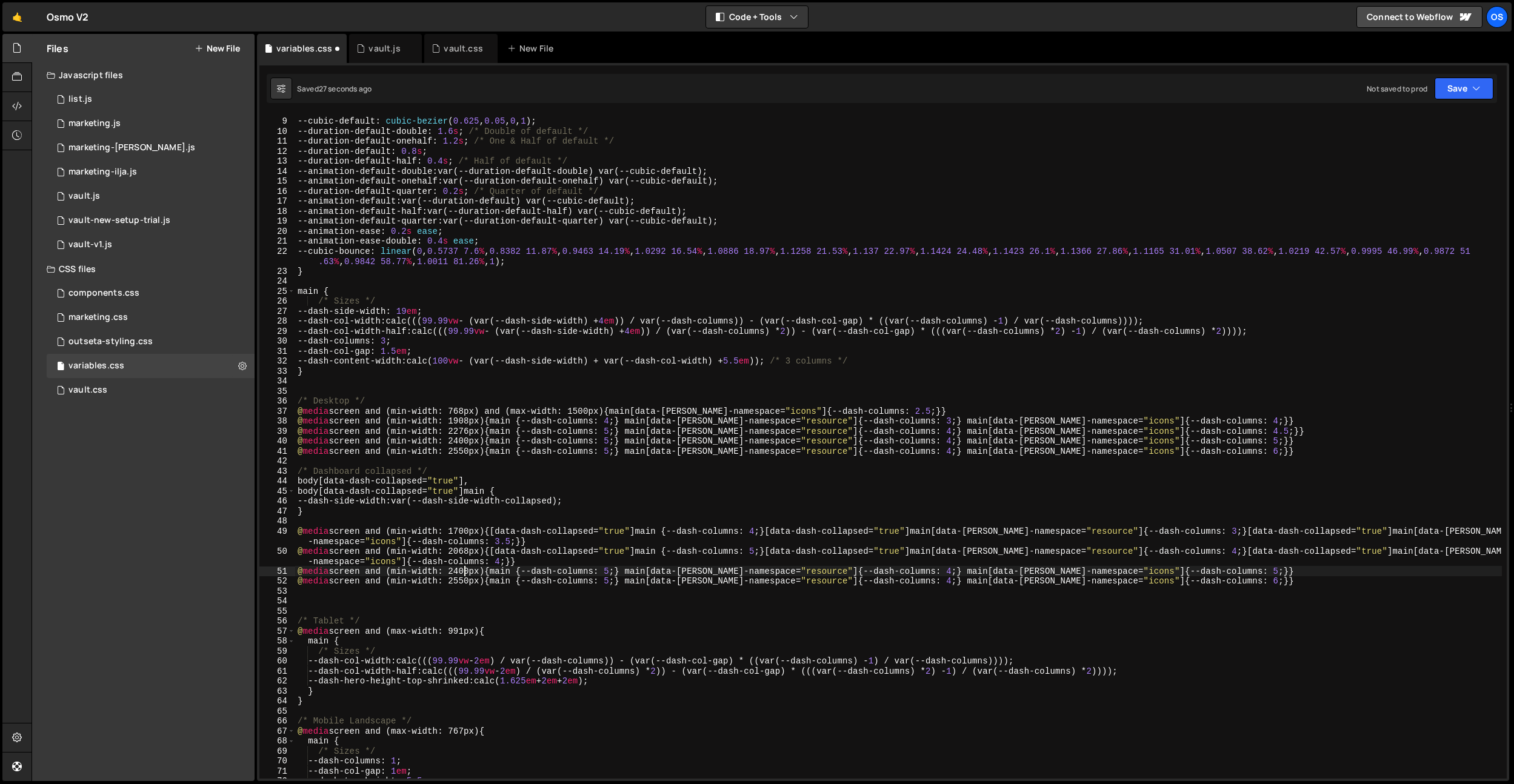
click at [465, 568] on div "/* Animations */ --cubic-default : cubic-bezier ( 0.625 , 0.05 , 0 , 1 ) ; --du…" at bounding box center [899, 448] width 1207 height 684
click at [472, 584] on div "/* Animations */ --cubic-default : cubic-bezier ( 0.625 , 0.05 , 0 , 1 ) ; --du…" at bounding box center [899, 448] width 1207 height 684
click at [461, 573] on div "/* Animations */ --cubic-default : cubic-bezier ( 0.625 , 0.05 , 0 , 1 ) ; --du…" at bounding box center [899, 448] width 1207 height 684
click at [464, 572] on div "/* Animations */ --cubic-default : cubic-bezier ( 0.625 , 0.05 , 0 , 1 ) ; --du…" at bounding box center [899, 448] width 1207 height 684
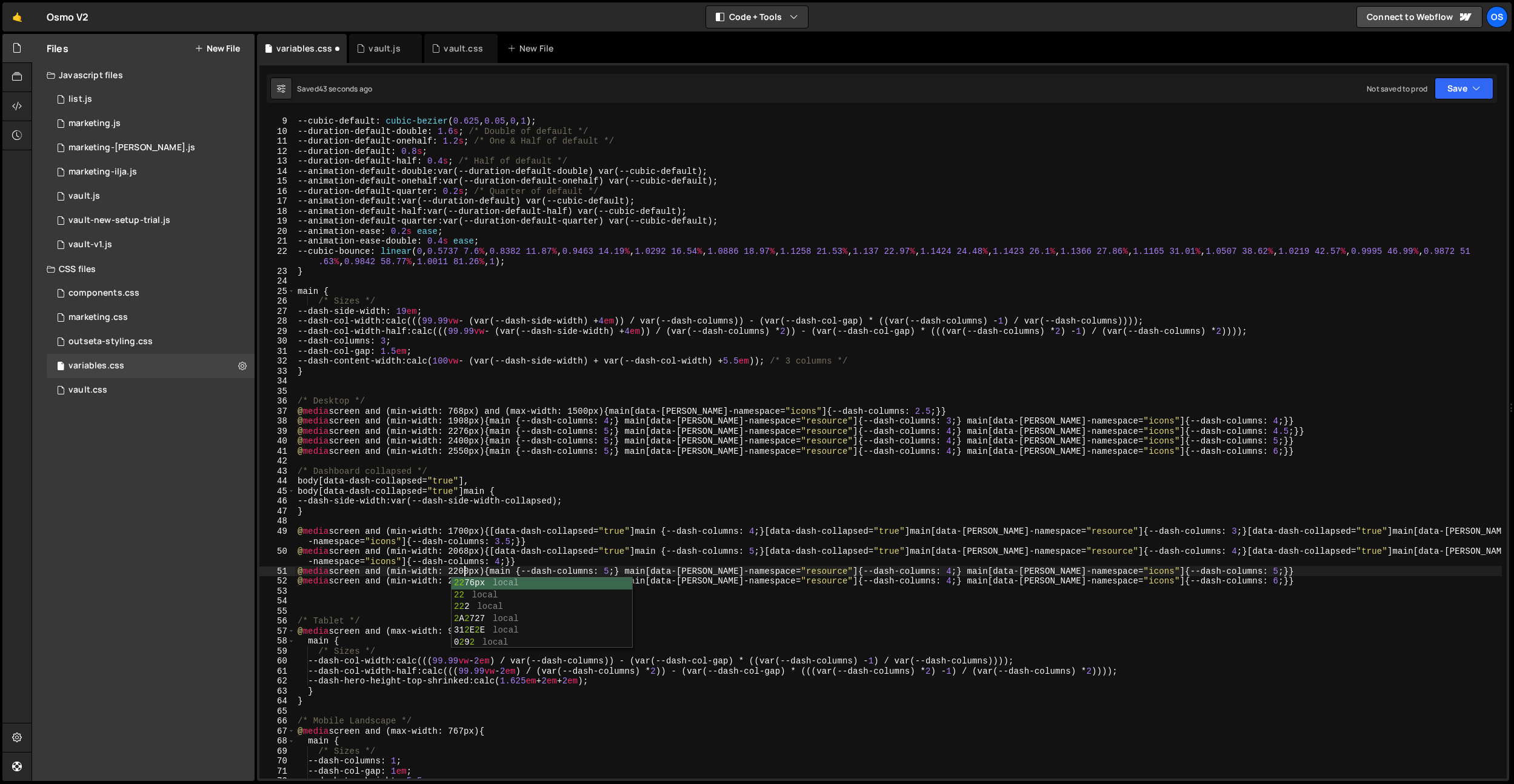
click at [492, 545] on div "/* Animations */ --cubic-default : cubic-bezier ( 0.625 , 0.05 , 0 , 1 ) ; --du…" at bounding box center [899, 448] width 1207 height 684
click at [464, 584] on div "/* Animations */ --cubic-default : cubic-bezier ( 0.625 , 0.05 , 0 , 1 ) ; --du…" at bounding box center [899, 448] width 1207 height 684
click at [464, 572] on div "/* Animations */ --cubic-default : cubic-bezier ( 0.625 , 0.05 , 0 , 1 ) ; --du…" at bounding box center [899, 446] width 1207 height 665
type textarea "@media screen and (min-width: 2200px) {main {--dash-columns: 5;} main[data-[PER…"
drag, startPoint x: 492, startPoint y: 520, endPoint x: 475, endPoint y: 557, distance: 40.7
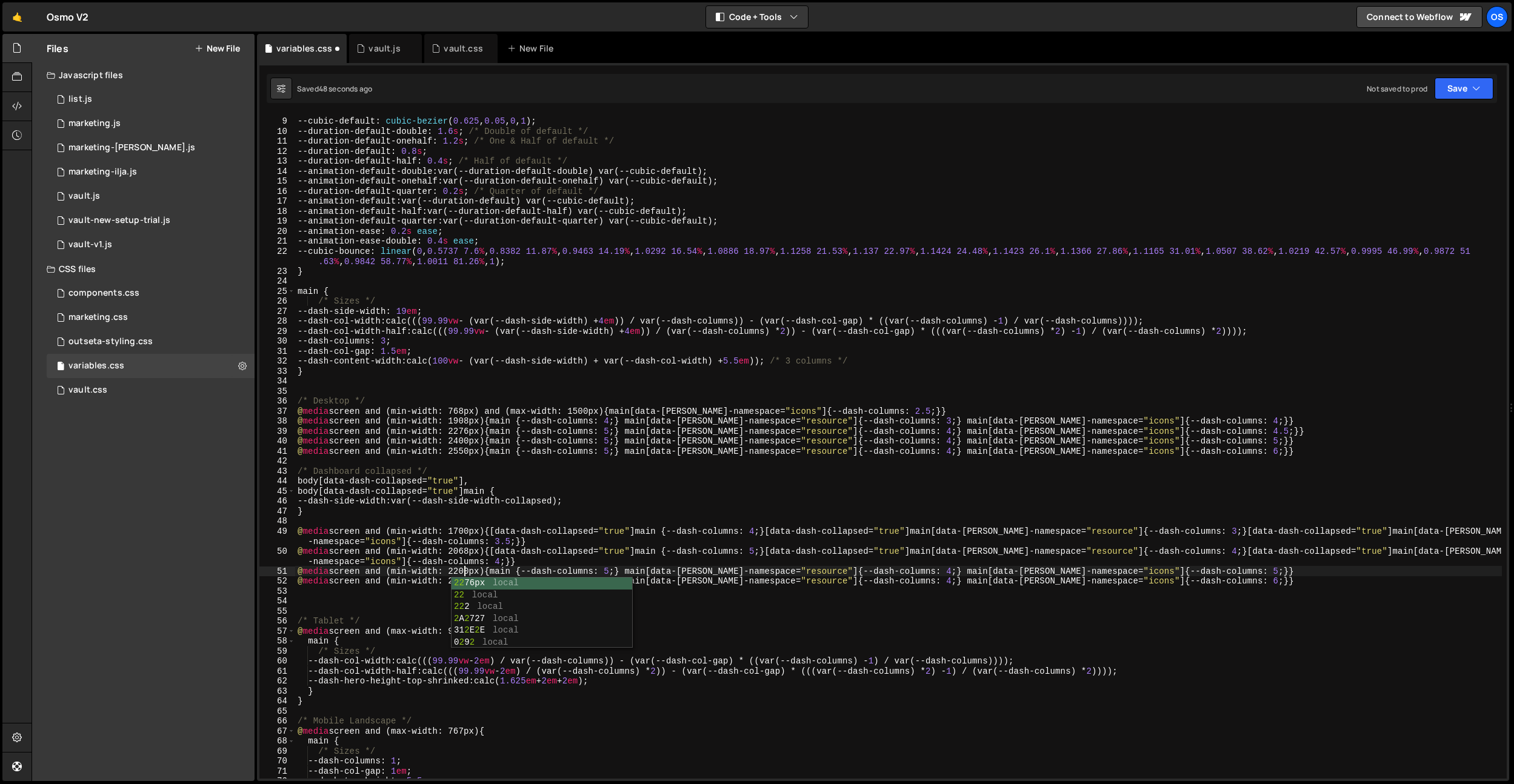
click at [492, 520] on div "/* Animations */ --cubic-default : cubic-bezier ( 0.625 , 0.05 , 0 , 1 ) ; --du…" at bounding box center [899, 448] width 1207 height 684
click at [465, 579] on div "/* Animations */ --cubic-default : cubic-bezier ( 0.625 , 0.05 , 0 , 1 ) ; --du…" at bounding box center [899, 448] width 1207 height 684
type textarea "@media screen and (min-width: 2350px) {main {--dash-columns: 5;} main[data-[PER…"
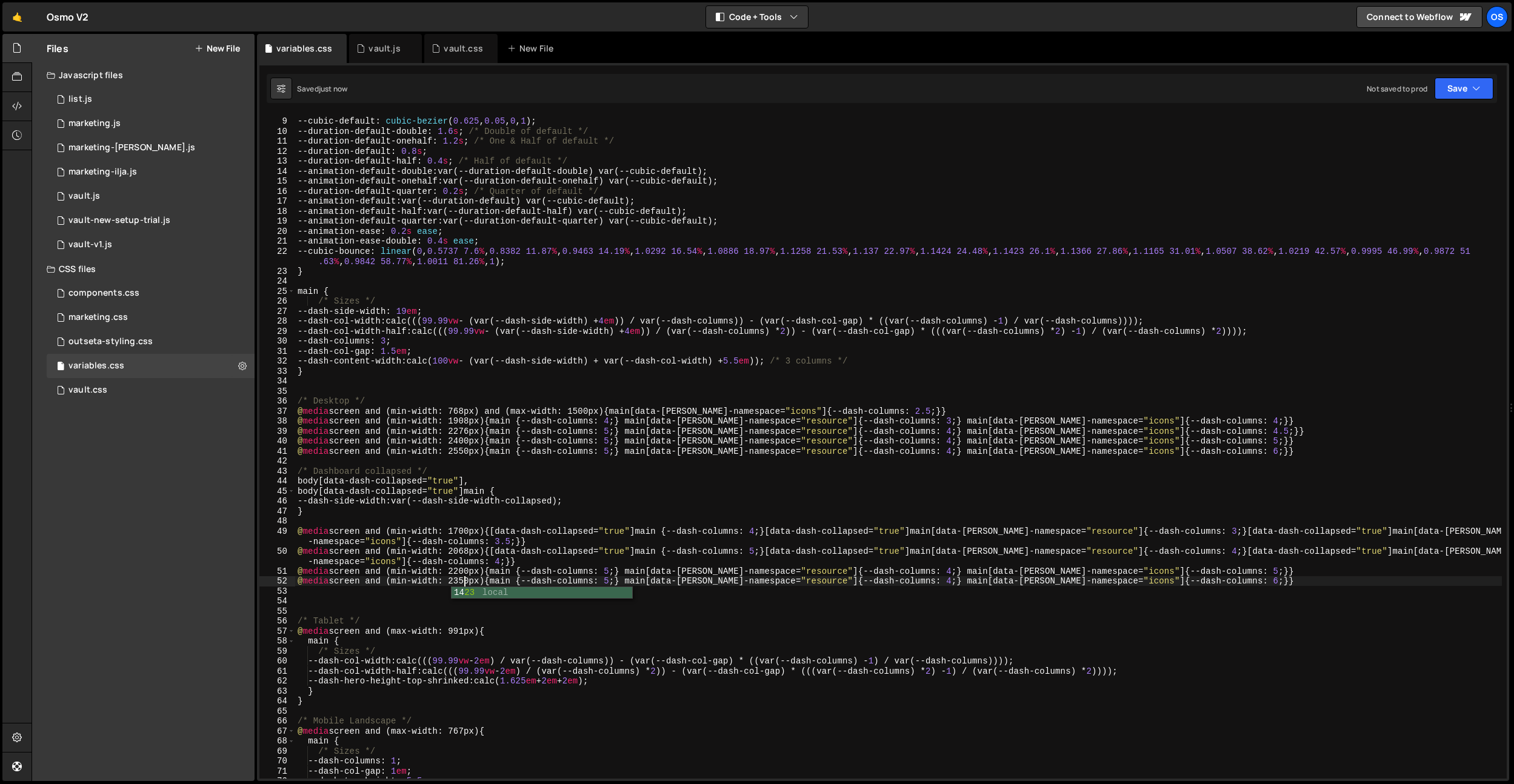
click at [1257, 592] on div "/* Animations */ --cubic-default : cubic-bezier ( 0.625 , 0.05 , 0 , 1 ) ; --du…" at bounding box center [899, 448] width 1207 height 684
drag, startPoint x: 945, startPoint y: 573, endPoint x: 501, endPoint y: 575, distance: 444.0
click at [501, 570] on div "/* Animations */ --cubic-default : cubic-bezier ( 0.625 , 0.05 , 0 , 1 ) ; --du…" at bounding box center [899, 448] width 1207 height 684
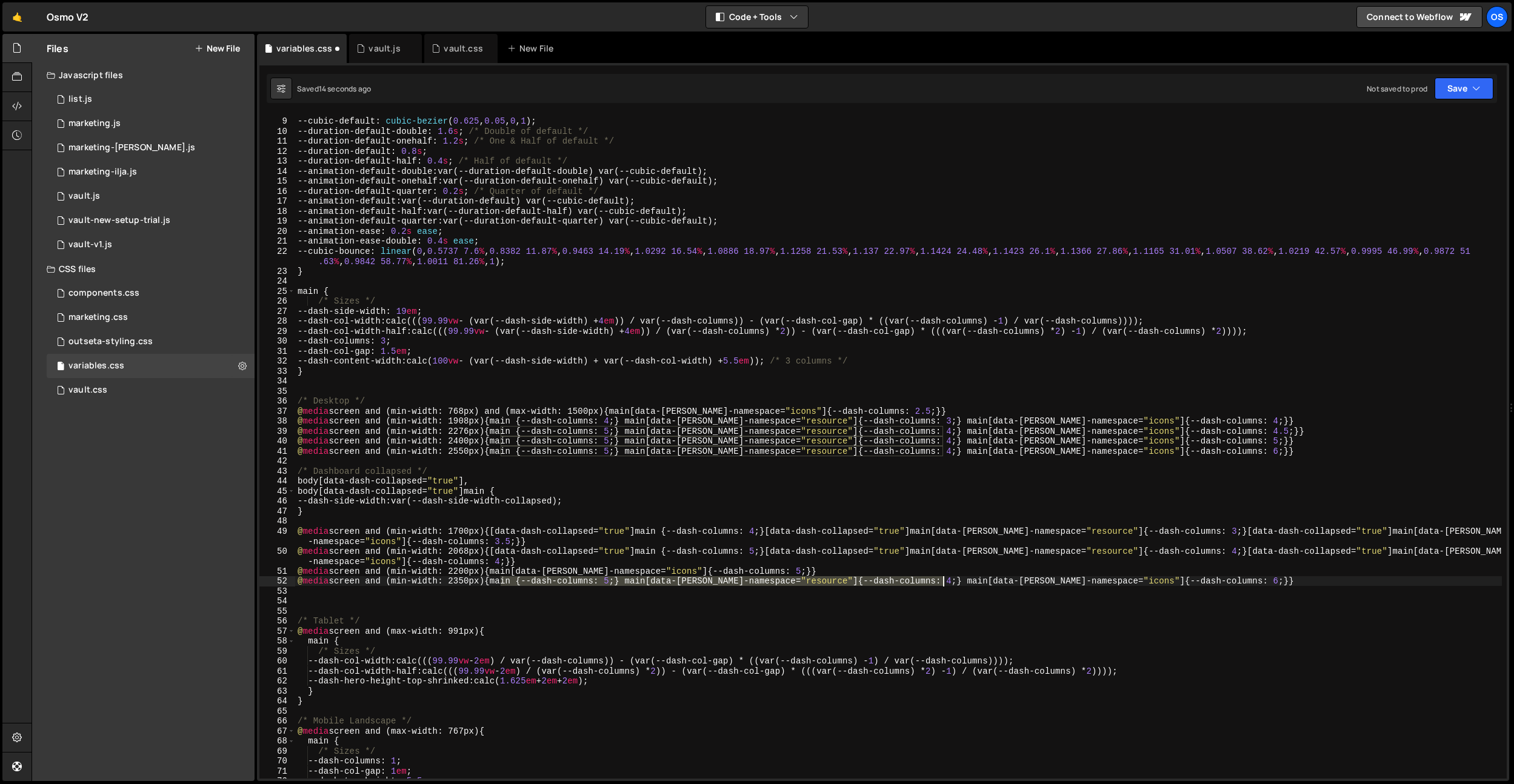
drag, startPoint x: 501, startPoint y: 583, endPoint x: 944, endPoint y: 582, distance: 443.0
click at [944, 582] on div "/* Animations */ --cubic-default : cubic-bezier ( 0.625 , 0.05 , 0 , 1 ) ; --du…" at bounding box center [899, 448] width 1207 height 684
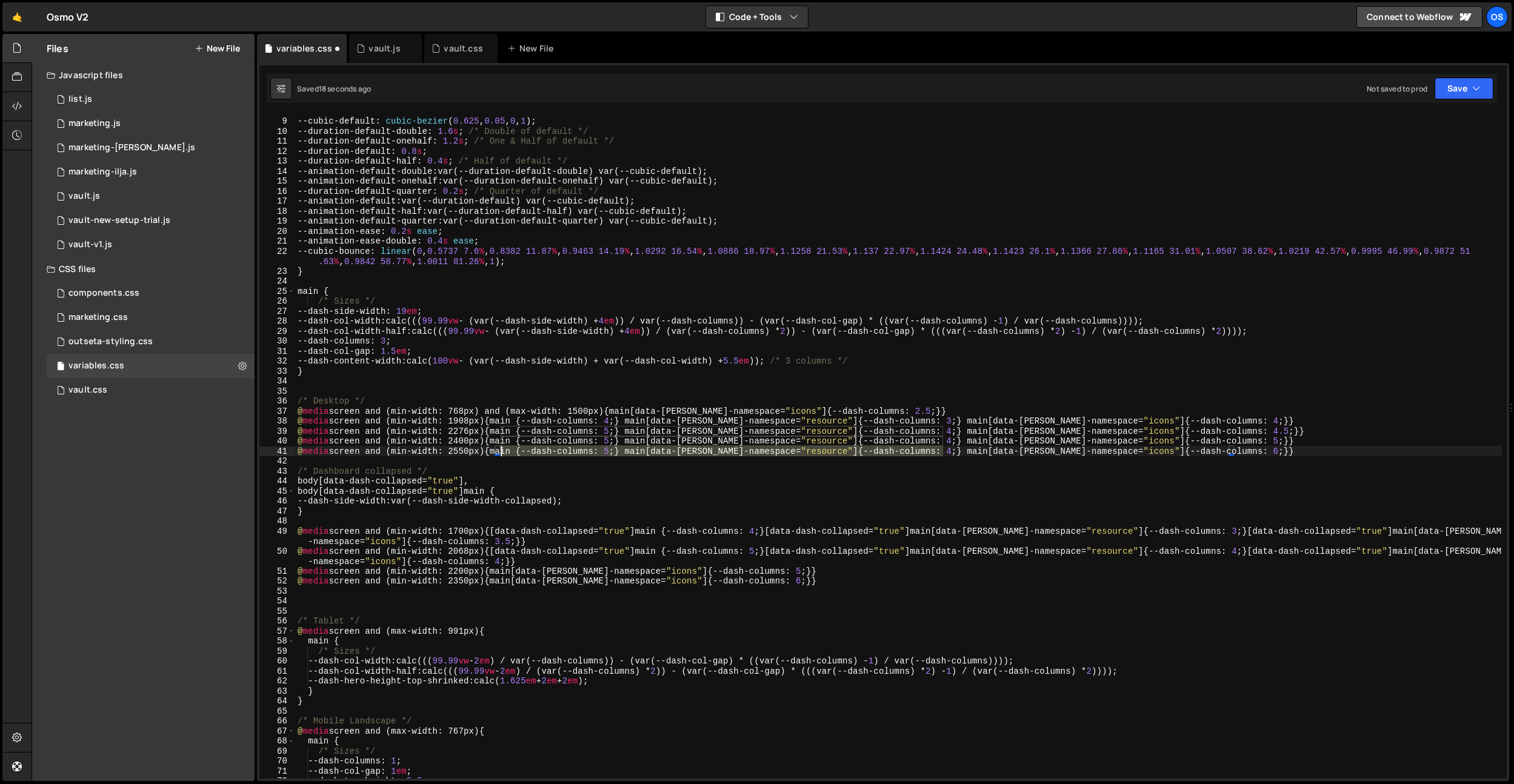
drag, startPoint x: 944, startPoint y: 452, endPoint x: 502, endPoint y: 447, distance: 442.0
click at [501, 451] on div "/* Animations */ --cubic-default : cubic-bezier ( 0.625 , 0.05 , 0 , 1 ) ; --du…" at bounding box center [899, 448] width 1207 height 684
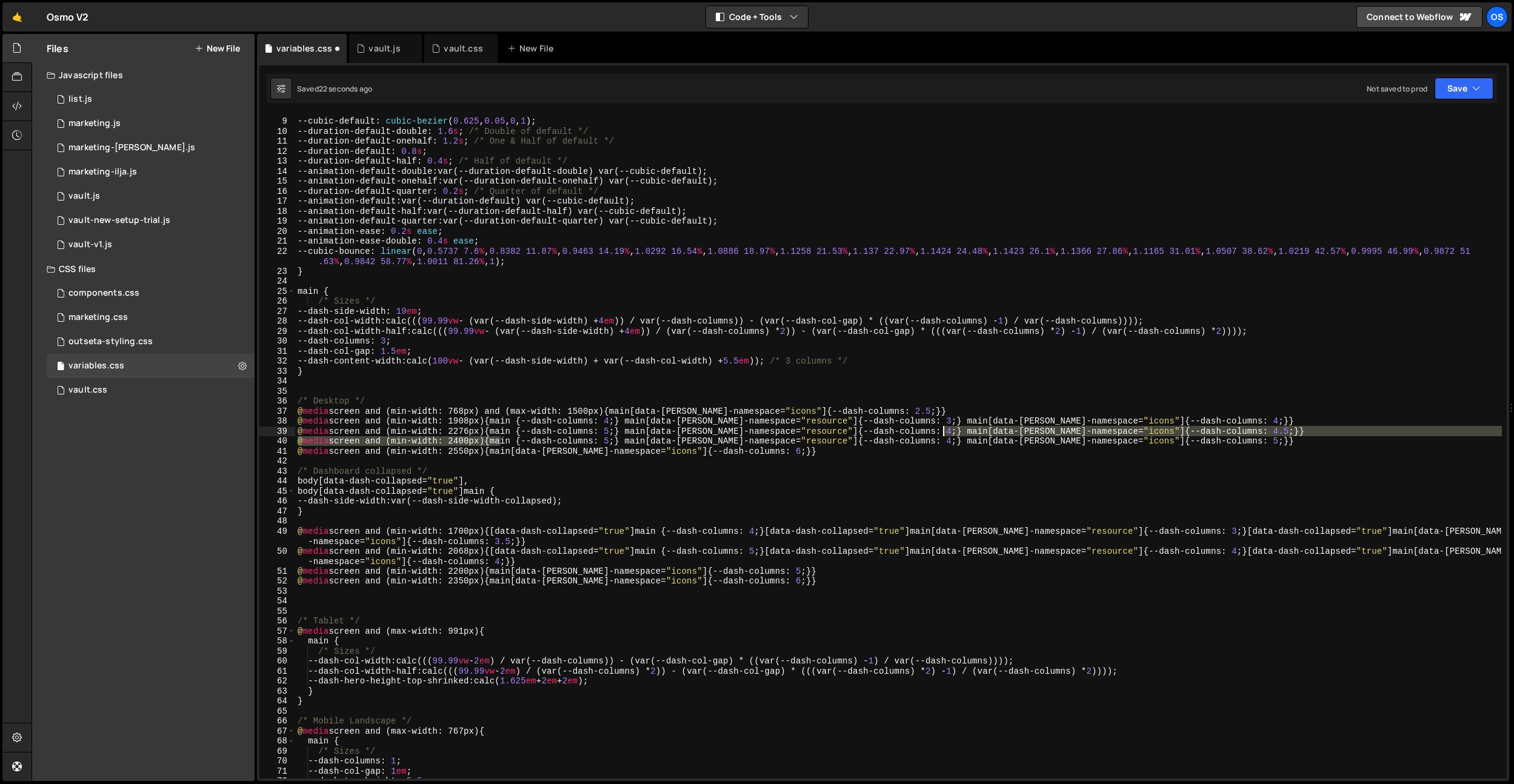
drag, startPoint x: 502, startPoint y: 444, endPoint x: 940, endPoint y: 430, distance: 438.2
click at [940, 430] on div "/* Animations */ --cubic-default : cubic-bezier ( 0.625 , 0.05 , 0 , 1 ) ; --du…" at bounding box center [899, 448] width 1207 height 684
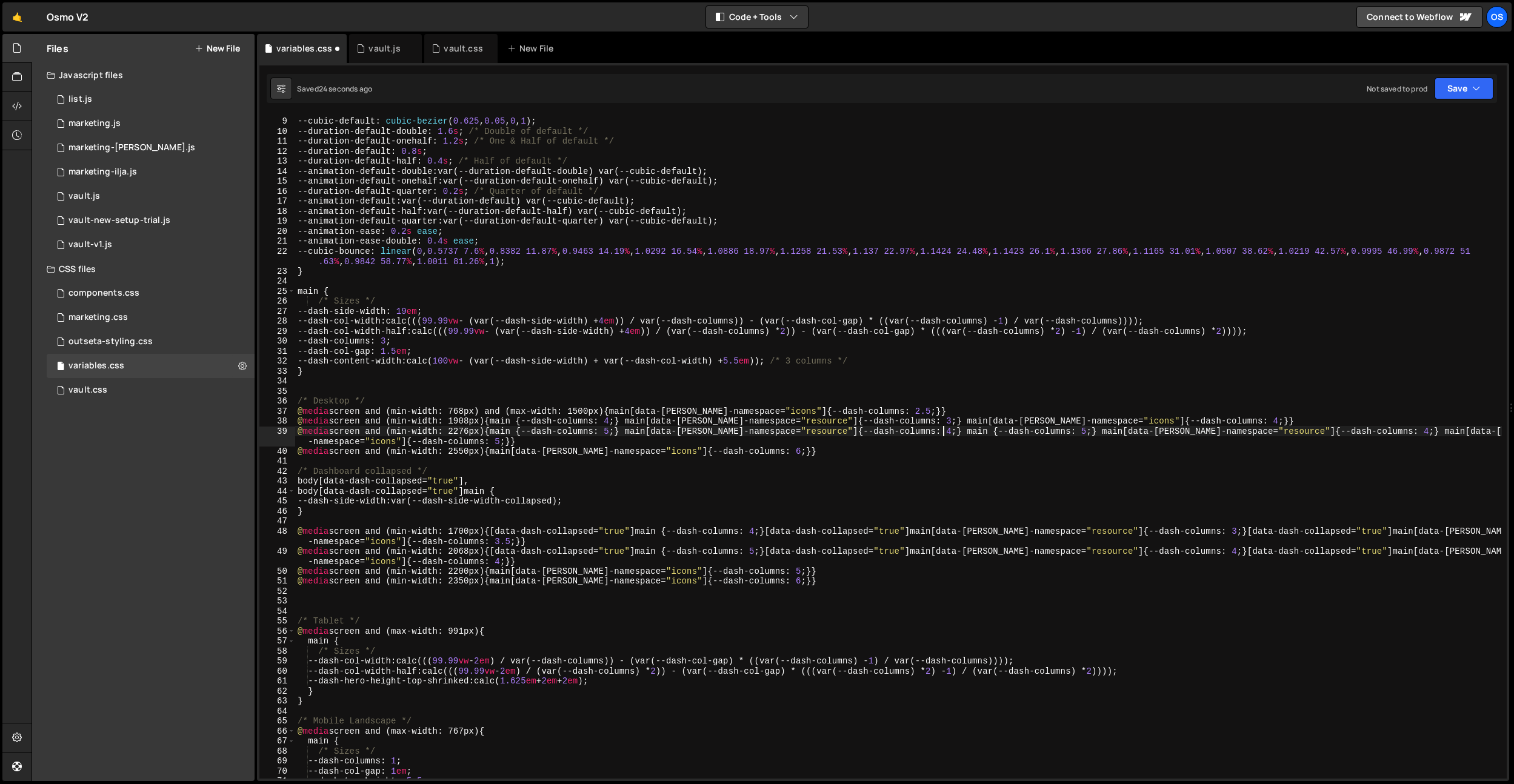
type textarea "@media screen and (min-width: 2276px) {main {--dash-columns: 5;} main[data-[PER…"
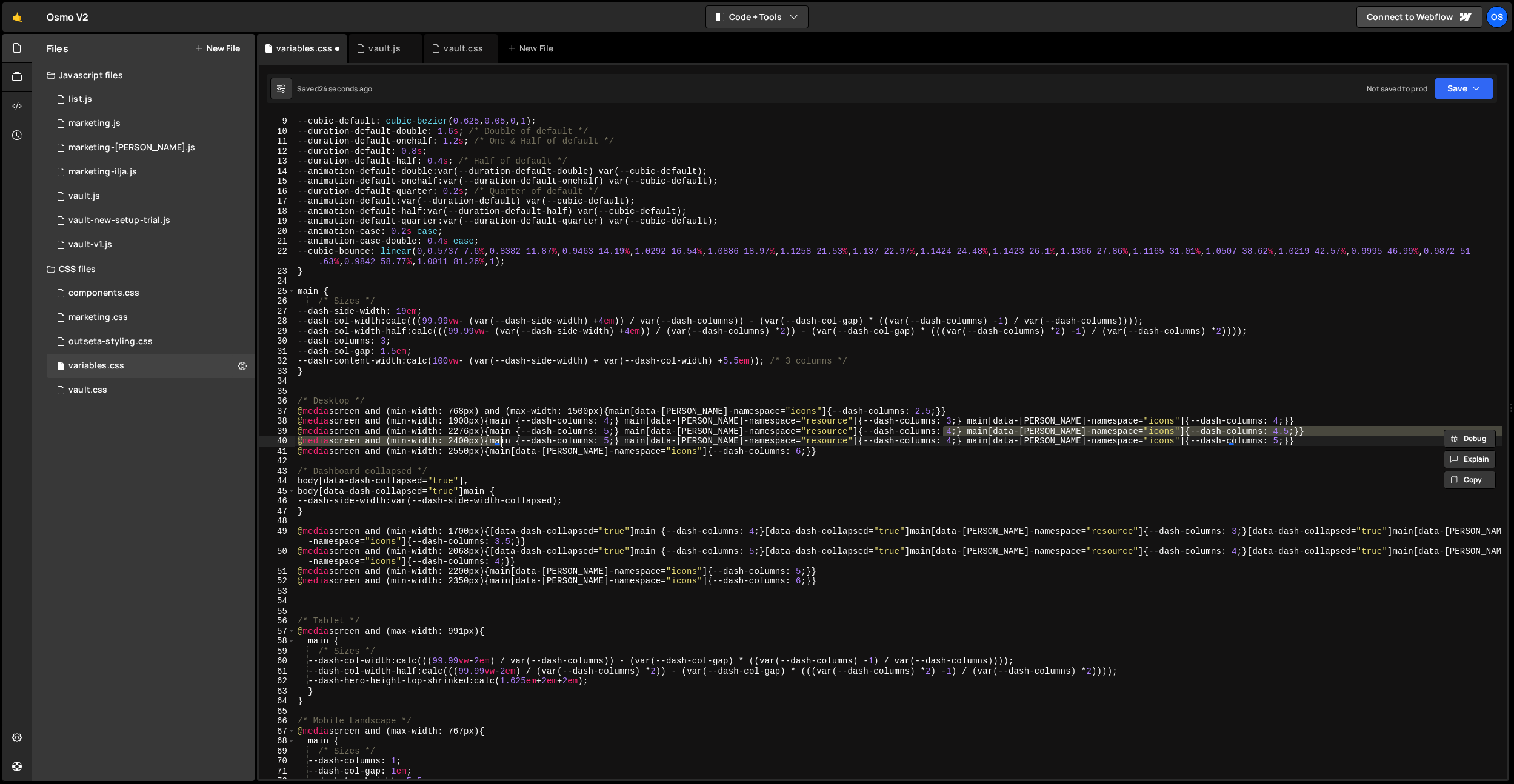
click at [949, 464] on div "/* Animations */ --cubic-default : cubic-bezier ( 0.625 , 0.05 , 0 , 1 ) ; --du…" at bounding box center [899, 448] width 1207 height 684
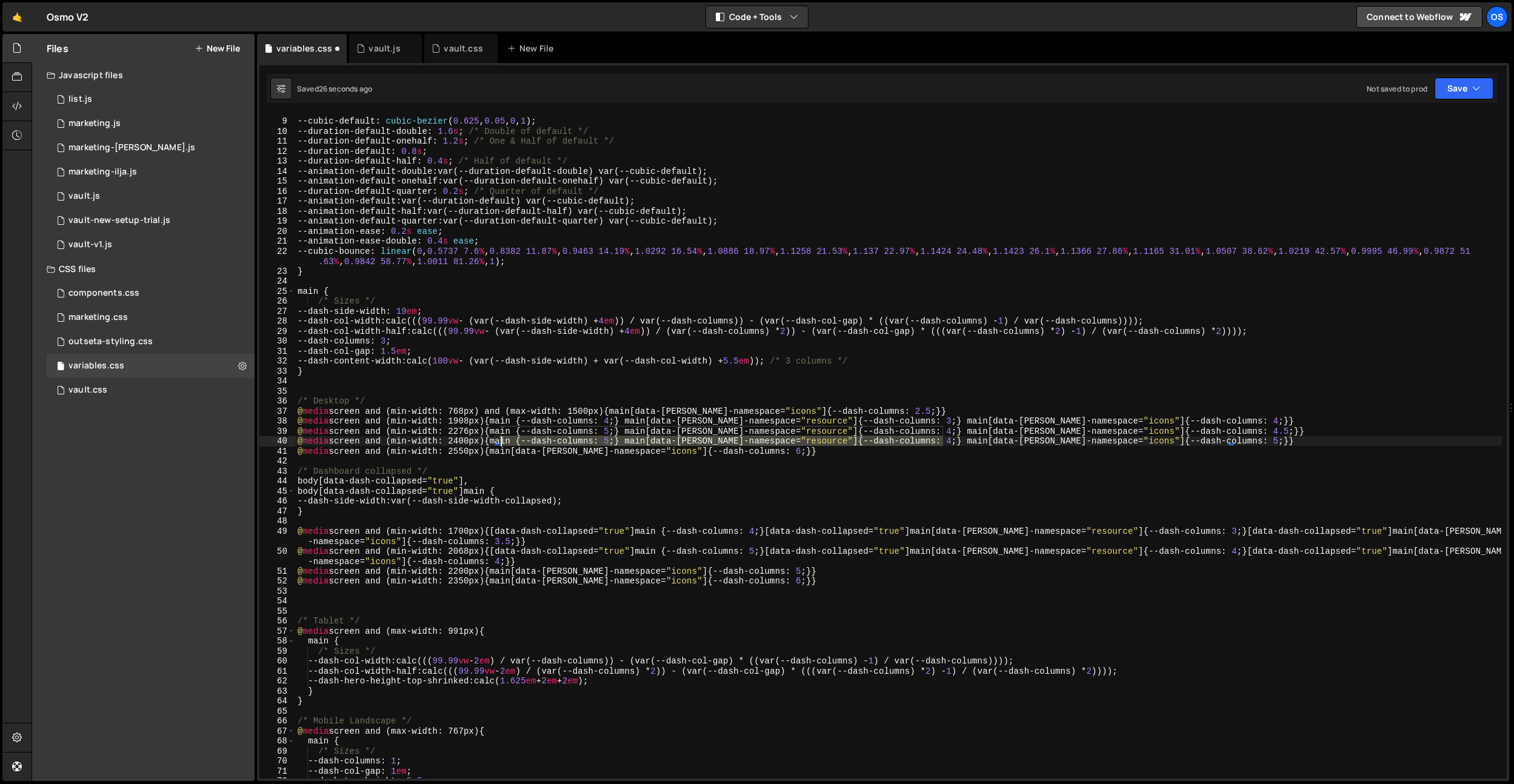
drag, startPoint x: 944, startPoint y: 443, endPoint x: 501, endPoint y: 442, distance: 443.0
click at [501, 442] on div "/* Animations */ --cubic-default : cubic-bezier ( 0.625 , 0.05 , 0 , 1 ) ; --du…" at bounding box center [899, 448] width 1207 height 684
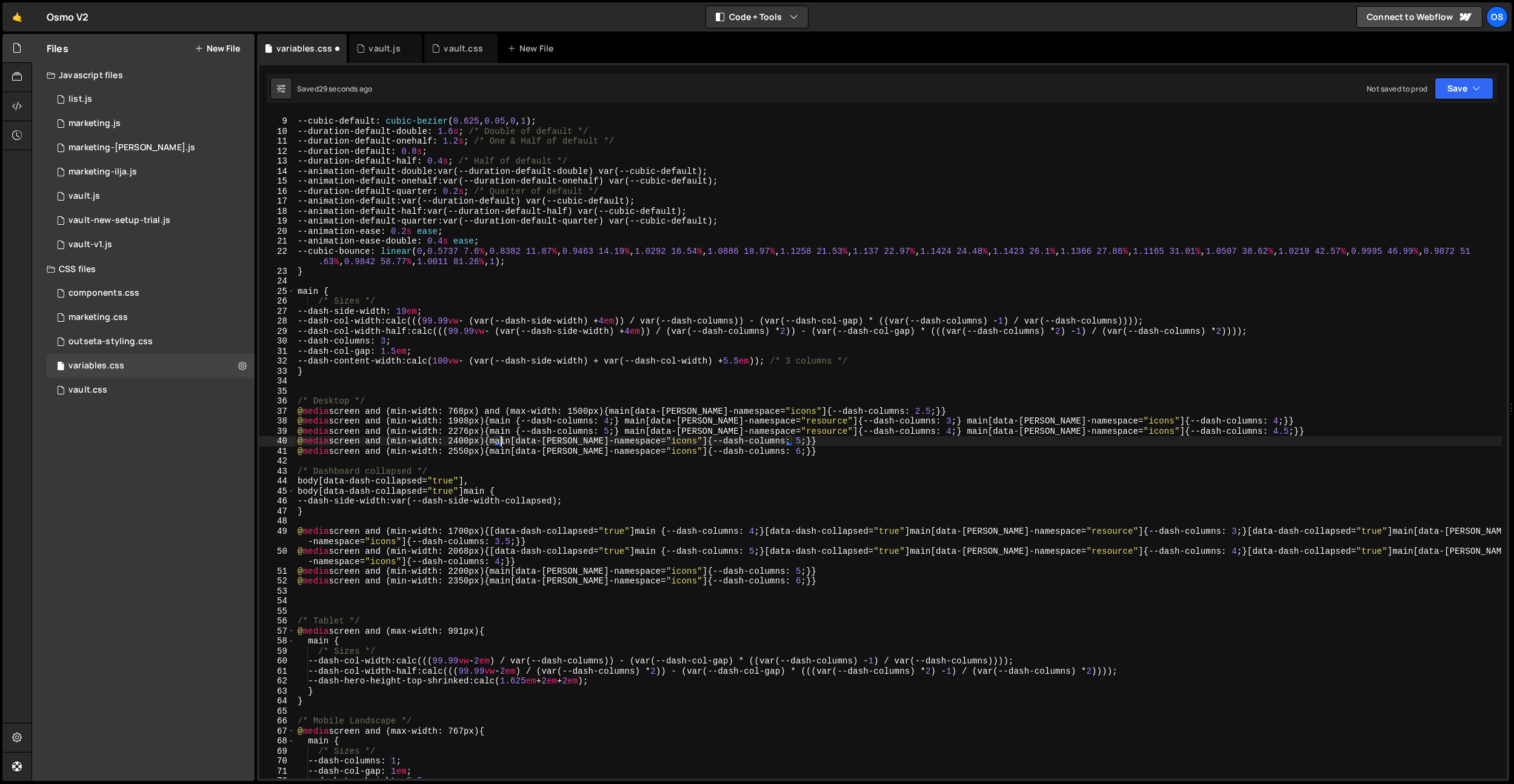
click at [508, 548] on div "/* Animations */ --cubic-default : cubic-bezier ( 0.625 , 0.05 , 0 , 1 ) ; --du…" at bounding box center [899, 448] width 1207 height 684
click at [466, 572] on div "/* Animations */ --cubic-default : cubic-bezier ( 0.625 , 0.05 , 0 , 1 ) ; --du…" at bounding box center [899, 448] width 1207 height 684
drag, startPoint x: 945, startPoint y: 434, endPoint x: 1238, endPoint y: 428, distance: 293.1
click at [1238, 428] on div "/* Animations */ --cubic-default : cubic-bezier ( 0.625 , 0.05 , 0 , 1 ) ; --du…" at bounding box center [899, 448] width 1207 height 684
drag, startPoint x: 788, startPoint y: 453, endPoint x: 502, endPoint y: 454, distance: 286.0
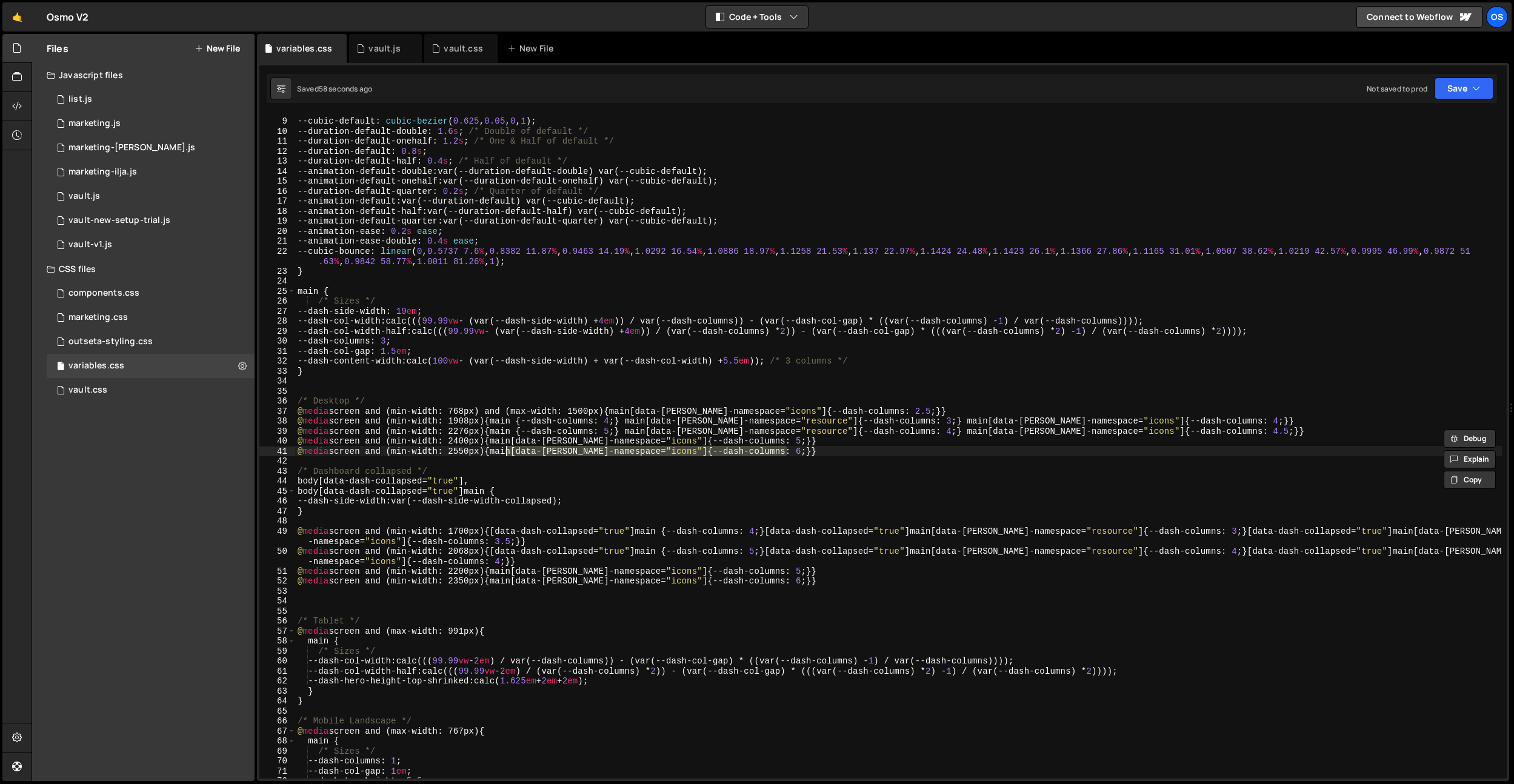
click at [502, 451] on div "/* Animations */ --cubic-default : cubic-bezier ( 0.625 , 0.05 , 0 , 1 ) ; --du…" at bounding box center [899, 448] width 1207 height 684
paste textarea "4.5"
click at [743, 486] on div "/* Animations */ --cubic-default : cubic-bezier ( 0.625 , 0.05 , 0 , 1 ) ; --du…" at bounding box center [899, 448] width 1207 height 684
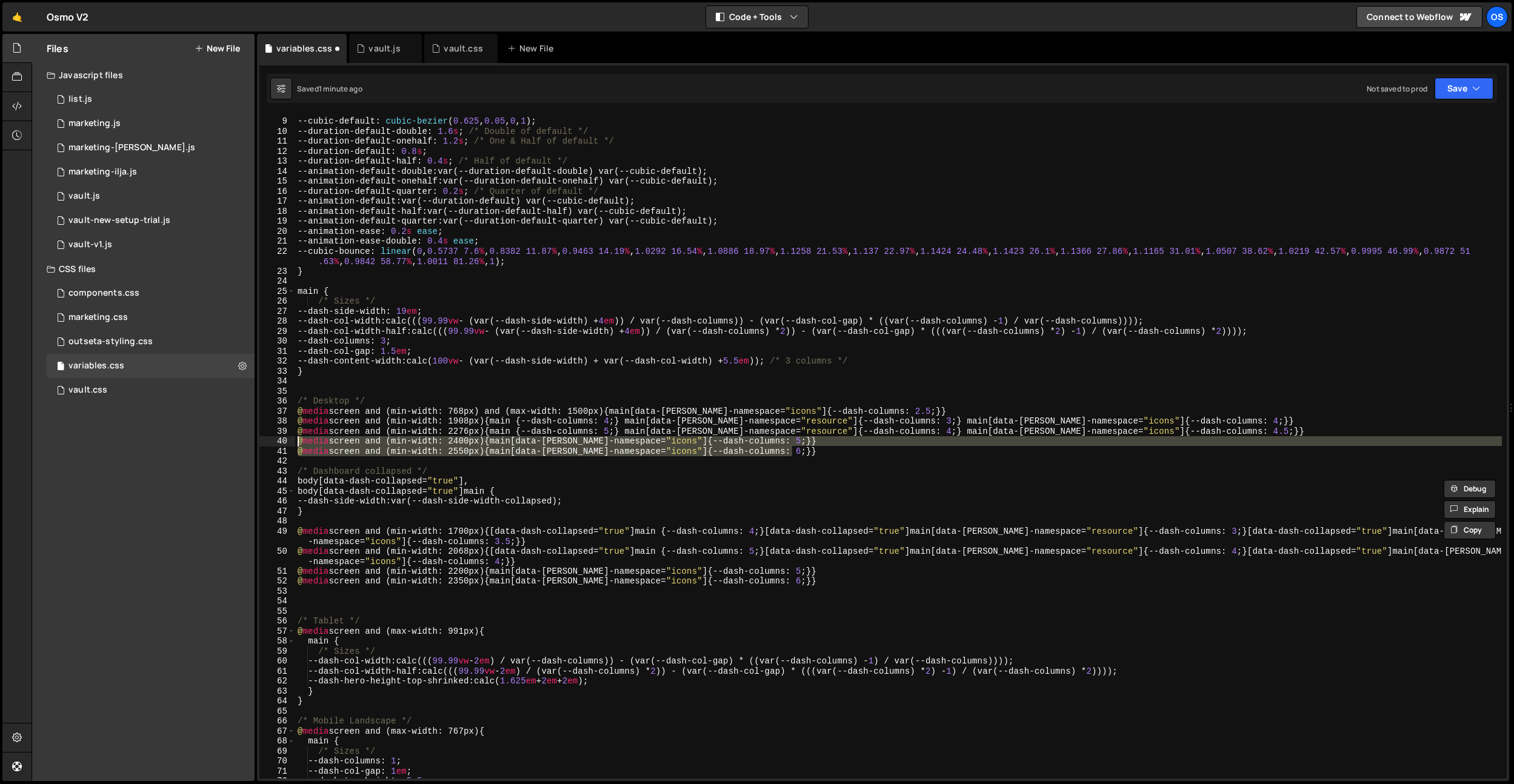
drag, startPoint x: 816, startPoint y: 451, endPoint x: 228, endPoint y: 437, distance: 588.2
click at [228, 437] on div "Files New File Javascript files 0 list.js 0 0 marketing.js 0 0 marketing-[PERSO…" at bounding box center [773, 408] width 1483 height 747
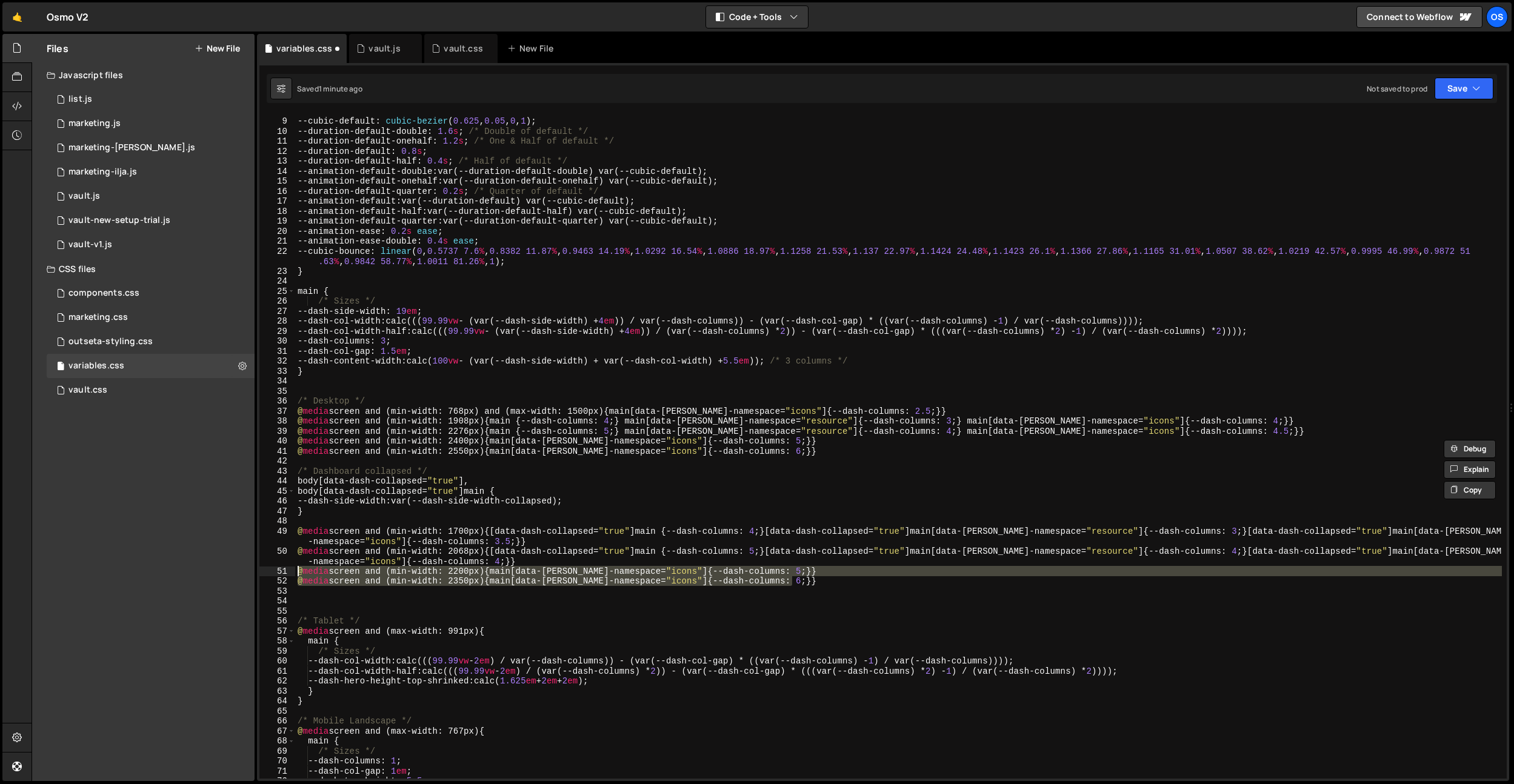
drag, startPoint x: 818, startPoint y: 582, endPoint x: 161, endPoint y: 566, distance: 657.2
click at [161, 566] on div "Files New File Javascript files 0 list.js 0 0 marketing.js 0 0 marketing-[PERSO…" at bounding box center [773, 408] width 1483 height 747
paste textarea "5"
click at [809, 570] on div "/* Animations */ --cubic-default : cubic-bezier ( 0.625 , 0.05 , 0 , 1 ) ; --du…" at bounding box center [899, 446] width 1207 height 665
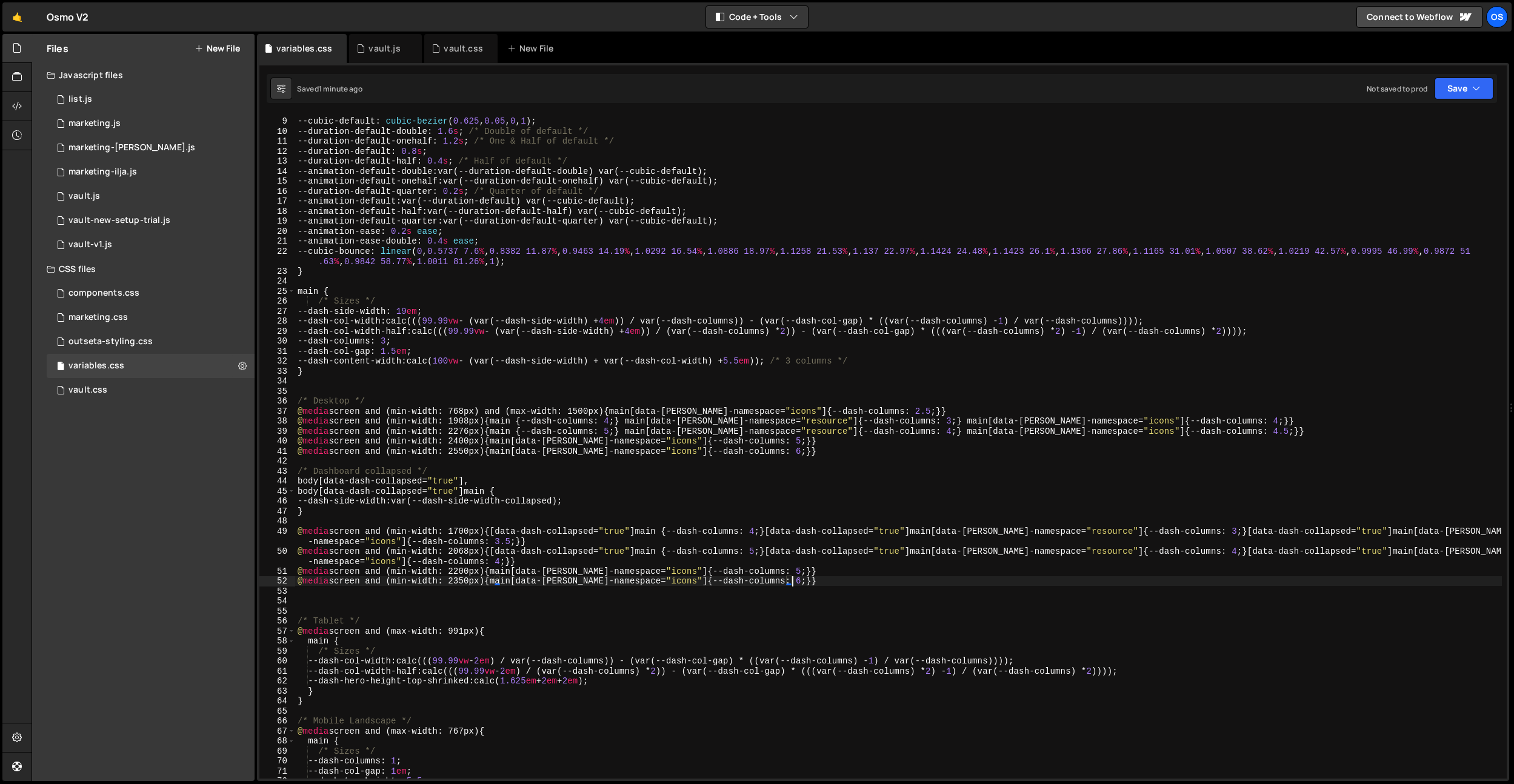
click at [809, 579] on div "/* Animations */ --cubic-default : cubic-bezier ( 0.625 , 0.05 , 0 , 1 ) ; --du…" at bounding box center [899, 448] width 1207 height 684
drag, startPoint x: 933, startPoint y: 550, endPoint x: 774, endPoint y: 555, distance: 159.1
click at [787, 552] on div "/* Animations */ --cubic-default : cubic-bezier ( 0.625 , 0.05 , 0 , 1 ) ; --du…" at bounding box center [899, 448] width 1207 height 684
click at [502, 573] on div "/* Animations */ --cubic-default : cubic-bezier ( 0.625 , 0.05 , 0 , 1 ) ; --du…" at bounding box center [899, 448] width 1207 height 684
paste textarea "[data-dash-collapsed="true"]"
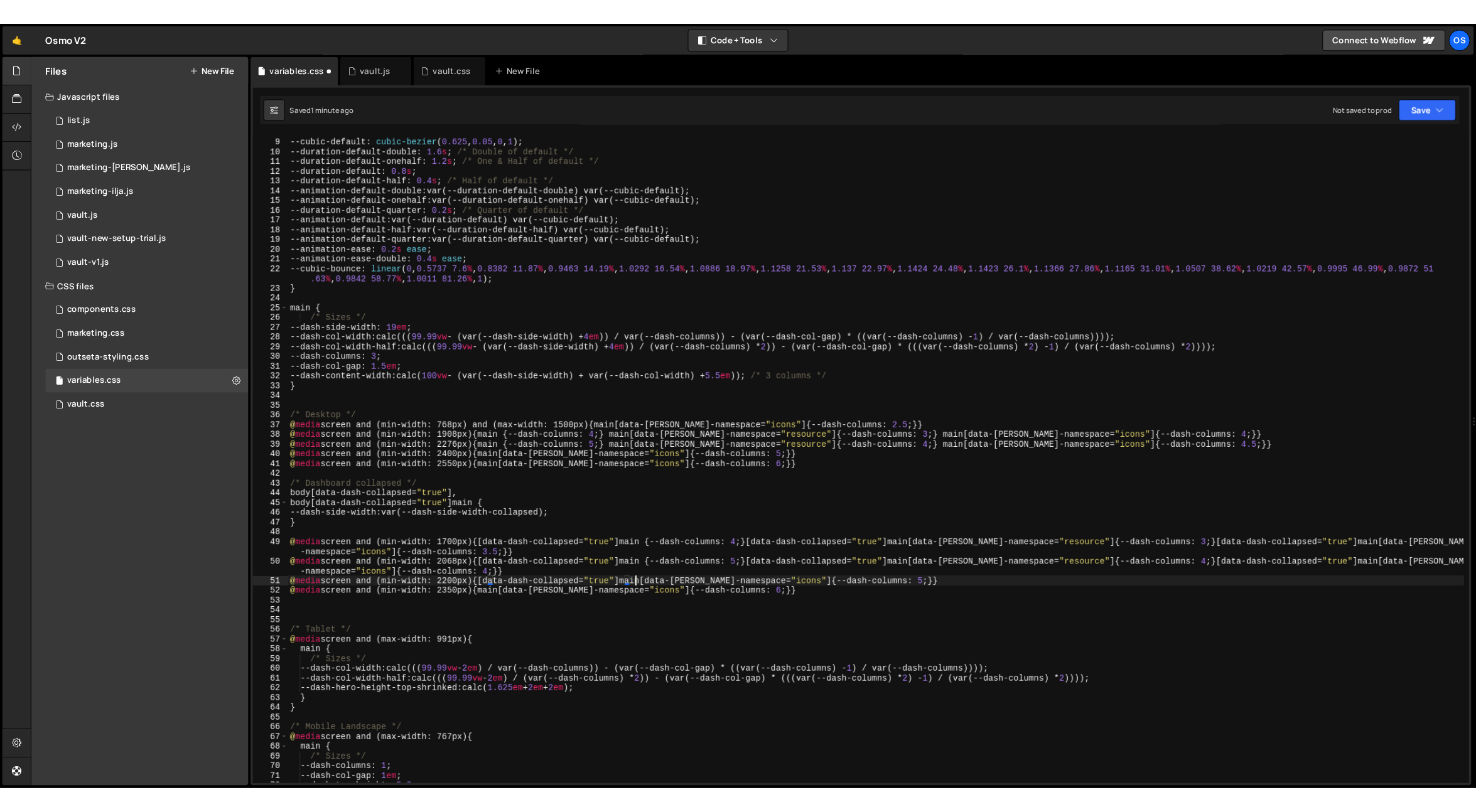
scroll to position [0, 25]
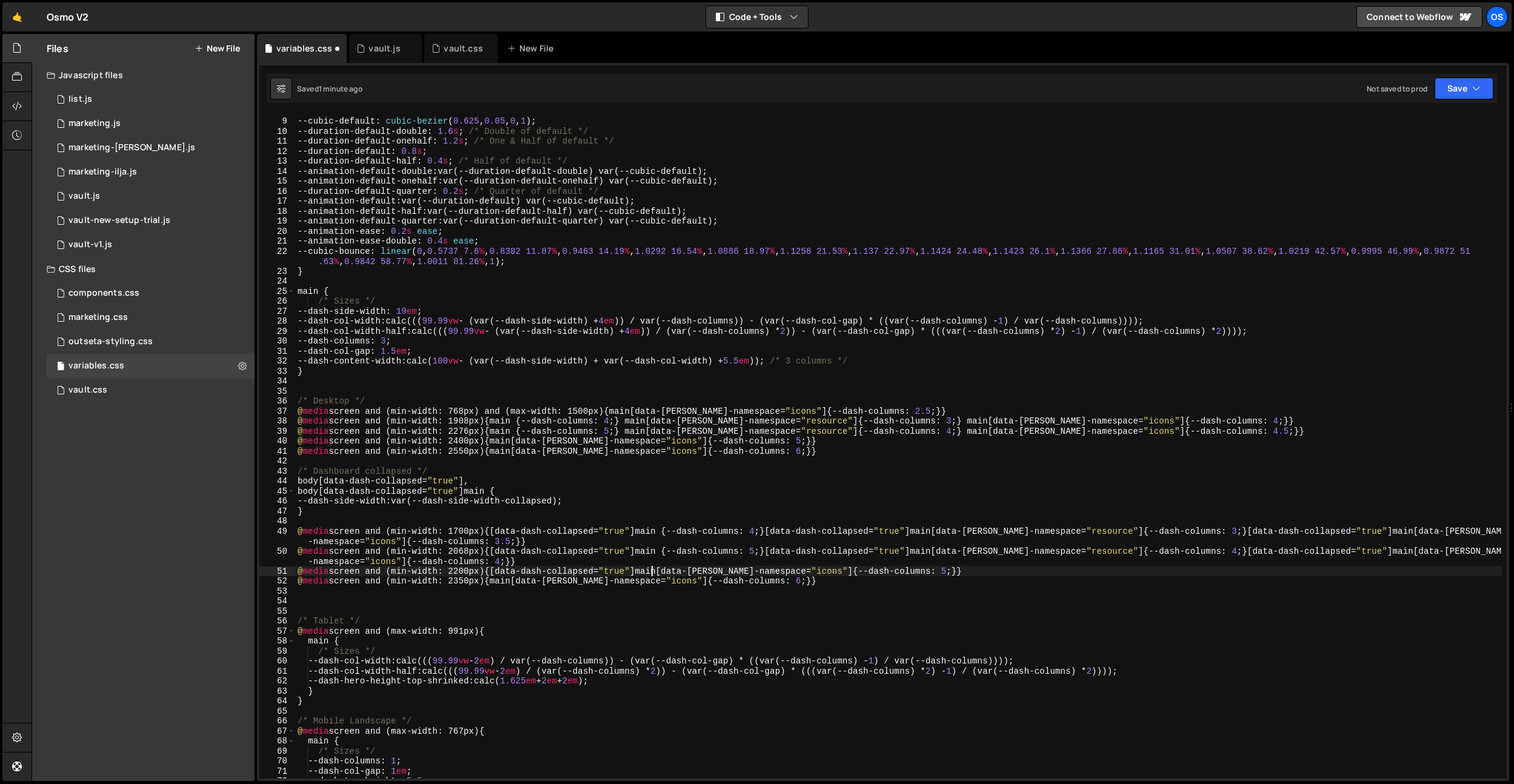
click at [501, 584] on div "/* Animations */ --cubic-default : cubic-bezier ( 0.625 , 0.05 , 0 , 1 ) ; --du…" at bounding box center [899, 448] width 1207 height 684
paste textarea "[data-dash-collapsed="true"]"
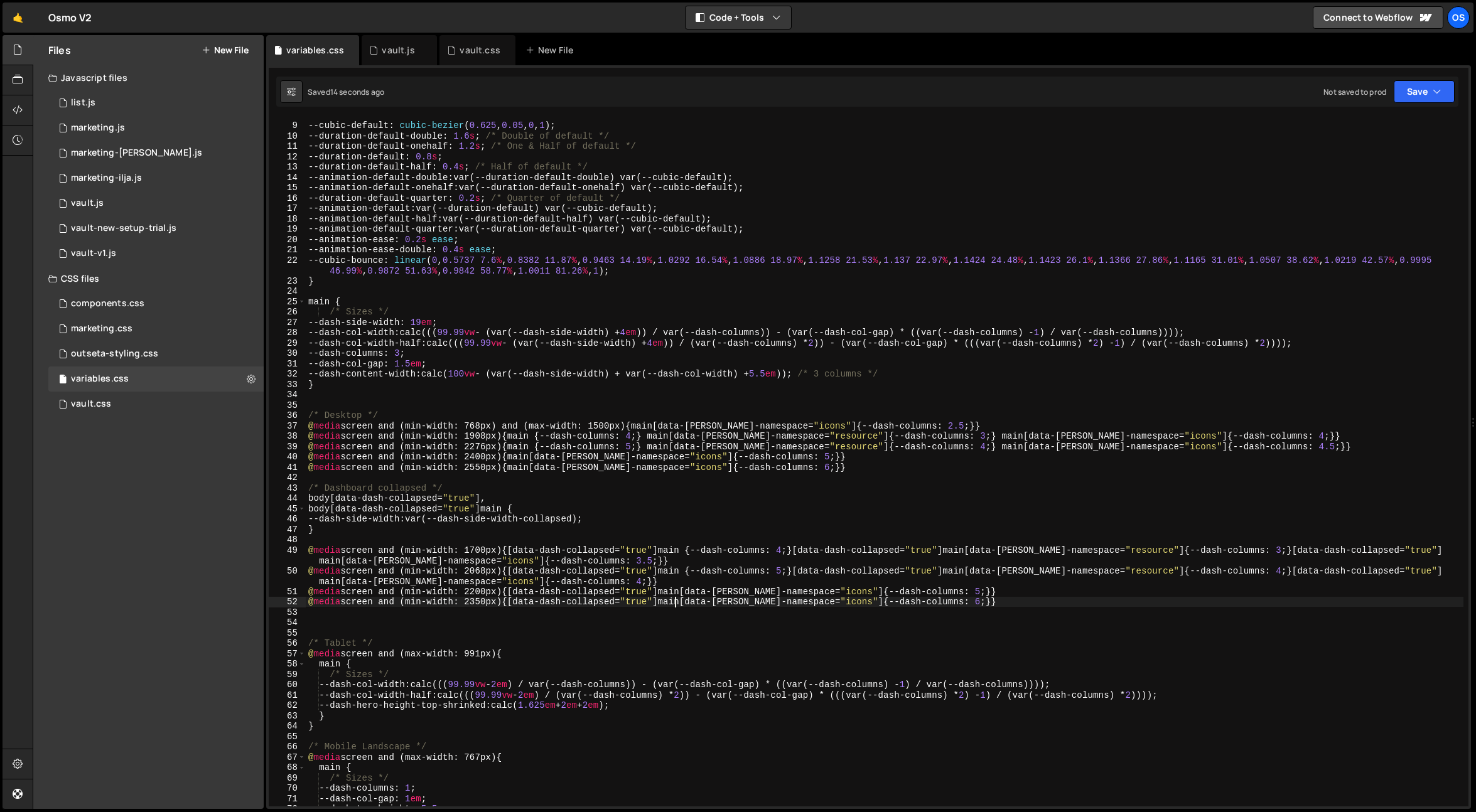
click at [555, 529] on div "/* Animations */ --cubic-default : cubic-bezier ( 0.625 , 0.05 , 0 , 1 ) ; --du…" at bounding box center [884, 464] width 1157 height 709
type textarea "}"
drag, startPoint x: 526, startPoint y: 625, endPoint x: 496, endPoint y: 610, distance: 33.5
click at [525, 625] on div "/* Animations */ --cubic-default : cubic-bezier ( 0.625 , 0.05 , 0 , 1 ) ; --du…" at bounding box center [884, 464] width 1157 height 709
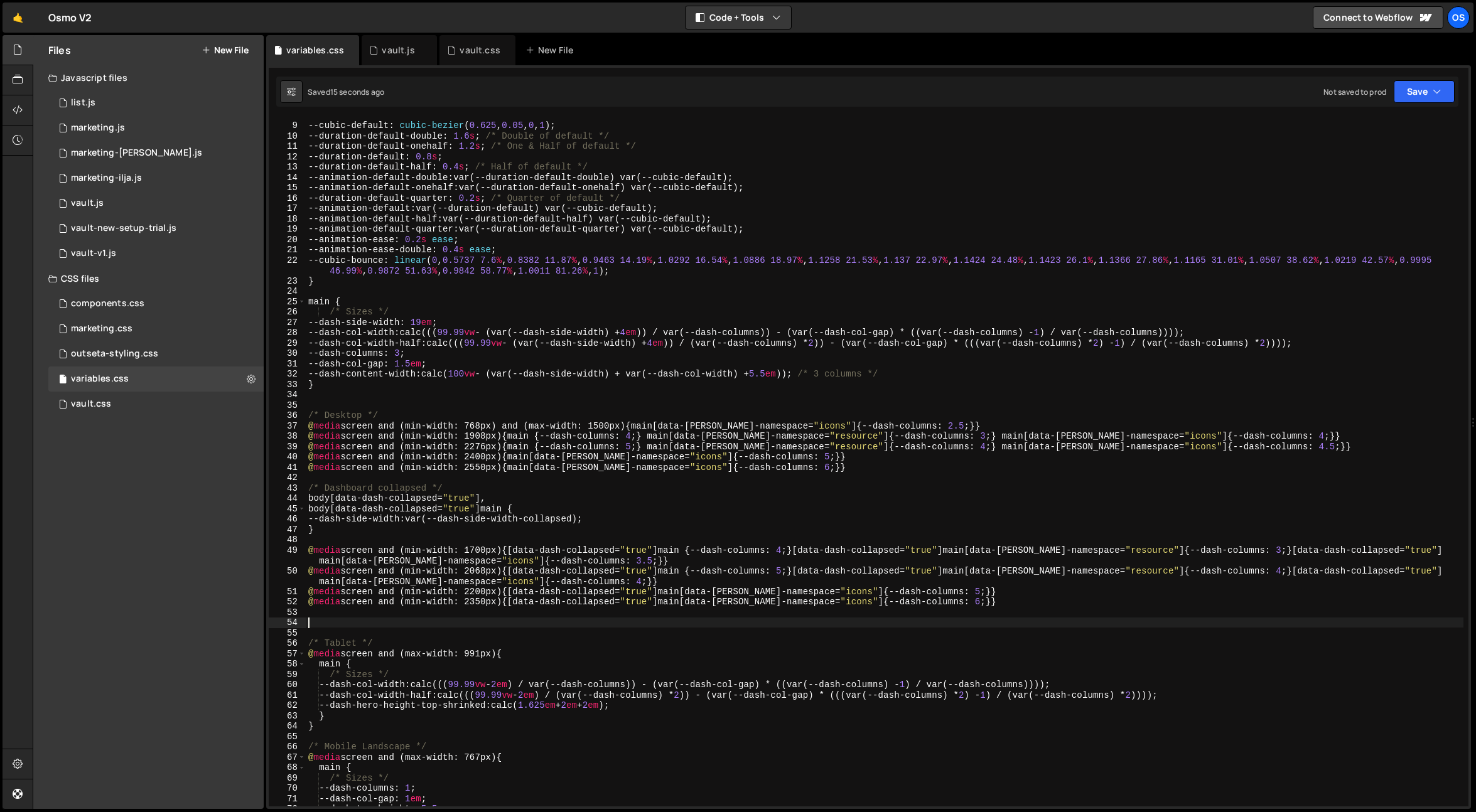
click at [485, 593] on div "/* Animations */ --cubic-default : cubic-bezier ( 0.625 , 0.05 , 0 , 1 ) ; --du…" at bounding box center [884, 464] width 1157 height 709
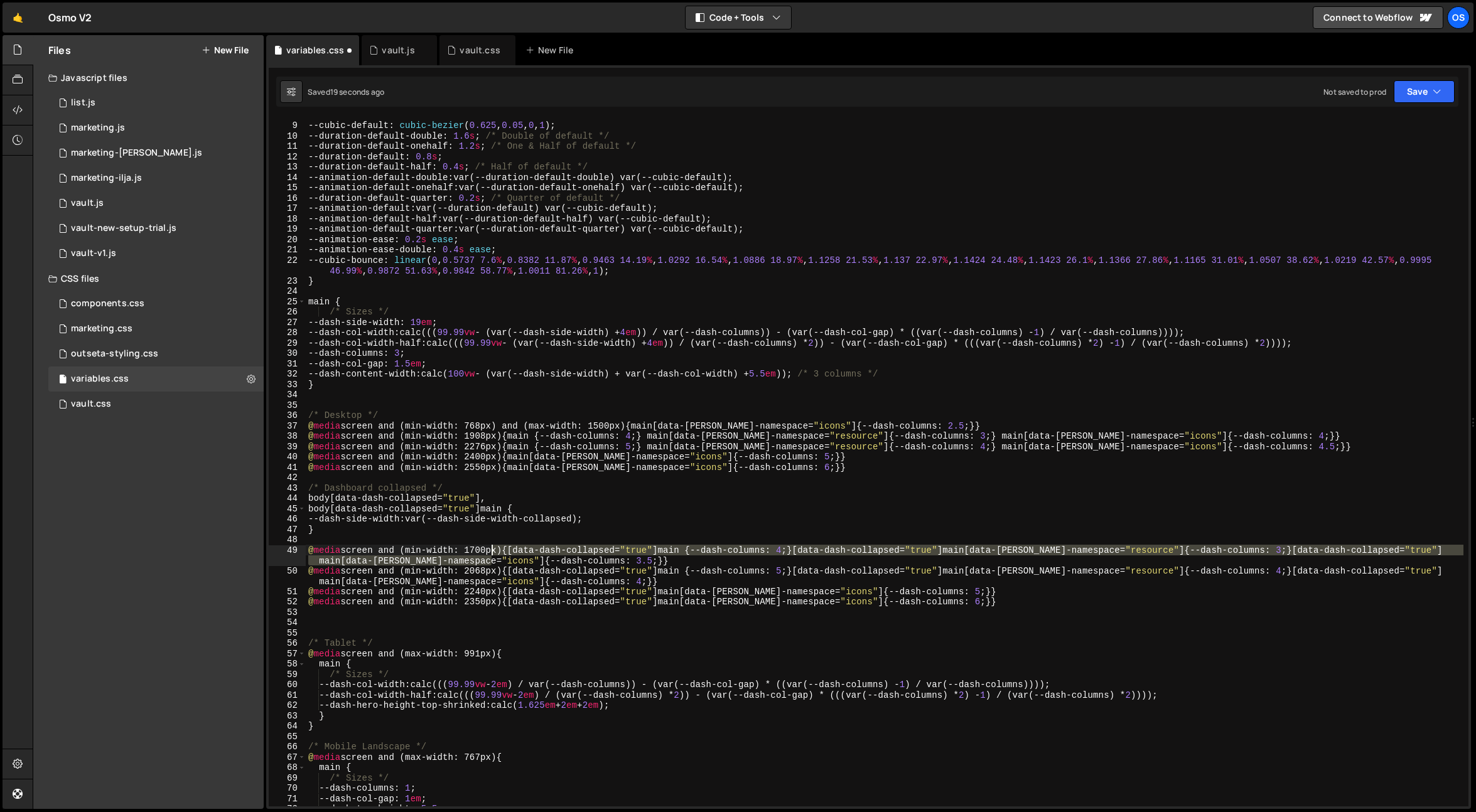
click at [491, 555] on div "/* Animations */ --cubic-default : cubic-bezier ( 0.625 , 0.05 , 0 , 1 ) ; --du…" at bounding box center [884, 464] width 1157 height 709
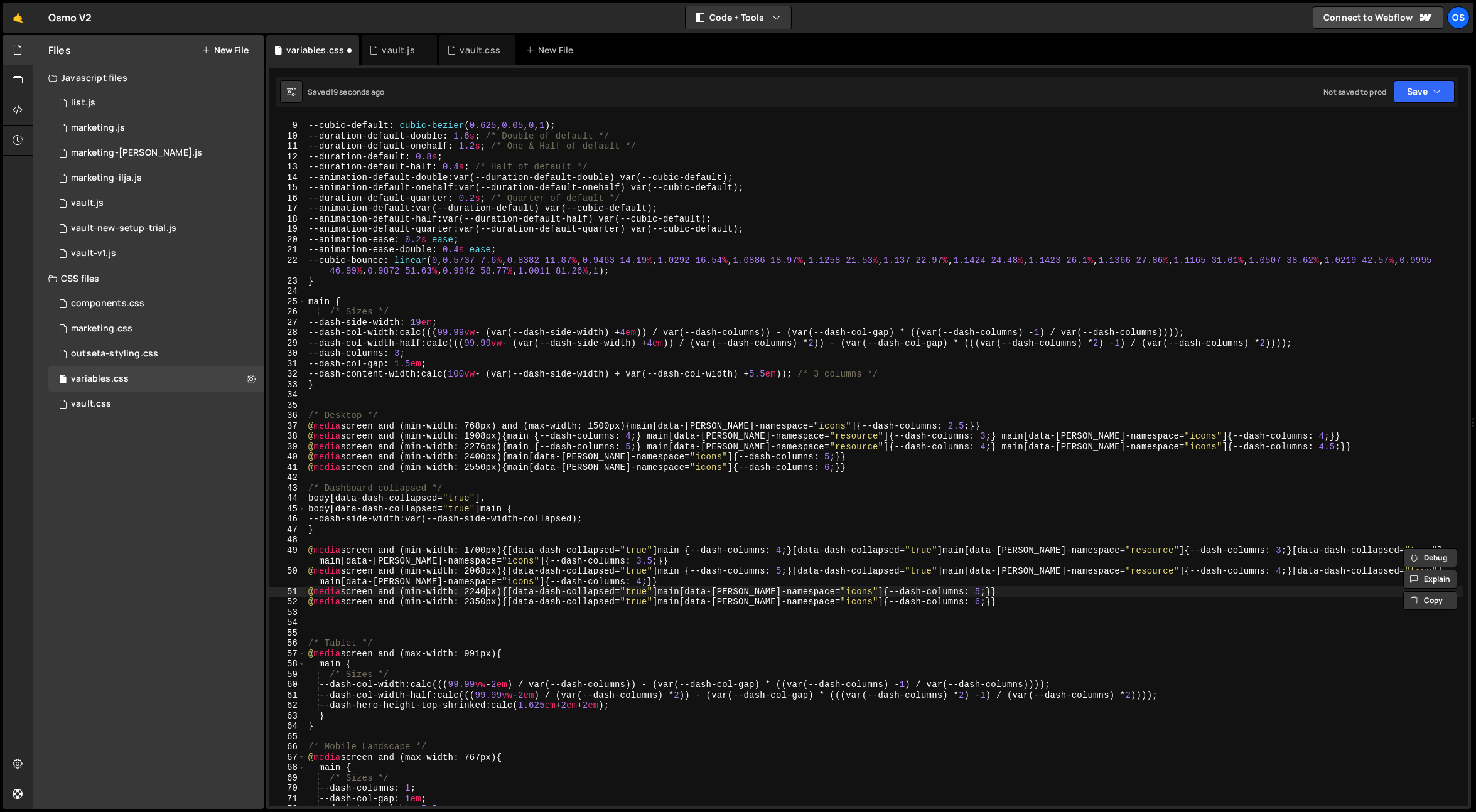
click at [486, 593] on div "/* Animations */ --cubic-default : cubic-bezier ( 0.625 , 0.05 , 0 , 1 ) ; --du…" at bounding box center [884, 464] width 1157 height 709
click at [525, 570] on div "/* Animations */ --cubic-default : cubic-bezier ( 0.625 , 0.05 , 0 , 1 ) ; --du…" at bounding box center [884, 464] width 1157 height 709
click at [483, 604] on div "/* Animations */ --cubic-default : cubic-bezier ( 0.625 , 0.05 , 0 , 1 ) ; --du…" at bounding box center [884, 464] width 1157 height 709
type textarea "@media screen and (min-width: 2220px) {[data-dash-collapsed="true"] main[data-[…"
click at [496, 543] on div "/* Animations */ --cubic-default : cubic-bezier ( 0.625 , 0.05 , 0 , 1 ) ; --du…" at bounding box center [884, 464] width 1157 height 709
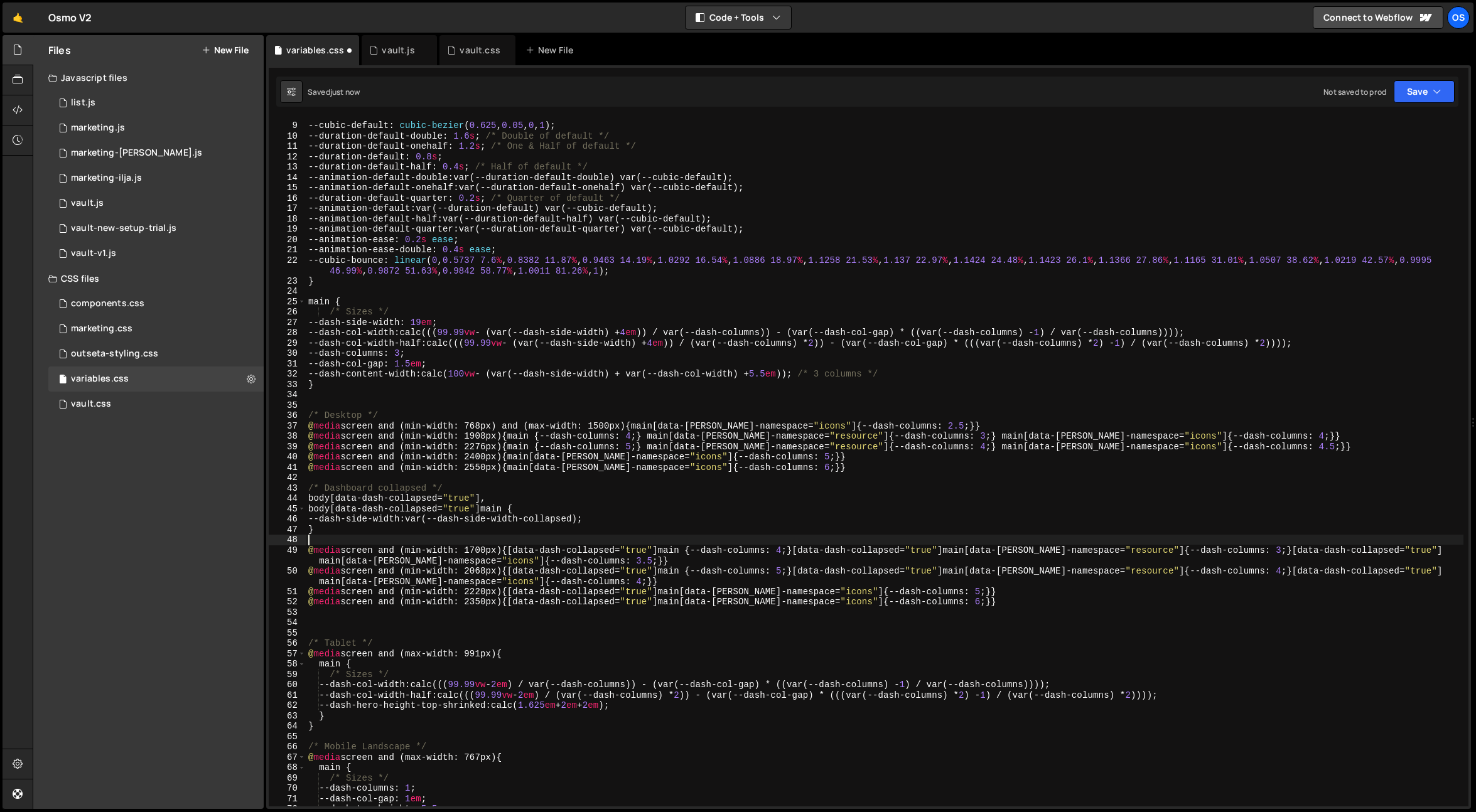
scroll to position [0, 0]
click at [488, 601] on div "/* Animations */ --cubic-default : cubic-bezier ( 0.625 , 0.05 , 0 , 1 ) ; --du…" at bounding box center [884, 464] width 1157 height 709
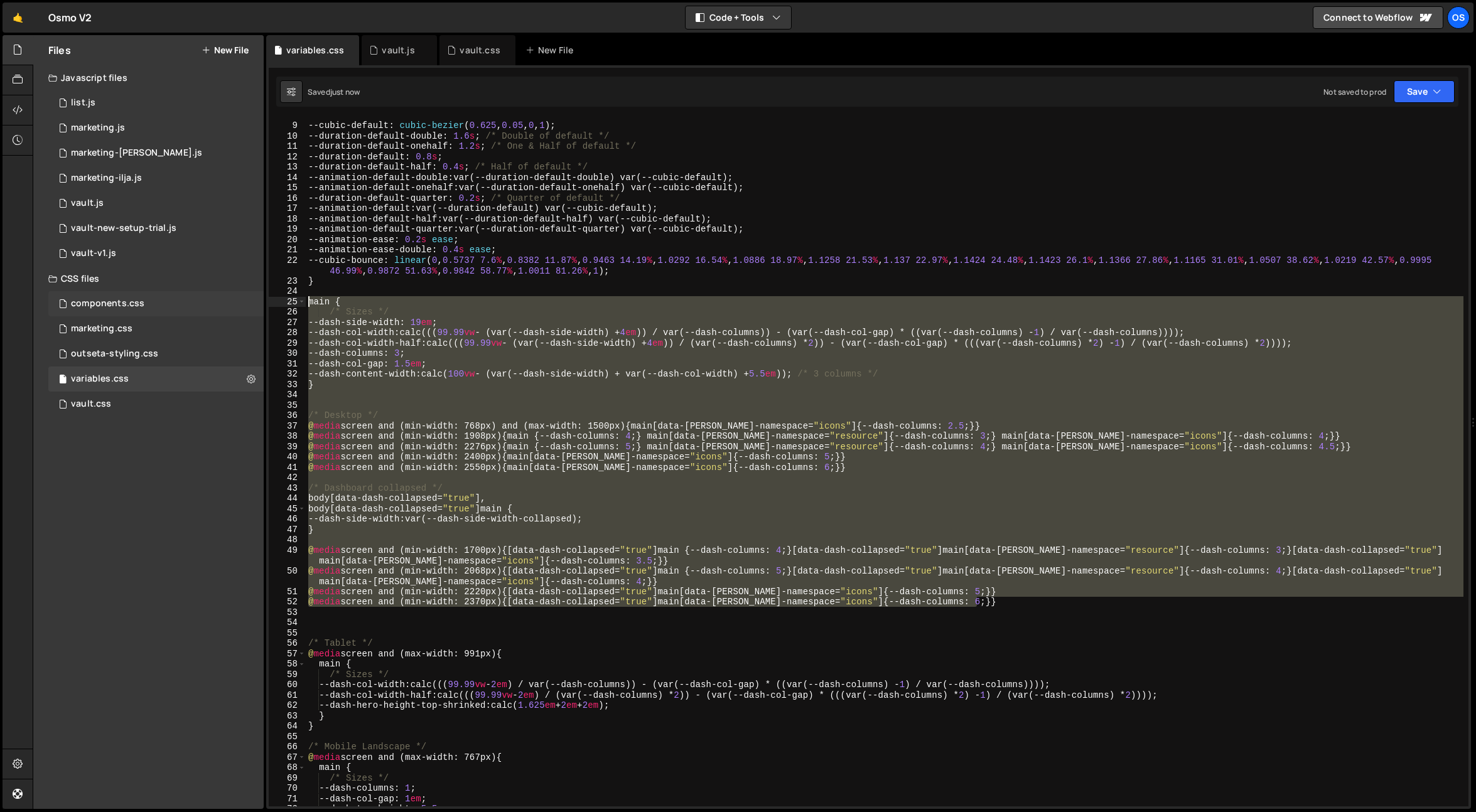
drag, startPoint x: 1006, startPoint y: 599, endPoint x: 261, endPoint y: 297, distance: 803.9
click at [261, 297] on div "Files New File Javascript files 0 list.js 0 0 marketing.js 0 0 marketing-[PERSO…" at bounding box center [753, 422] width 1443 height 774
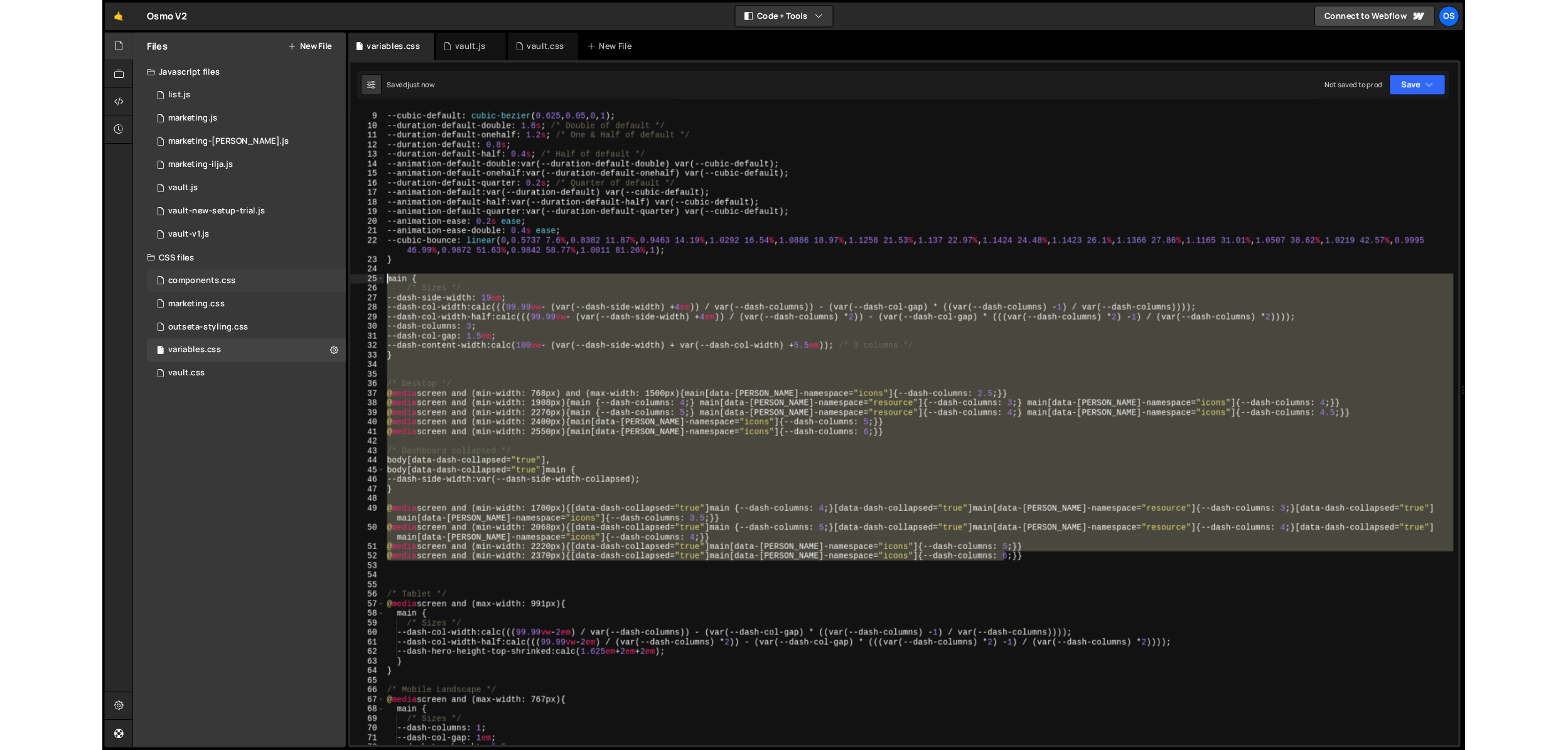
scroll to position [0, 5]
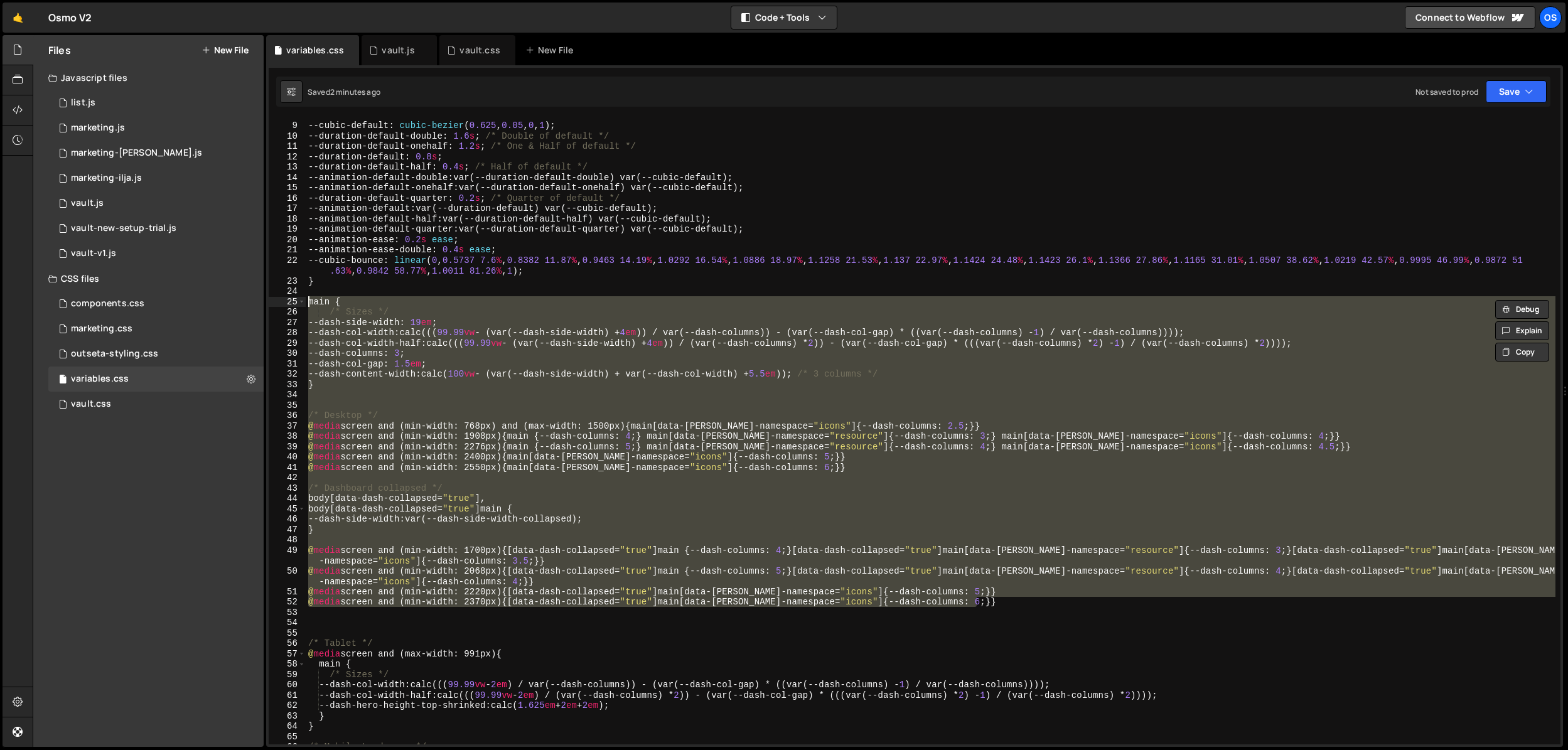
click at [558, 255] on div "/* Animations */ --cubic-default : cubic-bezier ( 0.625 , 0.05 , 0 , 1 ) ; --du…" at bounding box center [931, 433] width 1250 height 647
type textarea "--animation-ease-double: 0.4s ease;"
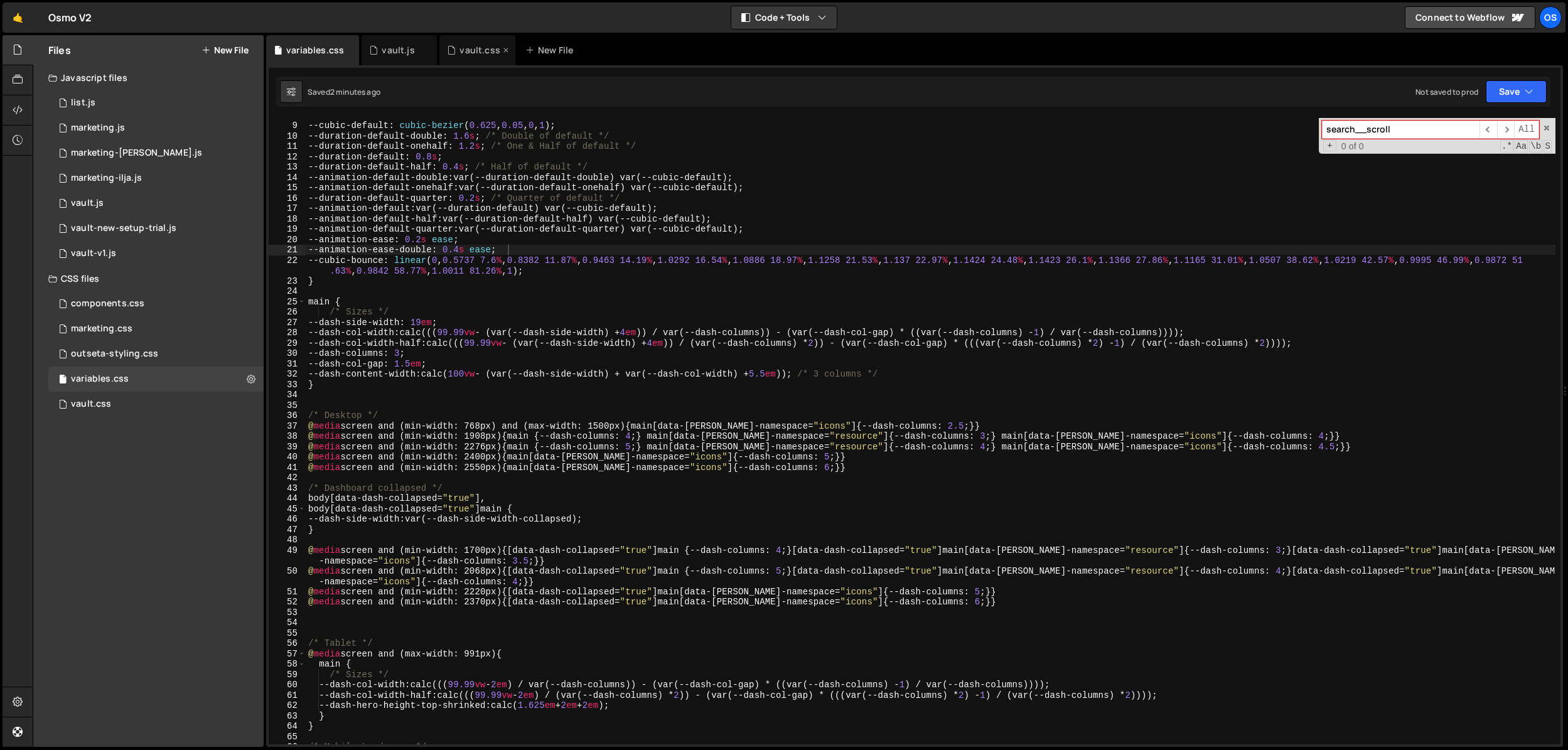
type input "search__scroll"
drag, startPoint x: 473, startPoint y: 50, endPoint x: 519, endPoint y: 236, distance: 191.6
click at [473, 50] on div "vault.css" at bounding box center [480, 50] width 40 height 12
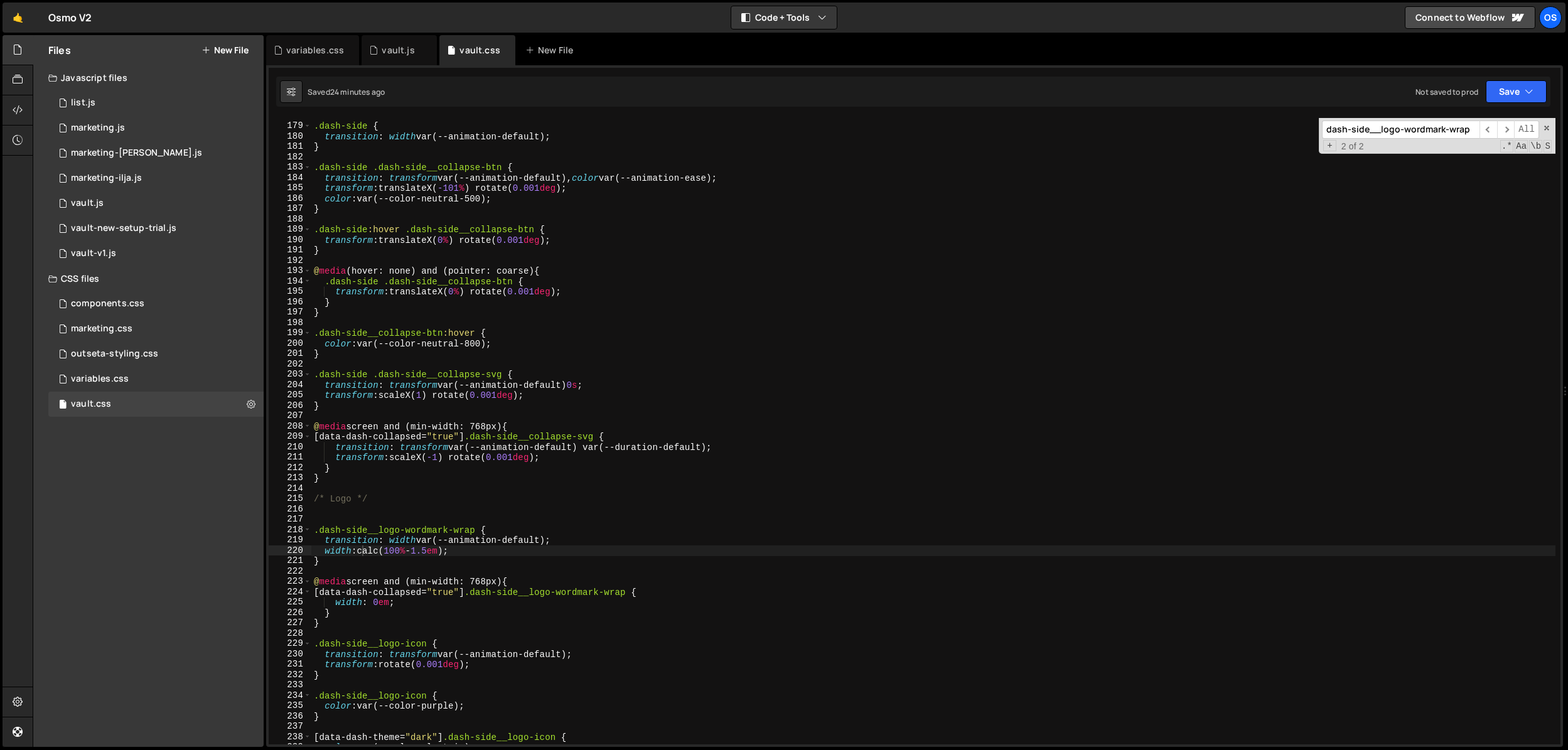
click at [517, 261] on div ".dash-side { transition : width var(--animation-default) ; } .dash-side .dash-s…" at bounding box center [933, 465] width 1244 height 709
paste input "search__scroll"
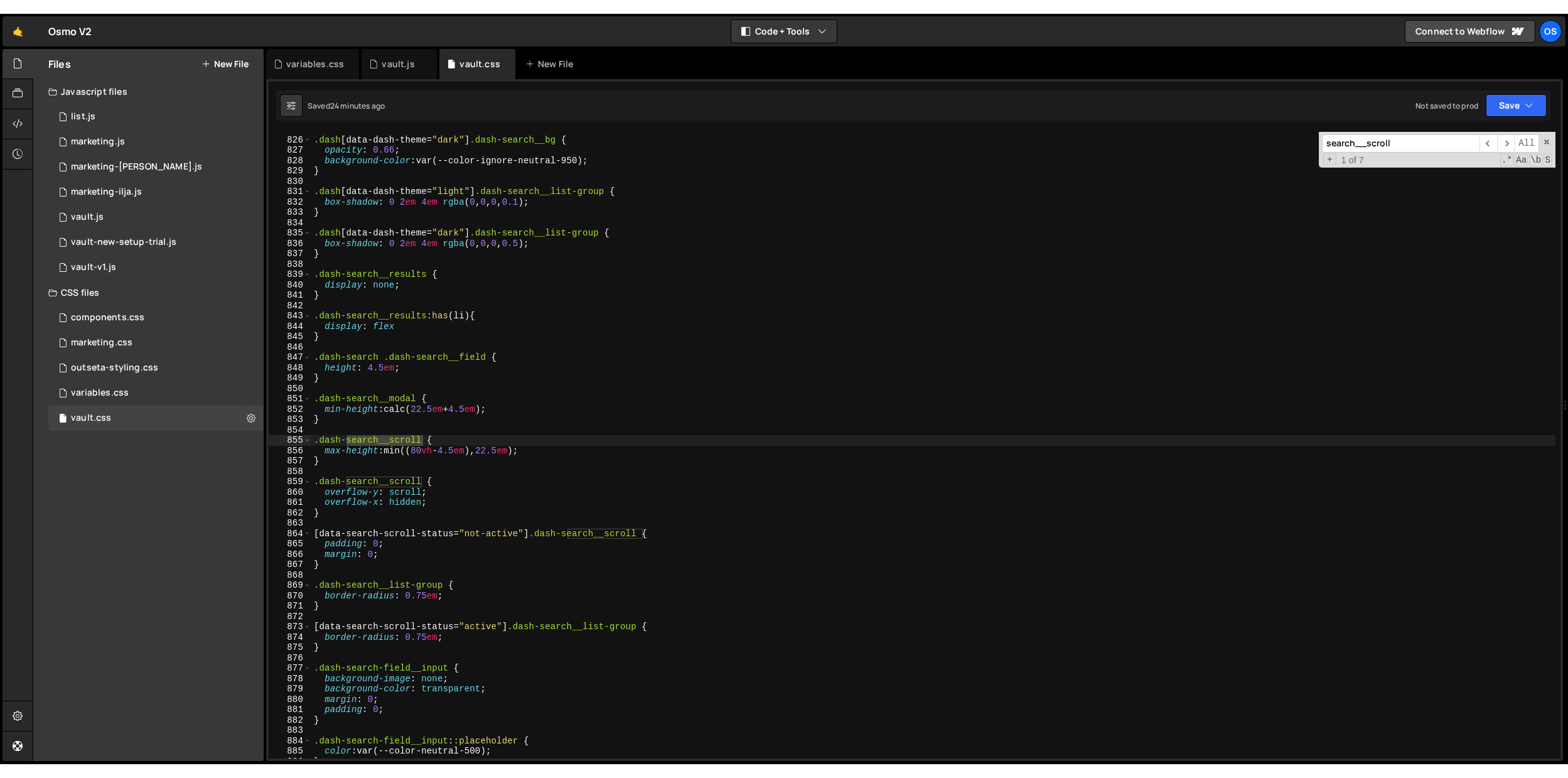
scroll to position [5937, 0]
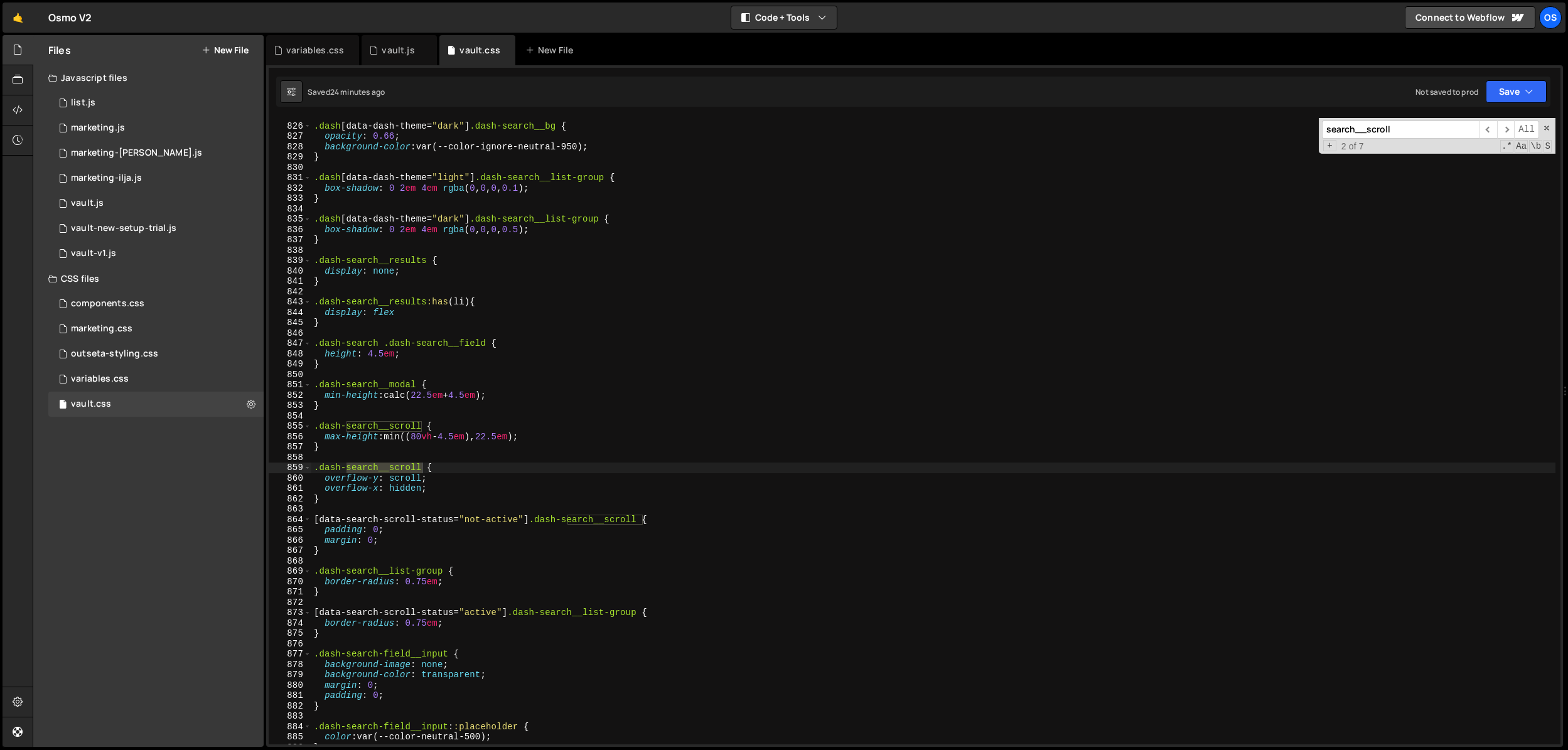
type input "search__scroll"
click at [537, 394] on div ".dash [ data-dash-theme = " dark " ] .dash-search__bg { opacity : 0.66 ; backgr…" at bounding box center [933, 434] width 1244 height 647
drag, startPoint x: 486, startPoint y: 407, endPoint x: 478, endPoint y: 414, distance: 10.6
click at [482, 410] on div ".dash [ data-dash-theme = " dark " ] .dash-search__bg { opacity : 0.66 ; backgr…" at bounding box center [933, 434] width 1244 height 647
click at [437, 396] on div ".dash [ data-dash-theme = " dark " ] .dash-search__bg { opacity : 0.66 ; backgr…" at bounding box center [933, 434] width 1244 height 647
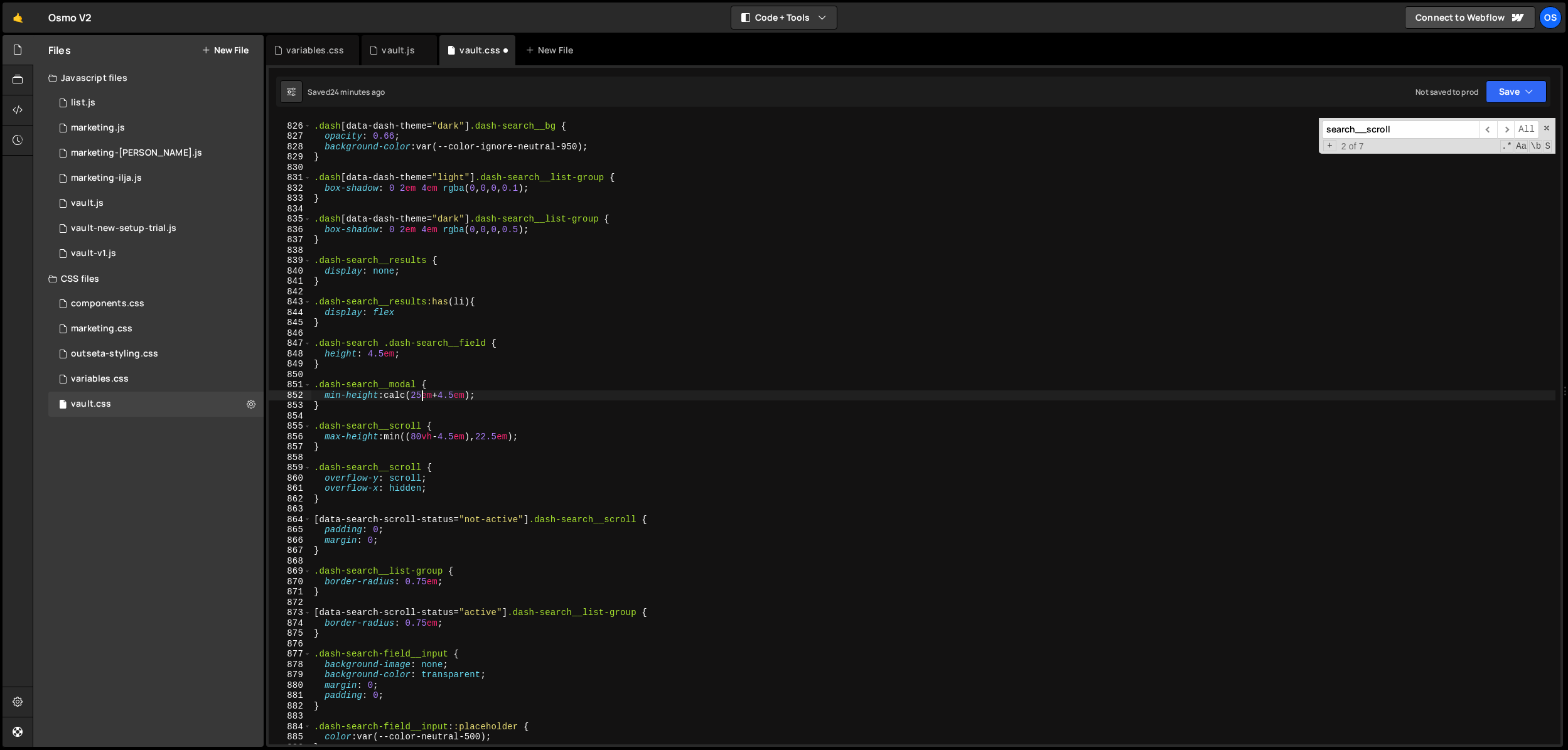
click at [516, 437] on div ".dash [ data-dash-theme = " dark " ] .dash-search__bg { opacity : 0.66 ; backgr…" at bounding box center [933, 434] width 1244 height 647
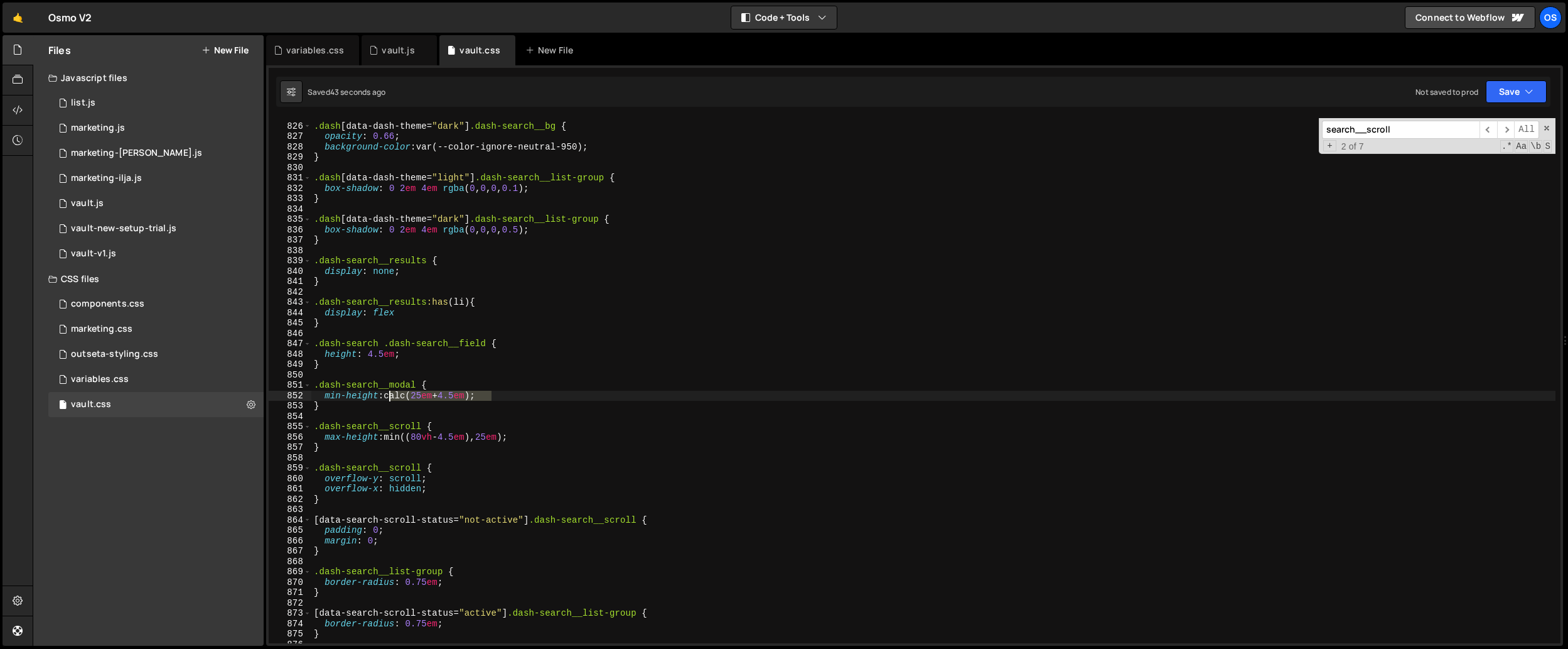
drag, startPoint x: 497, startPoint y: 395, endPoint x: 388, endPoint y: 396, distance: 109.0
click at [388, 396] on div ".dash [ data-dash-theme = " dark " ] .dash-search__bg { opacity : 0.66 ; backgr…" at bounding box center [933, 383] width 1244 height 546
drag, startPoint x: 538, startPoint y: 433, endPoint x: 389, endPoint y: 436, distance: 149.0
click at [389, 436] on div ".dash [ data-dash-theme = " dark " ] .dash-search__bg { opacity : 0.66 ; backgr…" at bounding box center [933, 383] width 1244 height 546
paste textarea "calc(25em + 4."
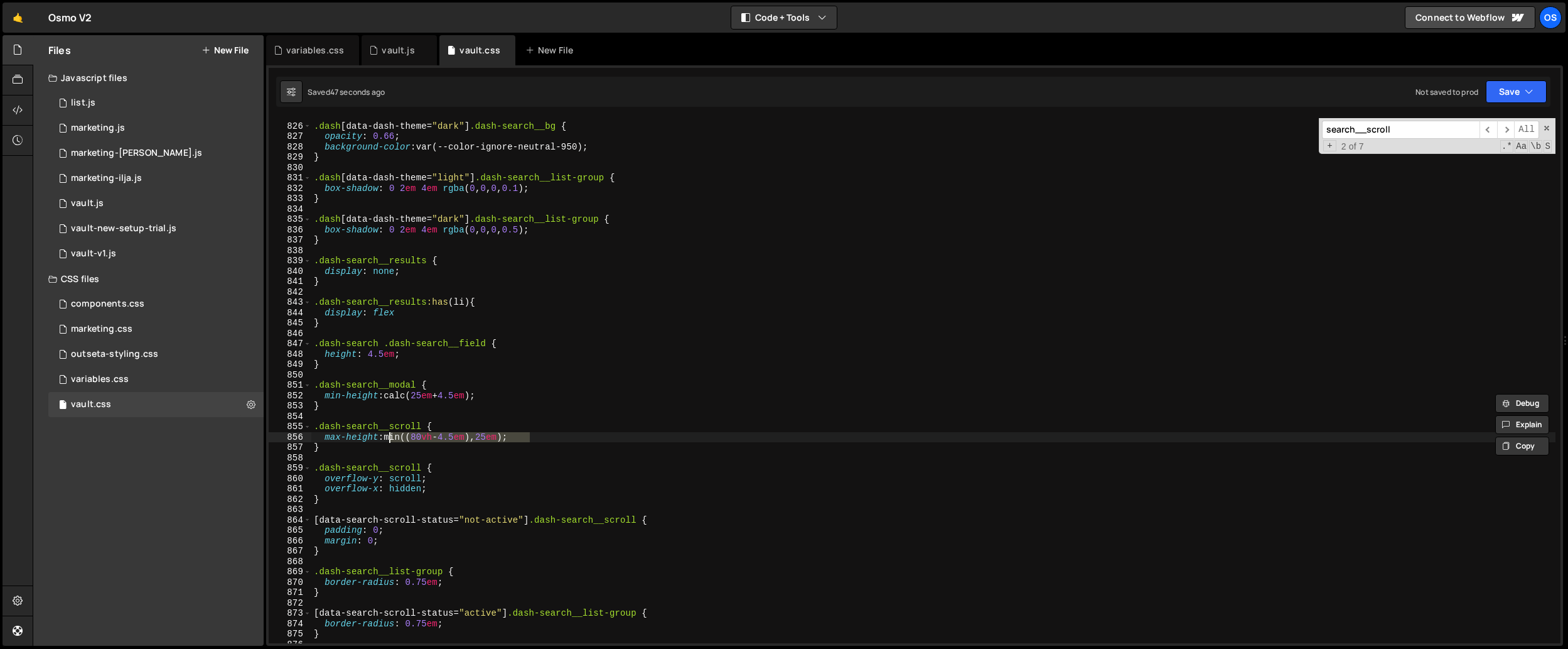
type textarea "max-height: calc(25em + 4.5em);"
click at [425, 456] on div ".dash [ data-dash-theme = " dark " ] .dash-search__bg { opacity : 0.66 ; backgr…" at bounding box center [933, 383] width 1244 height 546
drag, startPoint x: 480, startPoint y: 437, endPoint x: 442, endPoint y: 439, distance: 38.1
click at [442, 439] on div ".dash [ data-dash-theme = " dark " ] .dash-search__bg { opacity : 0.66 ; backgr…" at bounding box center [933, 383] width 1244 height 546
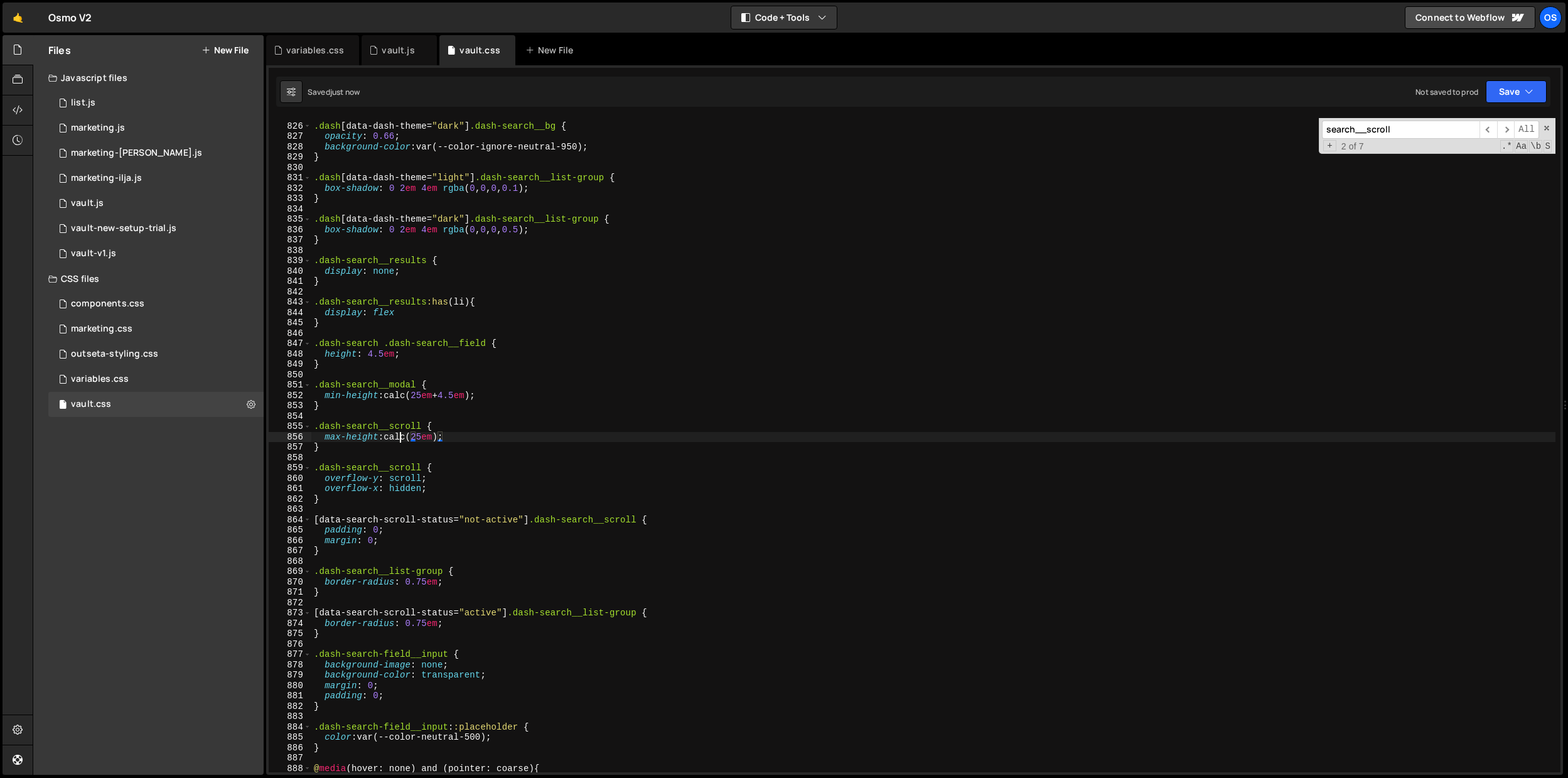
click at [398, 435] on div ".dash [ data-dash-theme = " dark " ] .dash-search__bg { opacity : 0.66 ; backgr…" at bounding box center [933, 448] width 1244 height 675
click at [406, 395] on div ".dash [ data-dash-theme = " dark " ] .dash-search__bg { opacity : 0.66 ; backgr…" at bounding box center [933, 448] width 1244 height 675
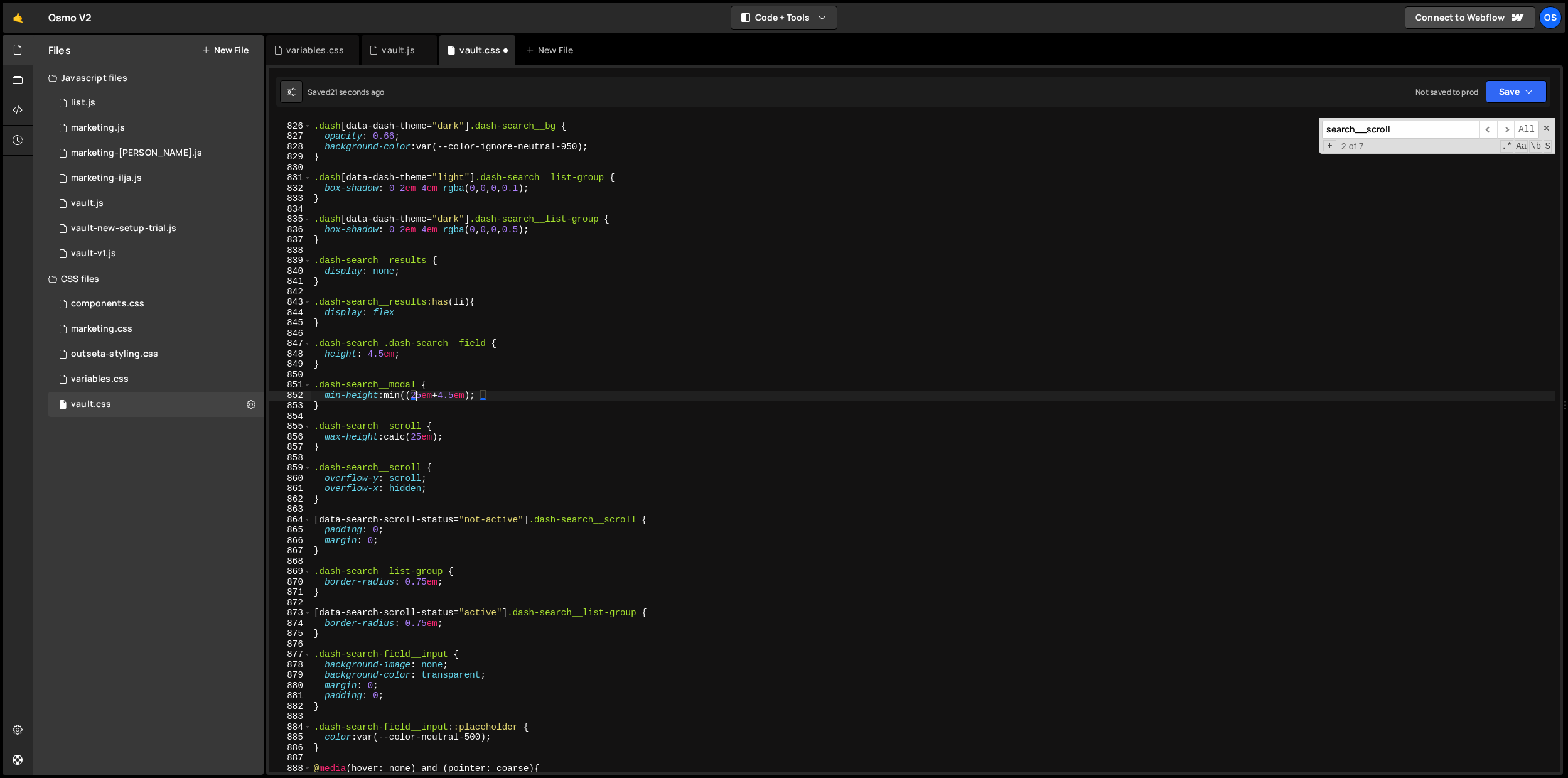
drag, startPoint x: 483, startPoint y: 394, endPoint x: 478, endPoint y: 401, distance: 8.6
click at [483, 394] on div ".dash [ data-dash-theme = " dark " ] .dash-search__bg { opacity : 0.66 ; backgr…" at bounding box center [933, 448] width 1244 height 675
click at [411, 395] on div ".dash [ data-dash-theme = " dark " ] .dash-search__bg { opacity : 0.66 ; backgr…" at bounding box center [933, 448] width 1244 height 675
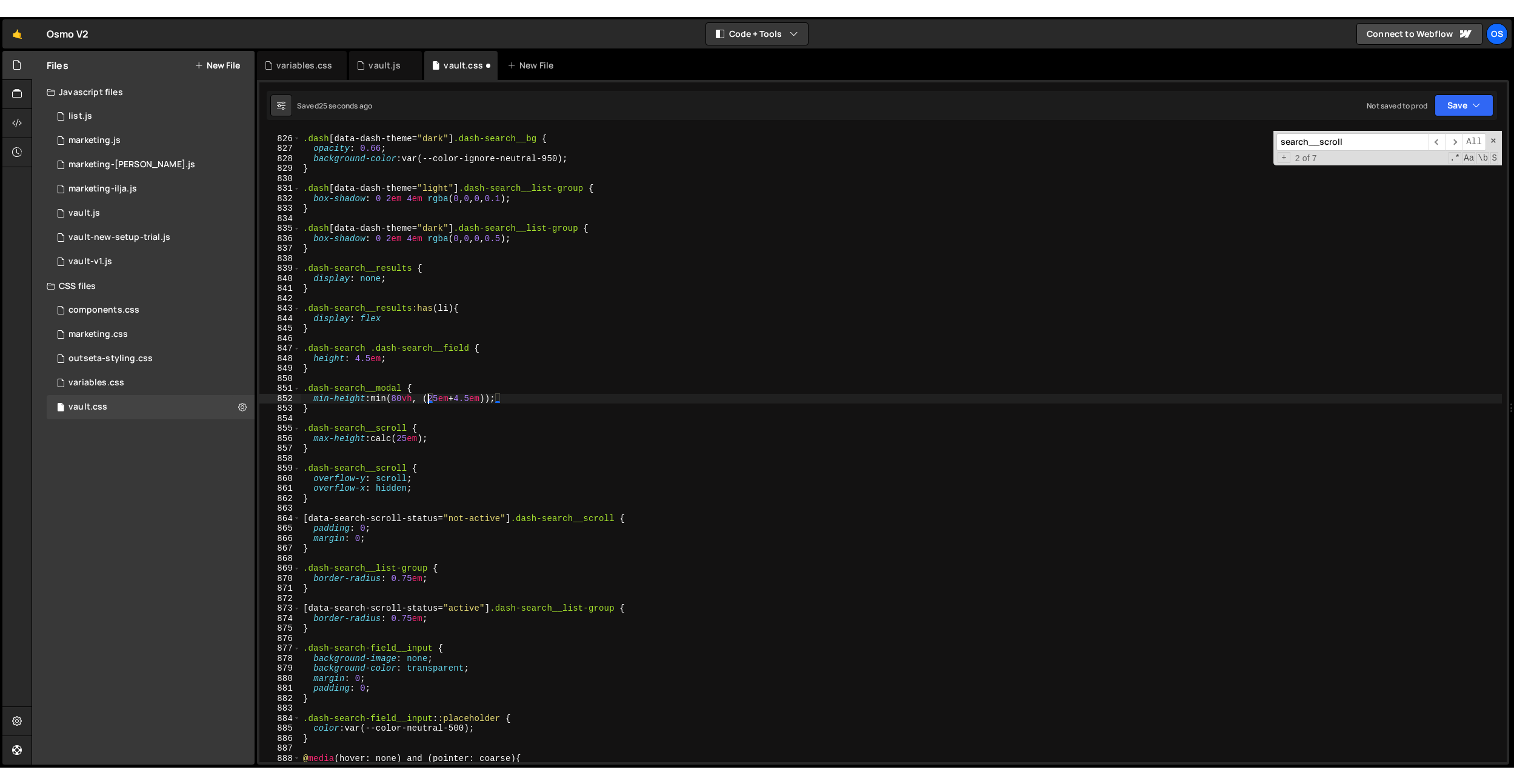
scroll to position [0, 8]
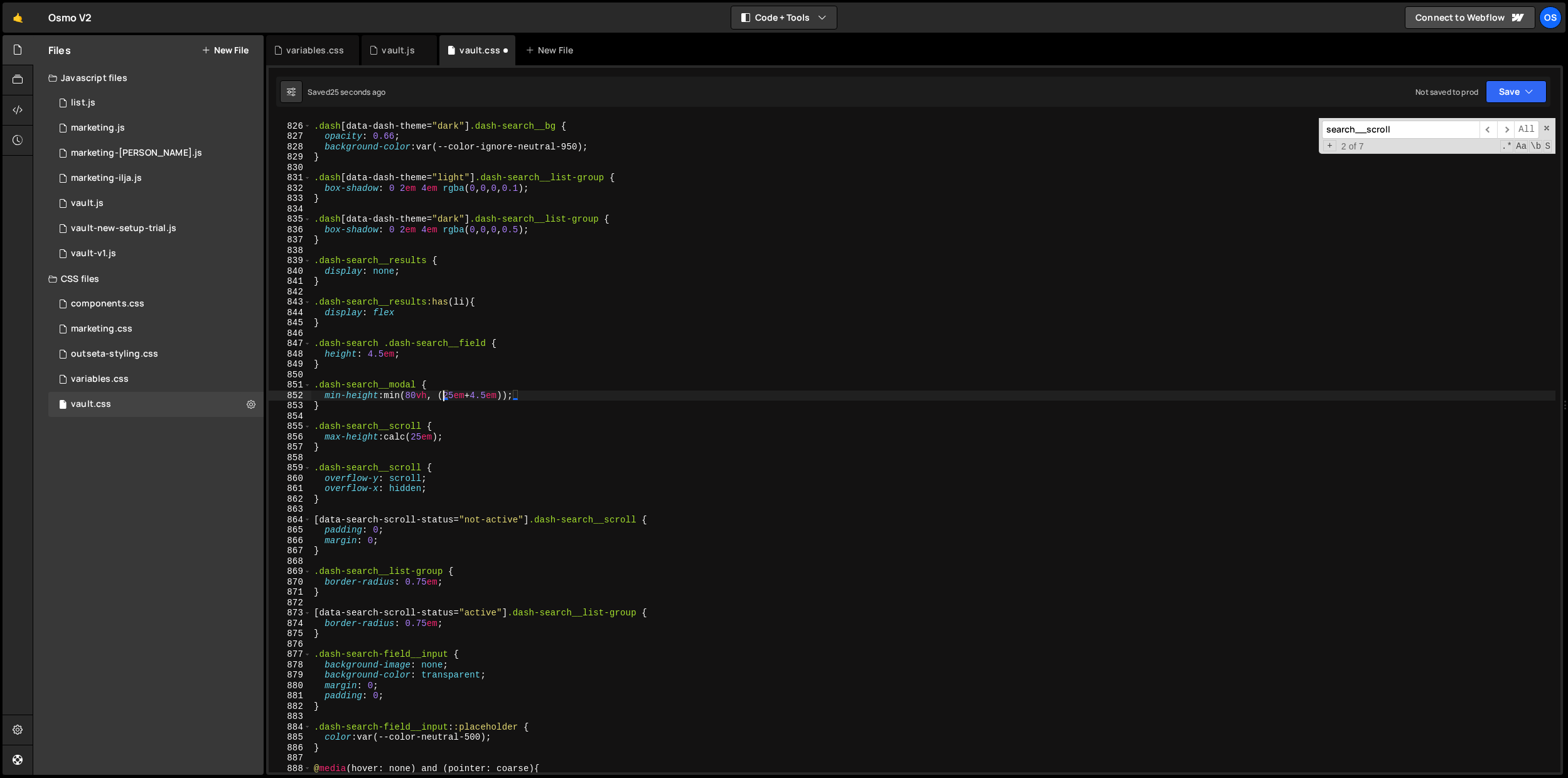
click at [460, 437] on div ".dash [ data-dash-theme = " dark " ] .dash-search__bg { opacity : 0.66 ; backgr…" at bounding box center [933, 448] width 1244 height 675
drag, startPoint x: 536, startPoint y: 396, endPoint x: 399, endPoint y: 448, distance: 146.5
click at [386, 397] on div ".dash [ data-dash-theme = " dark " ] .dash-search__bg { opacity : 0.66 ; backgr…" at bounding box center [933, 448] width 1244 height 675
drag, startPoint x: 391, startPoint y: 438, endPoint x: 470, endPoint y: 440, distance: 79.0
click at [470, 440] on div ".dash [ data-dash-theme = " dark " ] .dash-search__bg { opacity : 0.66 ; backgr…" at bounding box center [933, 448] width 1244 height 675
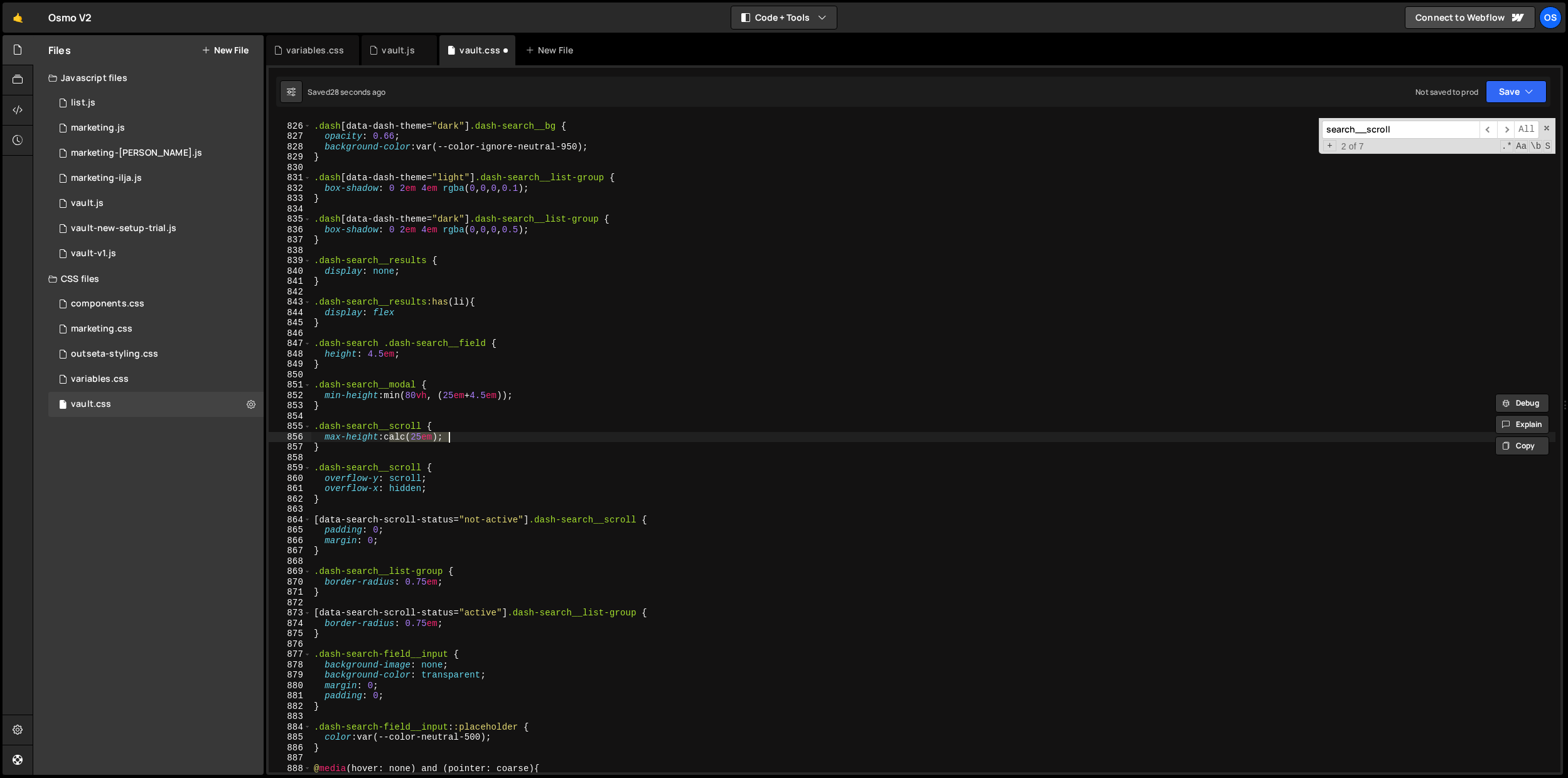
paste textarea "min(80vh, (25em + 4.5em)"
click at [509, 437] on div ".dash [ data-dash-theme = " dark " ] .dash-search__bg { opacity : 0.66 ; backgr…" at bounding box center [933, 448] width 1244 height 675
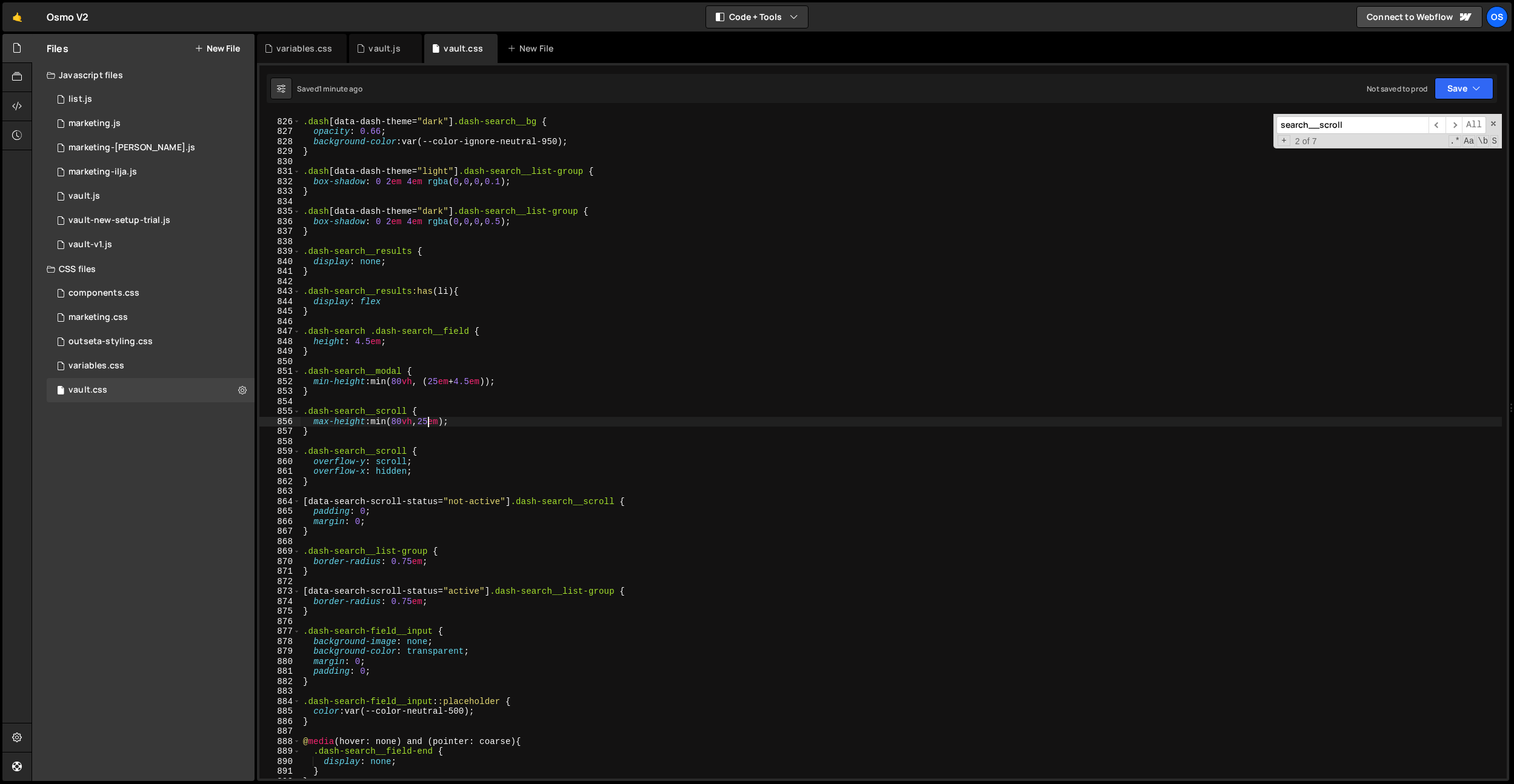
click at [347, 412] on div ".dash [ data-dash-theme = " dark " ] .dash-search__bg { opacity : 0.66 ; backgr…" at bounding box center [901, 448] width 1201 height 684
click at [330, 422] on div ".dash [ data-dash-theme = " dark " ] .dash-search__bg { opacity : 0.66 ; backgr…" at bounding box center [901, 448] width 1201 height 684
click at [338, 383] on div ".dash [ data-dash-theme = " dark " ] .dash-search__bg { opacity : 0.66 ; backgr…" at bounding box center [901, 448] width 1201 height 684
click at [391, 369] on div ".dash [ data-dash-theme = " dark " ] .dash-search__bg { opacity : 0.66 ; backgr…" at bounding box center [901, 448] width 1201 height 684
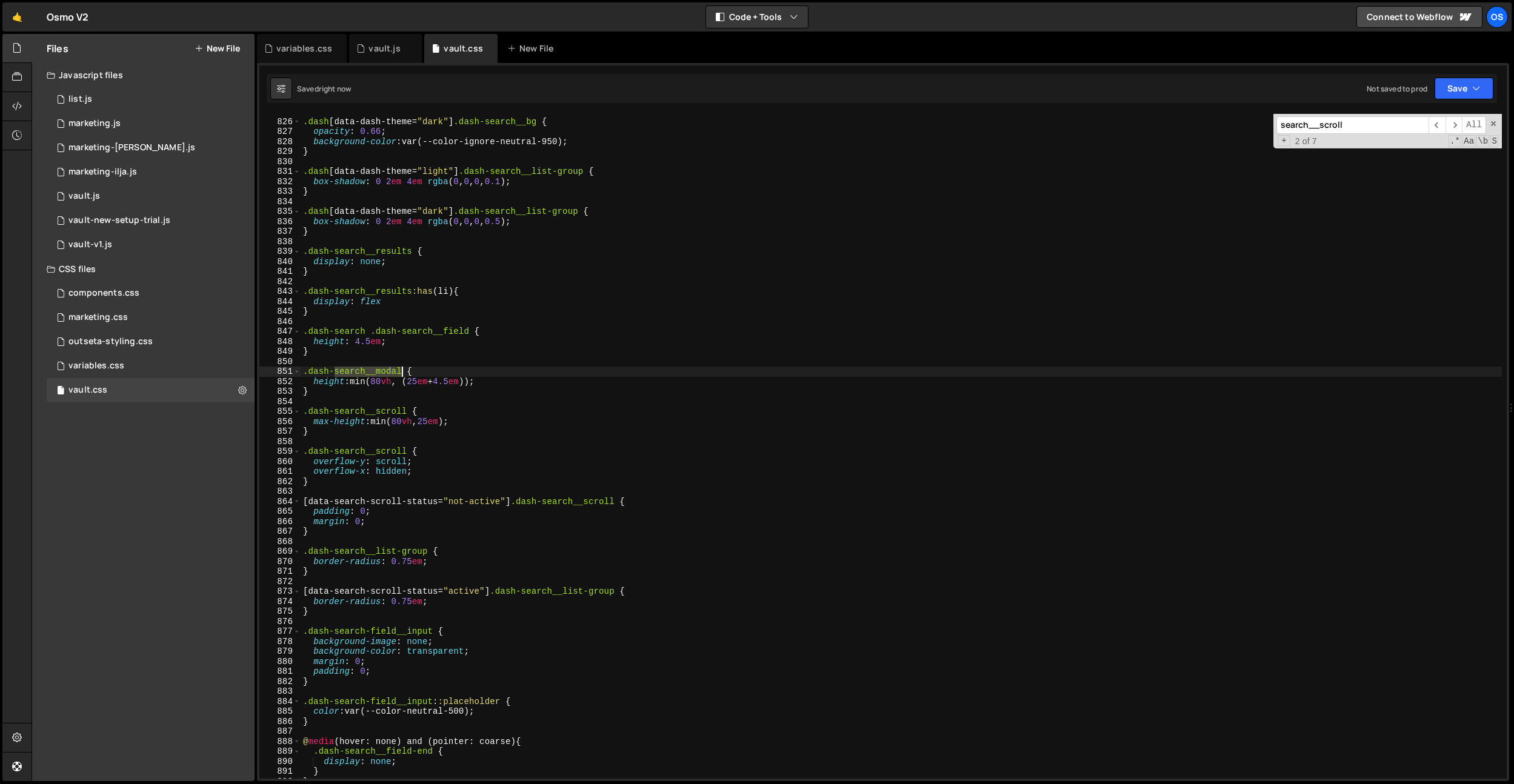
scroll to position [0, 7]
click at [391, 369] on div ".dash [ data-dash-theme = " dark " ] .dash-search__bg { opacity : 0.66 ; backgr…" at bounding box center [901, 448] width 1201 height 684
click at [661, 297] on div ".dash [ data-dash-theme = " dark " ] .dash-search__bg { opacity : 0.66 ; backgr…" at bounding box center [901, 448] width 1201 height 684
type textarea "display: flex"
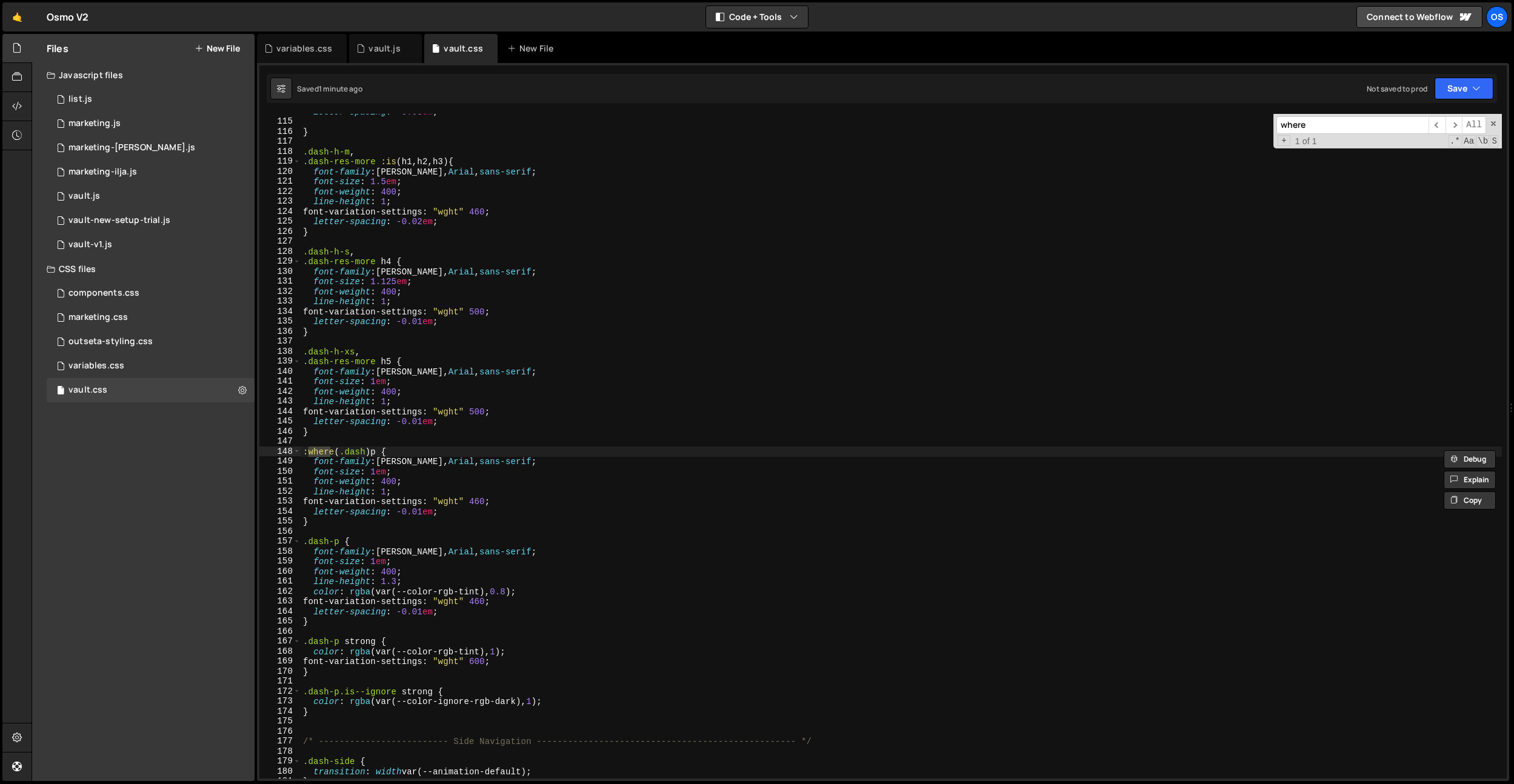
scroll to position [790, 0]
type input "where"
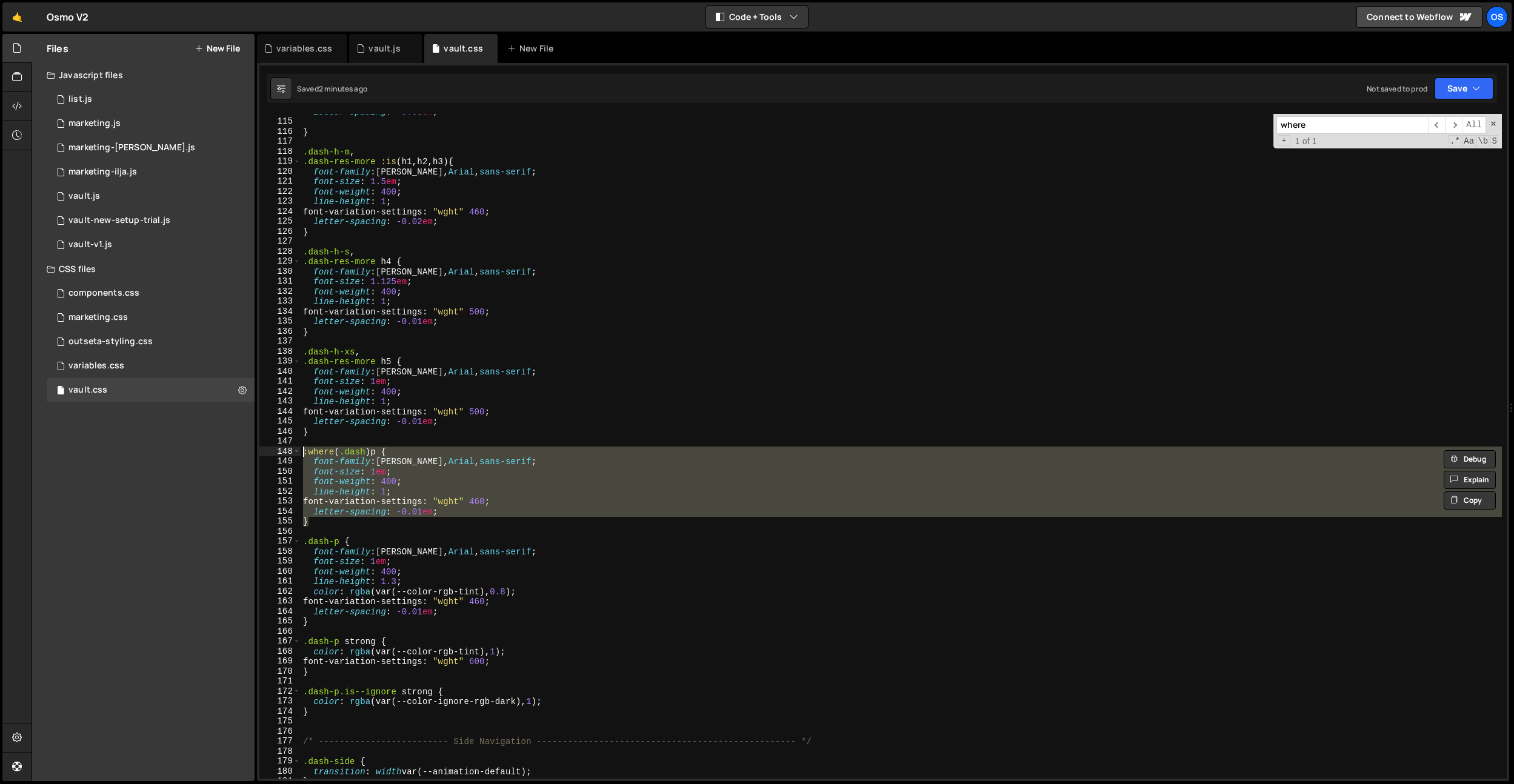
drag, startPoint x: 318, startPoint y: 523, endPoint x: 292, endPoint y: 451, distance: 76.6
click at [292, 451] on div "} 114 115 116 117 118 119 120 121 122 123 124 125 126 127 128 129 130 131 132 1…" at bounding box center [883, 446] width 1247 height 665
type textarea "}"
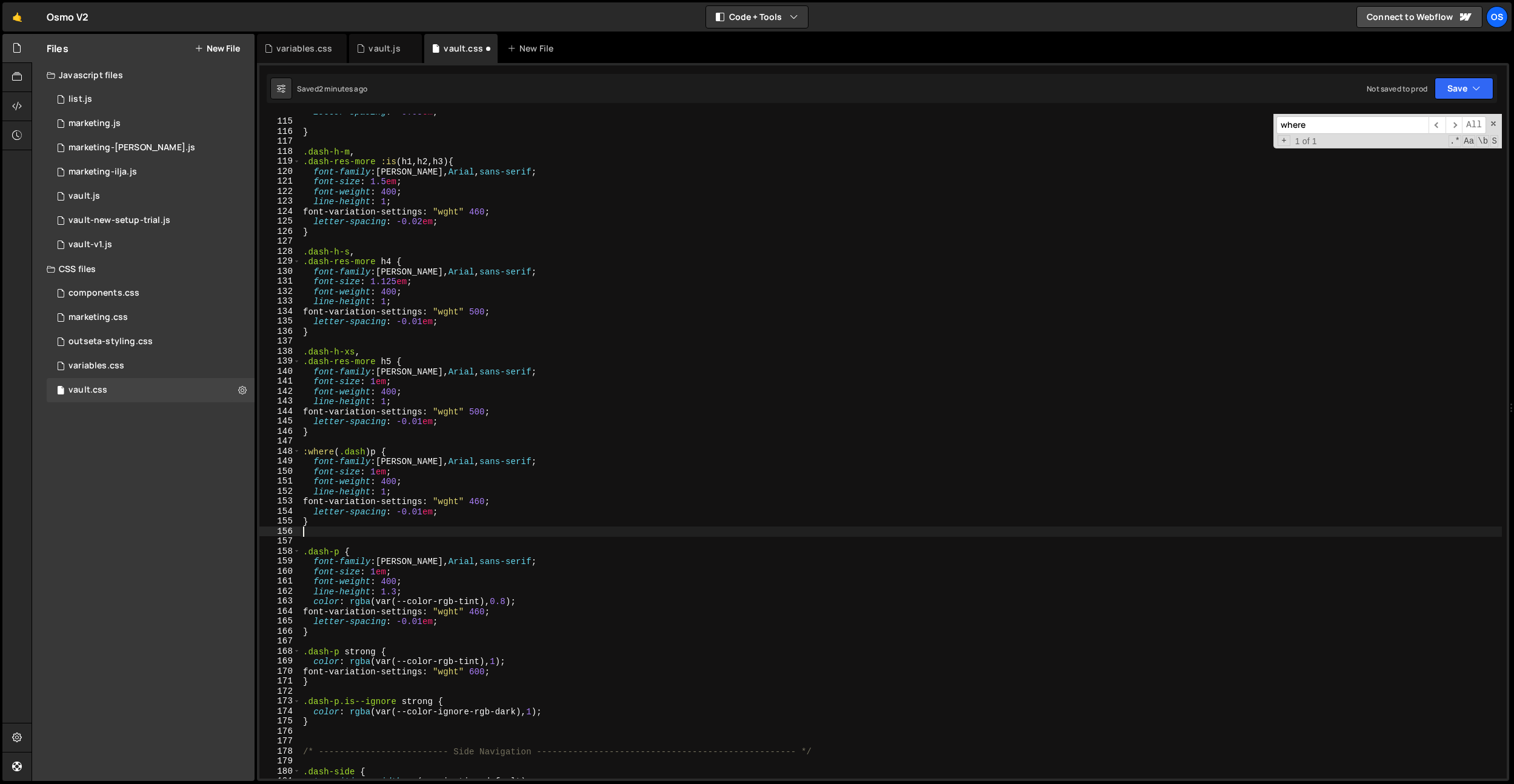
paste textarea "}"
type textarea "}"
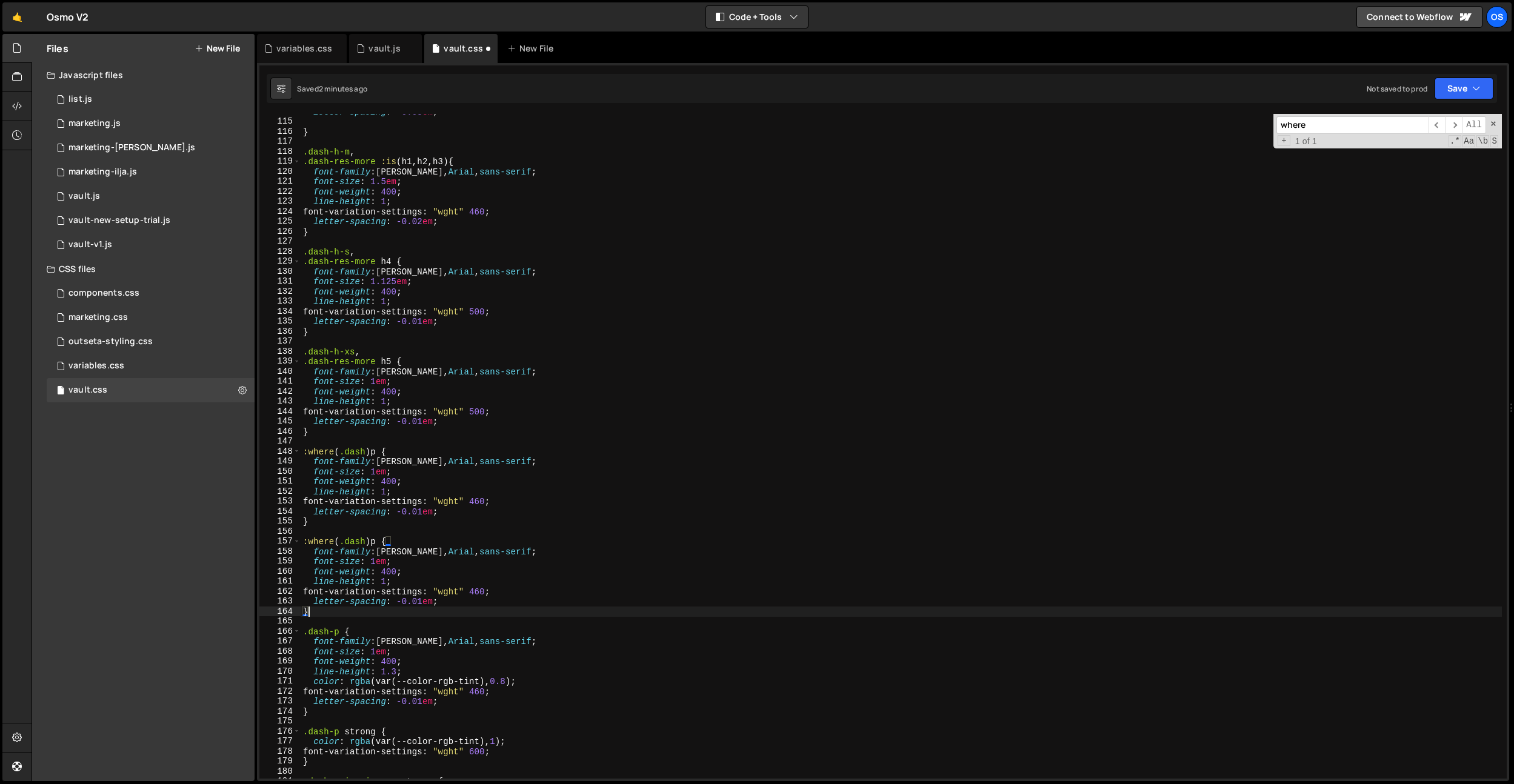
click at [370, 536] on div "letter-spacing : -0.03 em ; } .dash-h-m , .dash-res-more :is ( h1 , h2 , h3 ) {…" at bounding box center [901, 448] width 1201 height 684
drag, startPoint x: 329, startPoint y: 541, endPoint x: 302, endPoint y: 535, distance: 27.7
click at [277, 538] on div "114 115 116 117 118 119 120 121 122 123 124 125 126 127 128 129 130 131 132 133…" at bounding box center [883, 446] width 1247 height 665
paste textarea ".dash:has(p)"
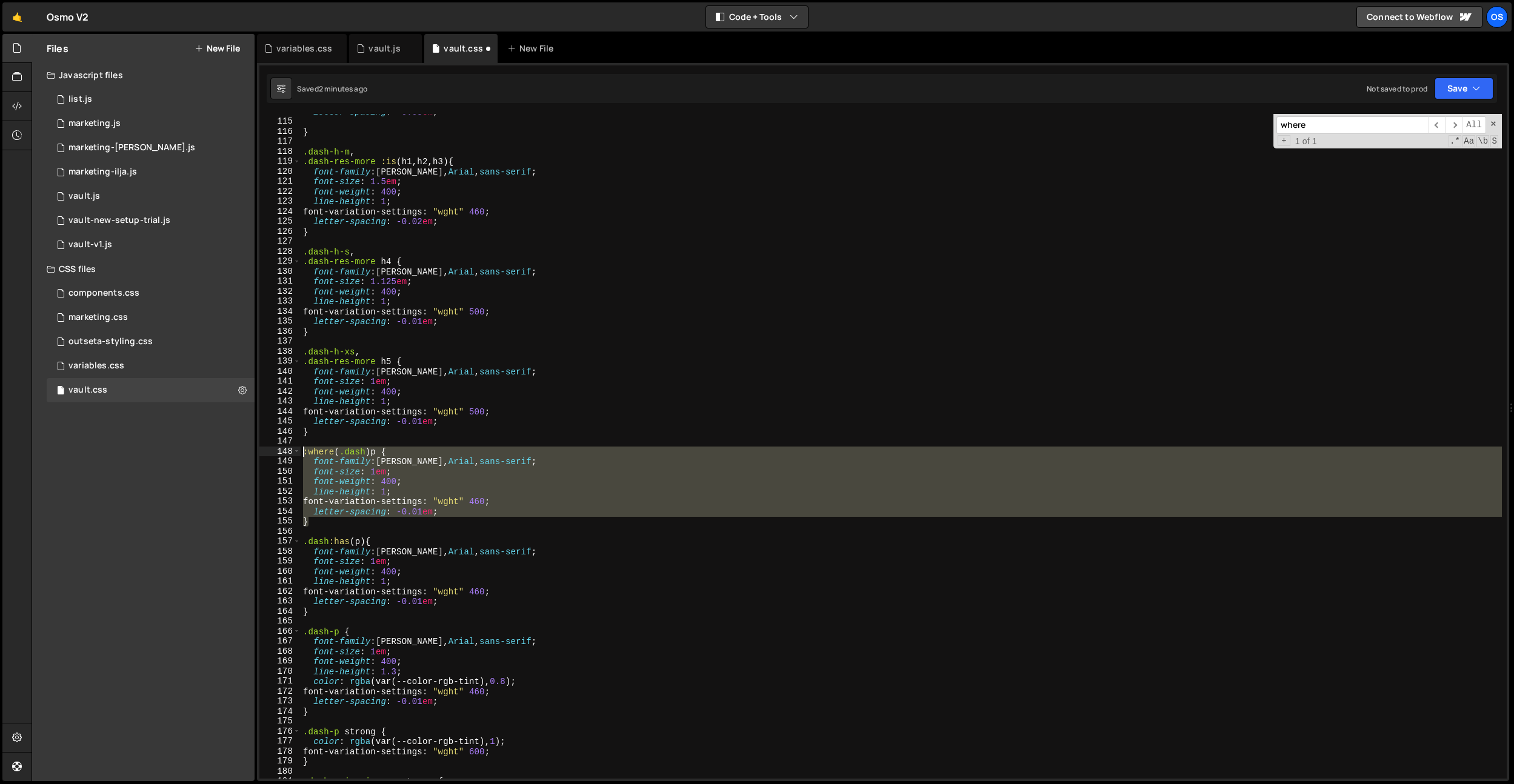
drag, startPoint x: 334, startPoint y: 524, endPoint x: 292, endPoint y: 455, distance: 80.8
click at [292, 455] on div ".[PERSON_NAME]:has(p) { 114 115 116 117 118 119 120 121 122 123 124 125 126 127…" at bounding box center [883, 446] width 1247 height 665
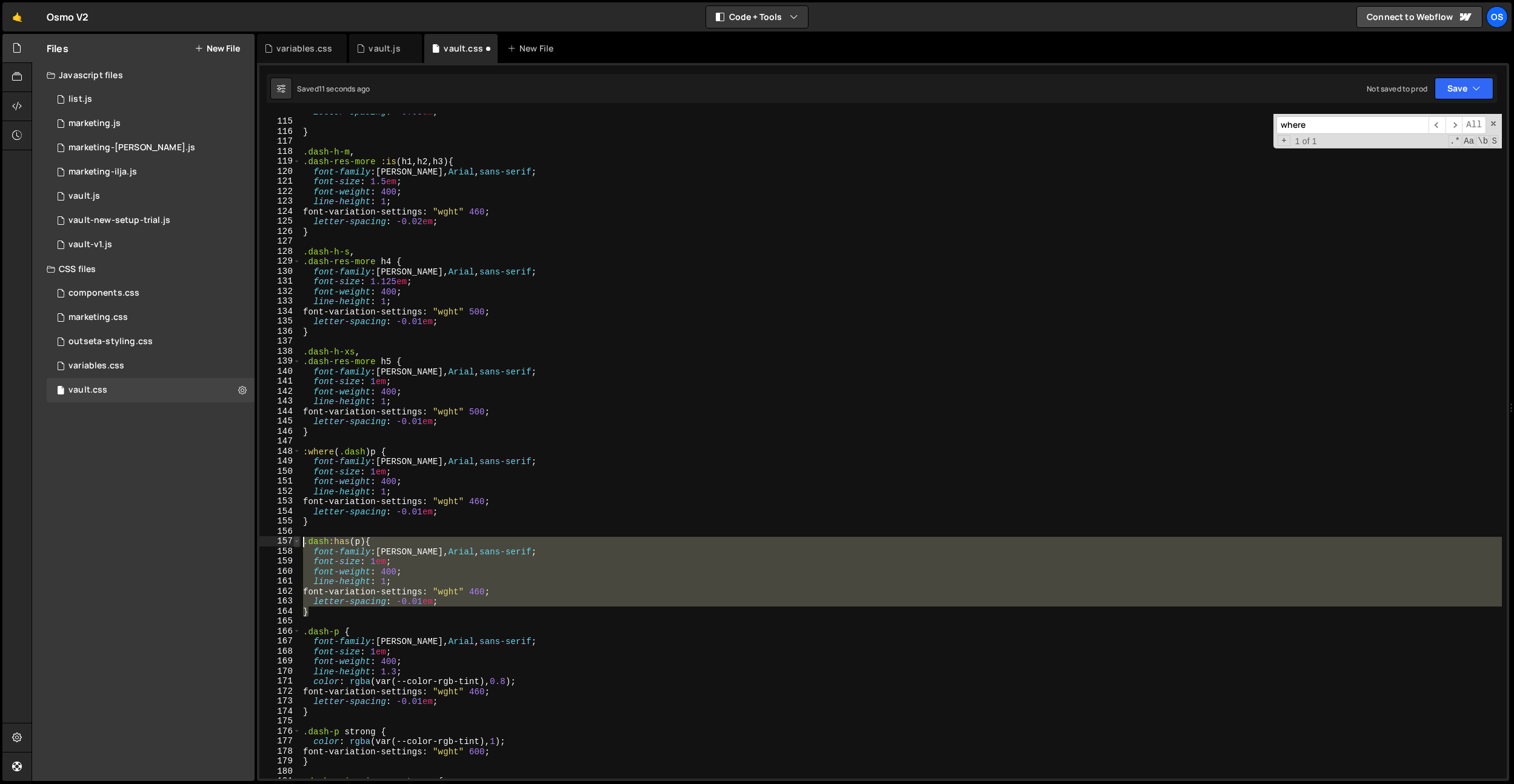
drag, startPoint x: 338, startPoint y: 609, endPoint x: 298, endPoint y: 537, distance: 82.4
click at [298, 537] on div ":where(.[PERSON_NAME]) p { 114 115 116 117 118 119 120 121 122 123 124 125 126 …" at bounding box center [883, 446] width 1247 height 665
type textarea ".dash:has(p) { font-family: [PERSON_NAME], [PERSON_NAME], sans-serif;"
